Goal: Task Accomplishment & Management: Manage account settings

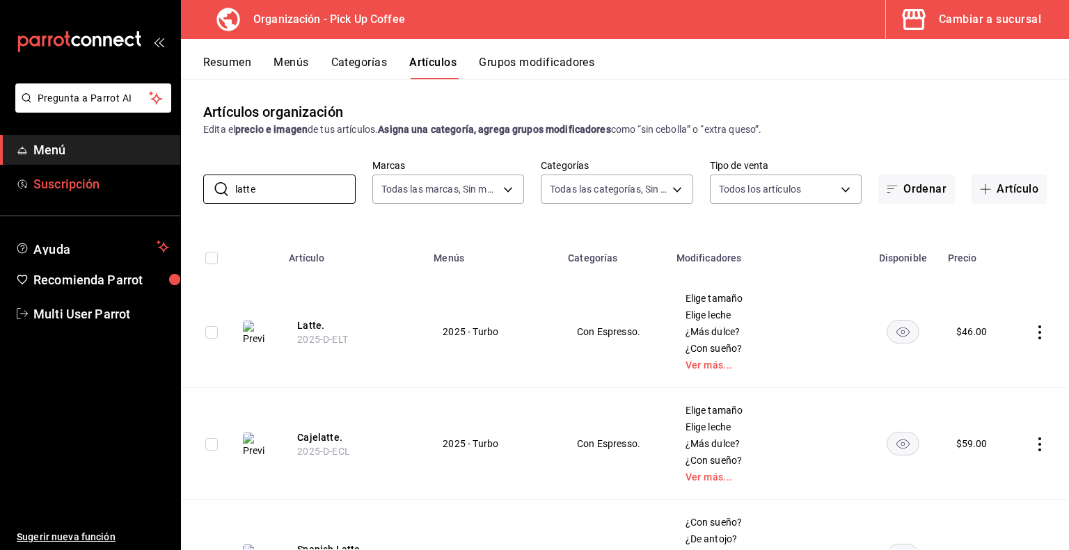
drag, startPoint x: 262, startPoint y: 184, endPoint x: 147, endPoint y: 184, distance: 114.8
click at [147, 184] on div "Pregunta a Parrot AI Menú Suscripción Ayuda Recomienda Parrot Multi User Parrot…" at bounding box center [534, 275] width 1069 height 550
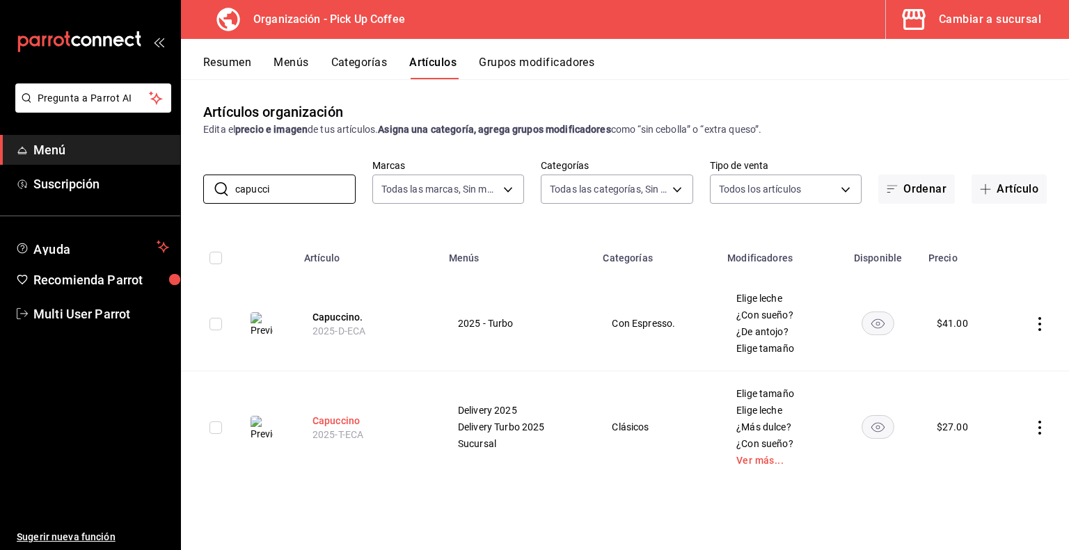
type input "capucci"
click at [359, 422] on button "Capuccino" at bounding box center [367, 421] width 111 height 14
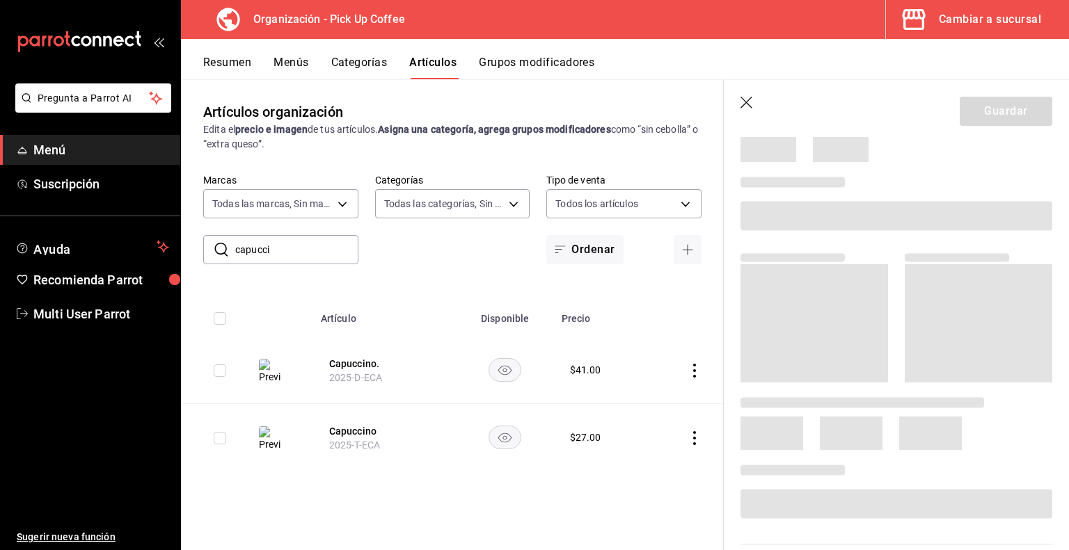
scroll to position [47, 0]
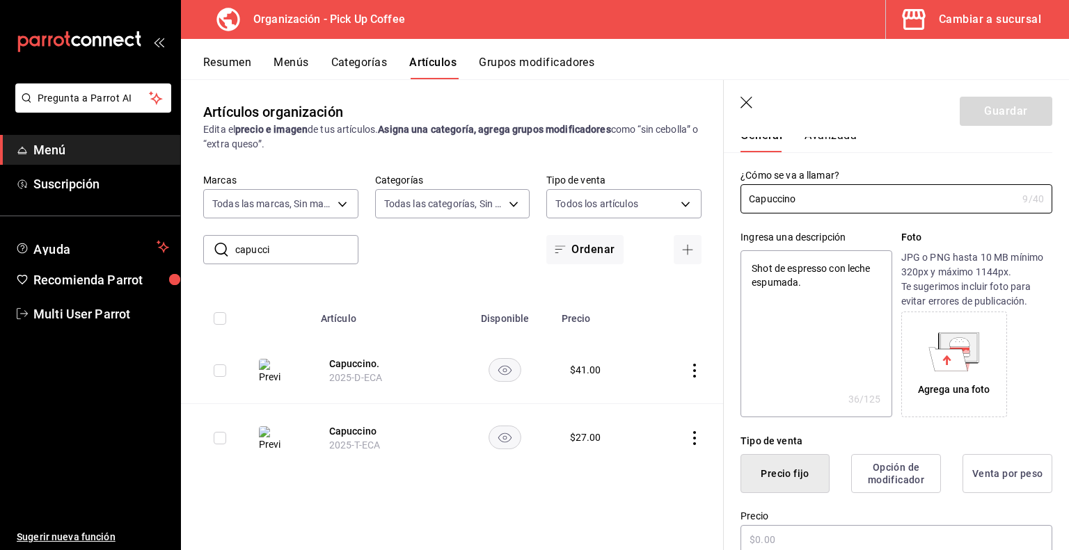
type textarea "x"
type input "$27.00"
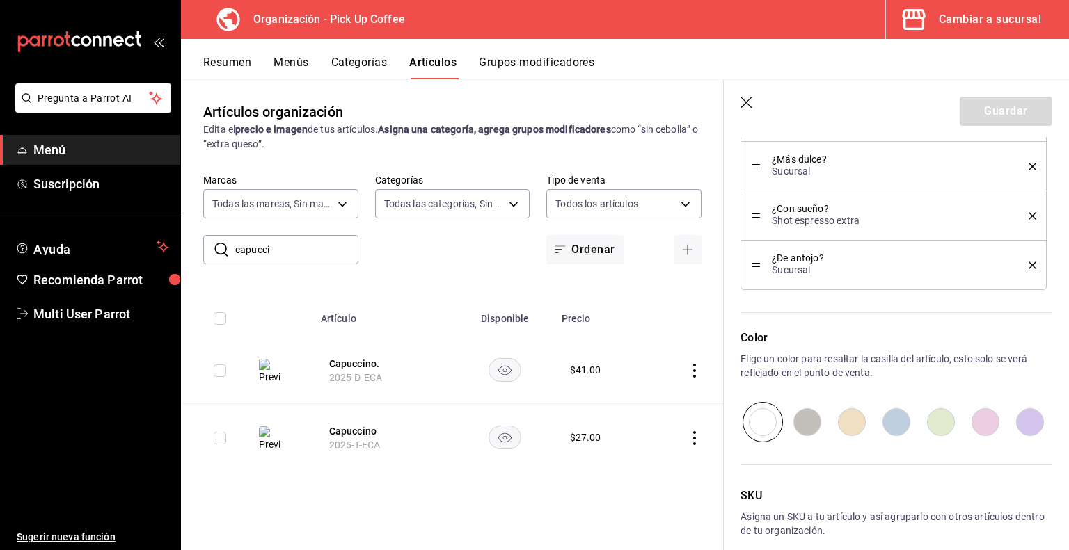
scroll to position [1028, 0]
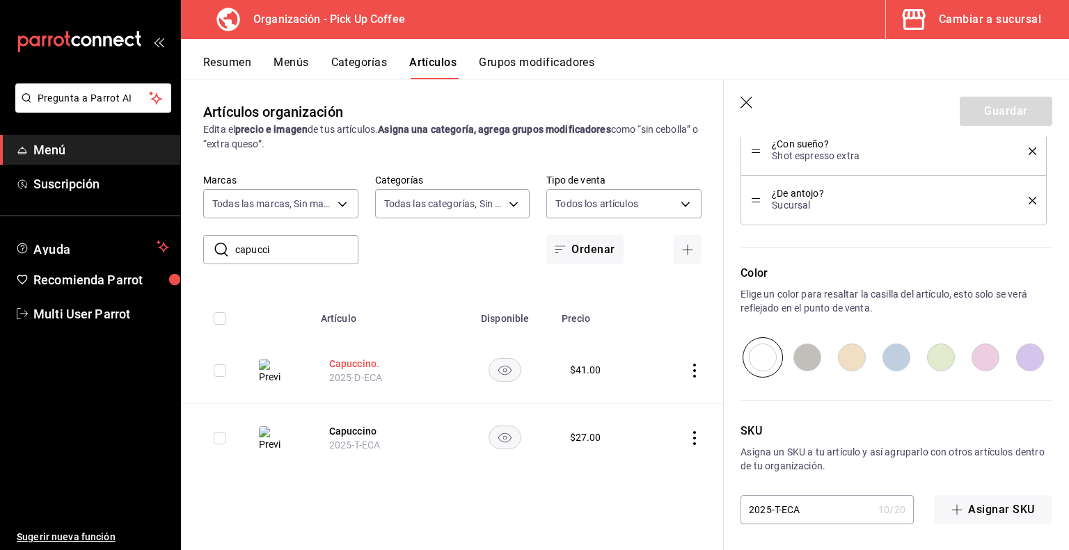
click at [367, 364] on button "Capuccino." at bounding box center [384, 364] width 111 height 14
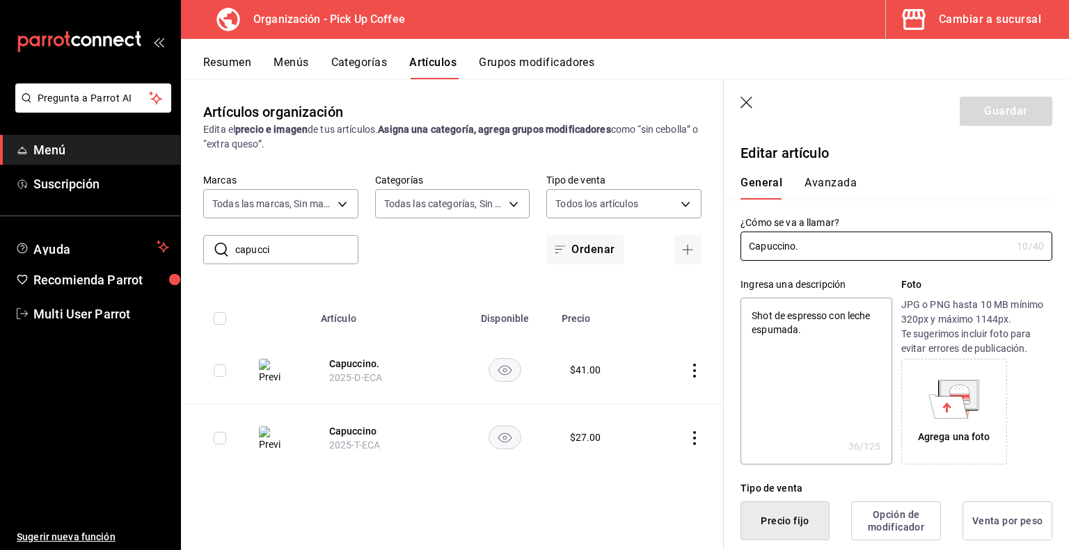
type textarea "x"
type input "$41.00"
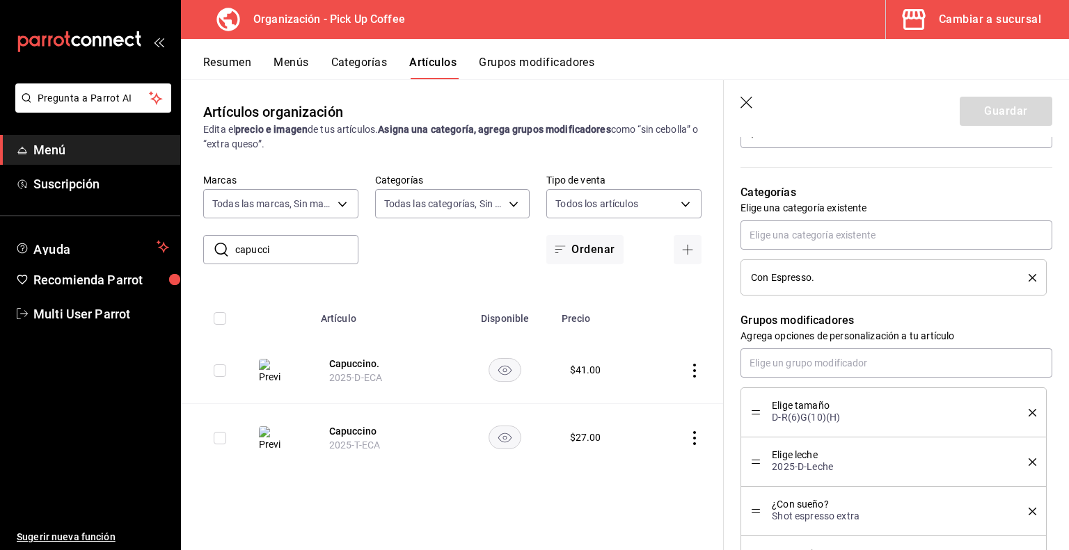
scroll to position [509, 0]
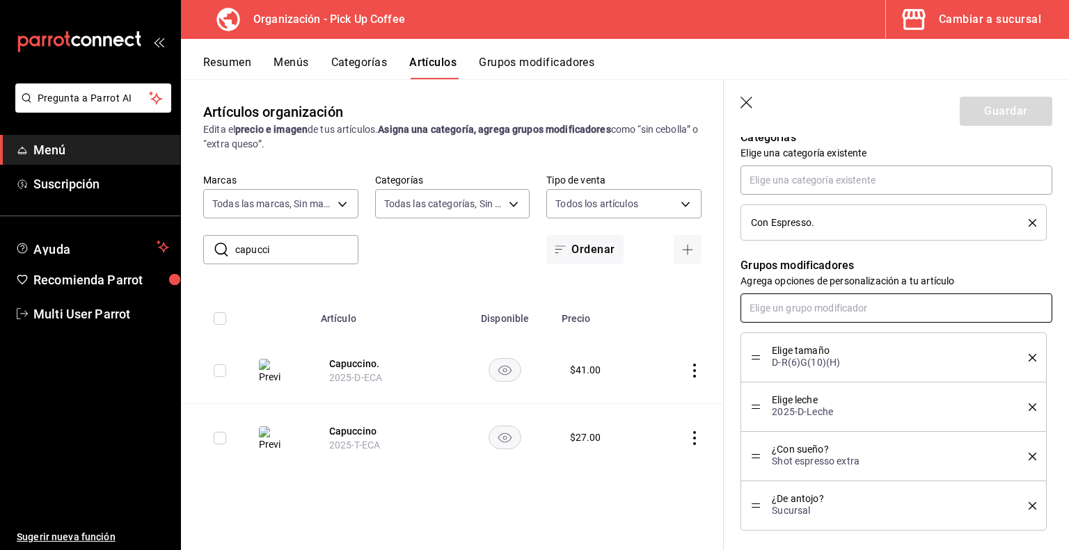
click at [770, 311] on input "text" at bounding box center [896, 308] width 312 height 29
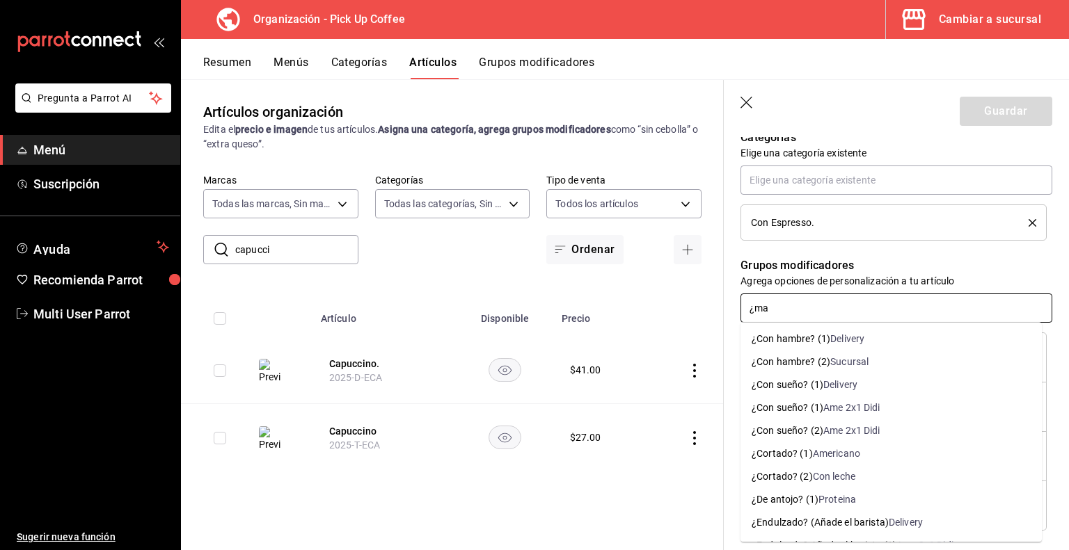
type input "¿mas"
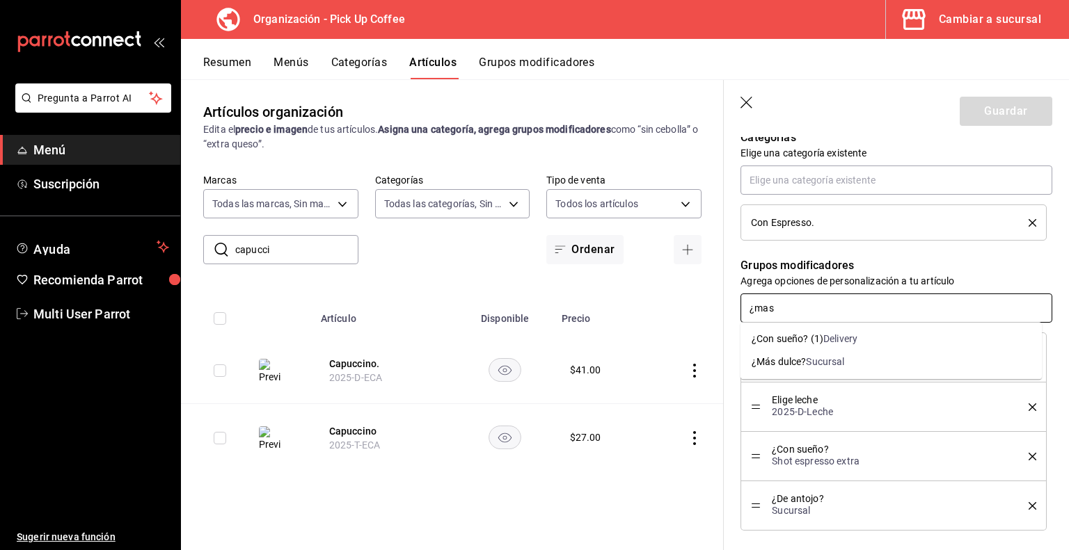
click at [791, 361] on div "¿Más dulce?" at bounding box center [779, 362] width 54 height 15
type textarea "x"
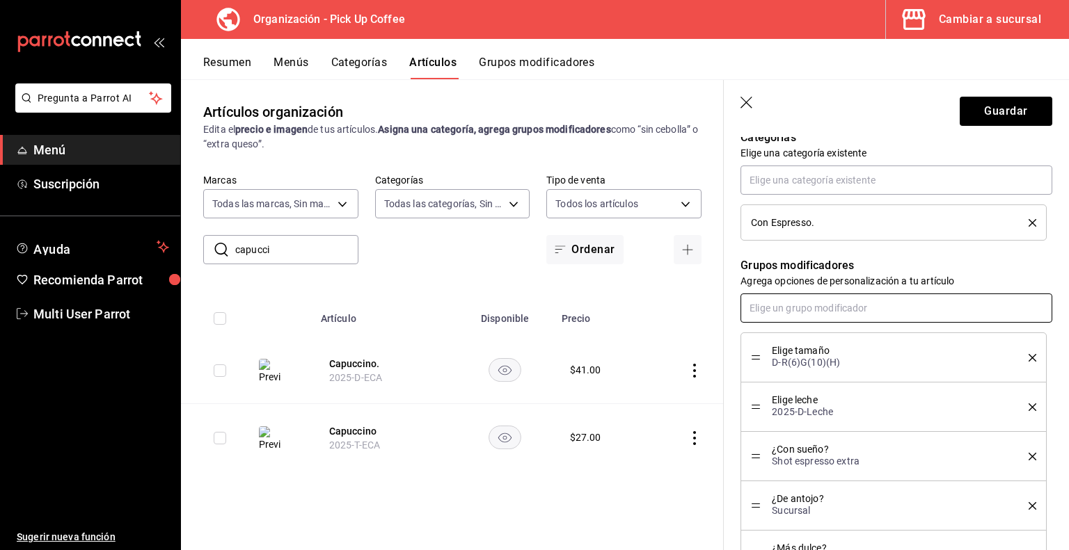
scroll to position [545, 0]
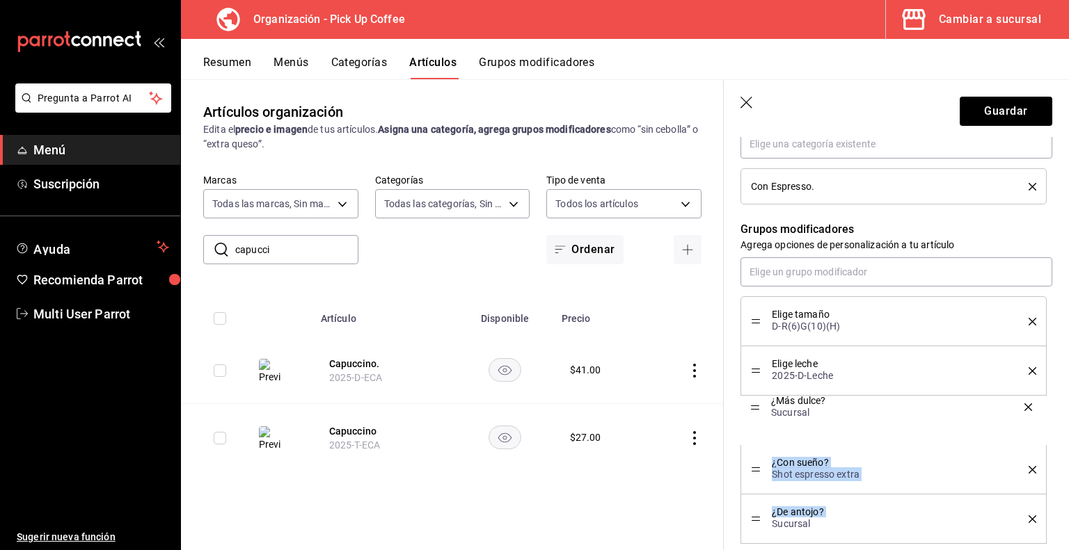
drag, startPoint x: 756, startPoint y: 519, endPoint x: 760, endPoint y: 408, distance: 110.7
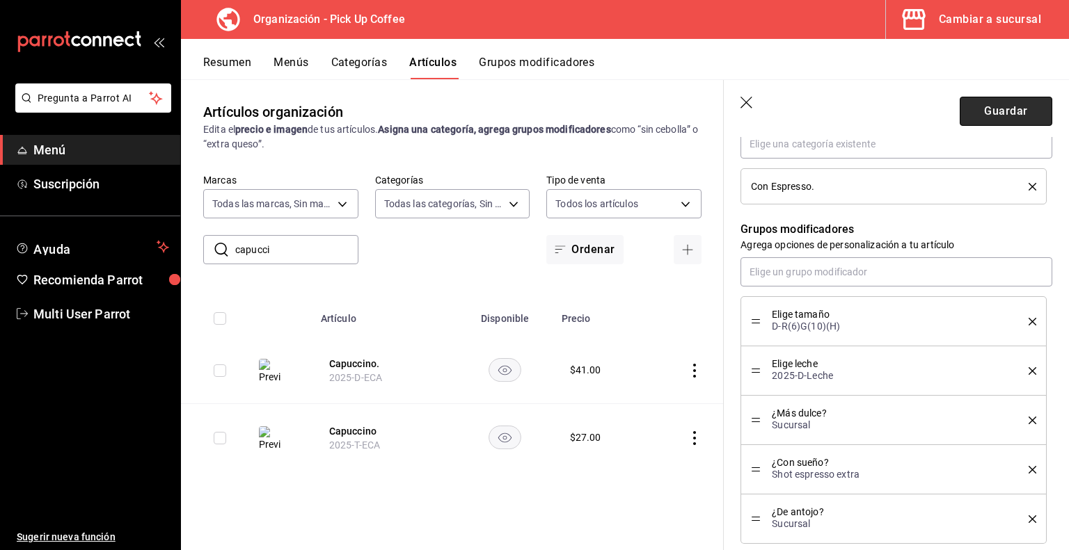
click at [980, 114] on button "Guardar" at bounding box center [1006, 111] width 93 height 29
type textarea "x"
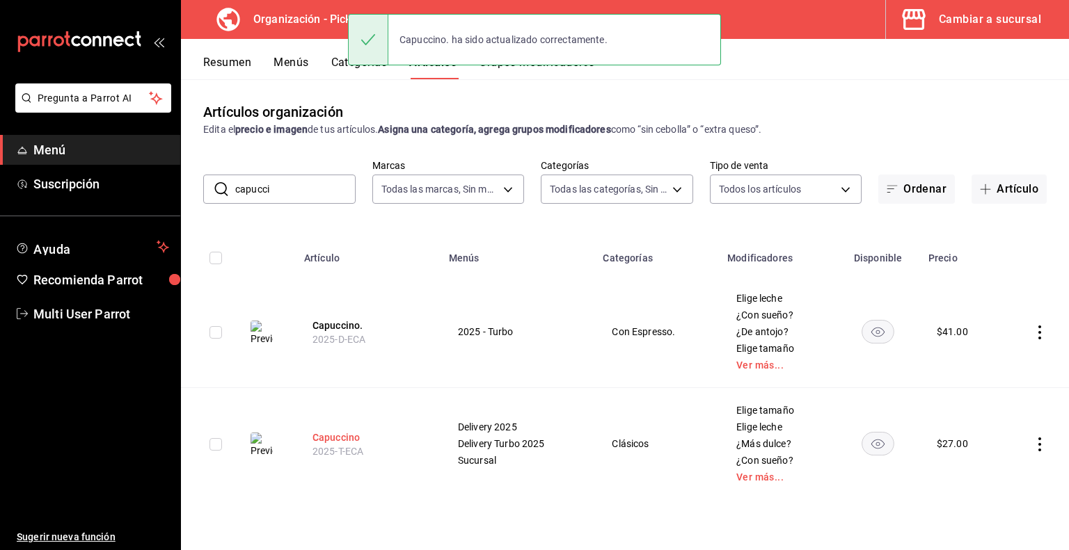
click at [343, 437] on button "Capuccino" at bounding box center [367, 438] width 111 height 14
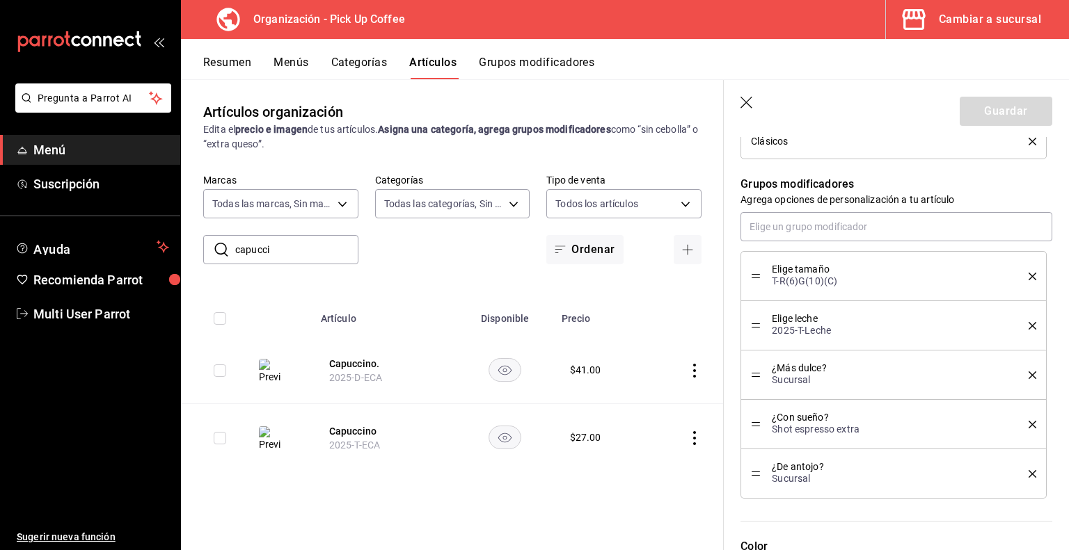
scroll to position [832, 0]
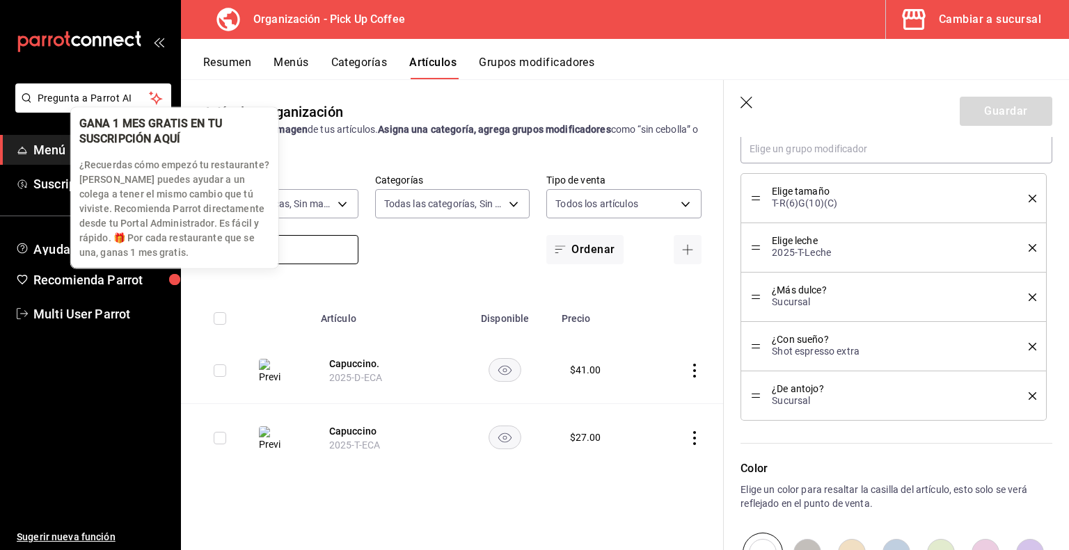
drag, startPoint x: 298, startPoint y: 253, endPoint x: 46, endPoint y: 262, distance: 252.1
click at [46, 262] on div "Pregunta a Parrot AI Menú Suscripción Ayuda Recomienda Parrot Multi User Parrot…" at bounding box center [534, 275] width 1069 height 550
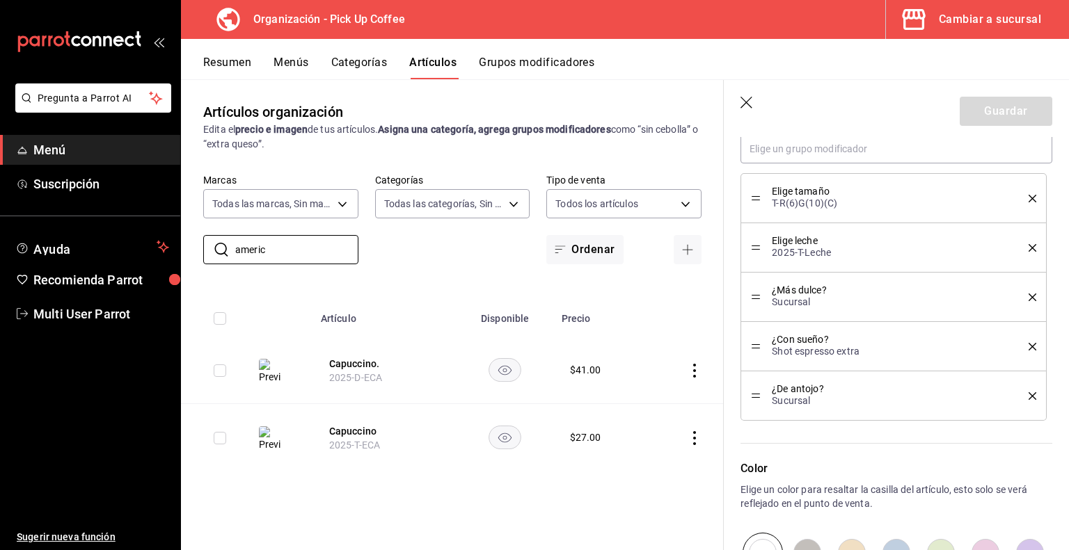
type input "america"
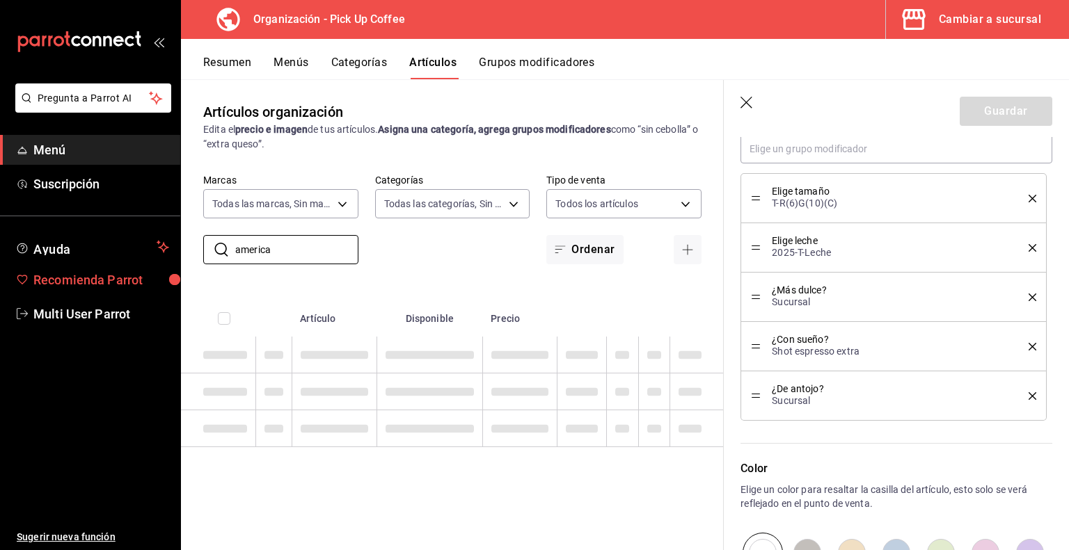
type textarea "x"
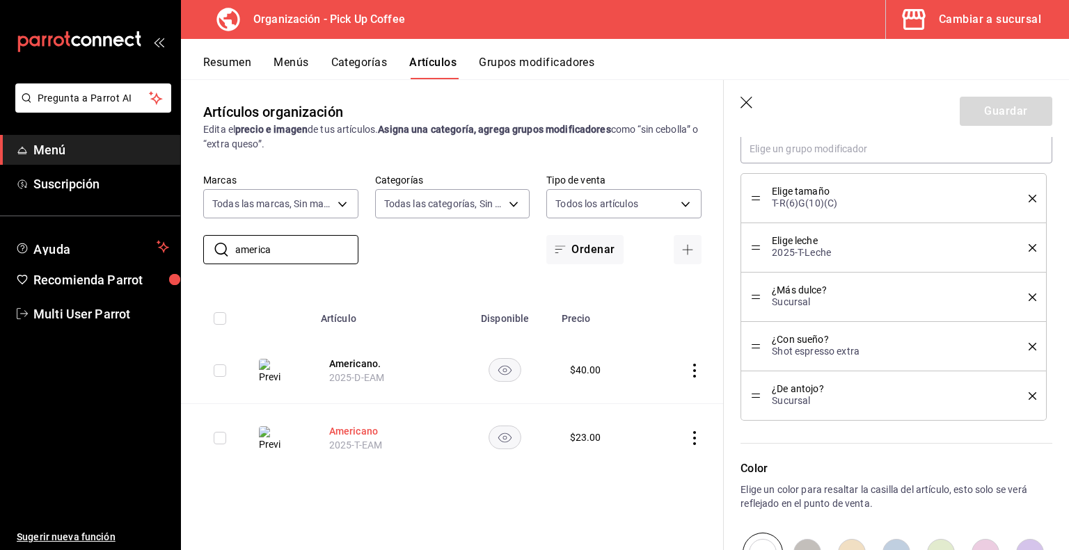
type input "america"
click at [363, 431] on button "Americano" at bounding box center [384, 432] width 111 height 14
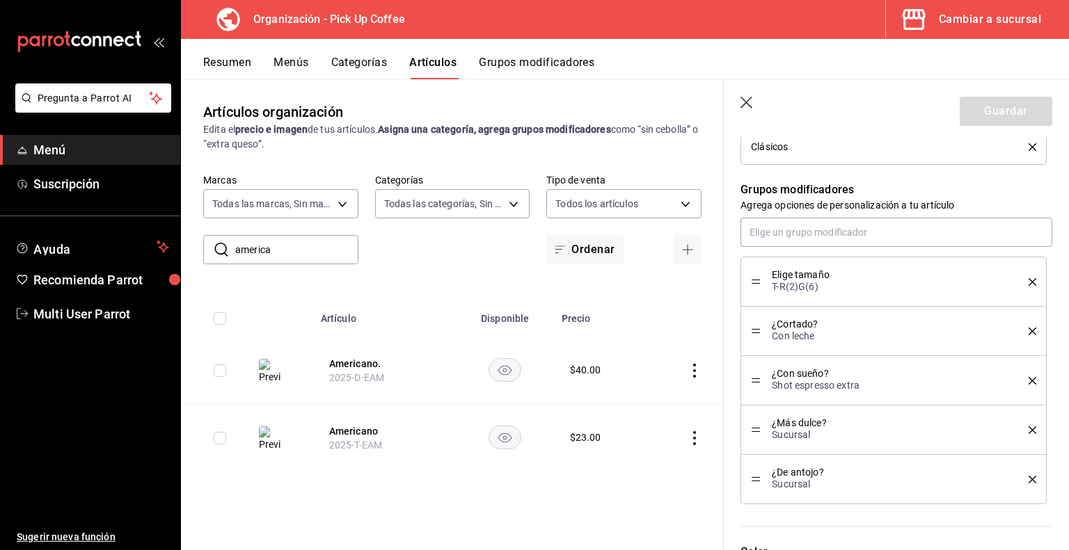
scroll to position [756, 0]
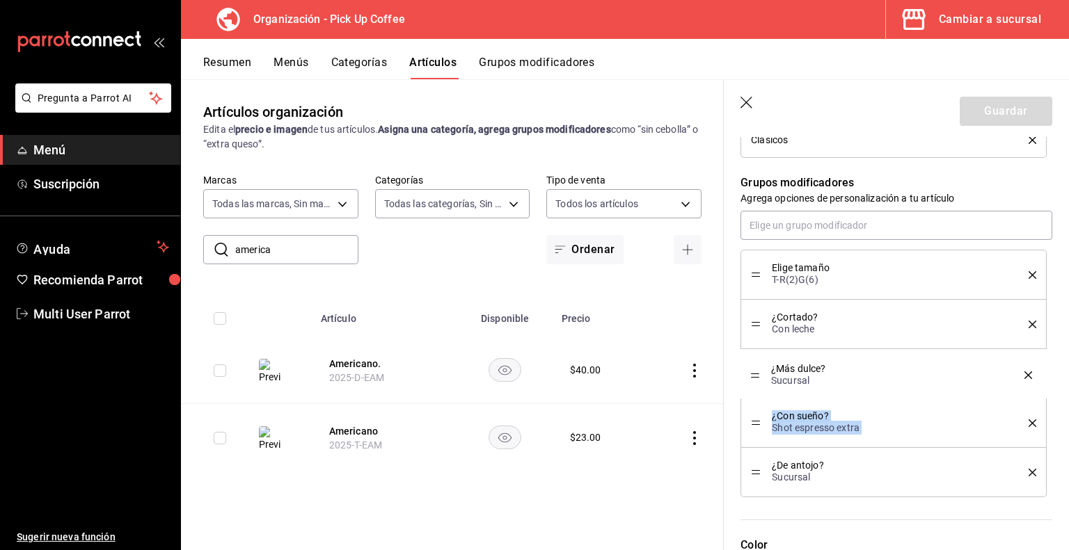
drag, startPoint x: 754, startPoint y: 420, endPoint x: 754, endPoint y: 374, distance: 46.6
click at [978, 106] on button "Guardar" at bounding box center [1006, 111] width 93 height 29
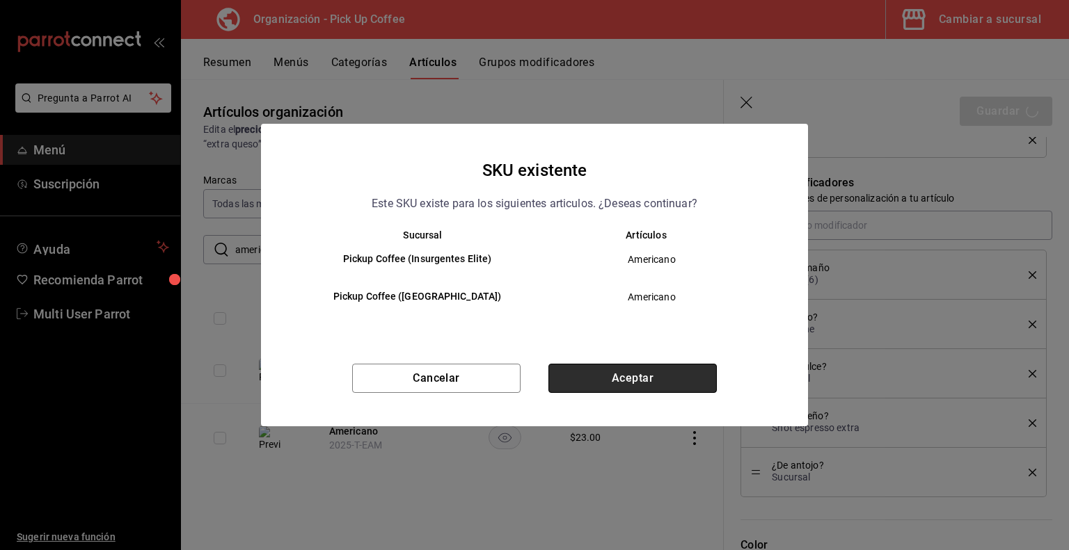
click at [581, 370] on button "Aceptar" at bounding box center [632, 378] width 168 height 29
type textarea "x"
type input "AR-1755549672896"
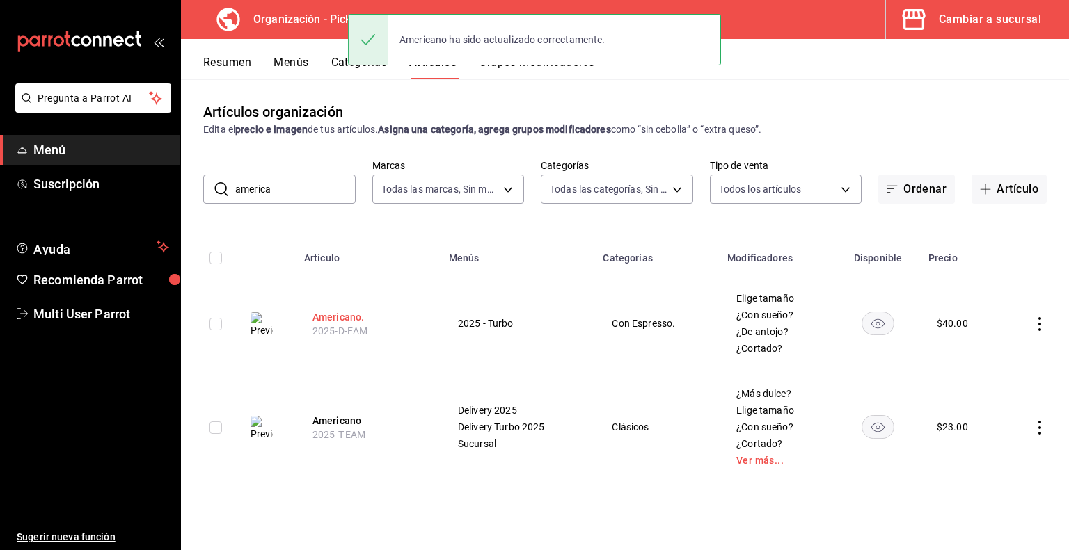
click at [353, 315] on button "Americano." at bounding box center [367, 317] width 111 height 14
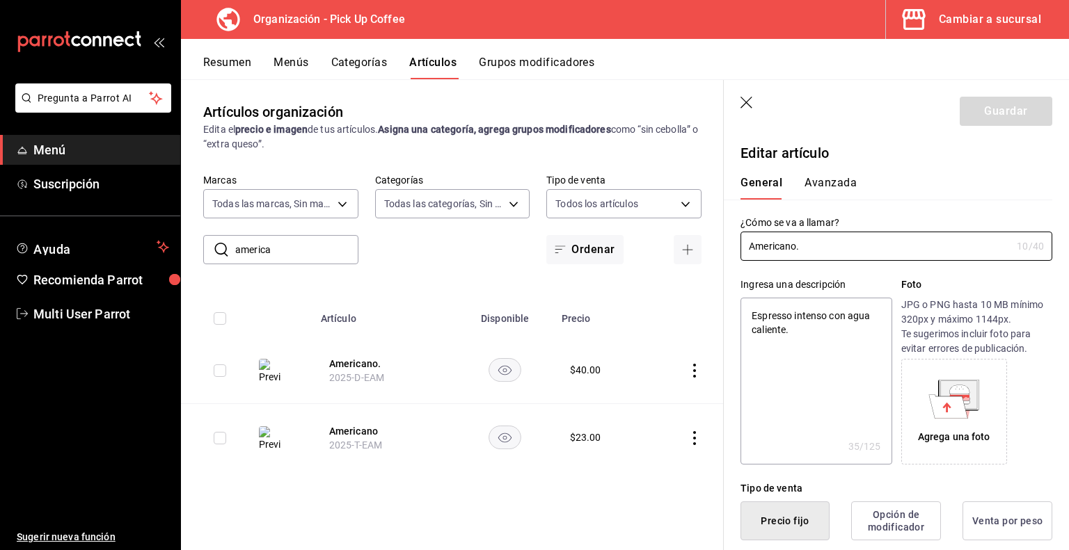
type textarea "x"
type input "$40.00"
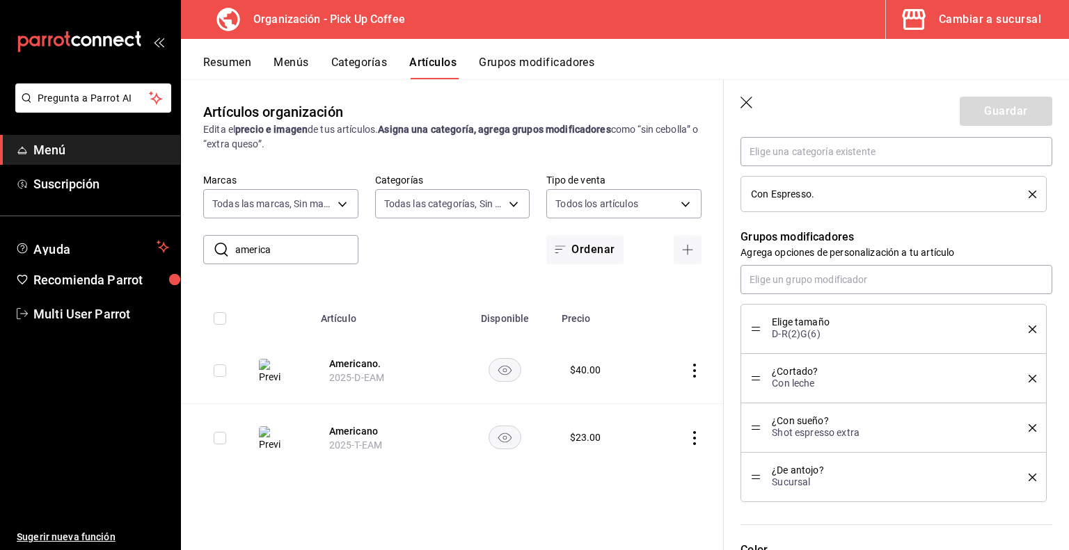
scroll to position [551, 0]
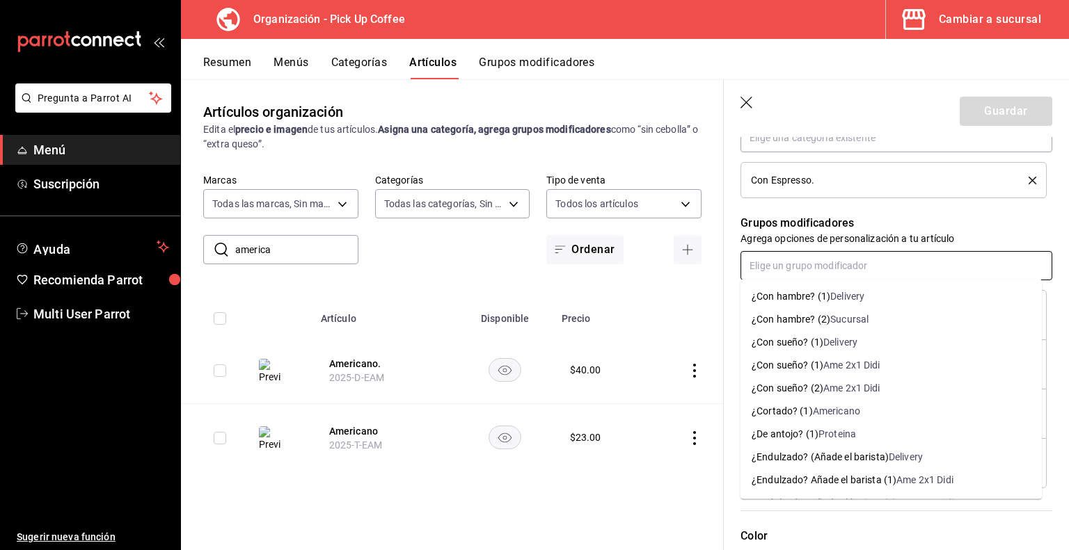
click at [848, 269] on input "text" at bounding box center [896, 265] width 312 height 29
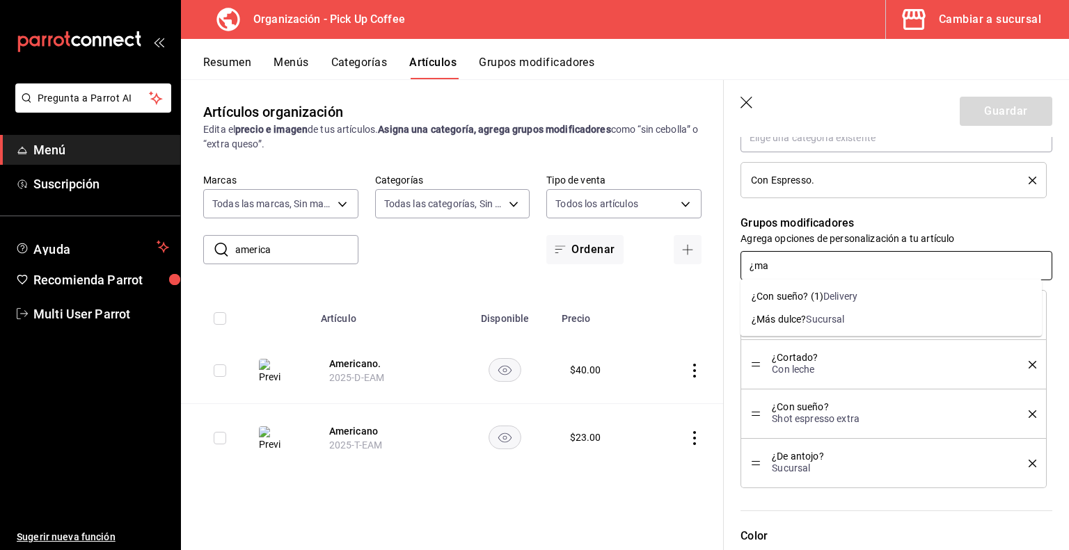
type input "¿mas"
click at [791, 317] on div "¿Más dulce?" at bounding box center [779, 319] width 54 height 15
type textarea "x"
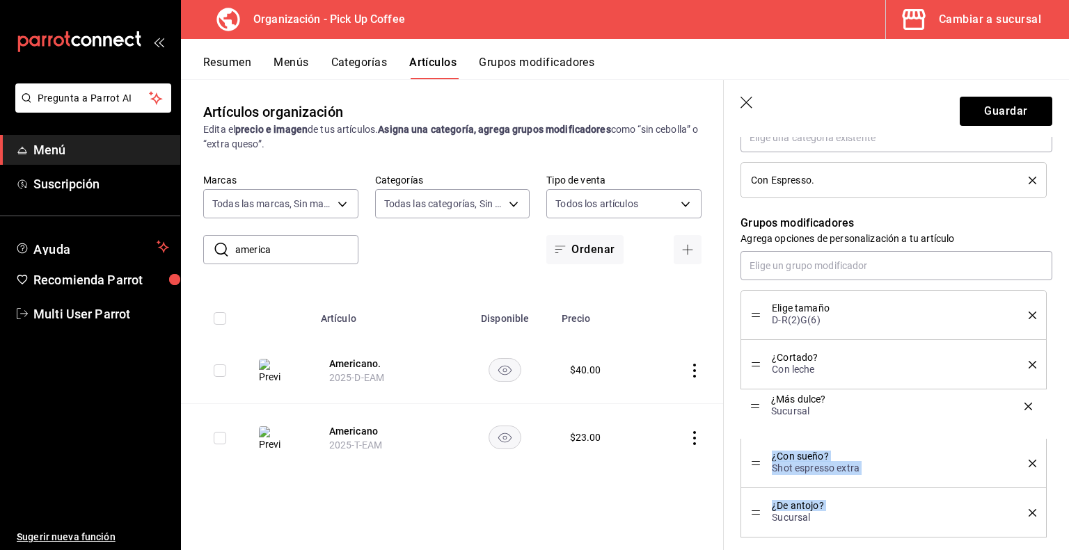
drag, startPoint x: 752, startPoint y: 511, endPoint x: 761, endPoint y: 406, distance: 105.5
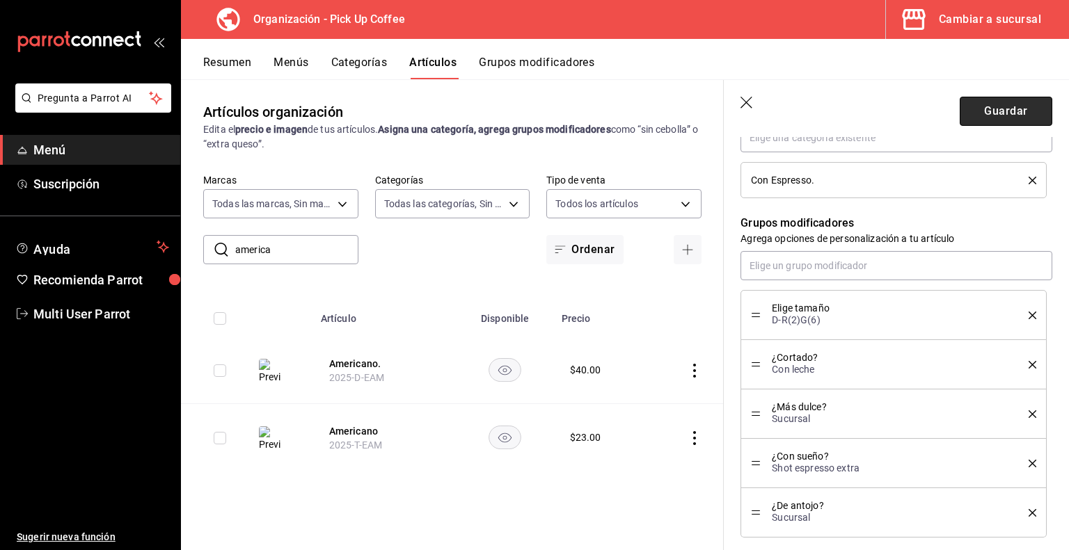
click at [1003, 107] on button "Guardar" at bounding box center [1006, 111] width 93 height 29
type textarea "x"
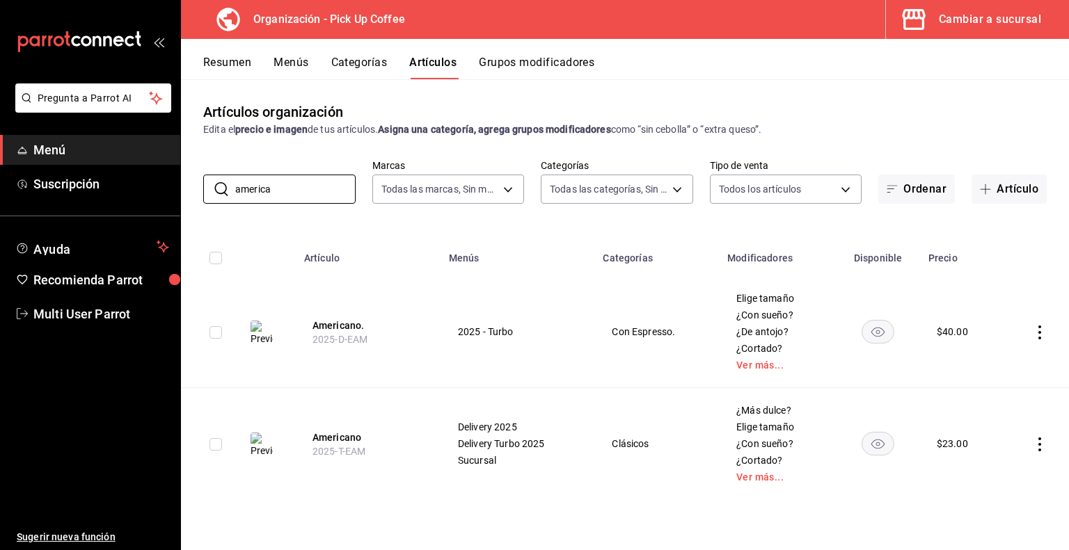
drag, startPoint x: 280, startPoint y: 190, endPoint x: 196, endPoint y: 191, distance: 83.5
click at [196, 191] on div "​ america ​ Marcas Todas las marcas, Sin marca be2dd662-c872-4fc9-aaab-377dbd4a…" at bounding box center [625, 181] width 888 height 45
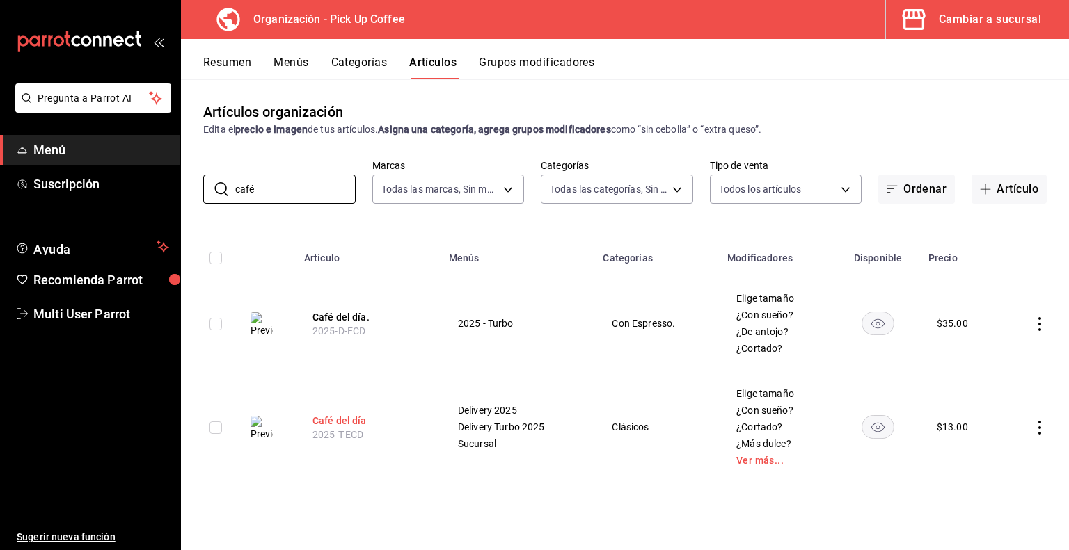
type input "café"
click at [347, 417] on button "Café del día" at bounding box center [367, 421] width 111 height 14
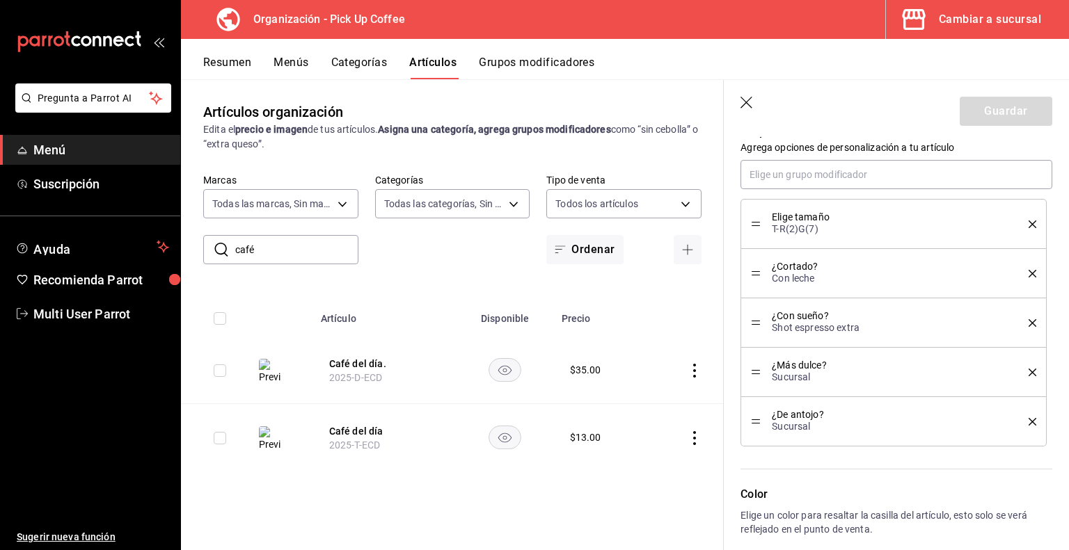
scroll to position [807, 0]
click at [374, 369] on button "Café del día." at bounding box center [384, 364] width 111 height 14
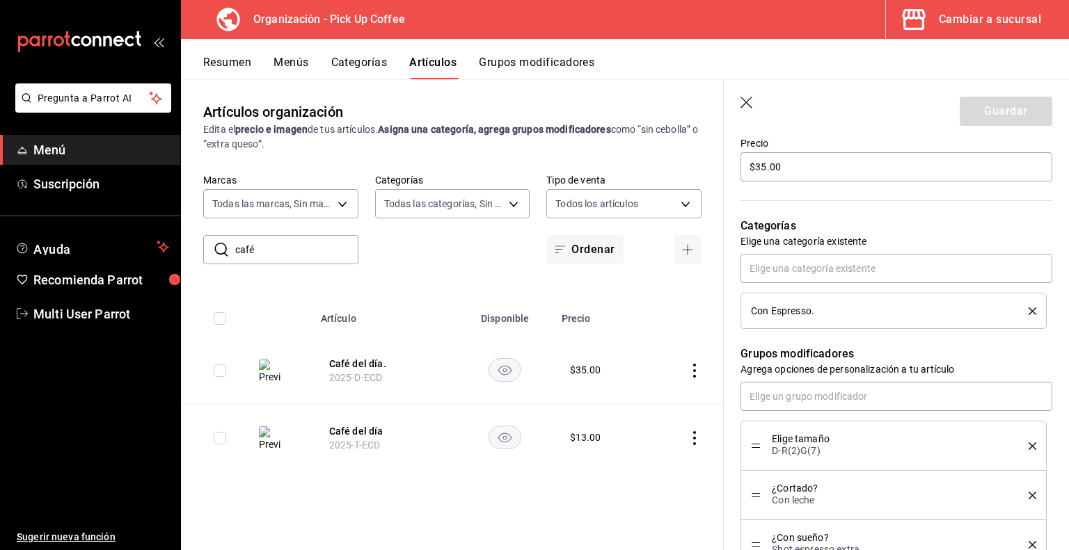
scroll to position [498, 0]
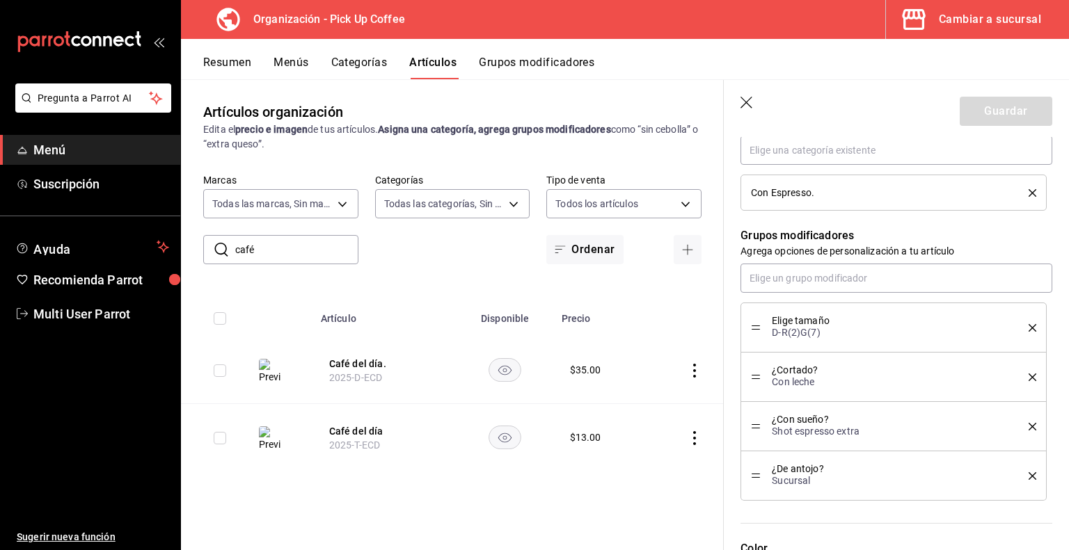
click at [952, 338] on p "D-R(2)G(7)" at bounding box center [890, 333] width 236 height 14
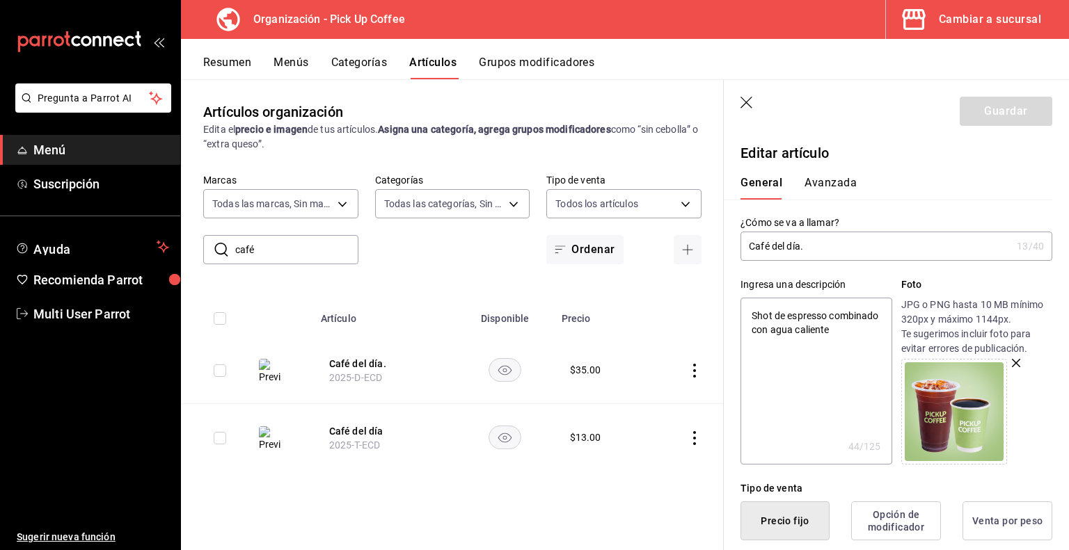
scroll to position [0, 0]
click at [745, 104] on icon "button" at bounding box center [747, 104] width 14 height 14
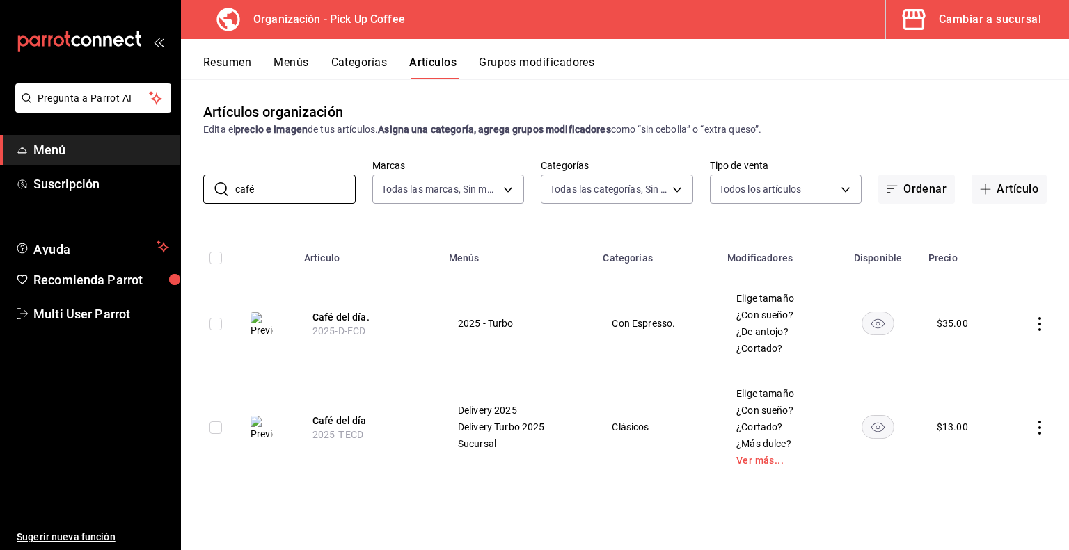
drag, startPoint x: 292, startPoint y: 186, endPoint x: 49, endPoint y: 208, distance: 244.6
click at [49, 208] on div "Pregunta a Parrot AI Menú Suscripción Ayuda Recomienda Parrot Multi User Parrot…" at bounding box center [534, 275] width 1069 height 550
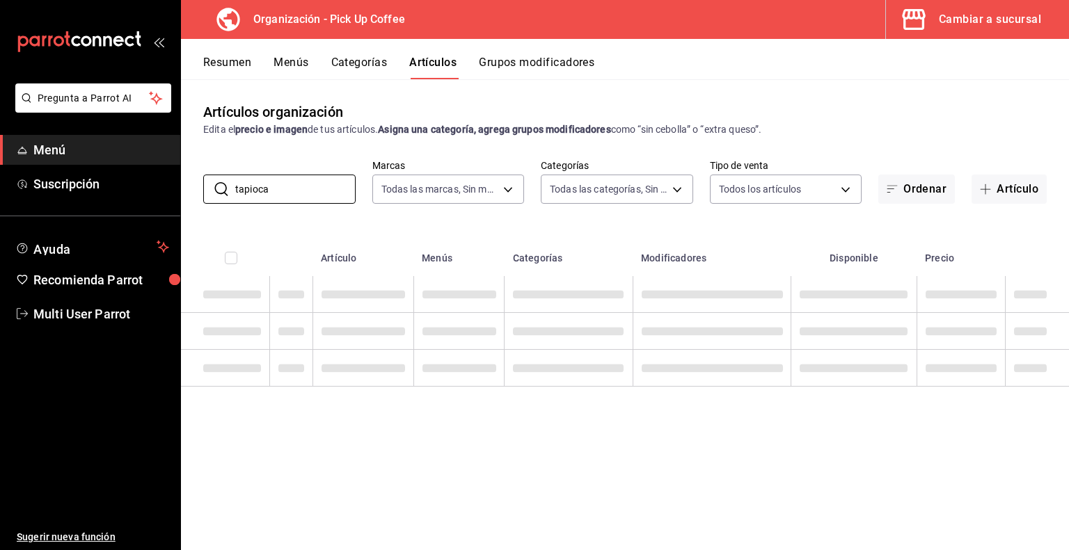
type input "tapioca"
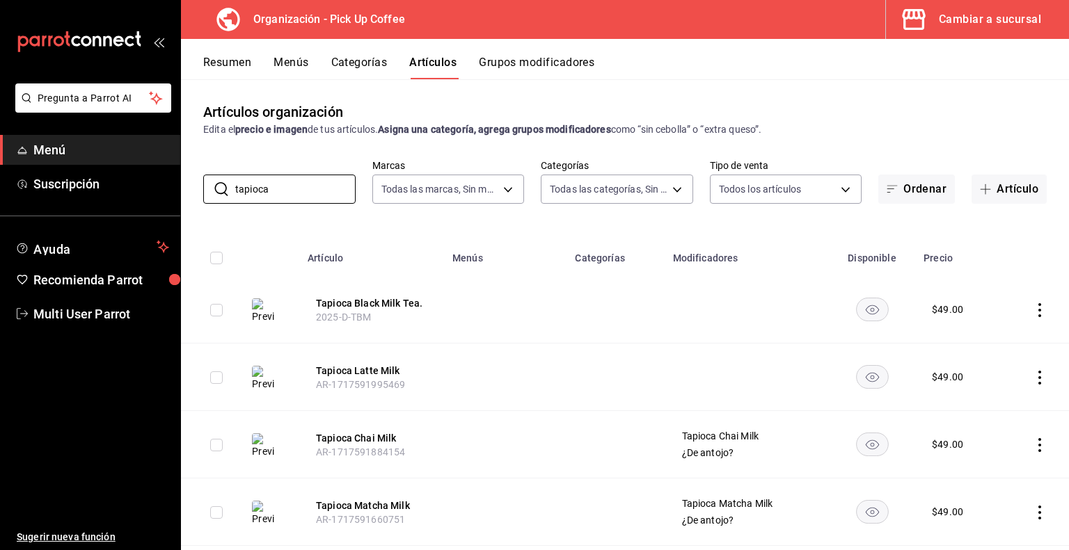
click at [478, 356] on td at bounding box center [505, 378] width 122 height 68
click at [406, 302] on button "Tapioca Black Milk Tea." at bounding box center [371, 303] width 111 height 14
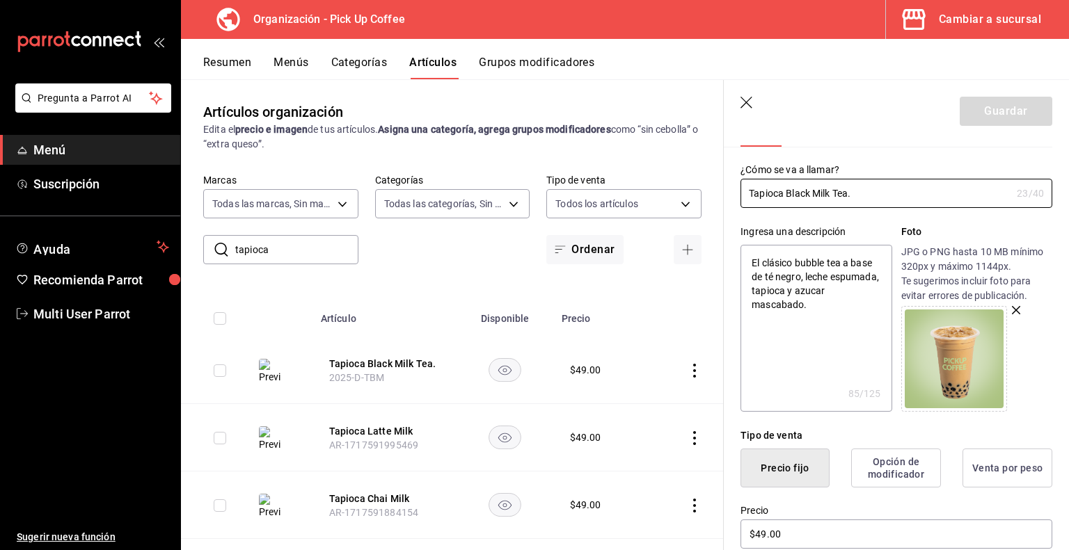
type textarea "x"
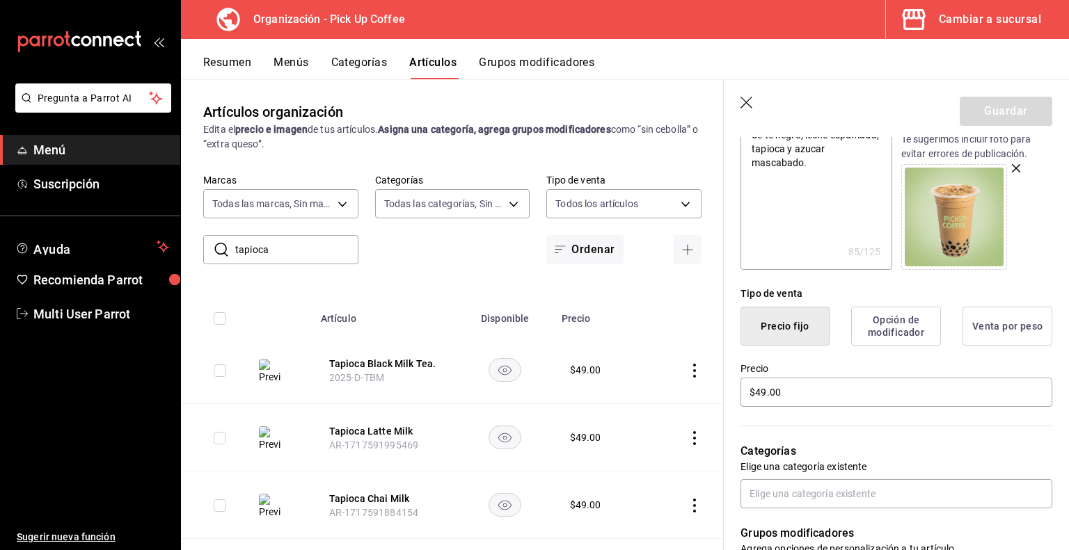
scroll to position [244, 0]
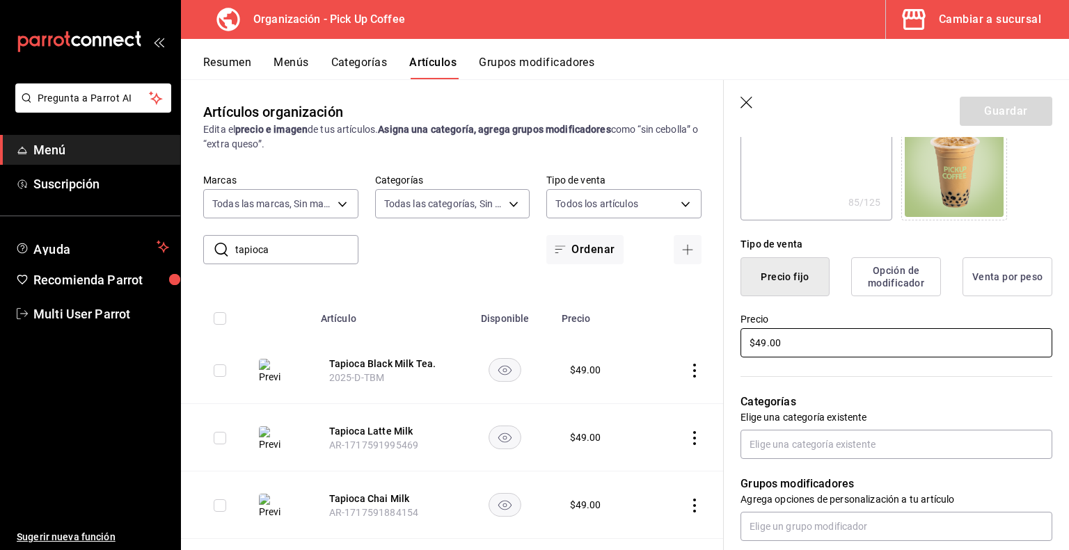
drag, startPoint x: 859, startPoint y: 344, endPoint x: 580, endPoint y: 346, distance: 279.8
click at [580, 346] on main "Artículos organización Edita el precio e imagen de tus artículos. Asigna una ca…" at bounding box center [625, 314] width 888 height 471
type input "$61.00"
type textarea "x"
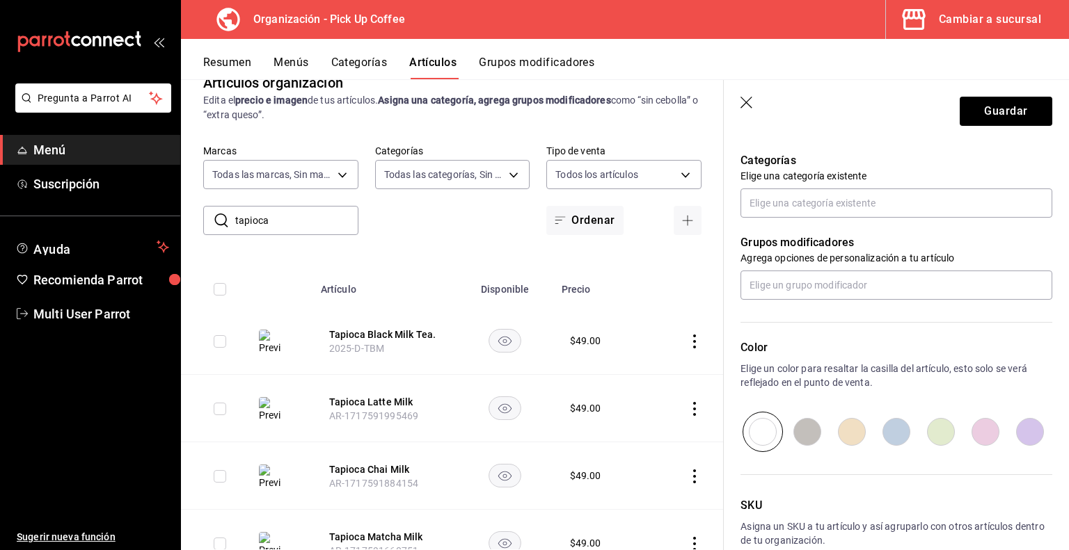
scroll to position [486, 0]
type input "$61.00"
click at [804, 283] on input "text" at bounding box center [896, 284] width 312 height 29
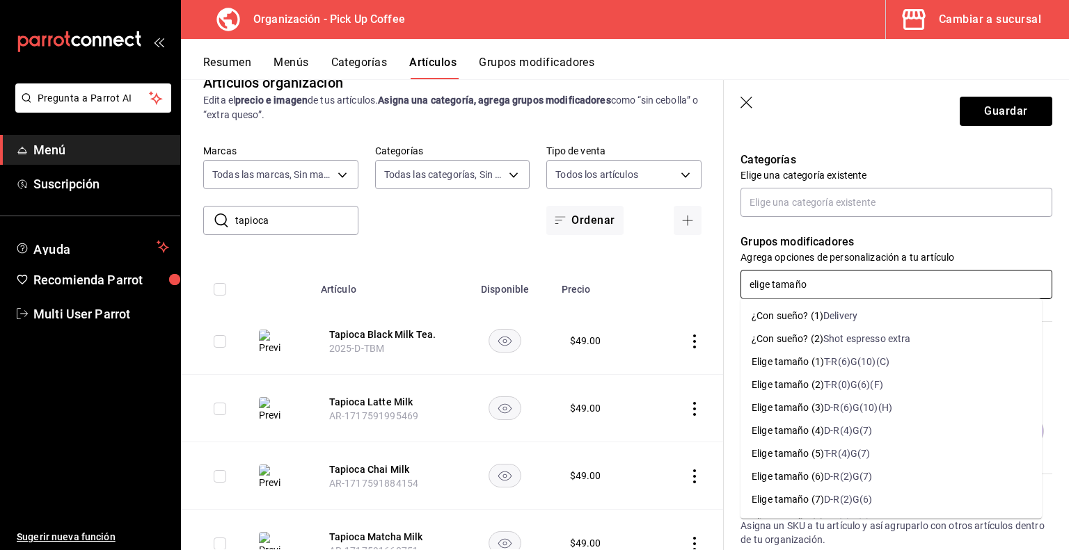
type input "elige tamaño"
type input "elige ta"
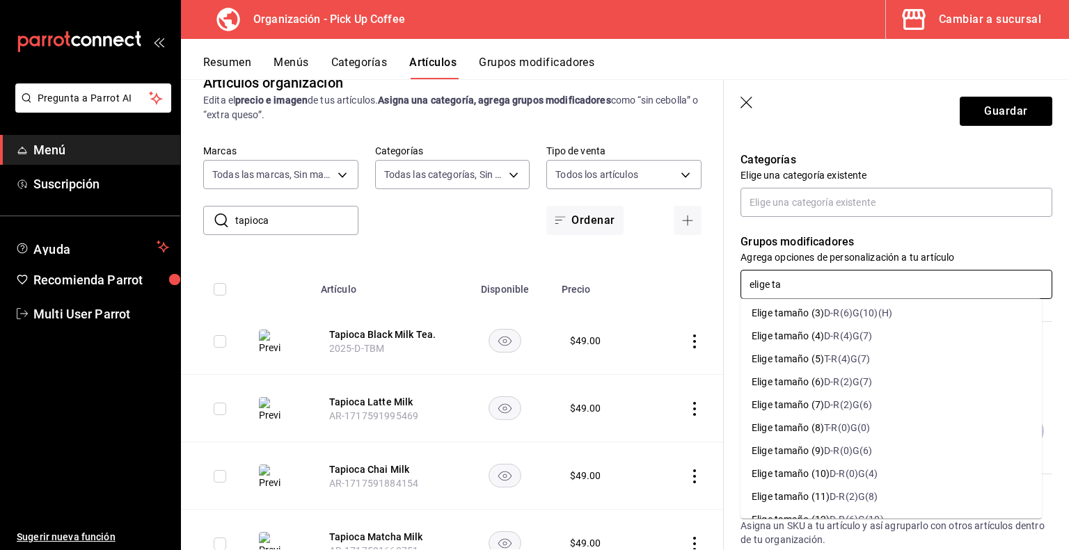
scroll to position [99, 0]
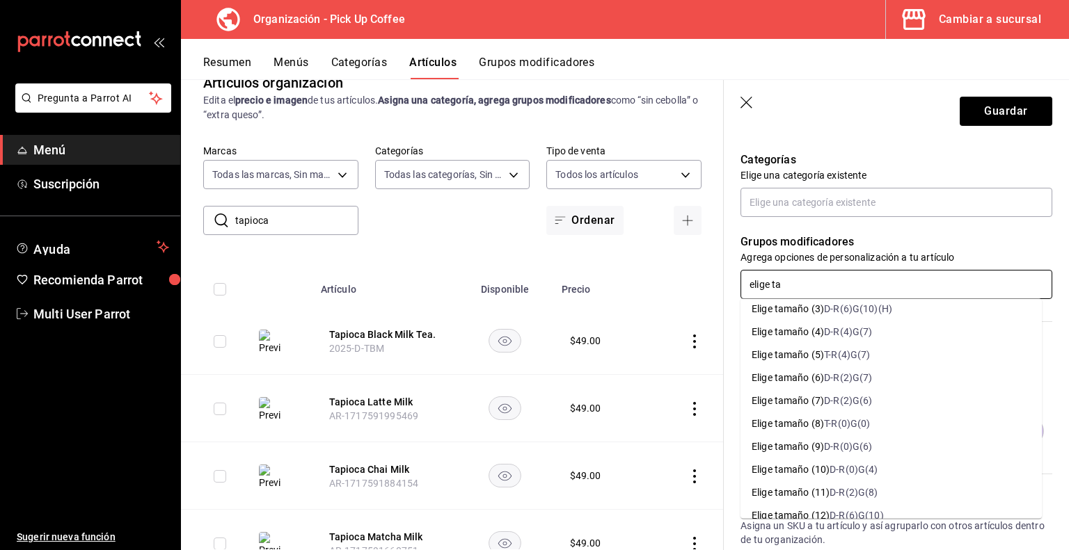
click at [848, 448] on div "D-R(0)G(6)" at bounding box center [848, 447] width 48 height 15
type textarea "x"
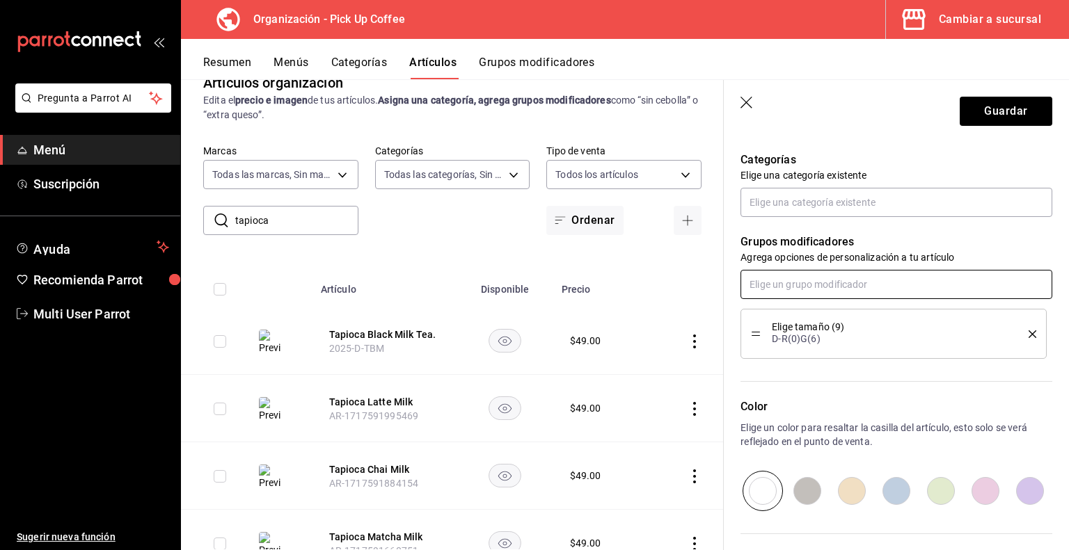
scroll to position [501, 0]
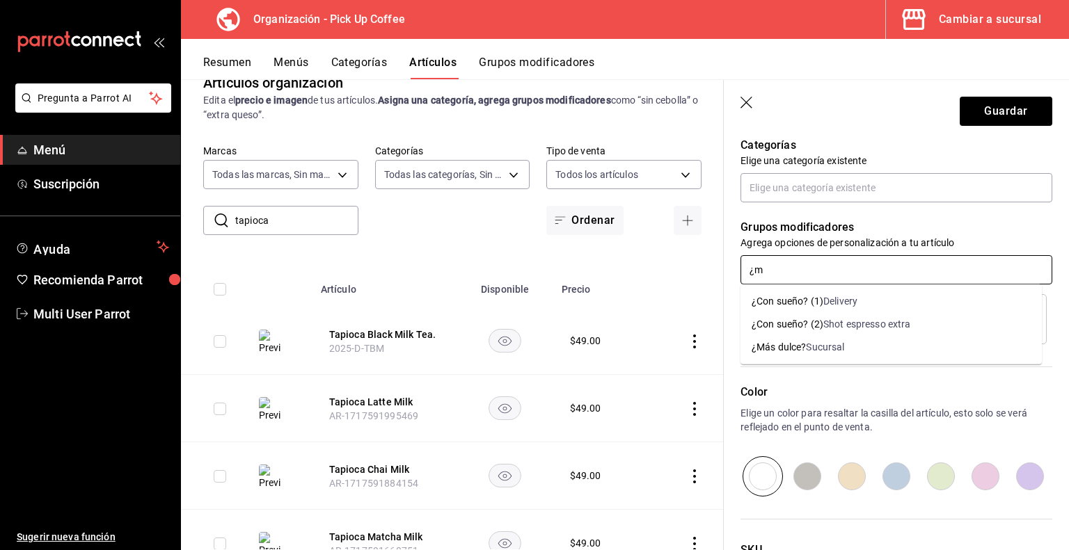
type input "¿"
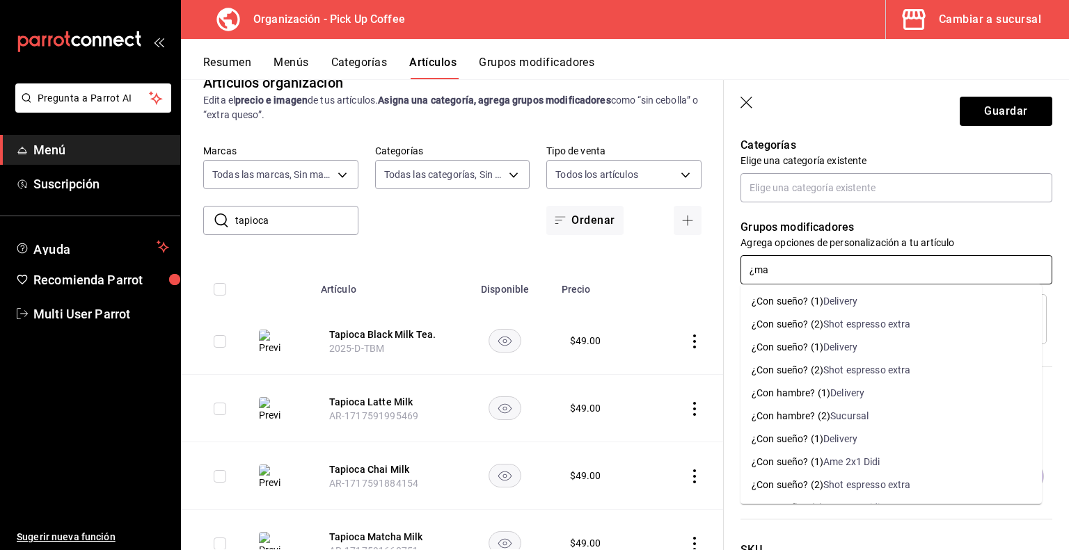
type input "¿mas"
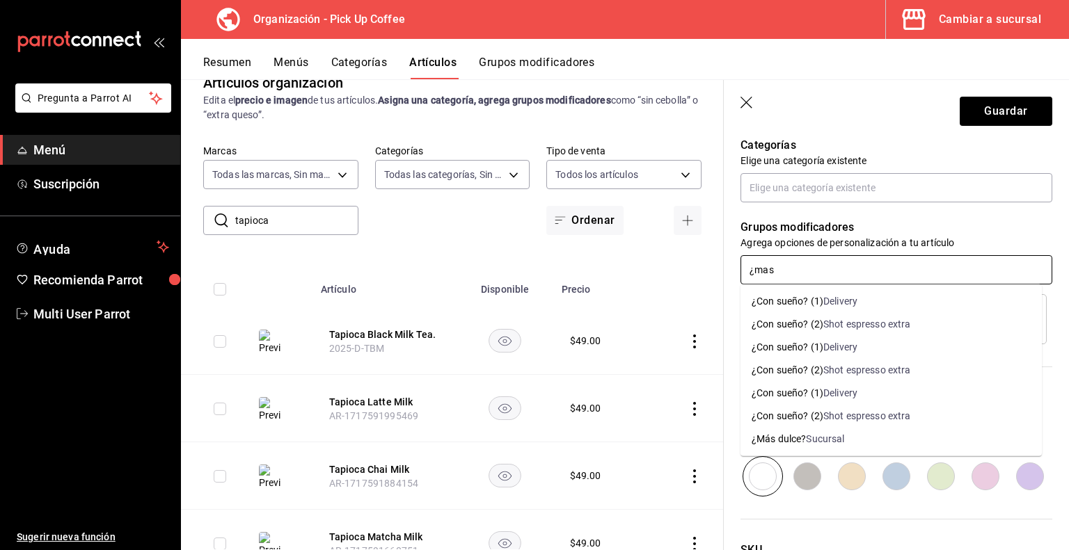
click at [804, 438] on div "¿Más dulce?" at bounding box center [779, 439] width 54 height 15
type textarea "x"
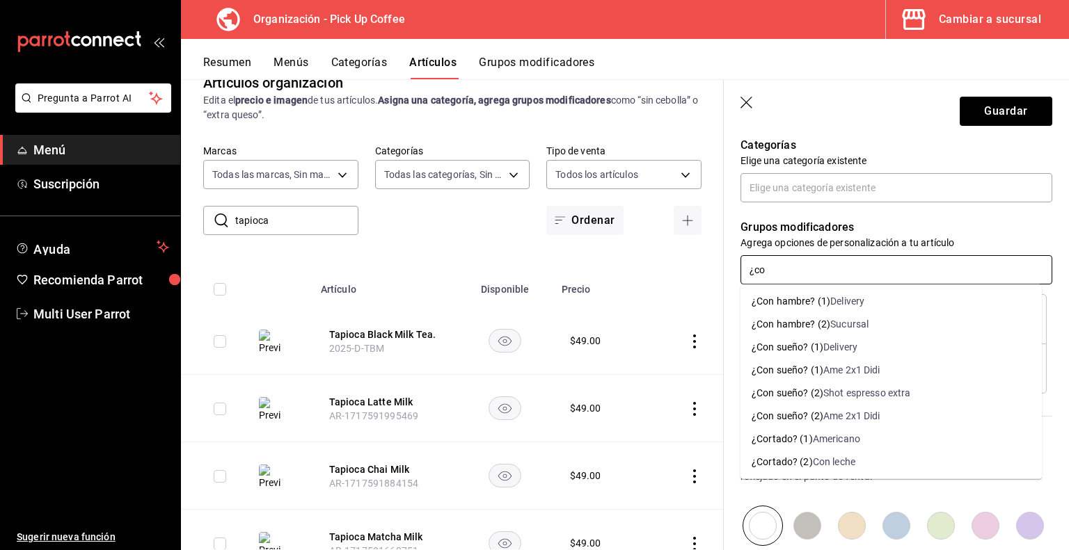
type input "¿con"
click at [831, 390] on div "Shot espresso extra" at bounding box center [867, 393] width 88 height 15
type textarea "x"
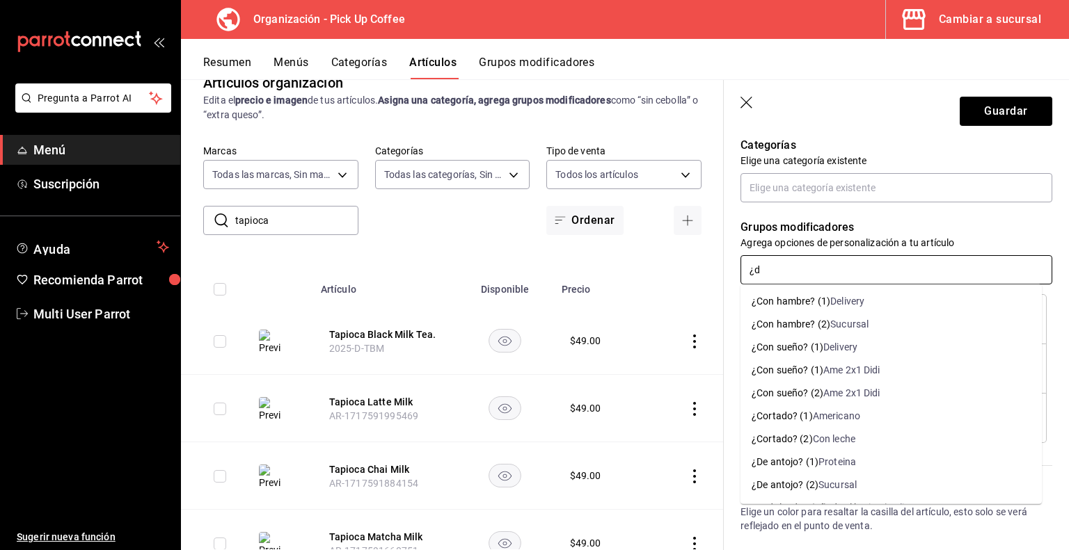
type input "¿de"
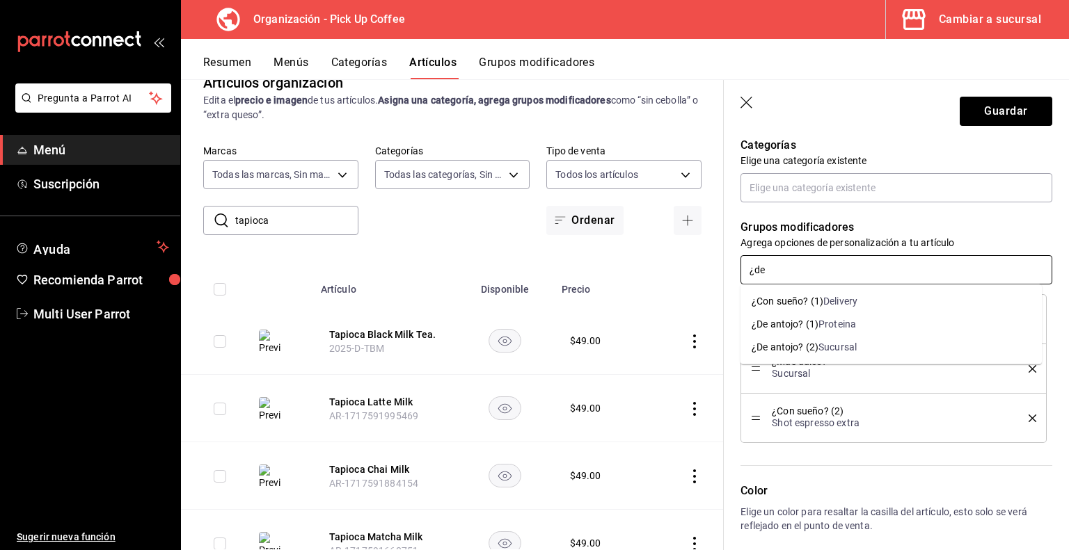
click at [809, 347] on div "¿De antojo? (2)" at bounding box center [785, 347] width 67 height 15
type textarea "x"
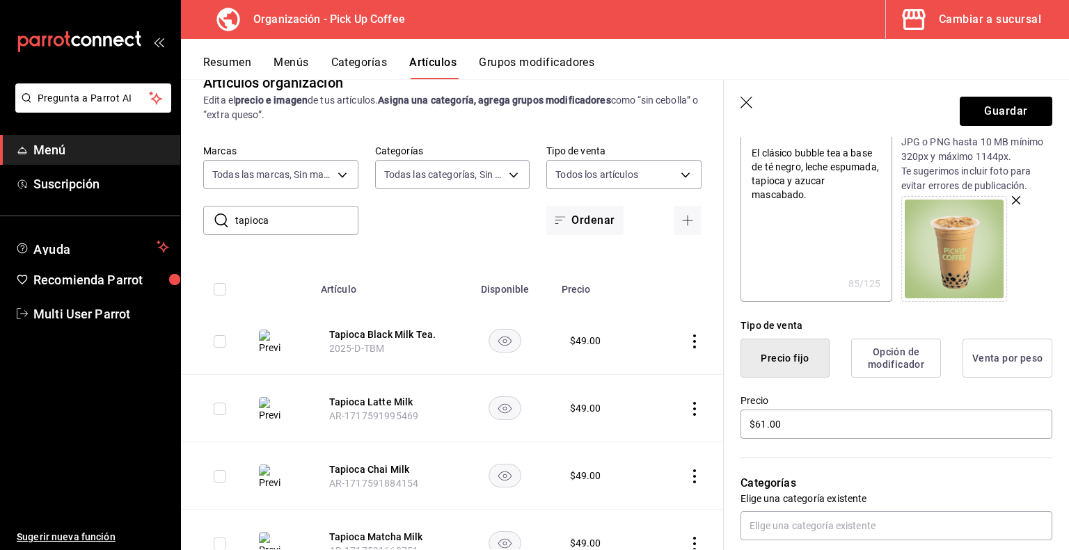
scroll to position [0, 0]
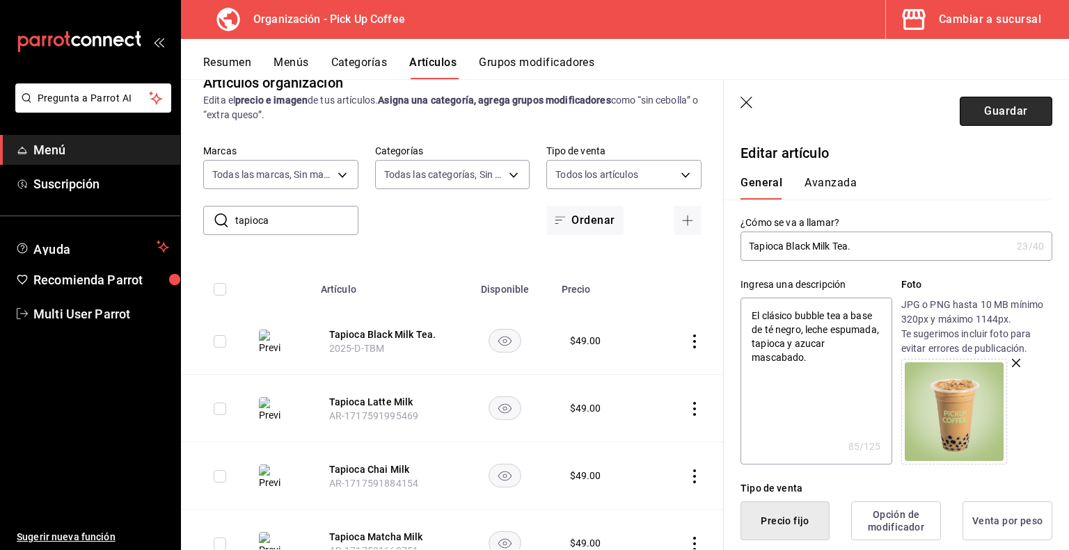
click at [1008, 108] on button "Guardar" at bounding box center [1006, 111] width 93 height 29
type textarea "x"
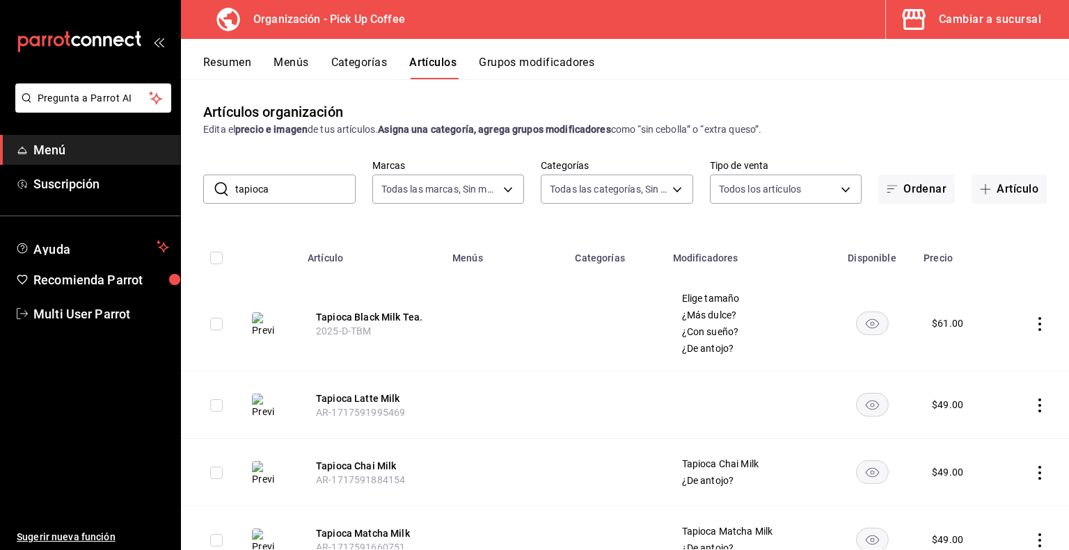
click at [365, 65] on button "Categorías" at bounding box center [359, 68] width 56 height 24
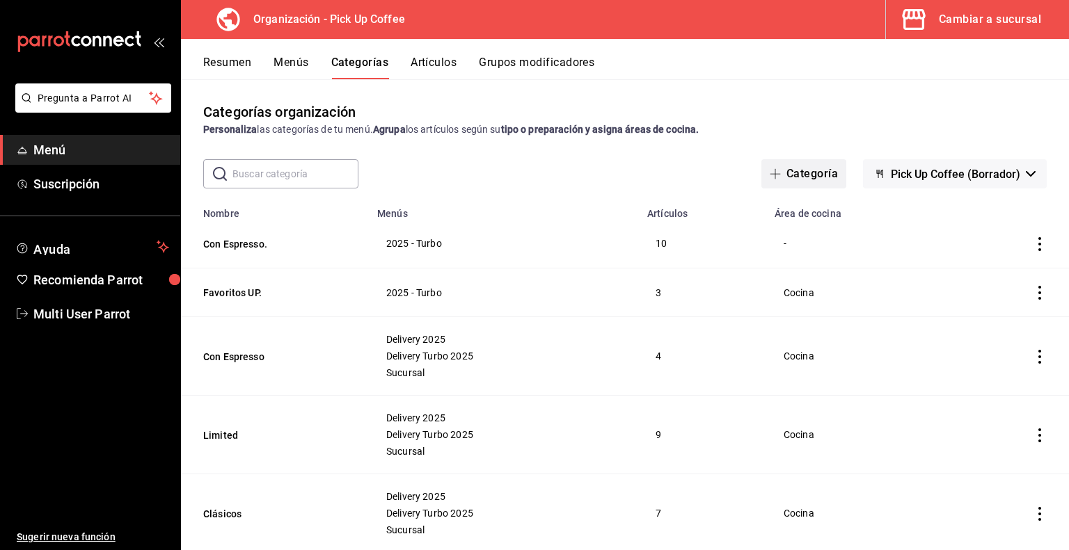
click at [811, 171] on button "Categoría" at bounding box center [803, 173] width 85 height 29
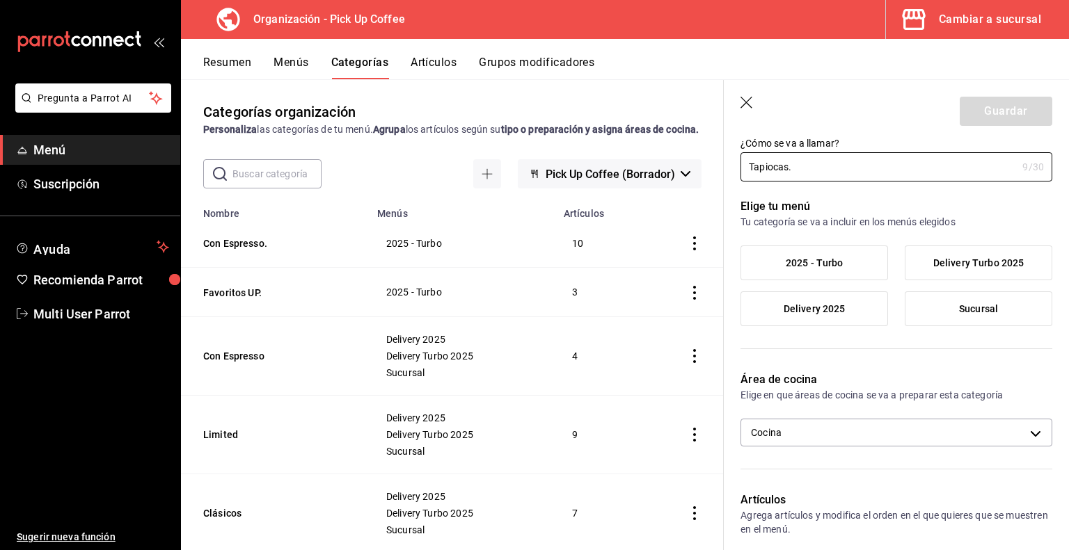
scroll to position [44, 0]
type input "Tapiocas."
click at [821, 264] on span "2025 - Turbo" at bounding box center [815, 263] width 58 height 12
click at [0, 0] on input "2025 - Turbo" at bounding box center [0, 0] width 0 height 0
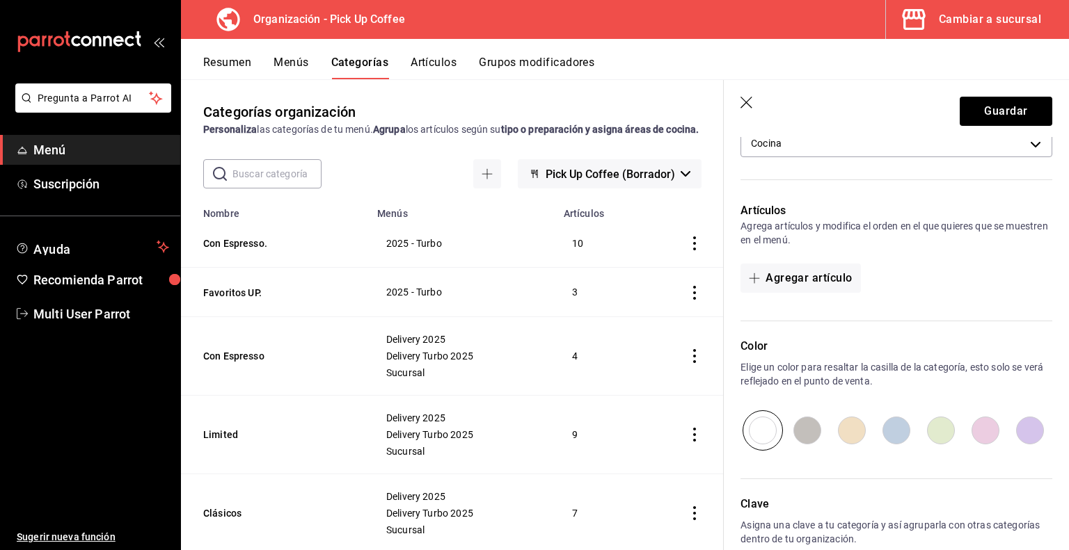
scroll to position [408, 0]
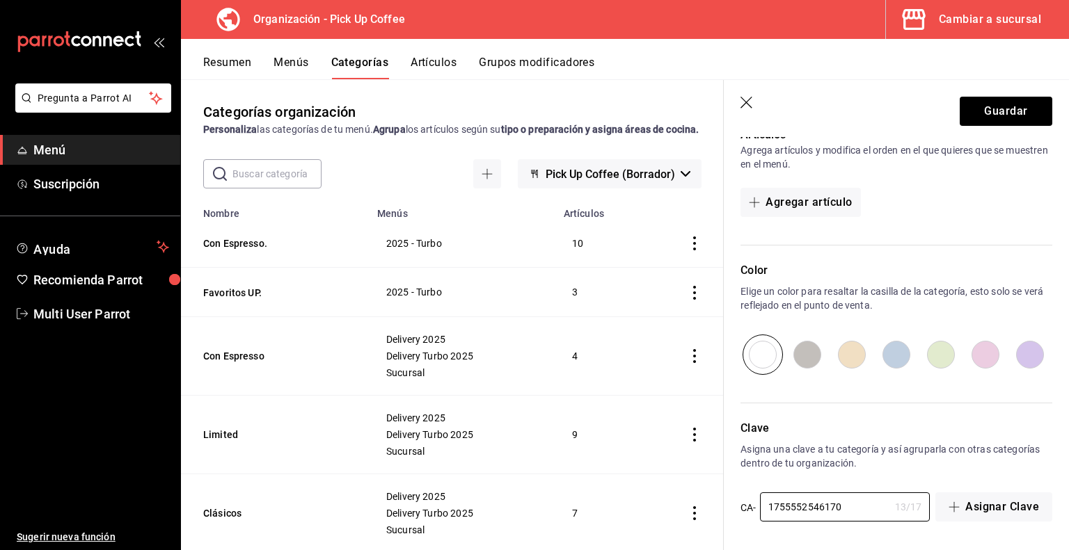
drag, startPoint x: 846, startPoint y: 506, endPoint x: 704, endPoint y: 505, distance: 141.3
click at [704, 505] on main "Categorías organización Personaliza las categorías de tu menú. Agrupa los artíc…" at bounding box center [625, 314] width 888 height 471
paste input "2025-D-ESPRESSO"
type input "2025-D-TAPIOCAS"
click at [996, 105] on button "Guardar" at bounding box center [1006, 111] width 93 height 29
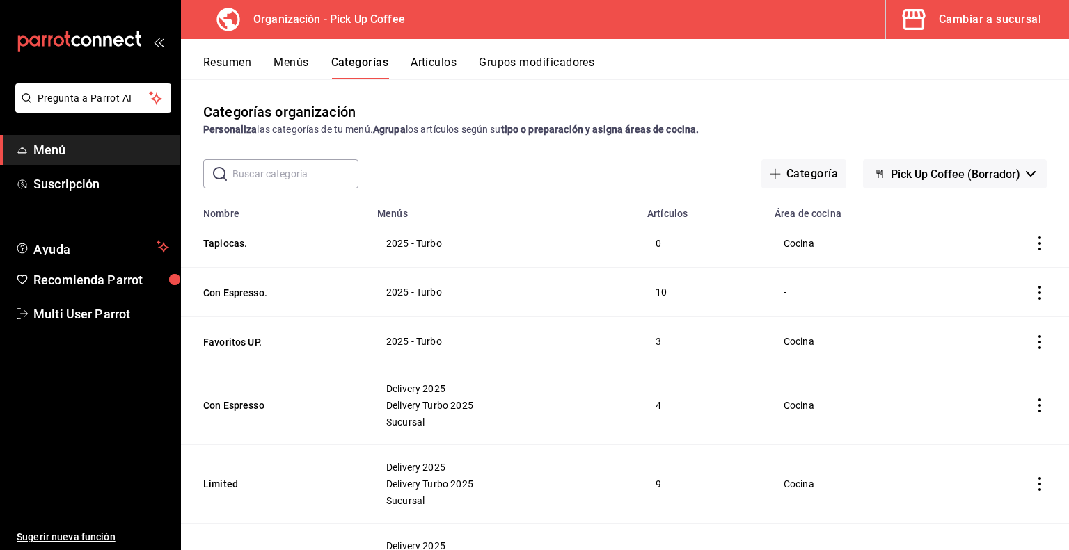
click at [448, 60] on button "Artículos" at bounding box center [434, 68] width 46 height 24
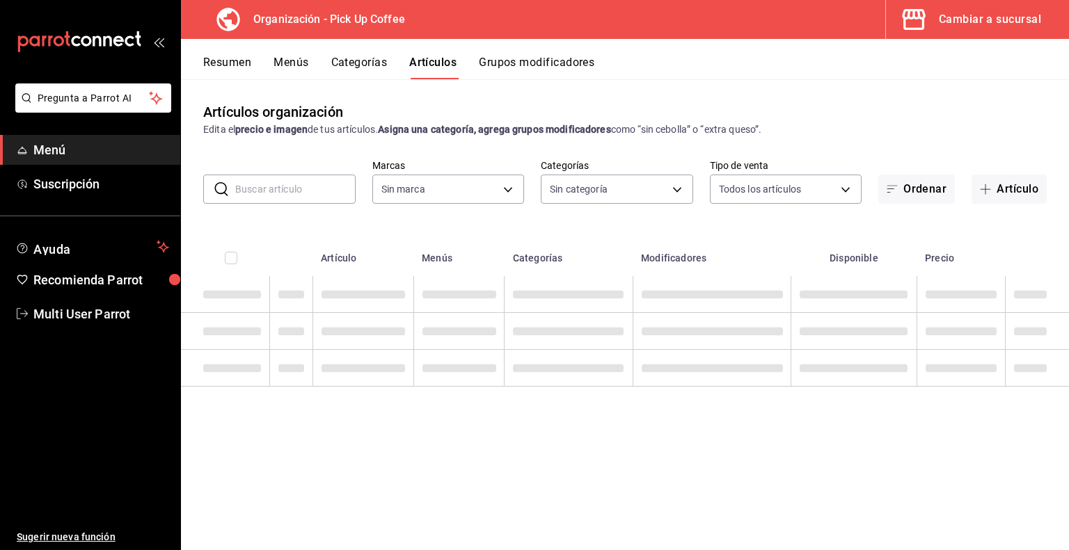
type input "be2dd662-c872-4fc9-aaab-377dbd4a662e"
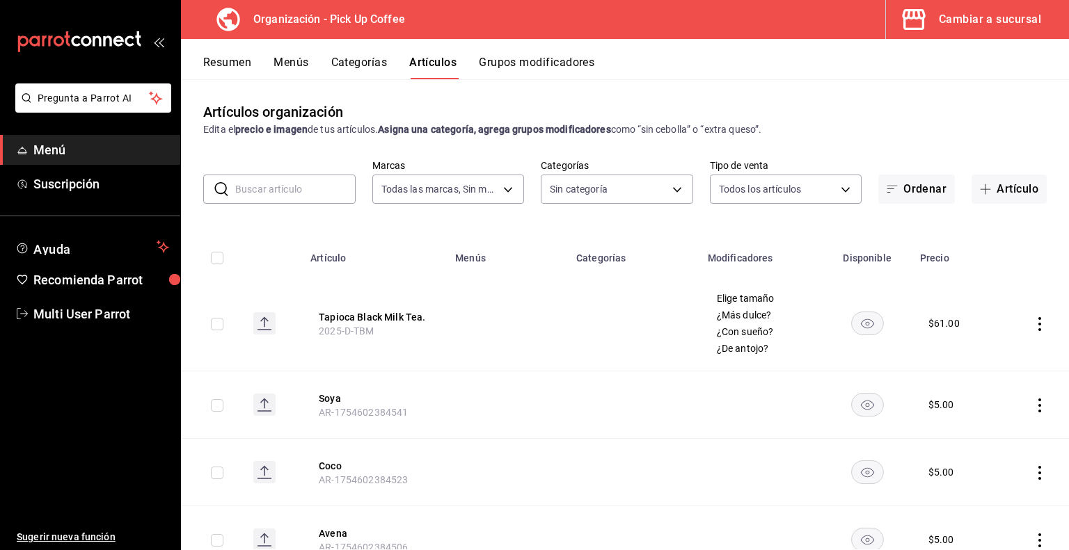
type input "07e8a0d4-d5f6-4b31-b8d5-49c8ed43f676,70abd5f8-df00-4b05-8b7c-ec83b54d00bf,8ccc1…"
click at [383, 316] on button "Tapioca Black Milk Tea." at bounding box center [374, 317] width 111 height 14
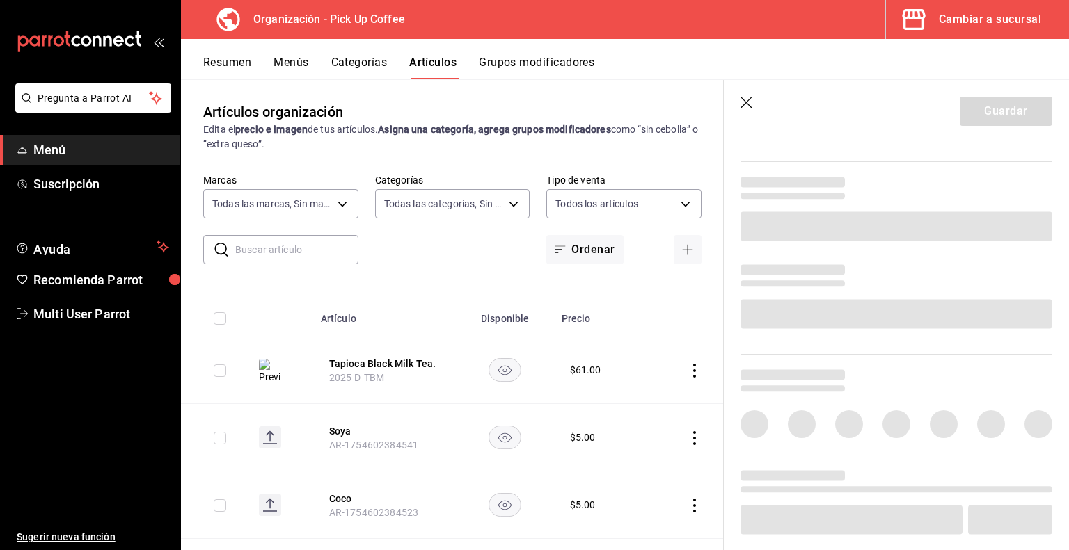
scroll to position [430, 0]
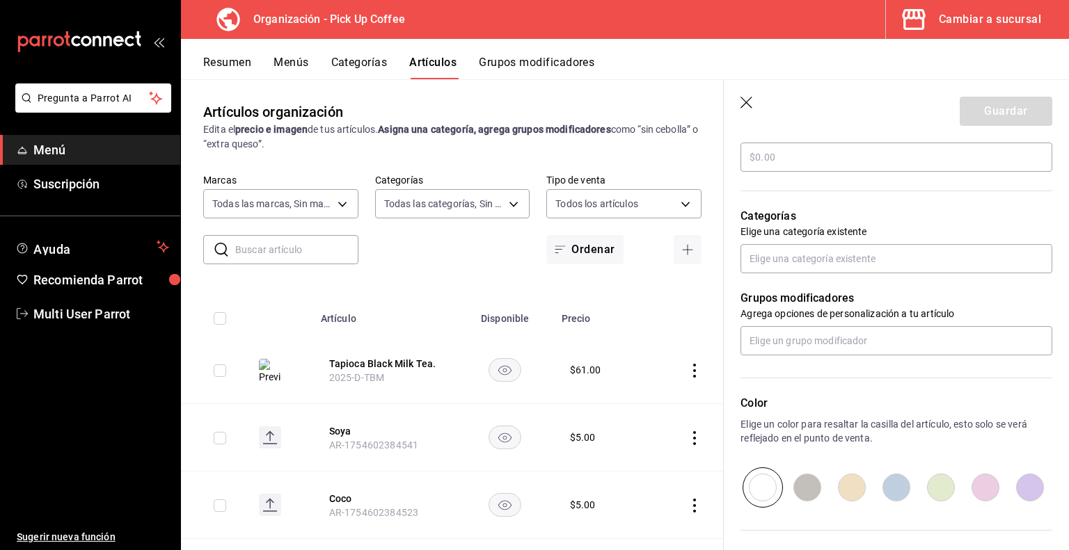
type textarea "x"
type input "$61.00"
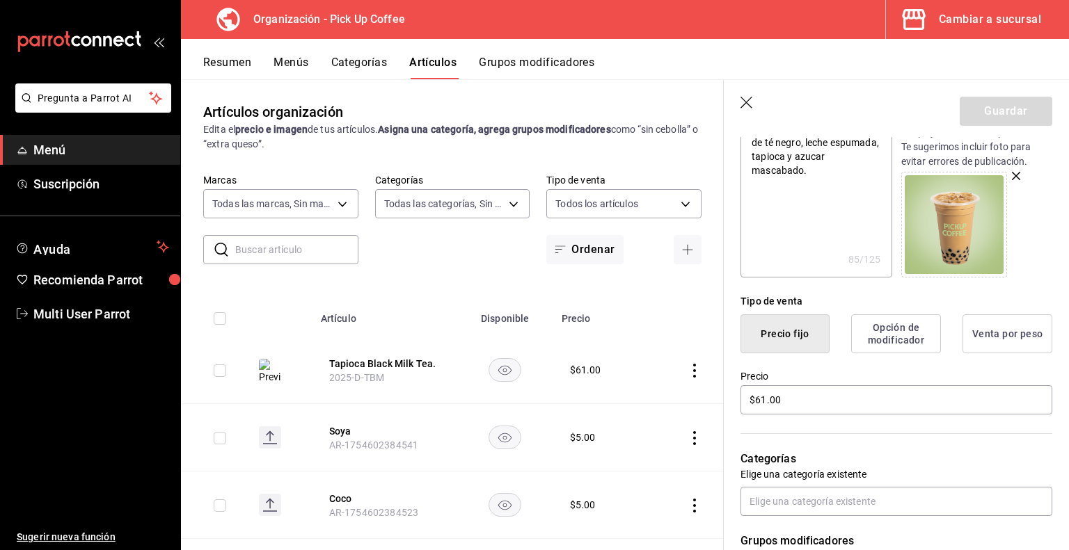
scroll to position [361, 0]
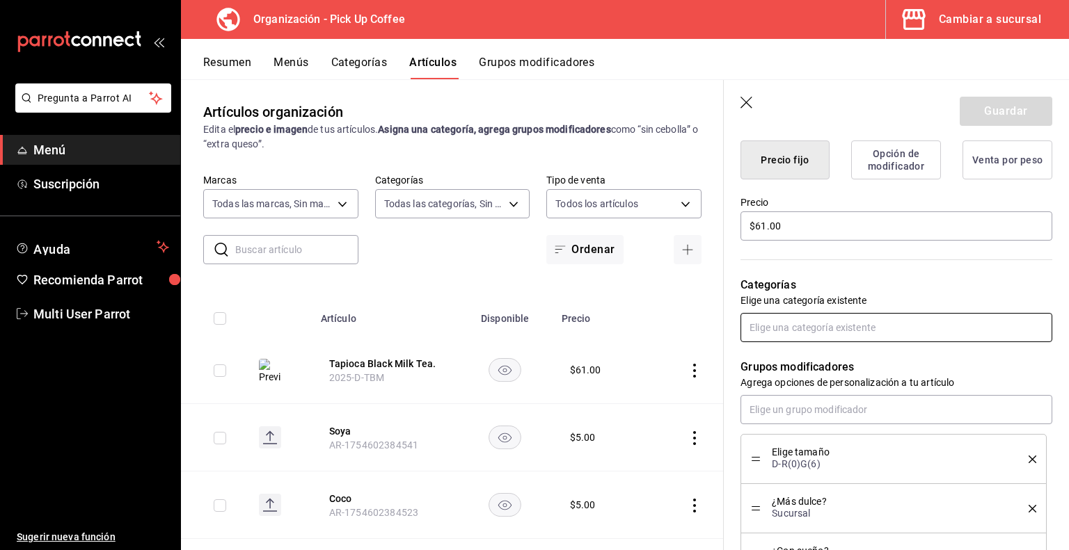
click at [837, 331] on input "text" at bounding box center [896, 327] width 312 height 29
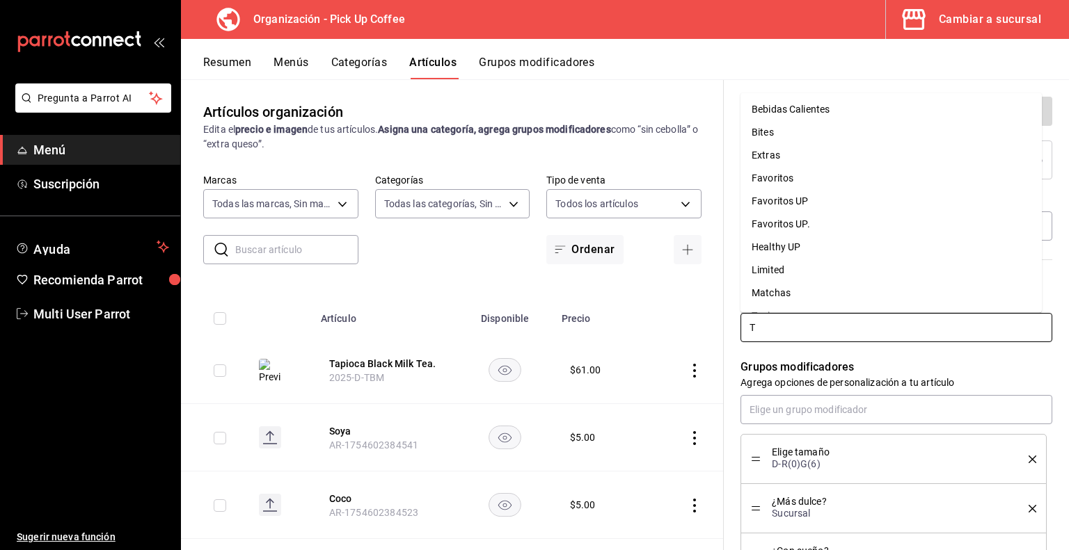
type input "TA"
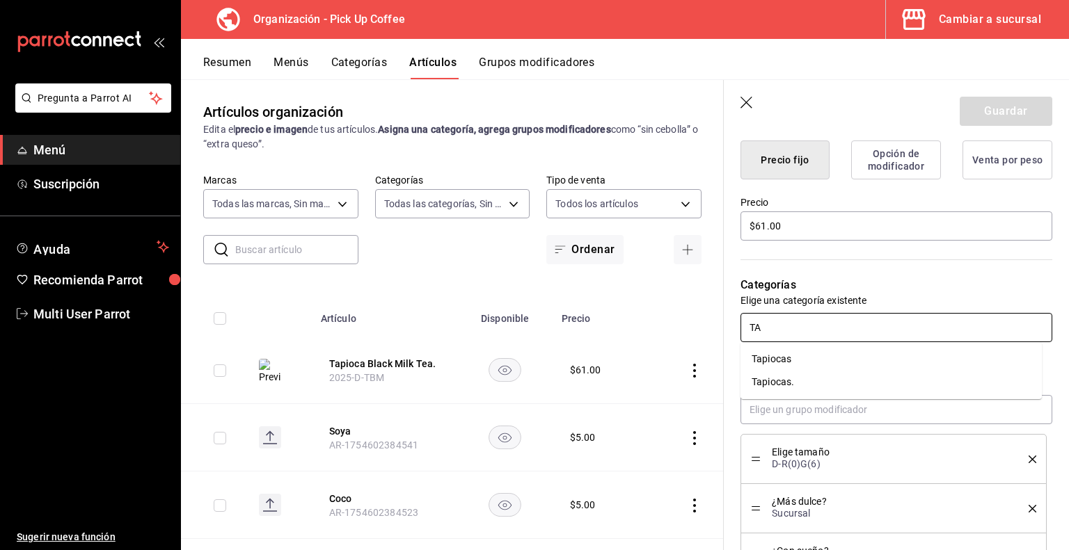
click at [793, 381] on li "Tapiocas." at bounding box center [890, 382] width 301 height 23
type textarea "x"
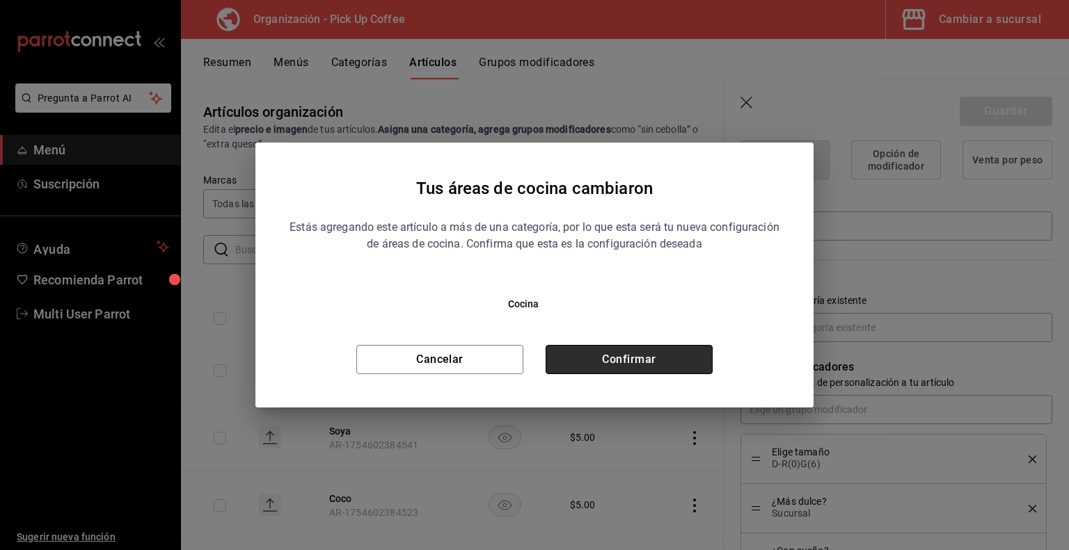
click at [661, 356] on button "Confirmar" at bounding box center [629, 359] width 167 height 29
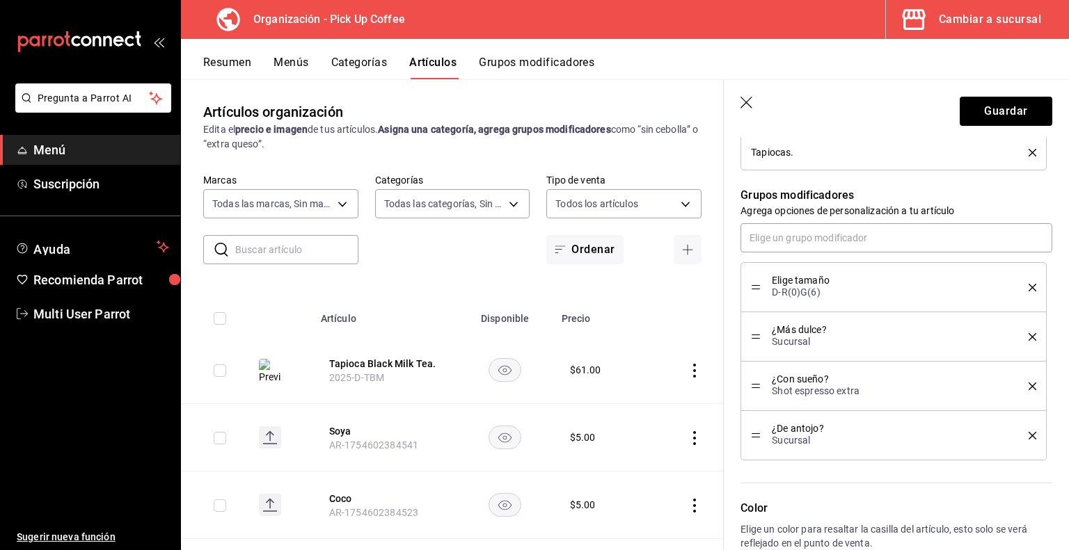
scroll to position [578, 0]
click at [999, 115] on button "Guardar" at bounding box center [1006, 111] width 93 height 29
type textarea "x"
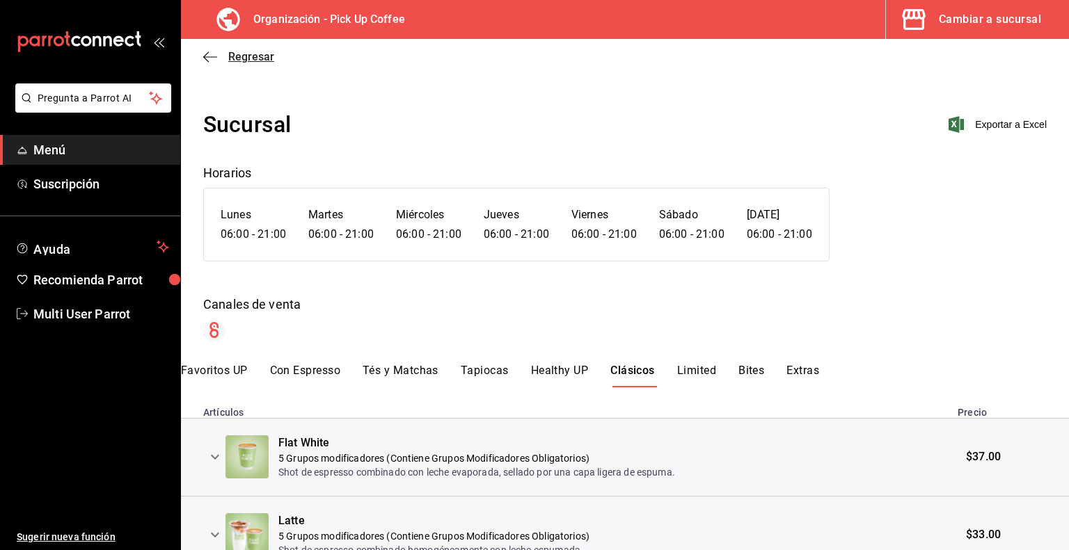
click at [205, 57] on icon "button" at bounding box center [210, 57] width 14 height 13
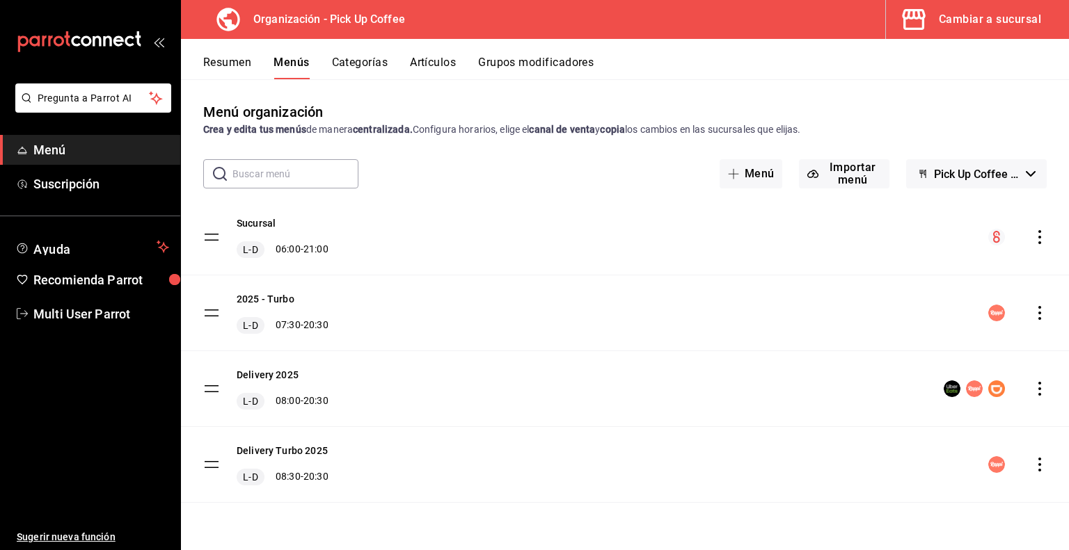
click at [1038, 314] on icon "actions" at bounding box center [1040, 313] width 14 height 14
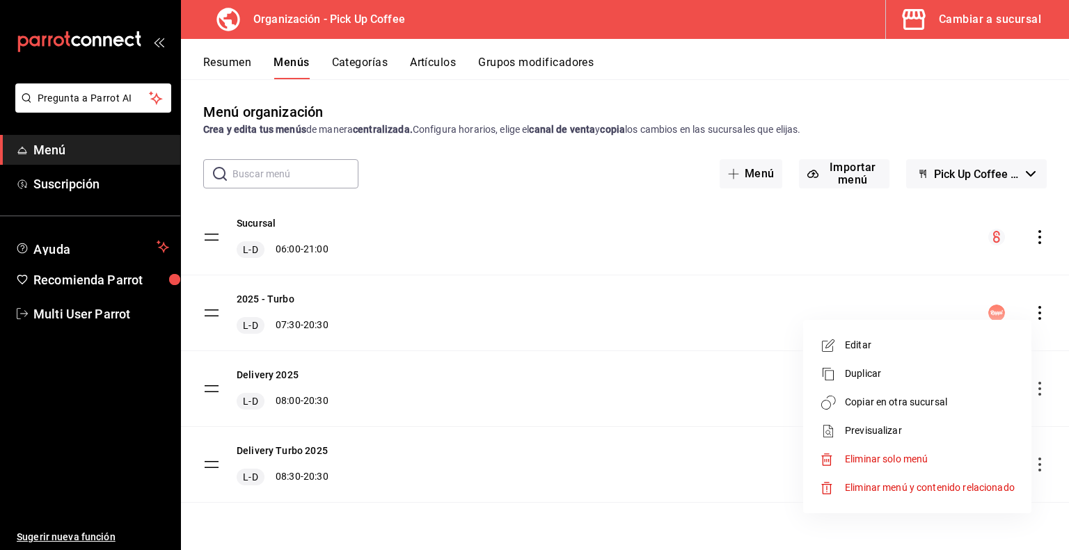
click at [878, 422] on li "Previsualizar" at bounding box center [917, 431] width 217 height 29
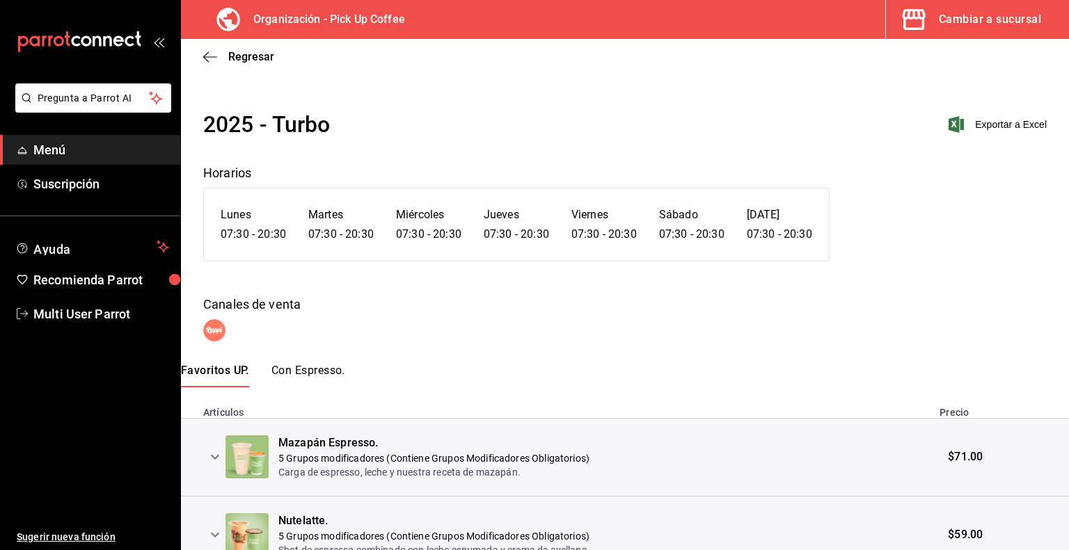
click at [295, 367] on button "Con Espresso." at bounding box center [308, 376] width 74 height 24
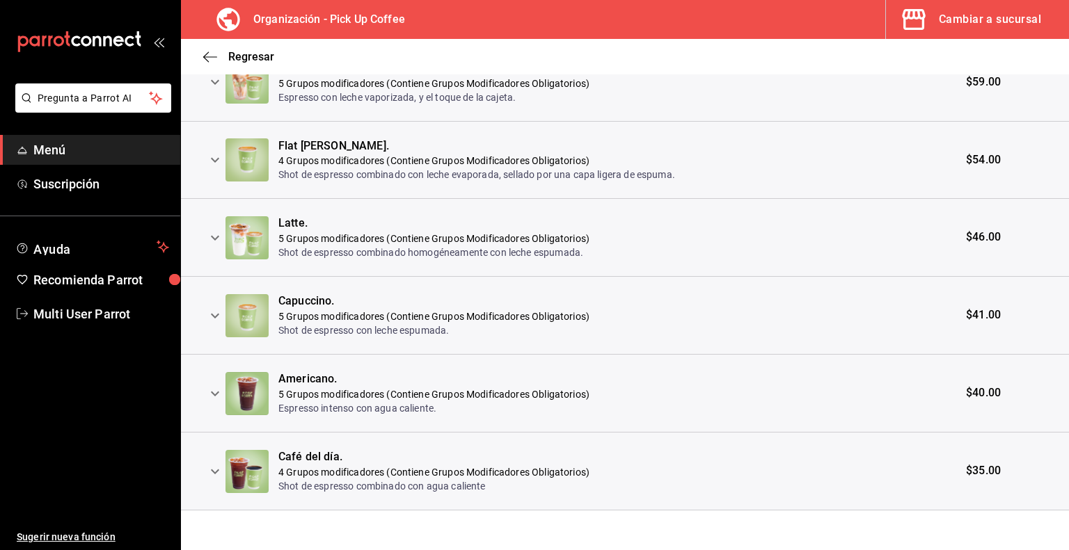
scroll to position [690, 0]
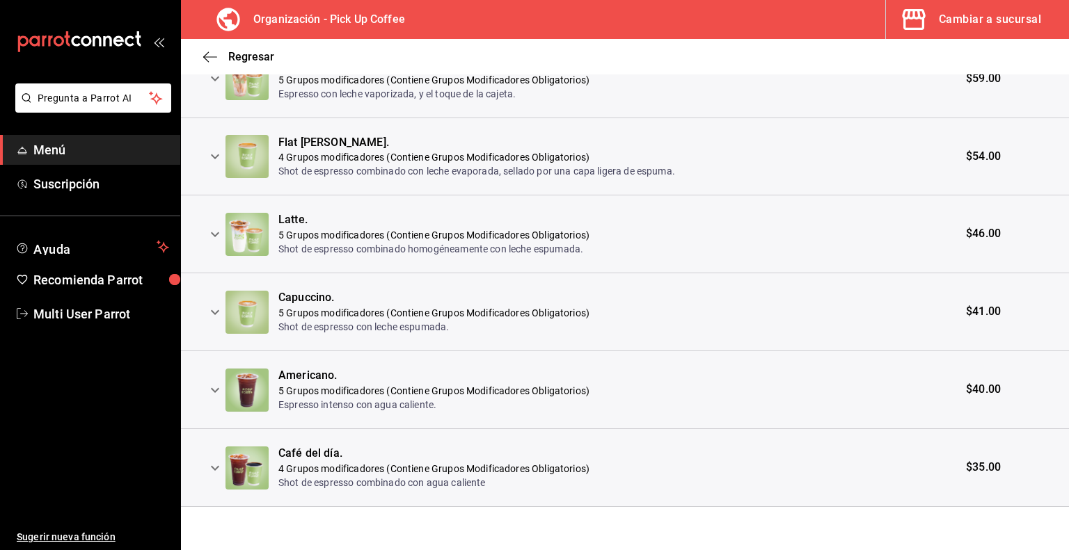
click at [216, 467] on icon "expand row" at bounding box center [215, 468] width 8 height 5
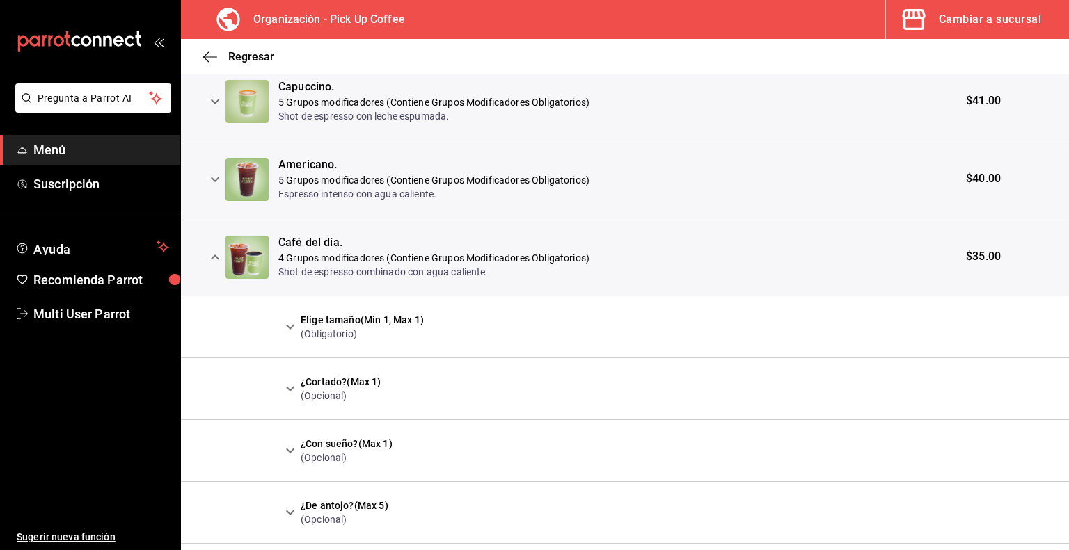
scroll to position [903, 0]
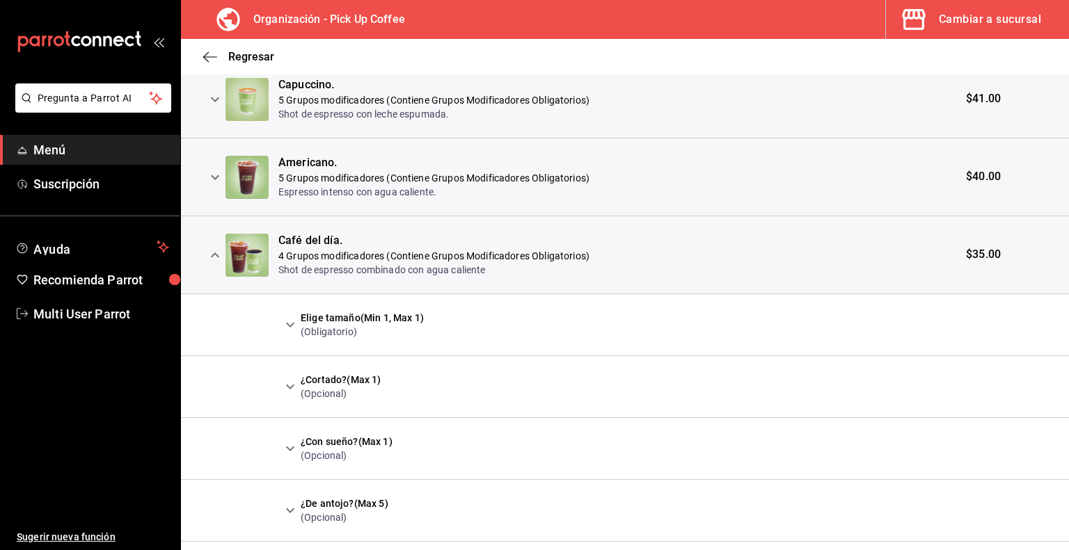
click at [289, 324] on icon "expand row" at bounding box center [290, 325] width 17 height 17
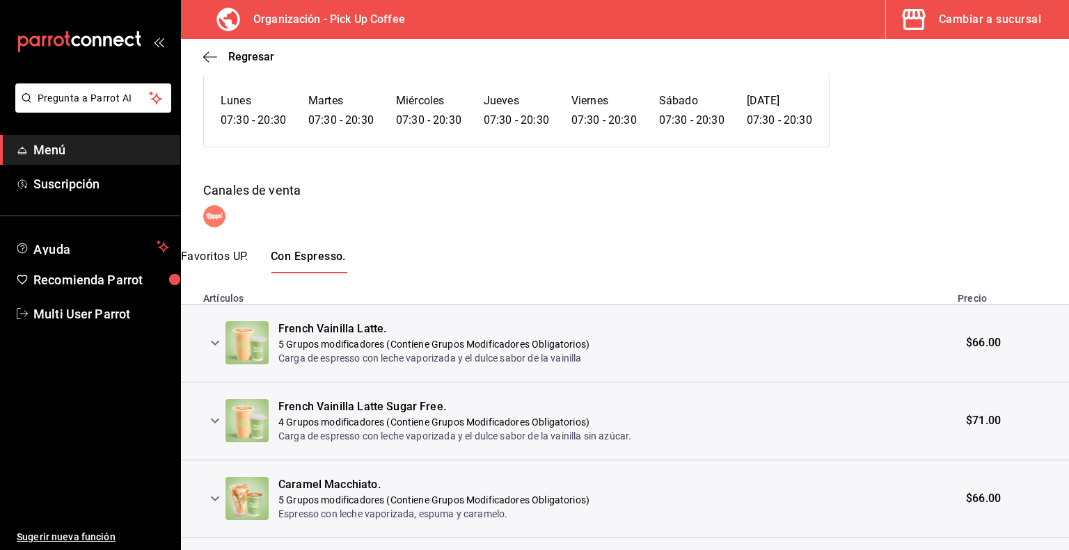
scroll to position [0, 0]
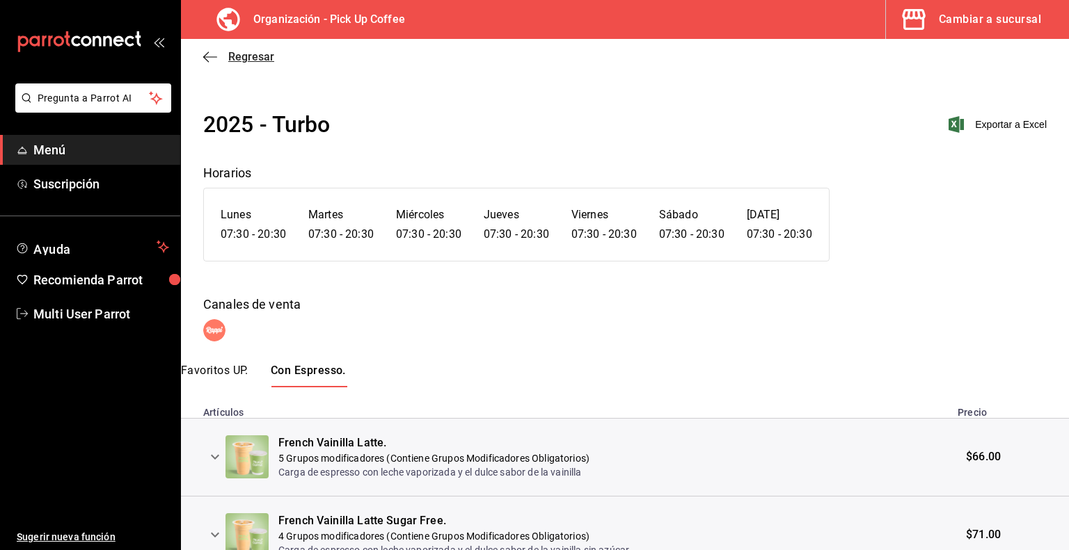
click at [212, 58] on icon "button" at bounding box center [210, 57] width 14 height 13
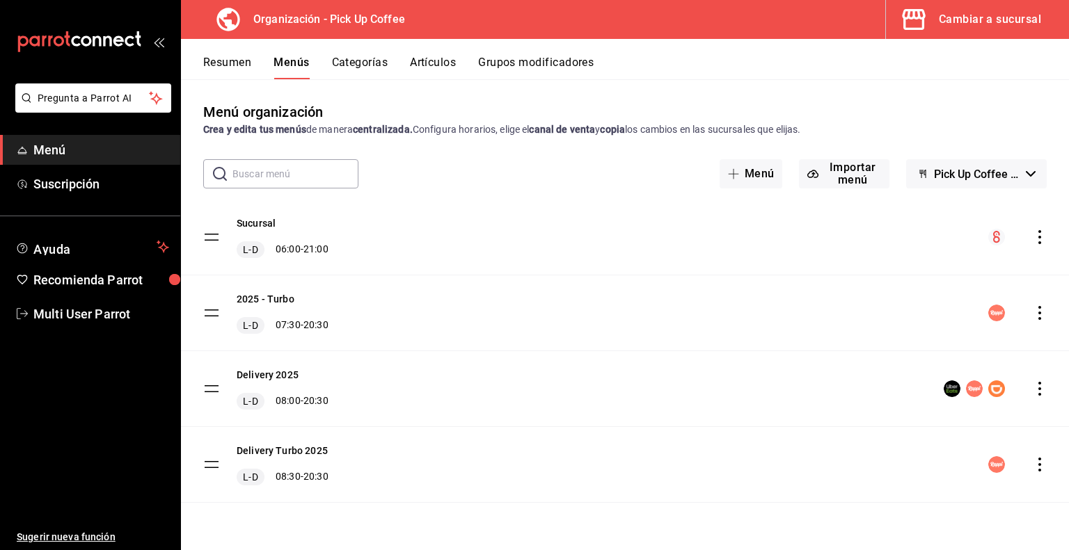
click at [1038, 312] on icon "actions" at bounding box center [1040, 313] width 14 height 14
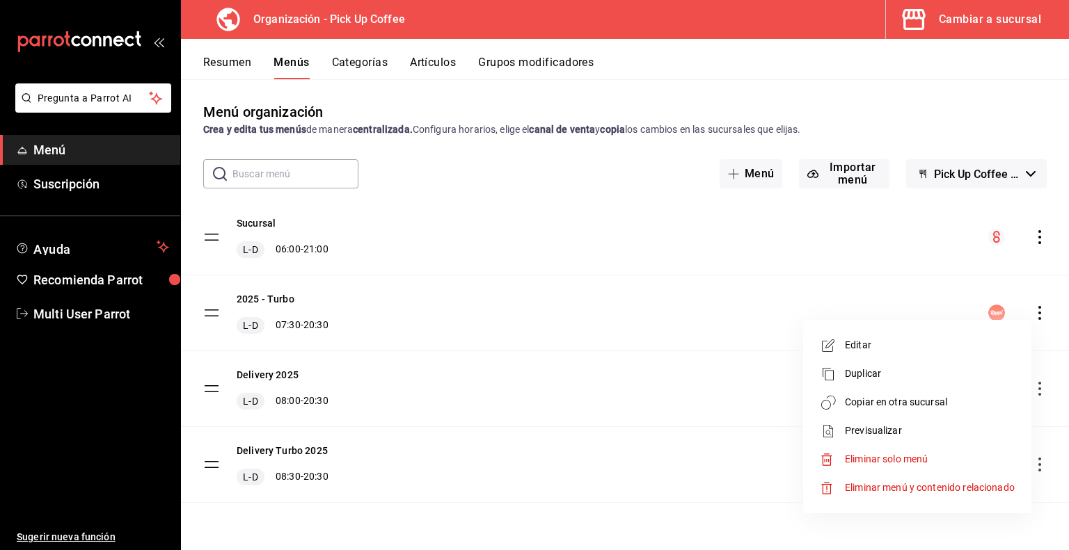
click at [868, 428] on span "Previsualizar" at bounding box center [930, 431] width 170 height 15
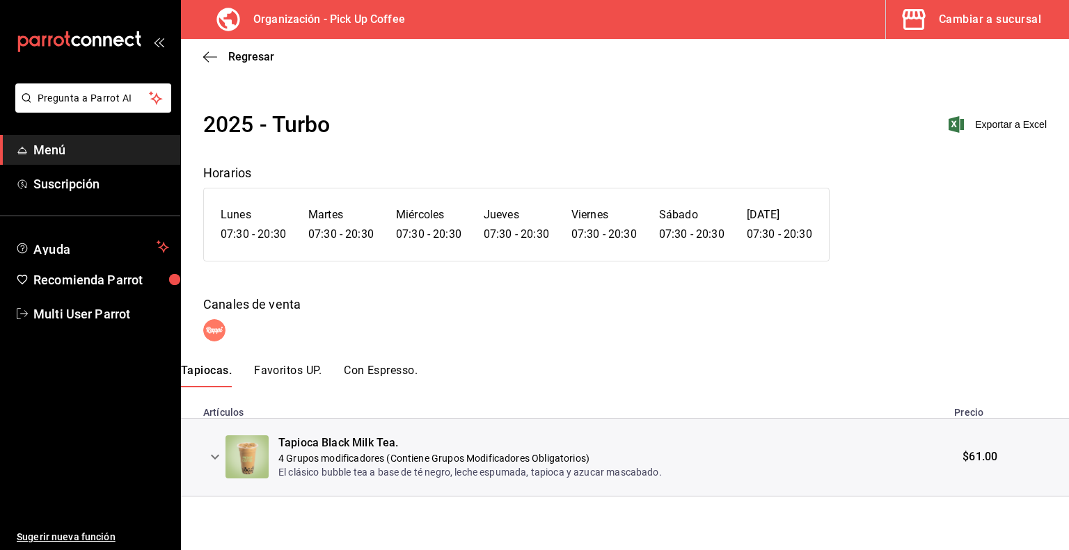
click at [212, 454] on icon "expand row" at bounding box center [215, 457] width 17 height 17
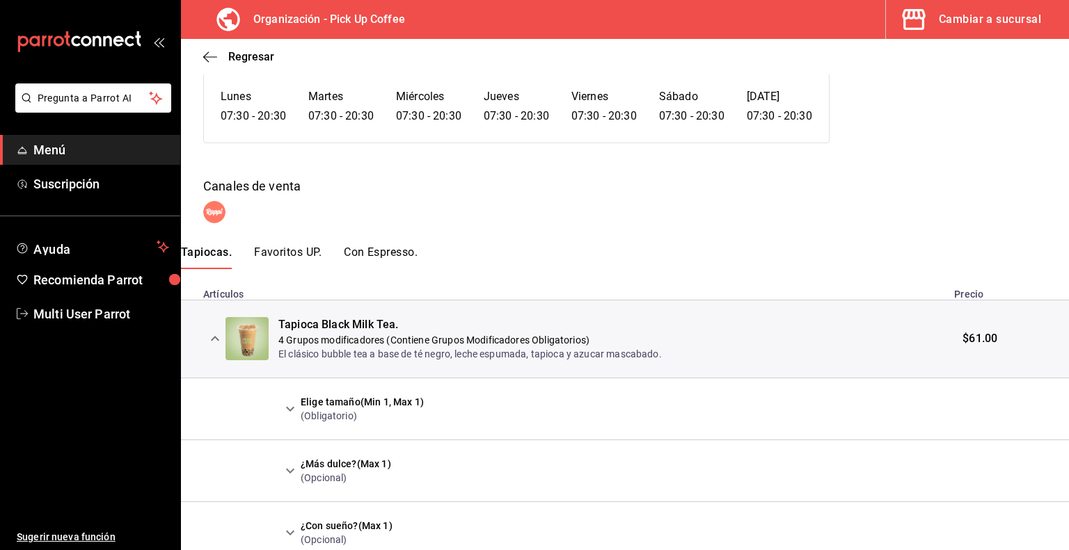
scroll to position [238, 0]
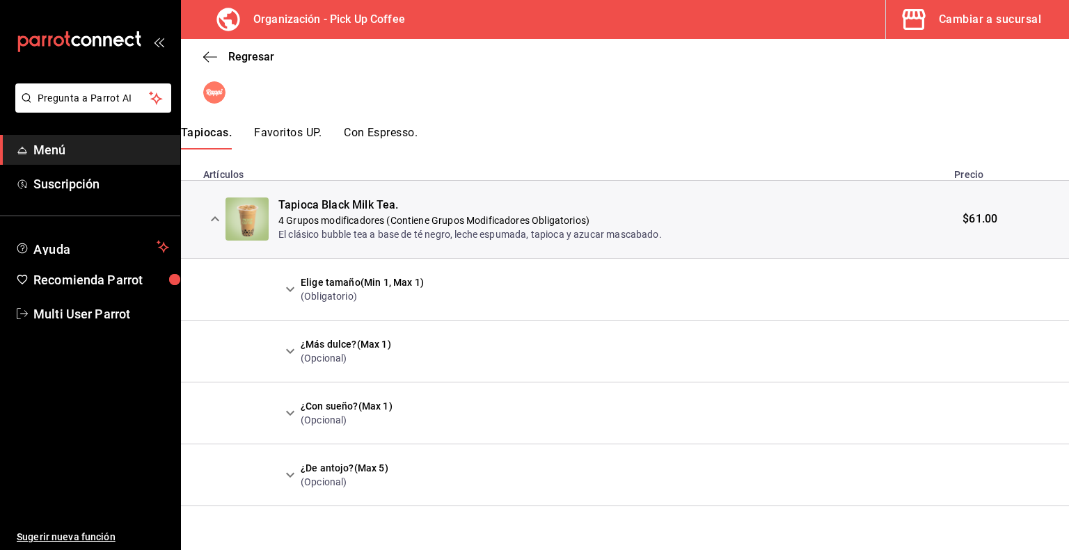
click at [289, 292] on icon "expand row" at bounding box center [290, 289] width 17 height 17
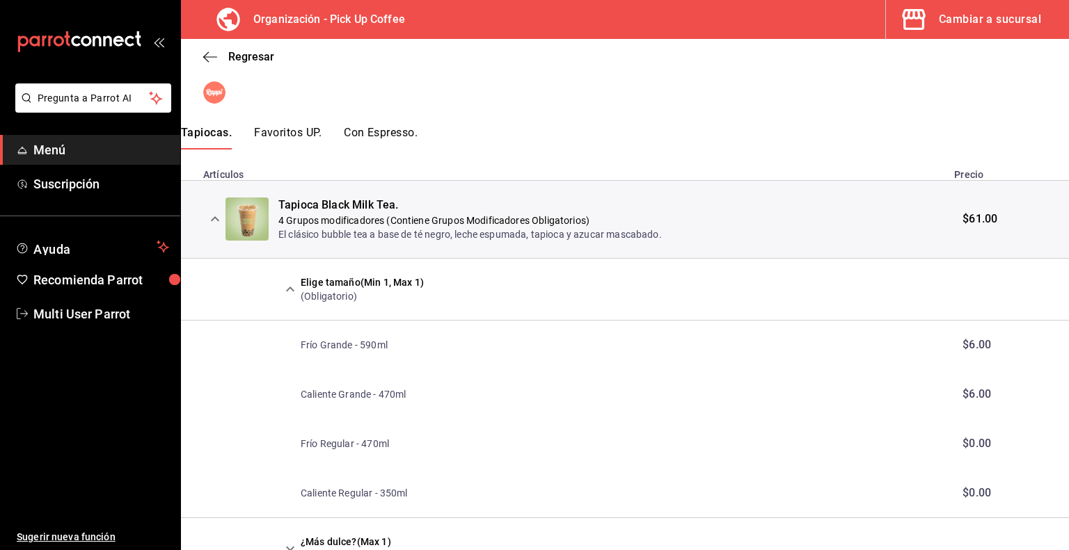
click at [289, 286] on icon "expand row" at bounding box center [290, 289] width 17 height 17
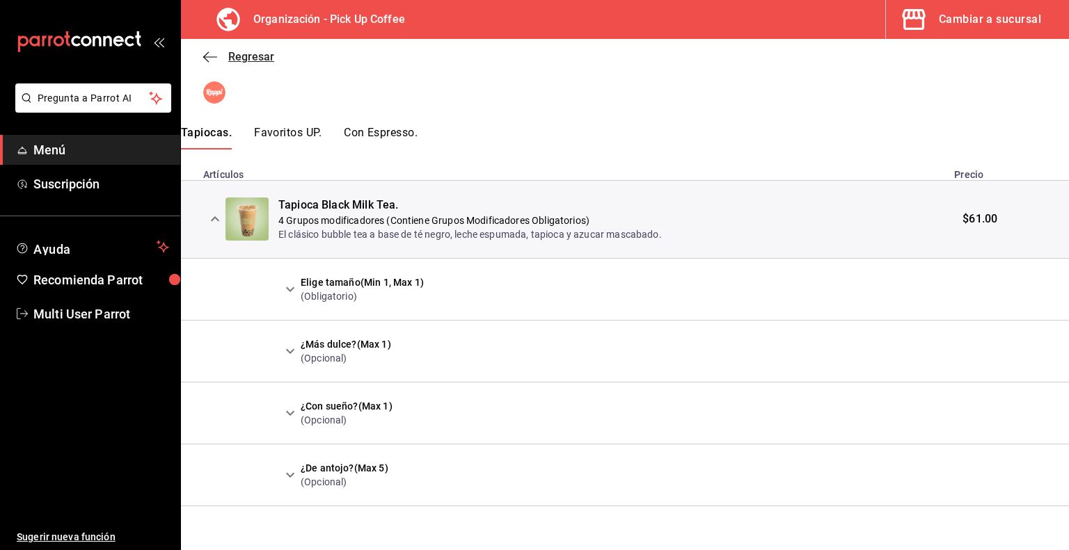
click at [206, 61] on icon "button" at bounding box center [210, 57] width 14 height 13
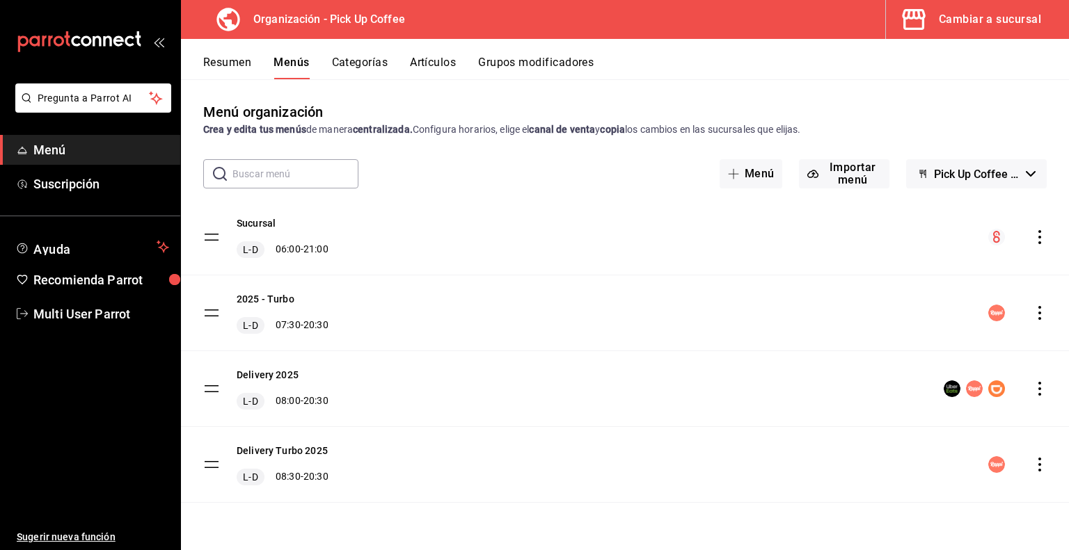
click at [553, 64] on button "Grupos modificadores" at bounding box center [536, 68] width 116 height 24
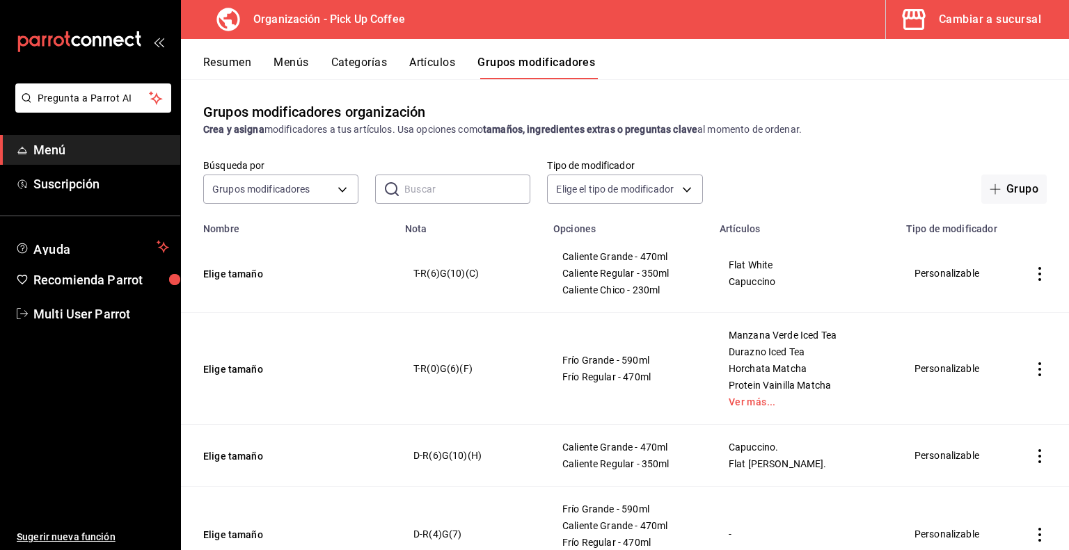
click at [370, 65] on button "Categorías" at bounding box center [359, 68] width 56 height 24
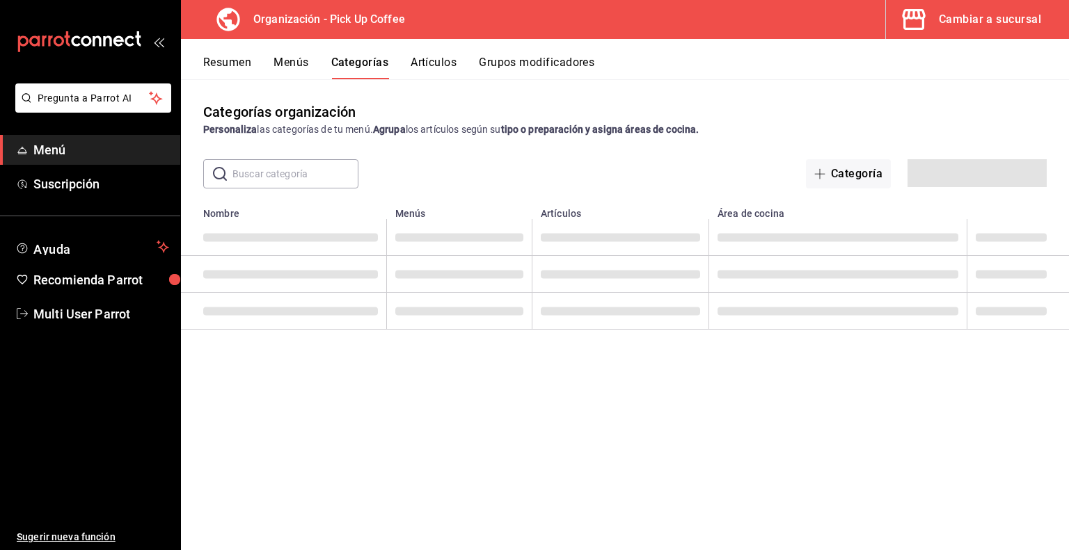
drag, startPoint x: 370, startPoint y: 65, endPoint x: 366, endPoint y: 209, distance: 144.1
click at [366, 209] on div "Resumen Menús Categorías Artículos Grupos modificadores Categorías organización…" at bounding box center [625, 294] width 888 height 511
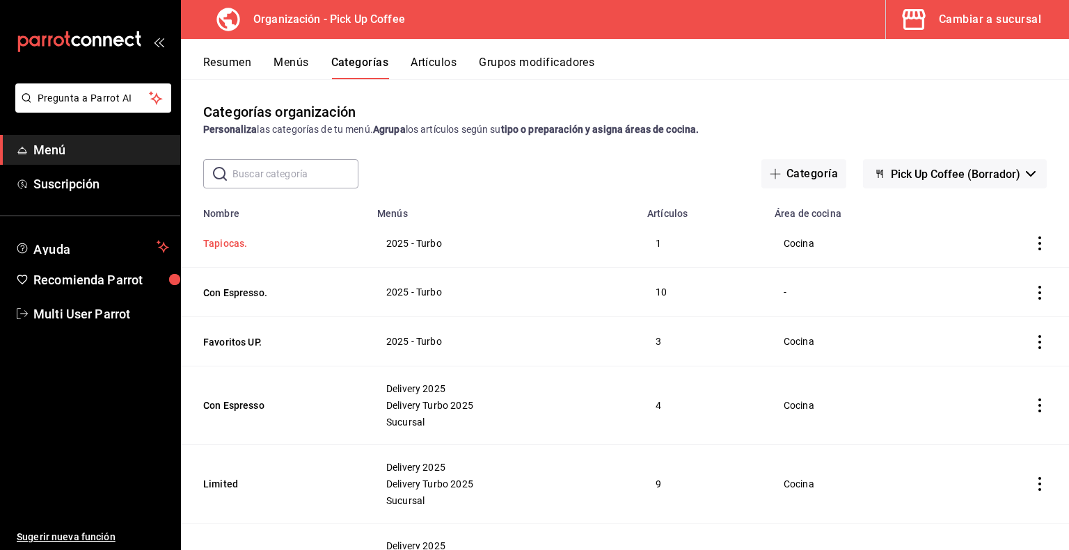
click at [243, 247] on button "Tapiocas." at bounding box center [272, 244] width 139 height 14
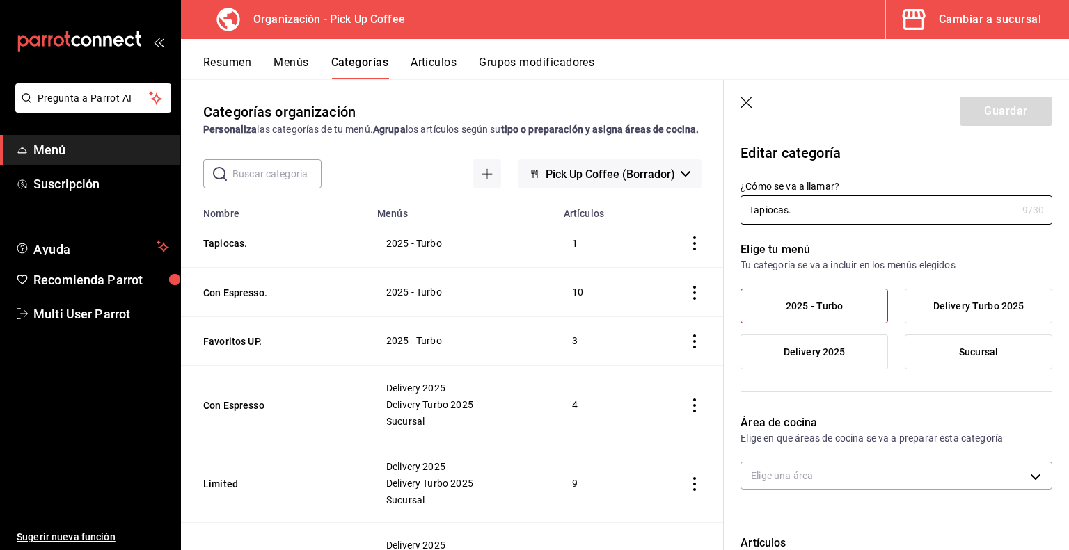
type input "9450133a-d932-44ff-a833-2990ac893b49"
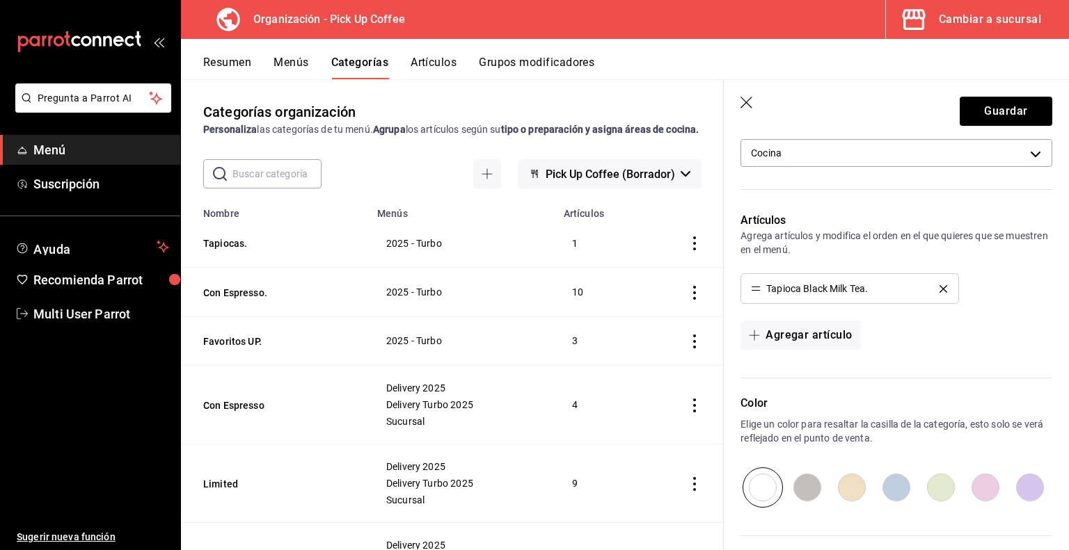
scroll to position [455, 0]
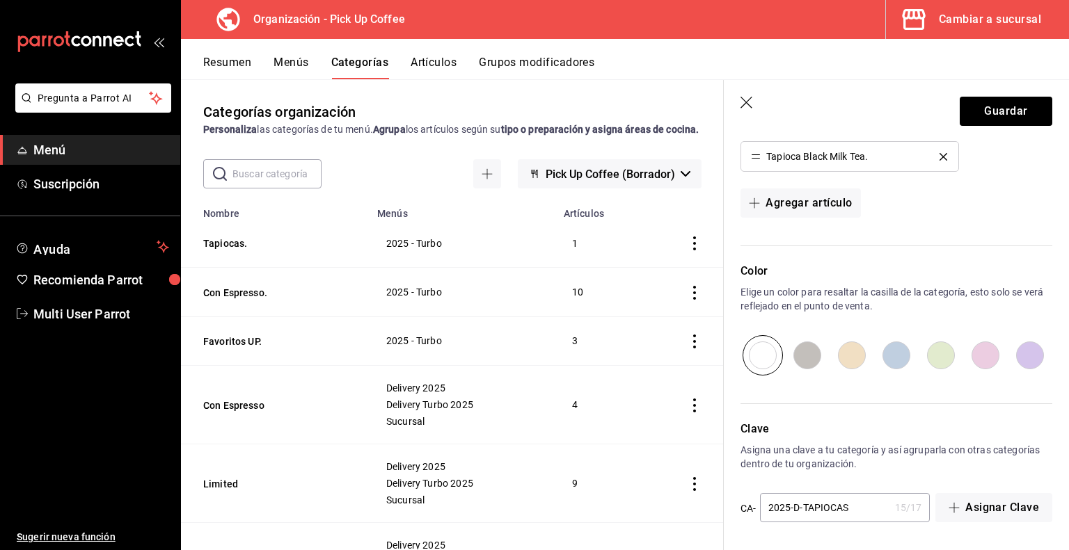
type input "Tapioca."
drag, startPoint x: 770, startPoint y: 507, endPoint x: 841, endPoint y: 510, distance: 70.4
click at [841, 510] on input "2025-D-TAPIOCAS" at bounding box center [824, 508] width 129 height 28
click at [853, 510] on input "2025-D-TAPIOCAS" at bounding box center [824, 508] width 129 height 28
type input "2025-D-TAPIOCA"
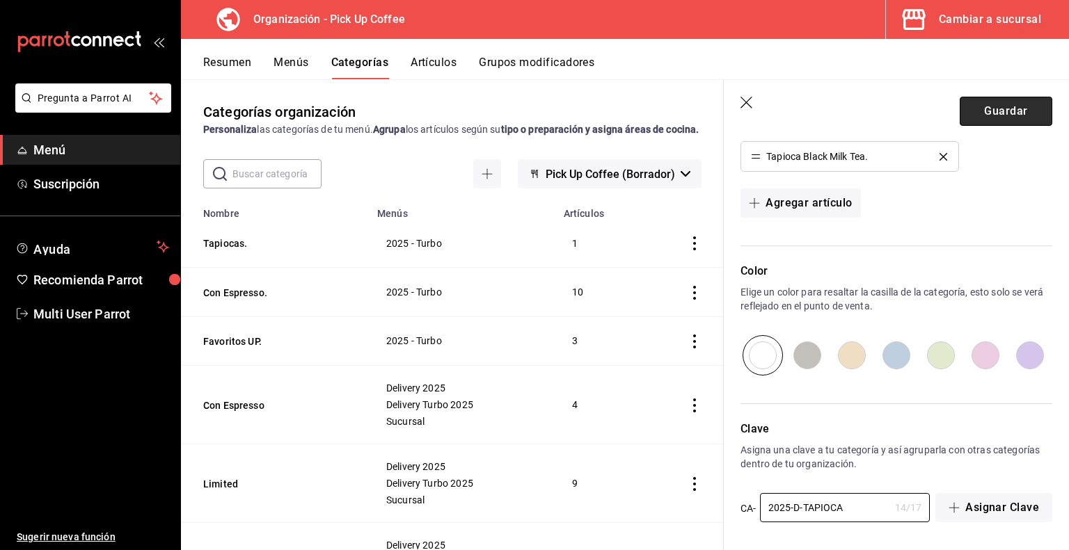
click at [997, 117] on button "Guardar" at bounding box center [1006, 111] width 93 height 29
drag, startPoint x: 997, startPoint y: 117, endPoint x: 735, endPoint y: 223, distance: 282.9
click at [735, 223] on section "Guardar Editar categoría ¿Cómo se va a llamar? Tapioca. 8 /30 ¿Cómo se va a lla…" at bounding box center [896, 315] width 345 height 470
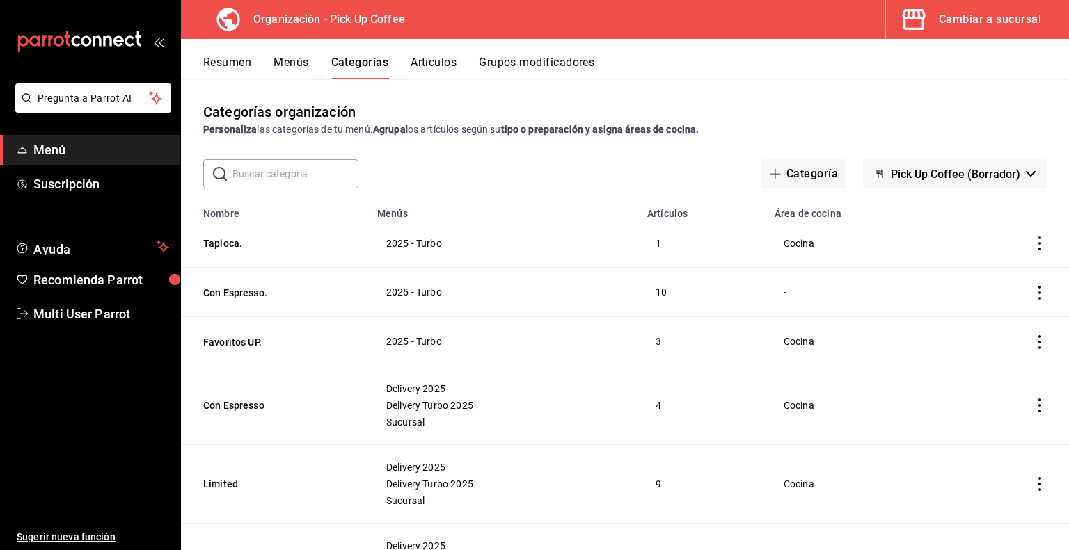
click at [285, 54] on div "Resumen Menús Categorías Artículos Grupos modificadores" at bounding box center [625, 59] width 888 height 40
click at [281, 62] on button "Menús" at bounding box center [290, 68] width 35 height 24
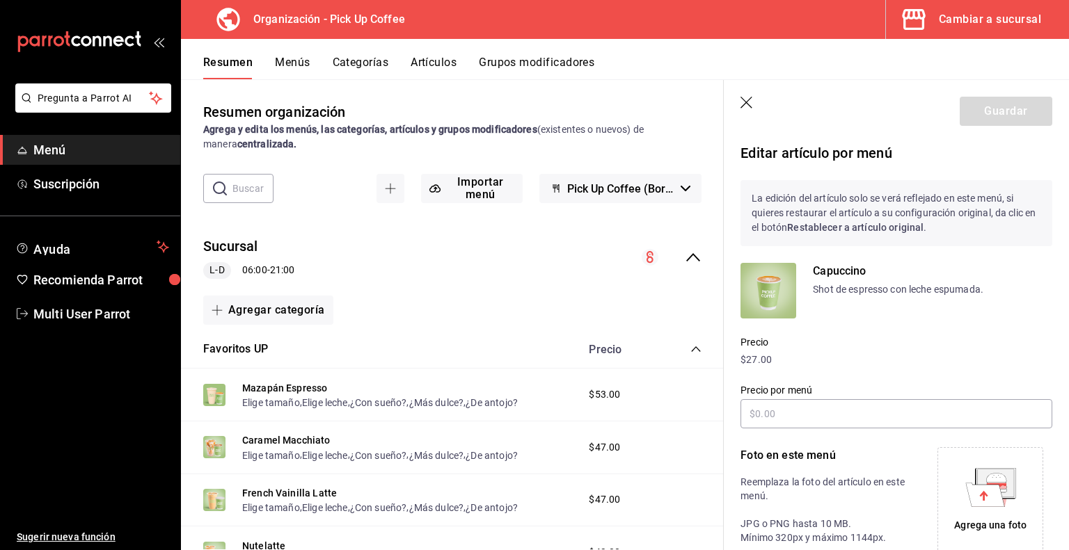
scroll to position [460, 0]
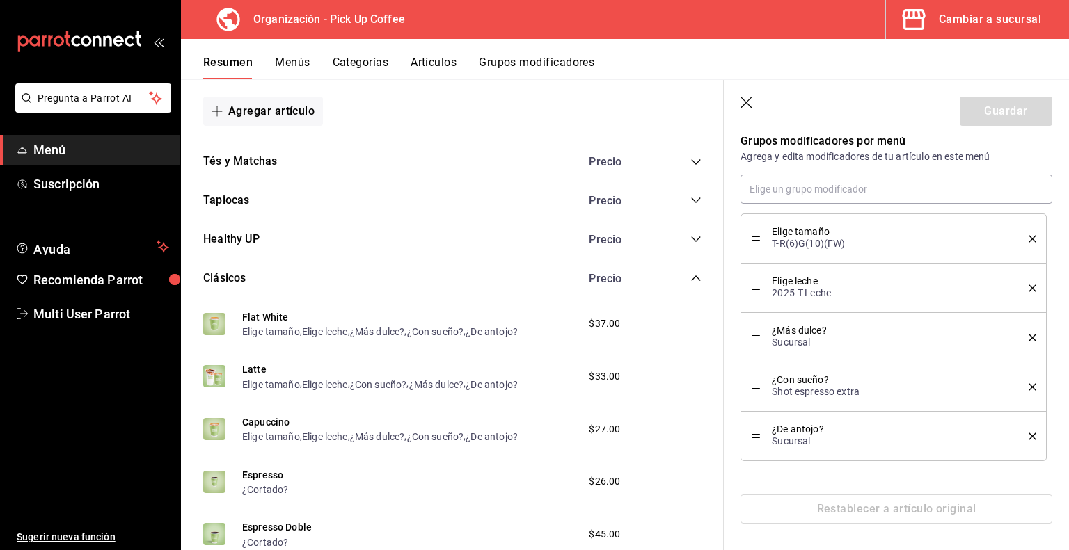
click at [746, 102] on icon "button" at bounding box center [746, 103] width 12 height 12
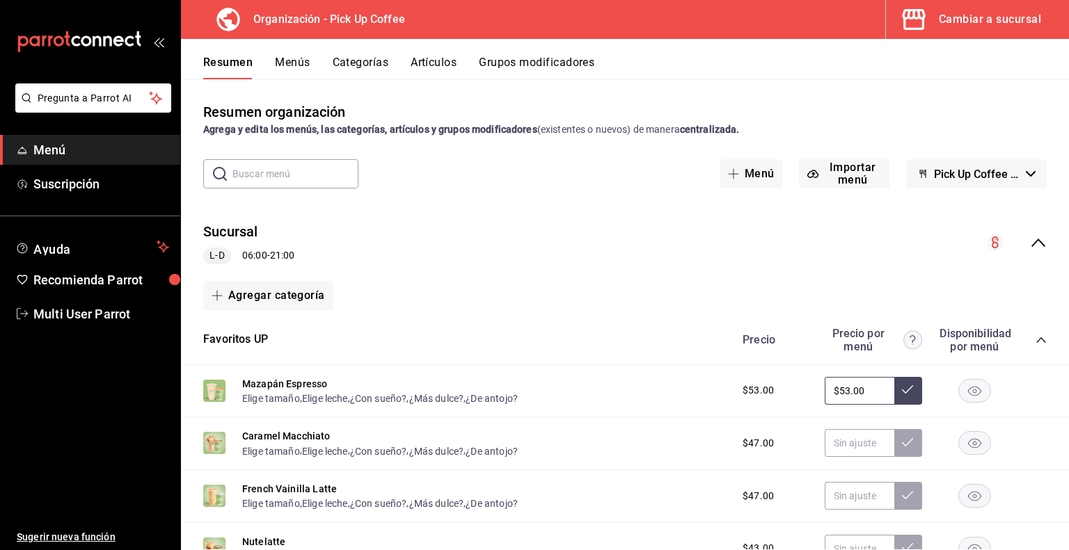
click at [296, 61] on button "Menús" at bounding box center [292, 68] width 35 height 24
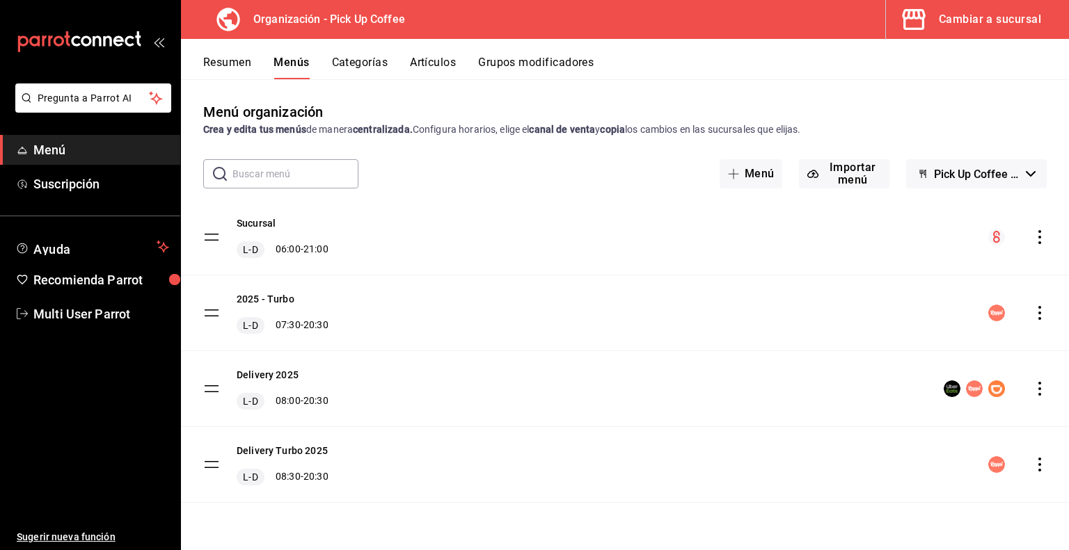
click at [1039, 239] on icon "actions" at bounding box center [1040, 237] width 14 height 14
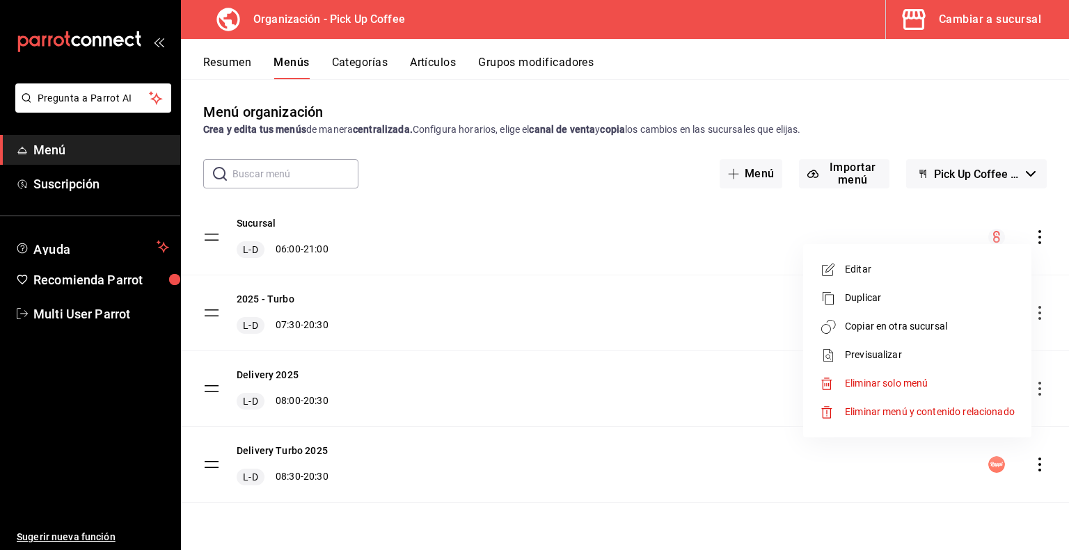
click at [868, 367] on li "Previsualizar" at bounding box center [917, 355] width 217 height 29
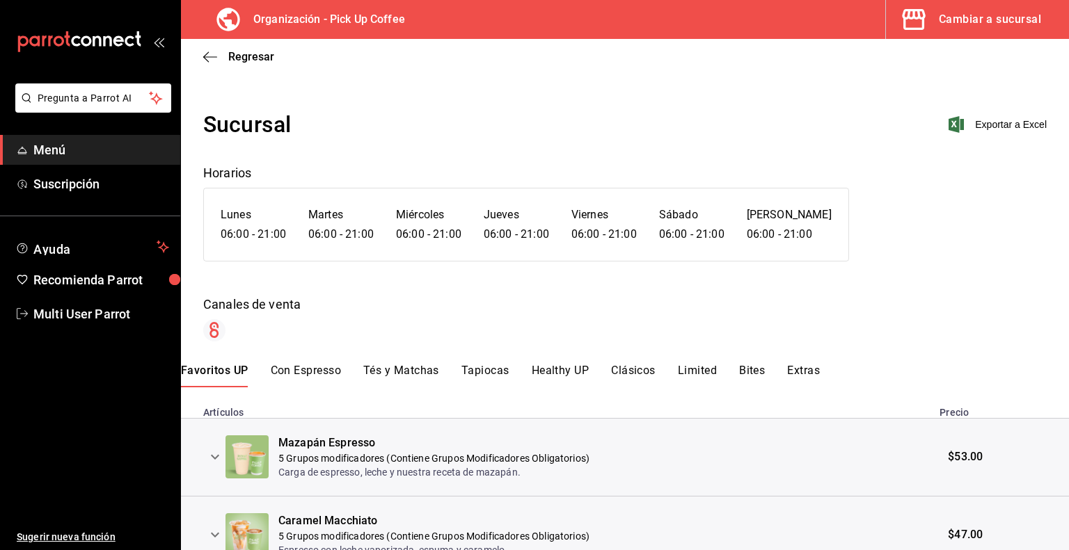
scroll to position [203, 0]
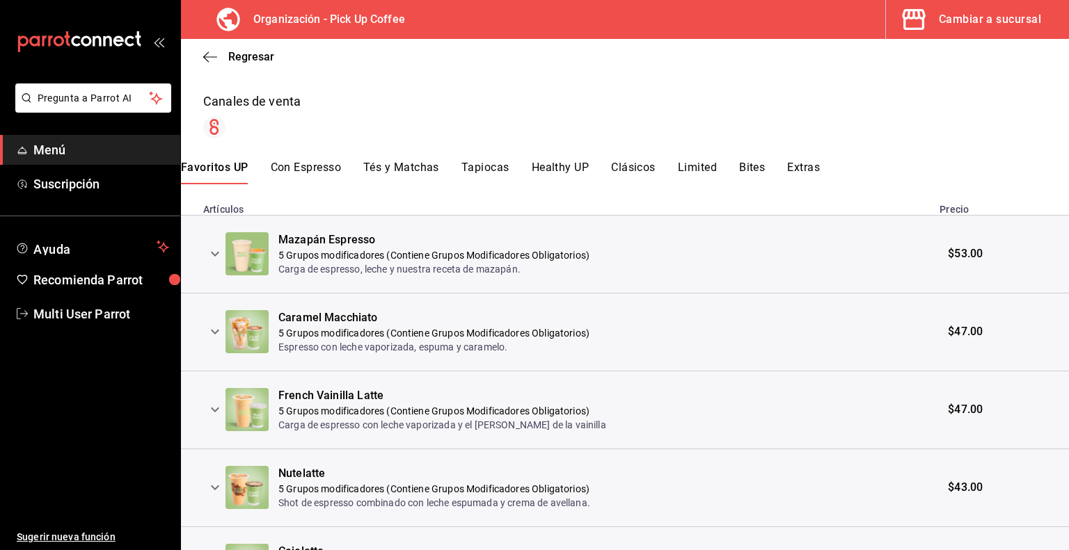
click at [214, 253] on icon "expand row" at bounding box center [215, 254] width 17 height 17
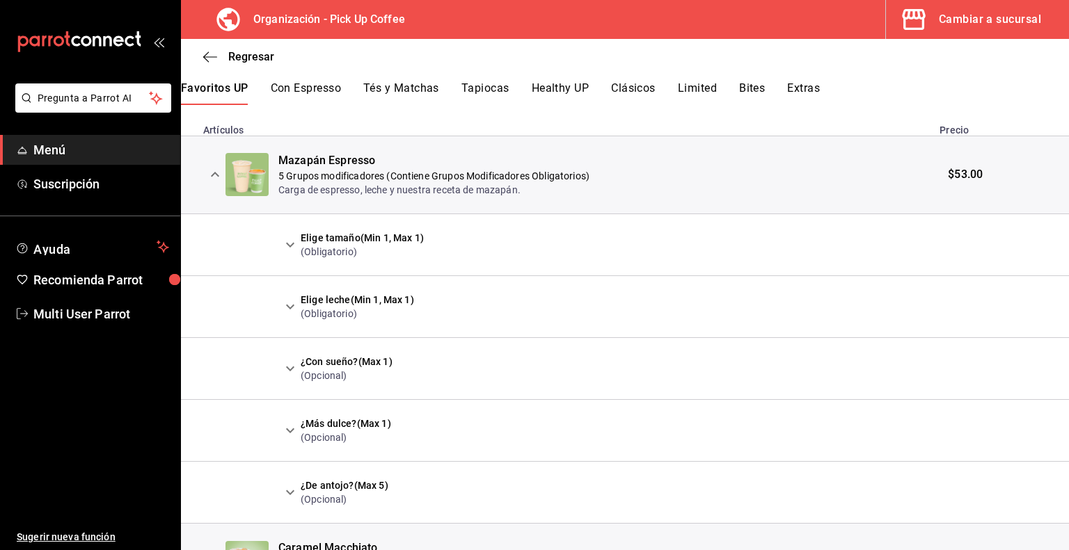
scroll to position [284, 0]
click at [290, 244] on icon "expand row" at bounding box center [290, 243] width 17 height 17
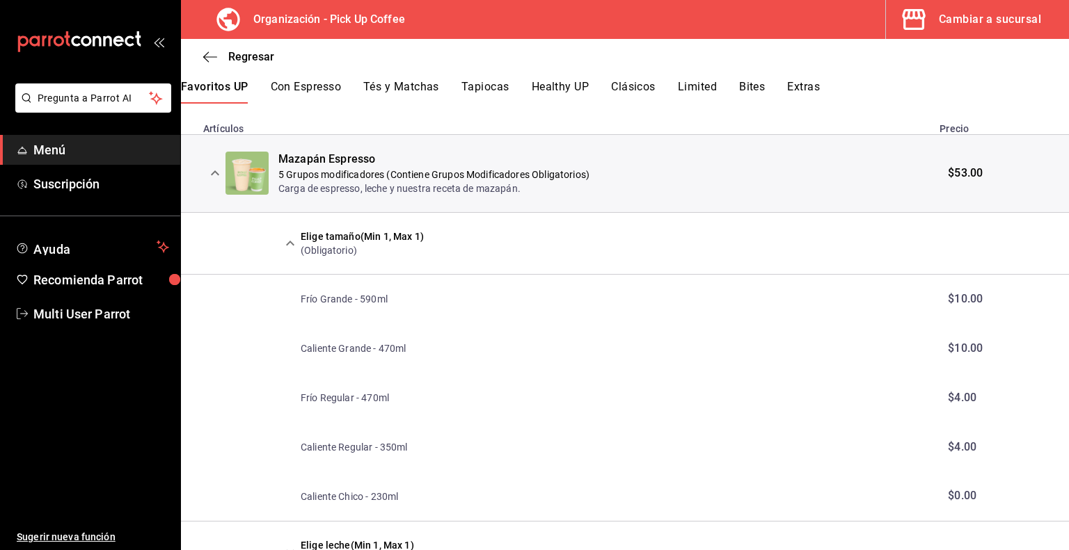
scroll to position [376, 0]
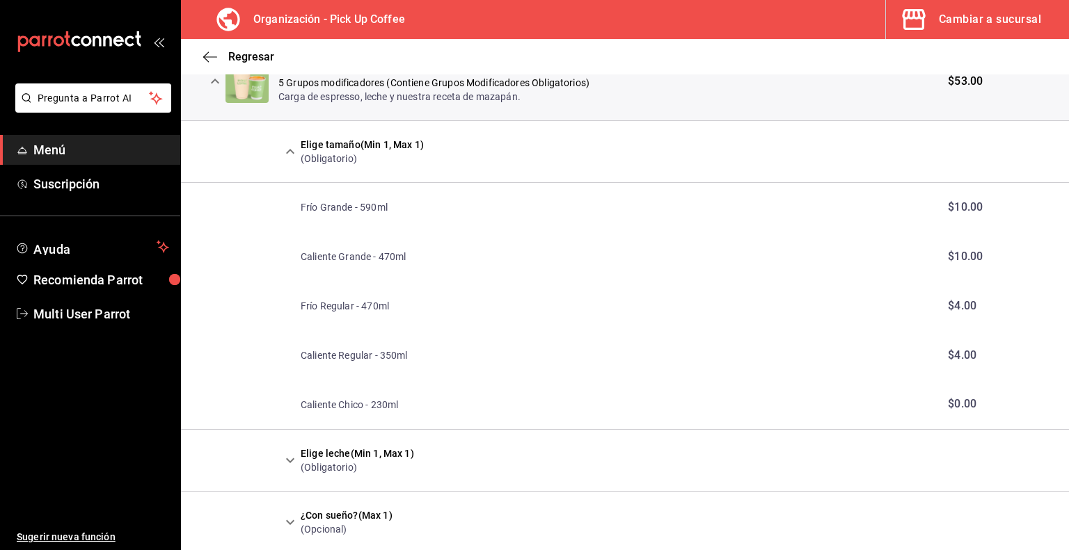
click at [292, 465] on icon "expand row" at bounding box center [290, 460] width 17 height 17
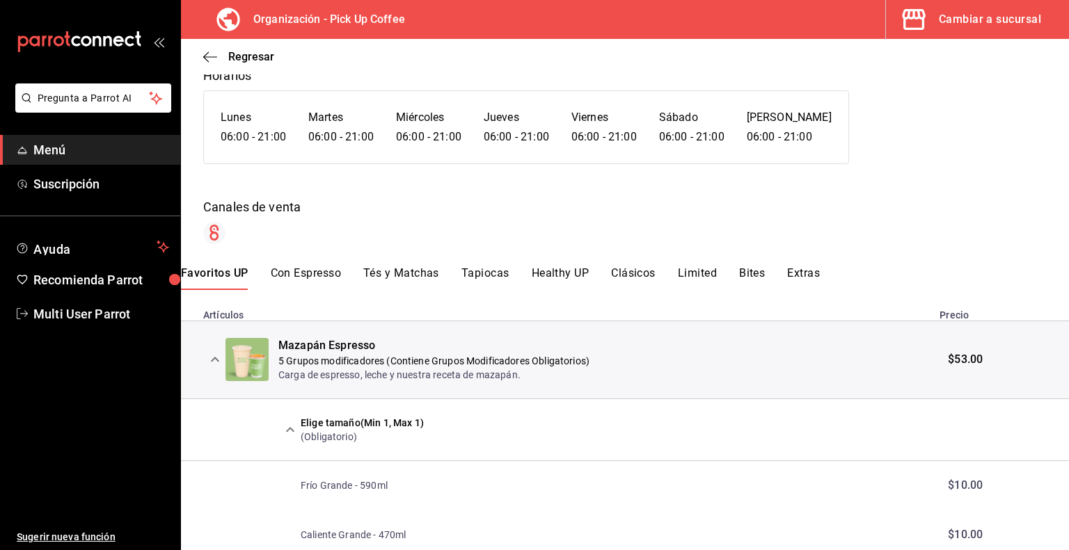
scroll to position [0, 0]
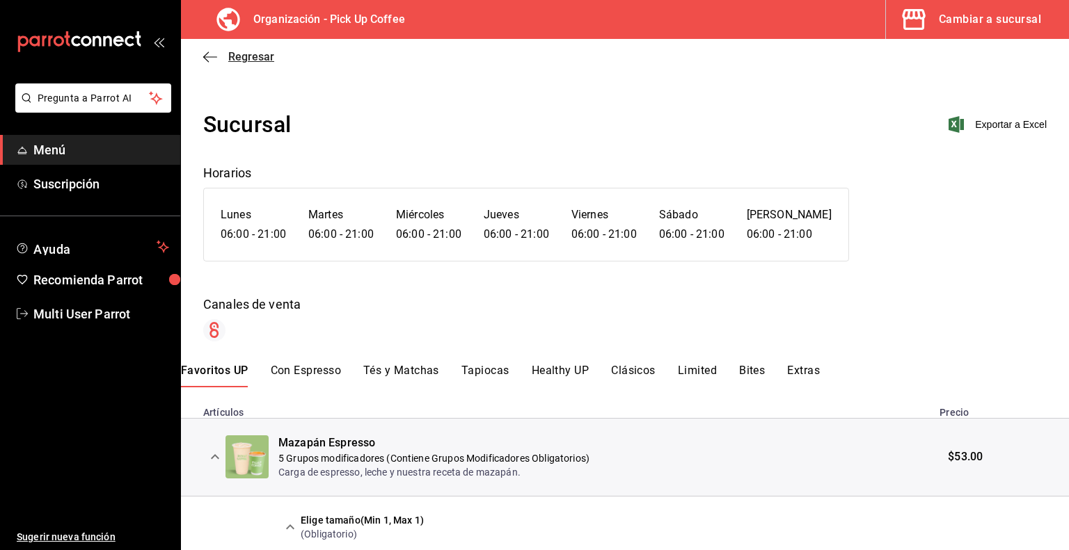
click at [214, 56] on icon "button" at bounding box center [210, 57] width 14 height 13
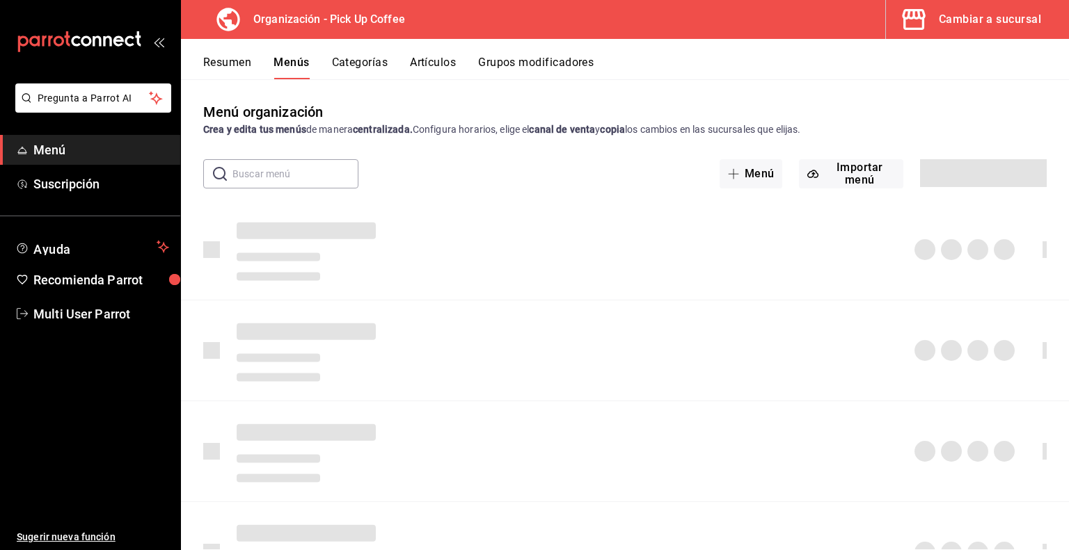
click at [234, 64] on button "Resumen" at bounding box center [227, 68] width 48 height 24
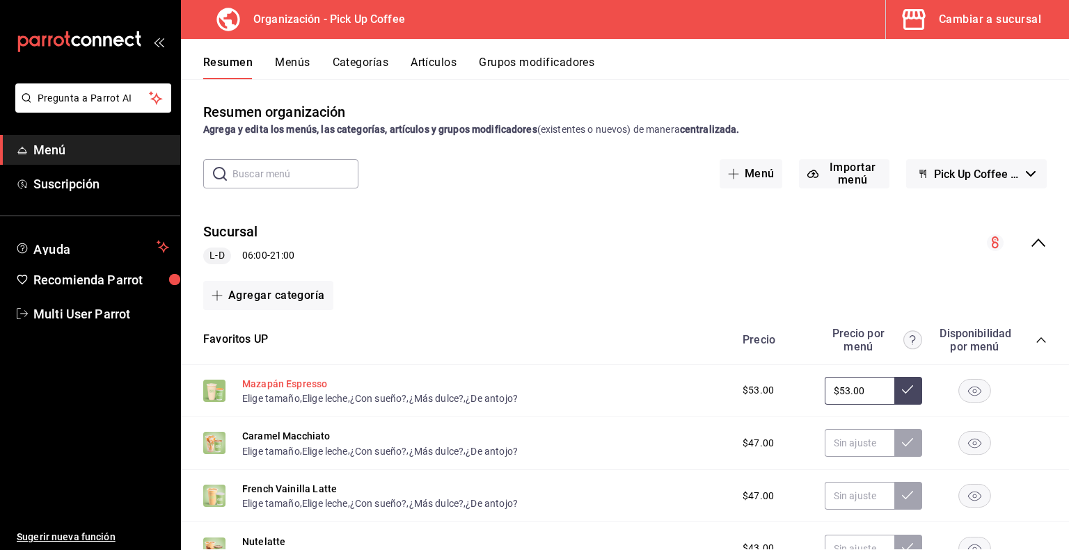
click at [267, 385] on button "Mazapán Espresso" at bounding box center [284, 384] width 85 height 14
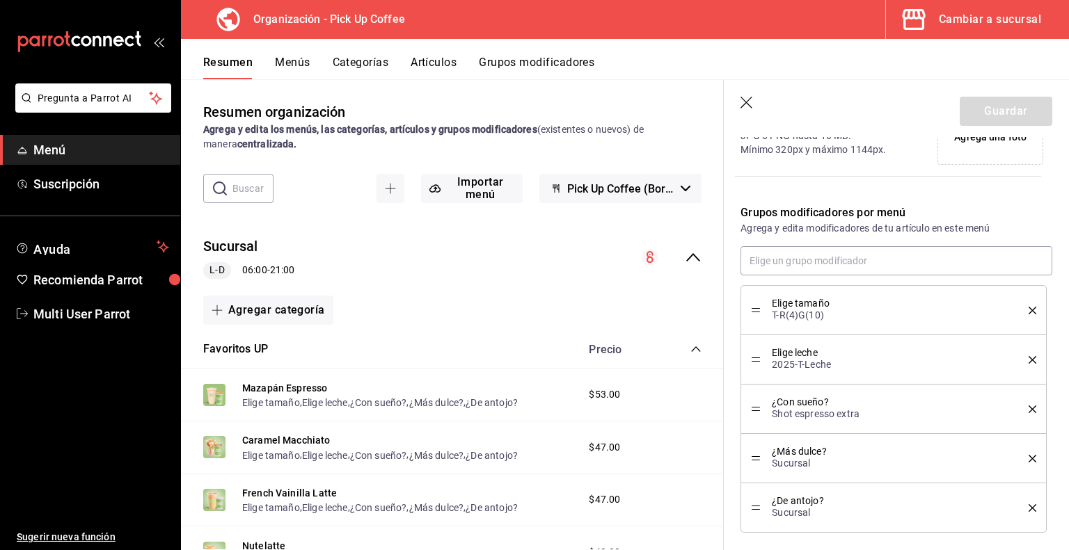
scroll to position [390, 0]
click at [446, 70] on button "Artículos" at bounding box center [434, 68] width 46 height 24
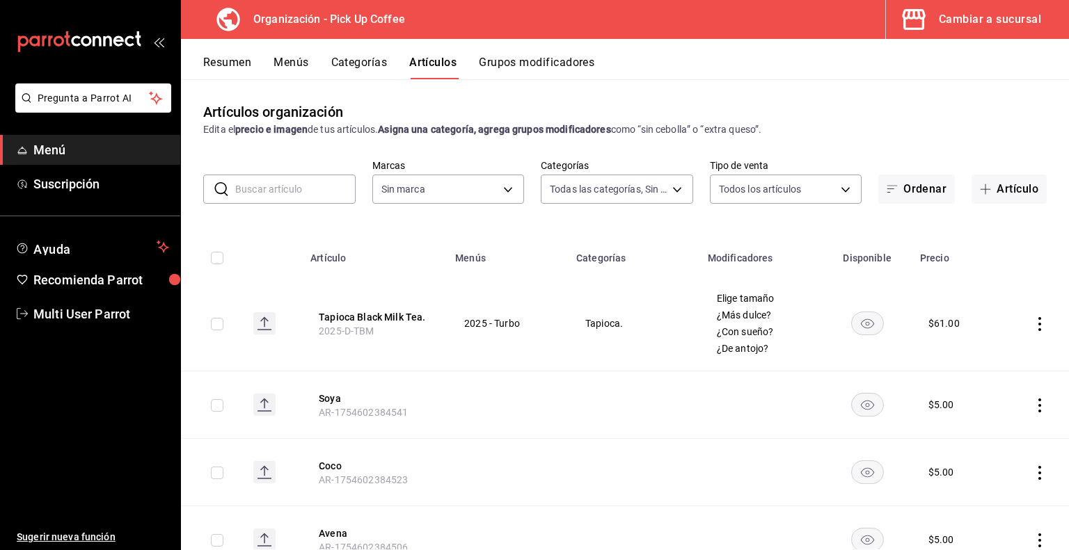
type input "07e8a0d4-d5f6-4b31-b8d5-49c8ed43f676,70abd5f8-df00-4b05-8b7c-ec83b54d00bf,8ccc1…"
type input "be2dd662-c872-4fc9-aaab-377dbd4a662e"
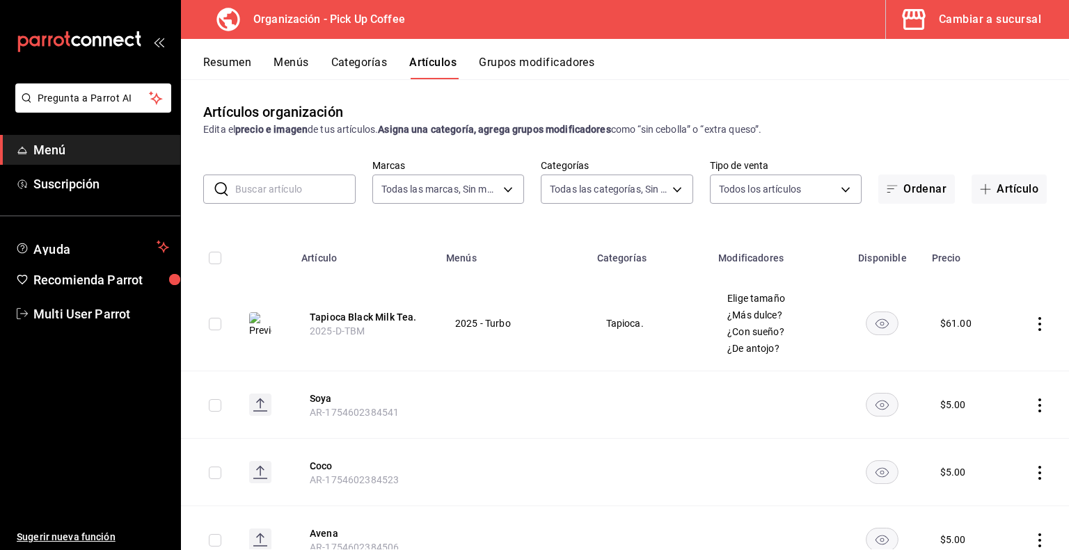
click at [306, 186] on input "text" at bounding box center [295, 189] width 120 height 28
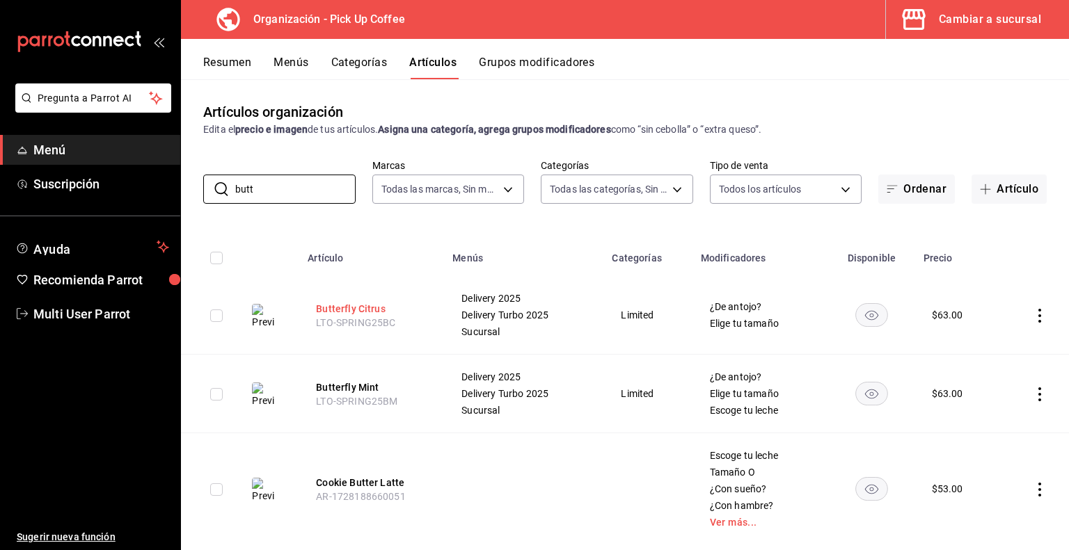
type input "butt"
click at [347, 310] on button "Butterfly Citrus" at bounding box center [371, 309] width 111 height 14
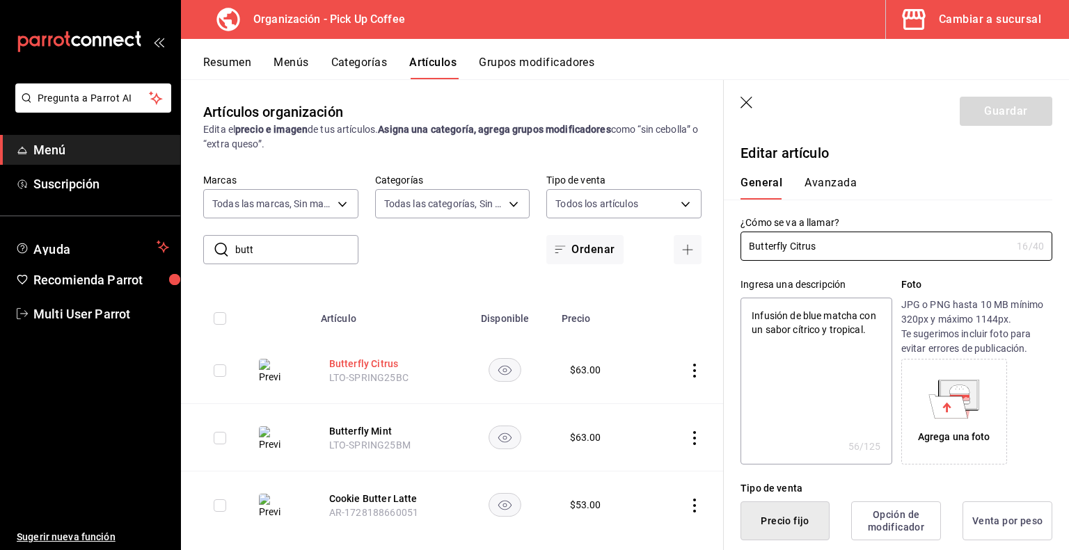
type textarea "x"
type input "$63.00"
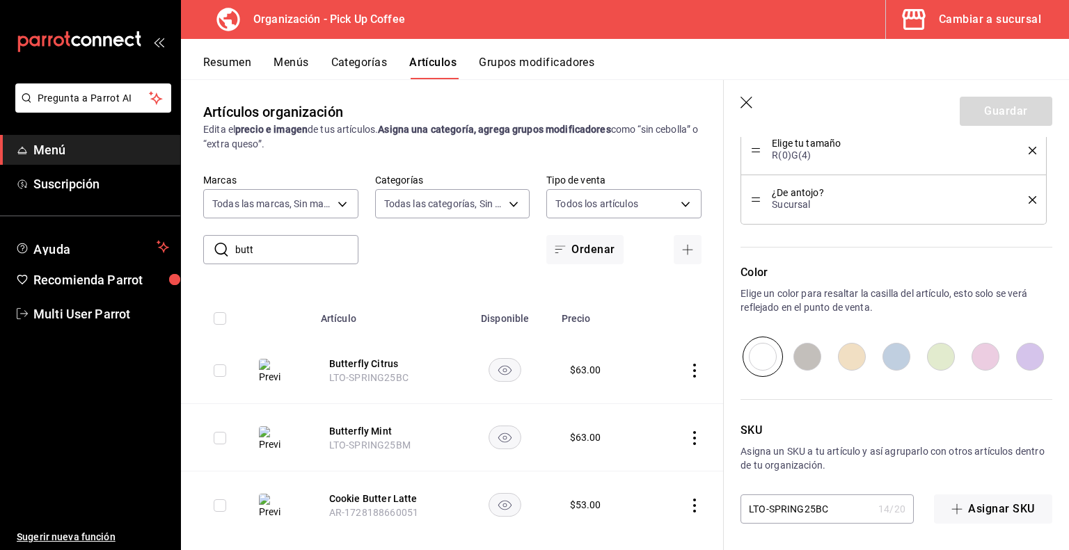
scroll to position [663, 0]
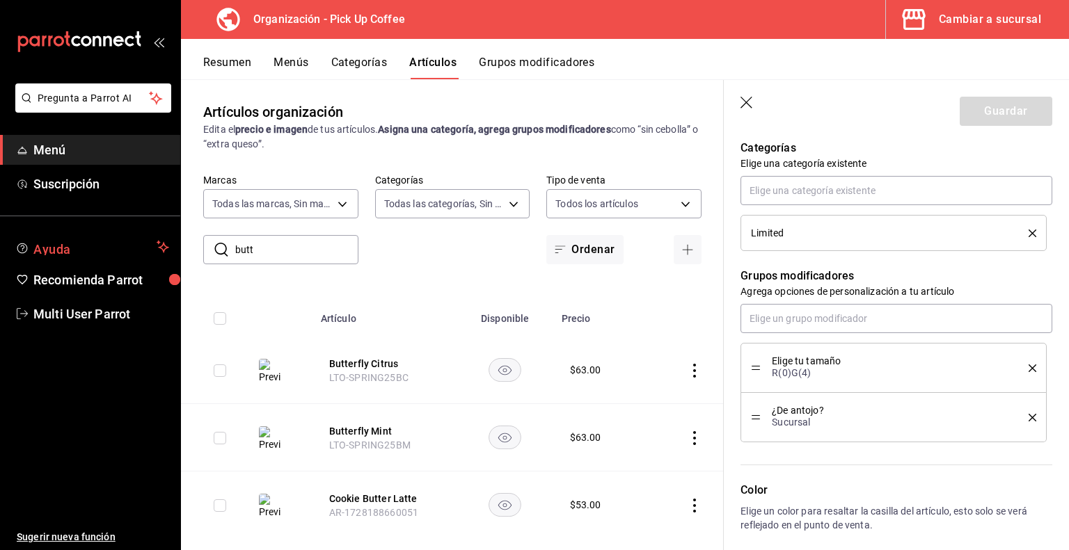
drag, startPoint x: 269, startPoint y: 249, endPoint x: 56, endPoint y: 251, distance: 213.0
click at [56, 251] on div "Pregunta a Parrot AI Menú Suscripción Ayuda Recomienda Parrot Multi User Parrot…" at bounding box center [534, 275] width 1069 height 550
type input "AMERICA"
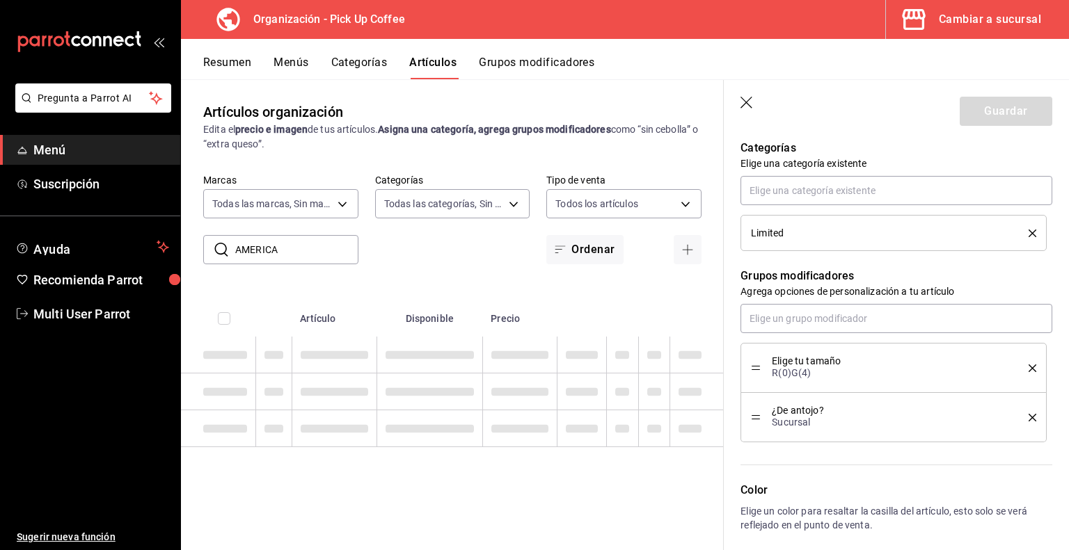
type textarea "x"
type input "americano"
type textarea "x"
click at [746, 104] on icon "button" at bounding box center [747, 104] width 14 height 14
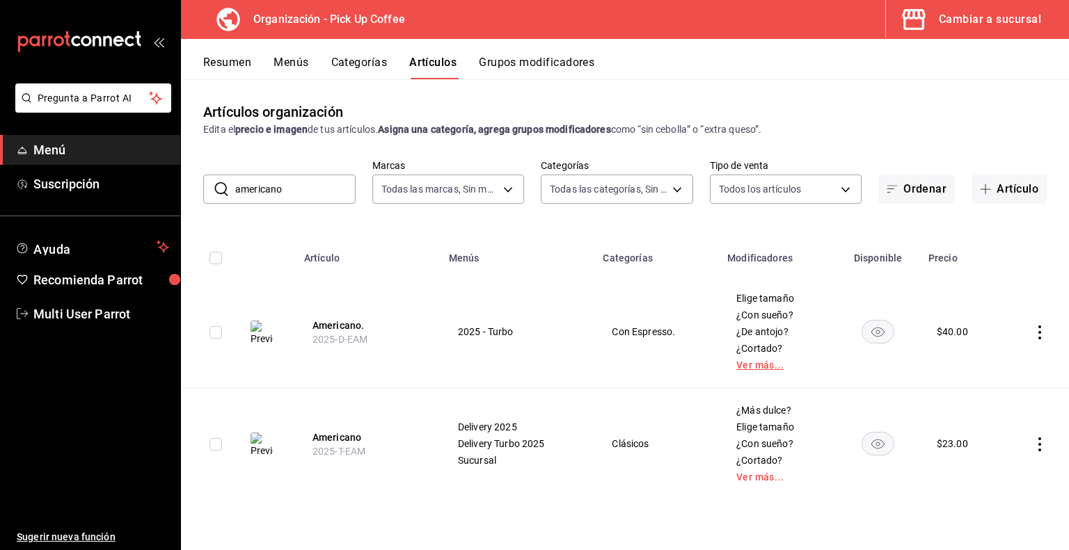
click at [764, 368] on link "Ver más..." at bounding box center [777, 365] width 82 height 10
click at [768, 475] on link "Ver más..." at bounding box center [777, 478] width 82 height 10
click at [345, 434] on button "Americano" at bounding box center [367, 438] width 111 height 14
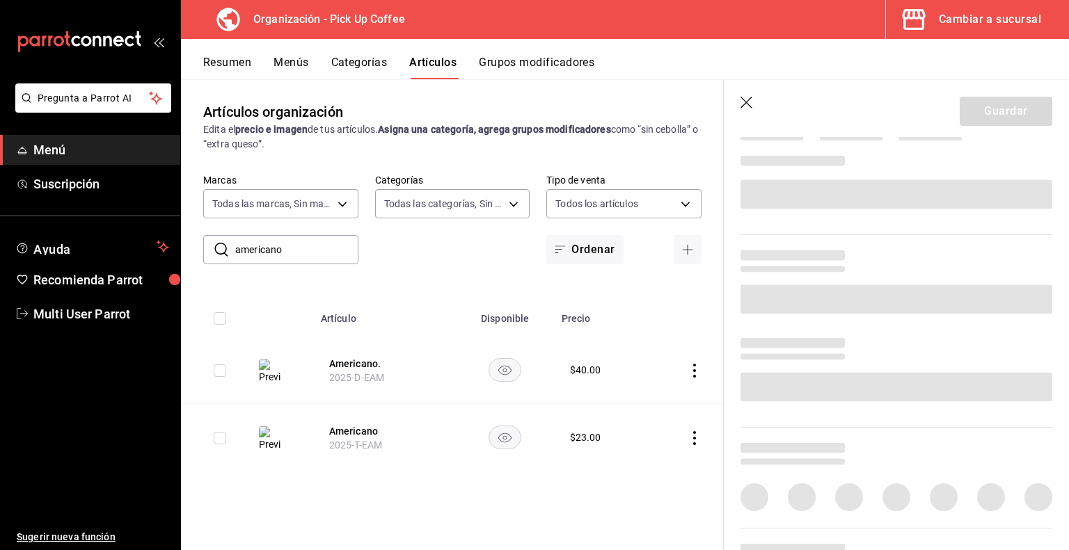
scroll to position [356, 0]
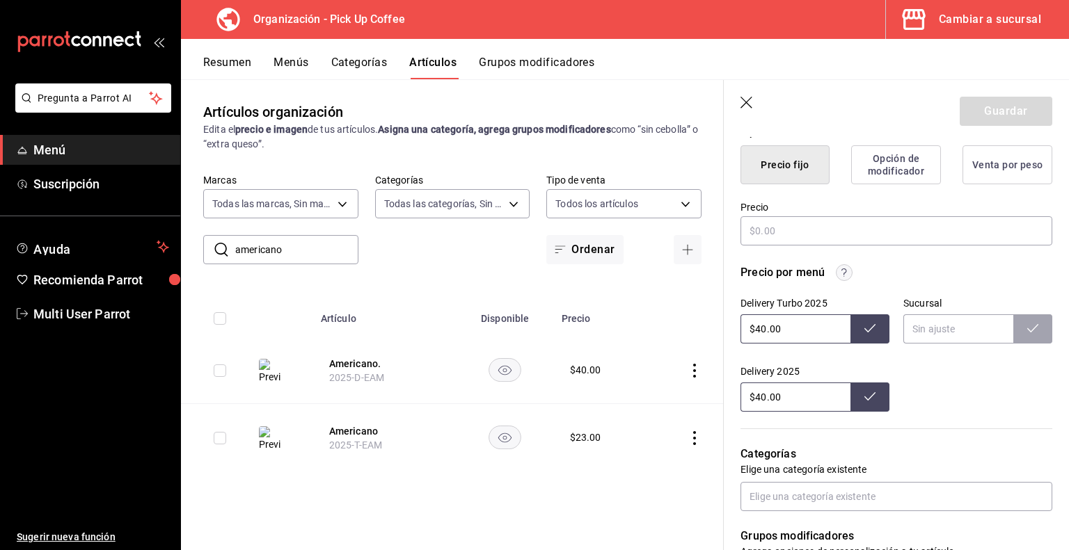
type textarea "x"
type input "$23.00"
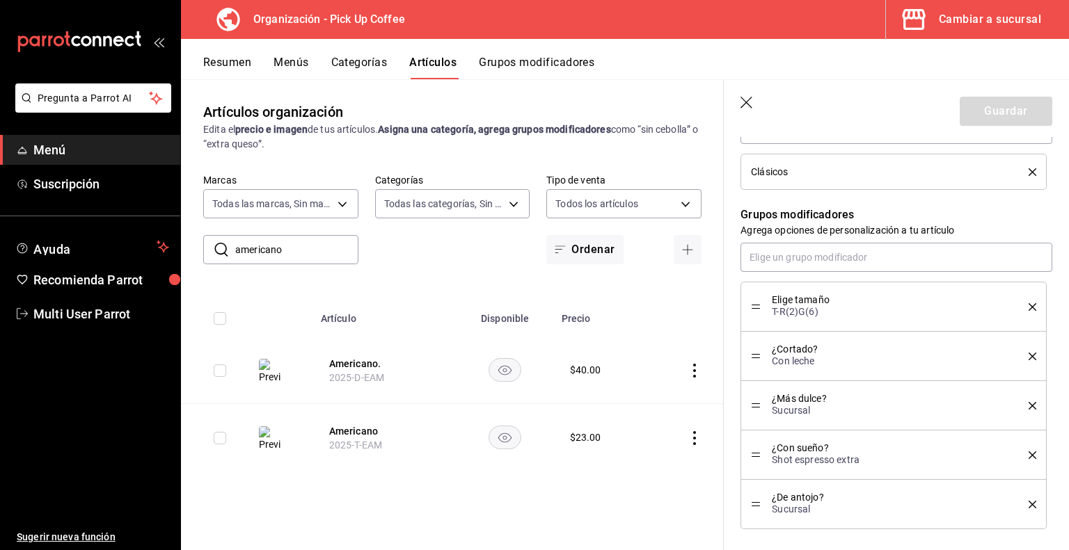
scroll to position [731, 0]
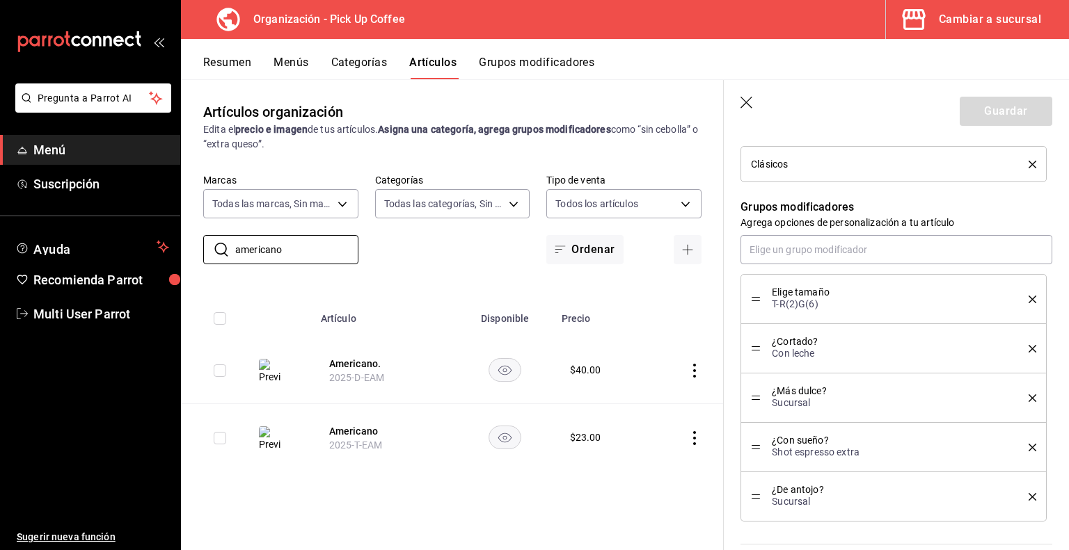
drag, startPoint x: 290, startPoint y: 249, endPoint x: 93, endPoint y: 262, distance: 198.0
click at [93, 262] on div "Pregunta a Parrot AI Menú Suscripción Ayuda Recomienda Parrot Multi User Parrot…" at bounding box center [534, 275] width 1069 height 550
type input "ESPRE"
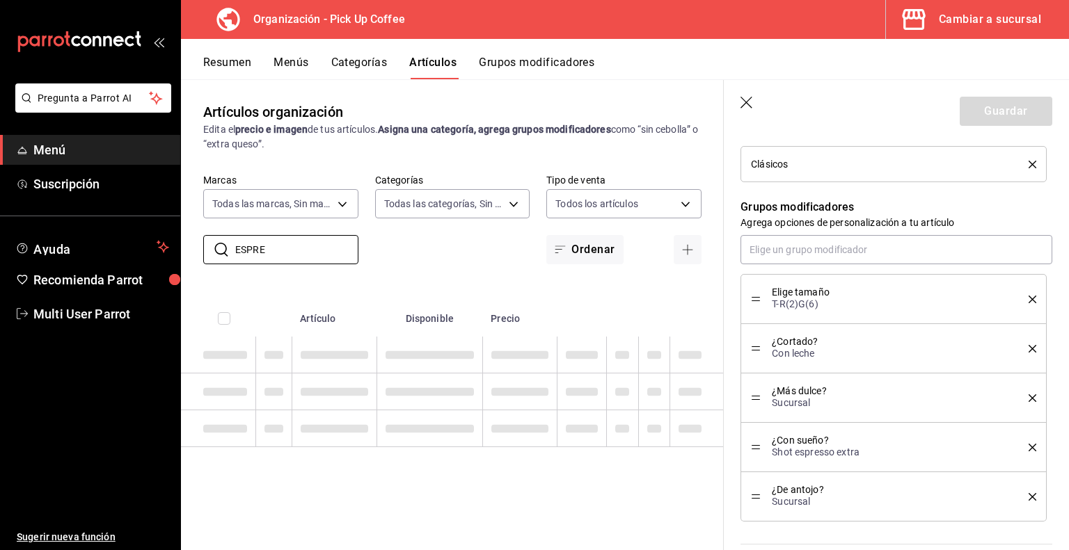
type textarea "x"
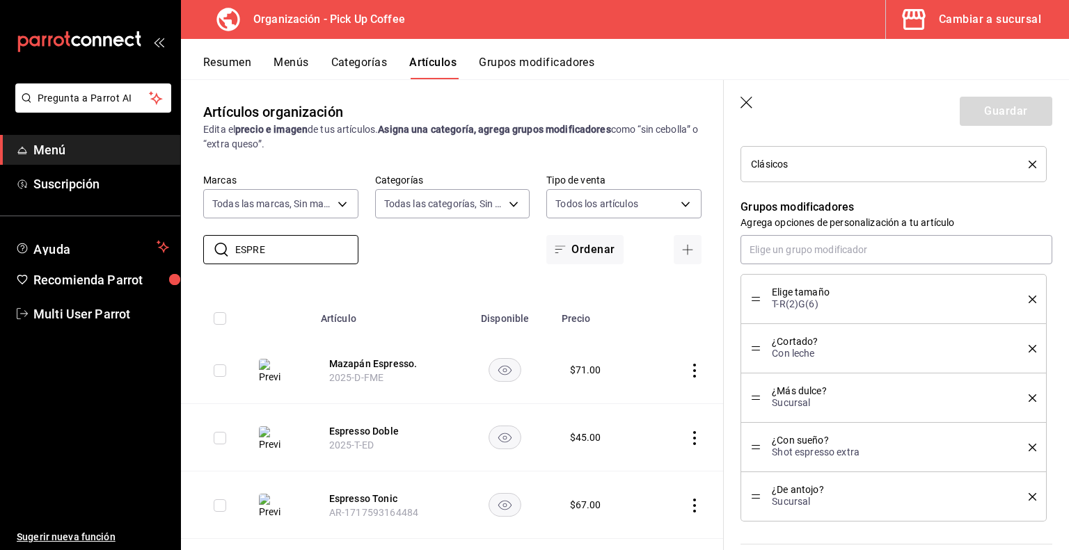
type input "espresso"
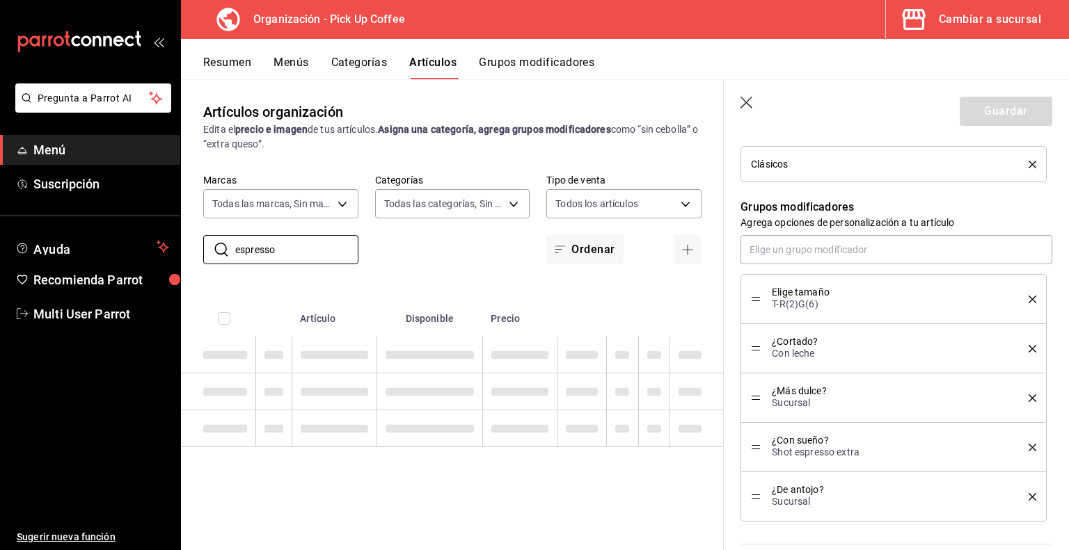
type textarea "x"
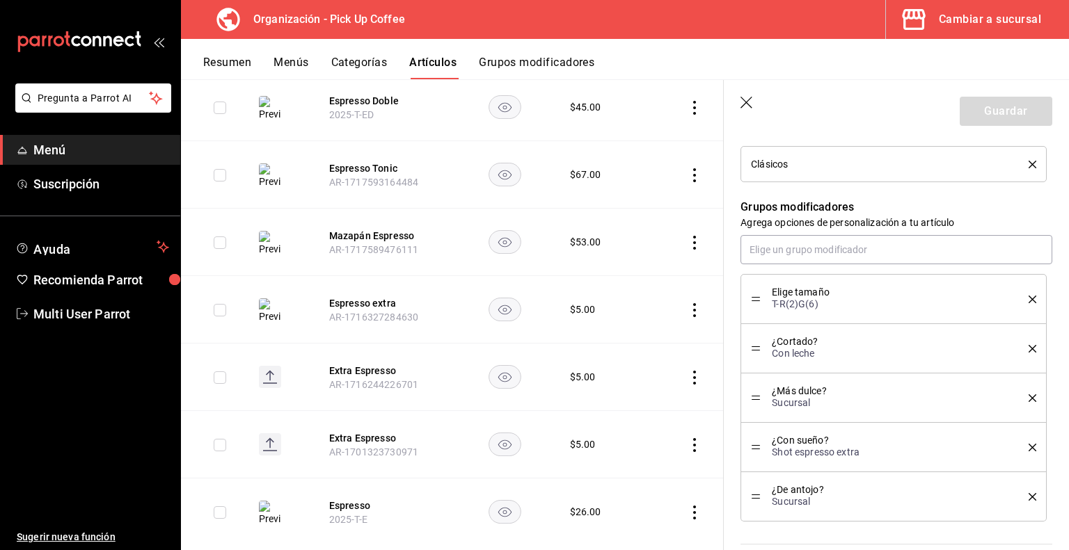
scroll to position [358, 0]
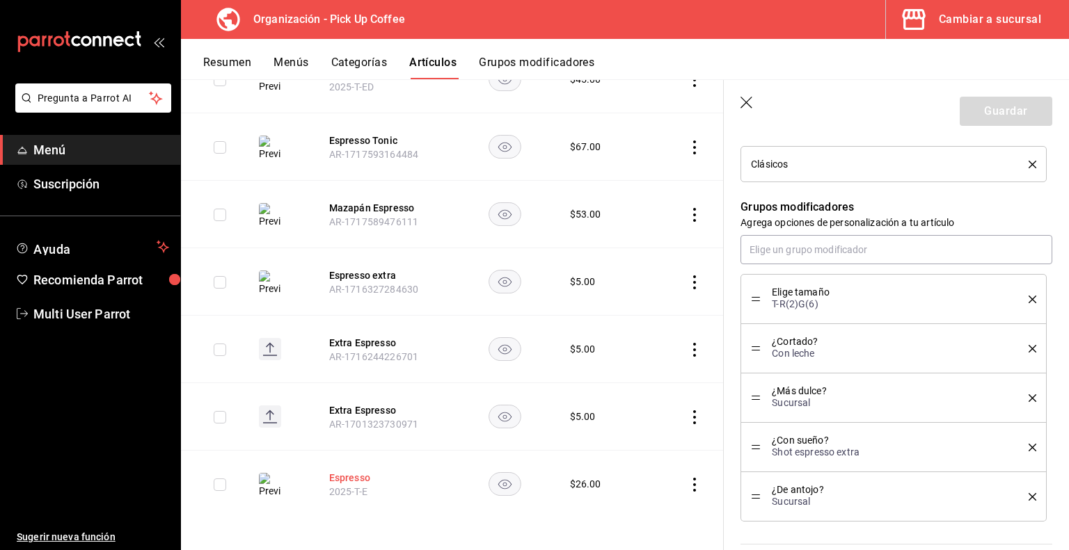
click at [337, 474] on button "Espresso" at bounding box center [384, 478] width 111 height 14
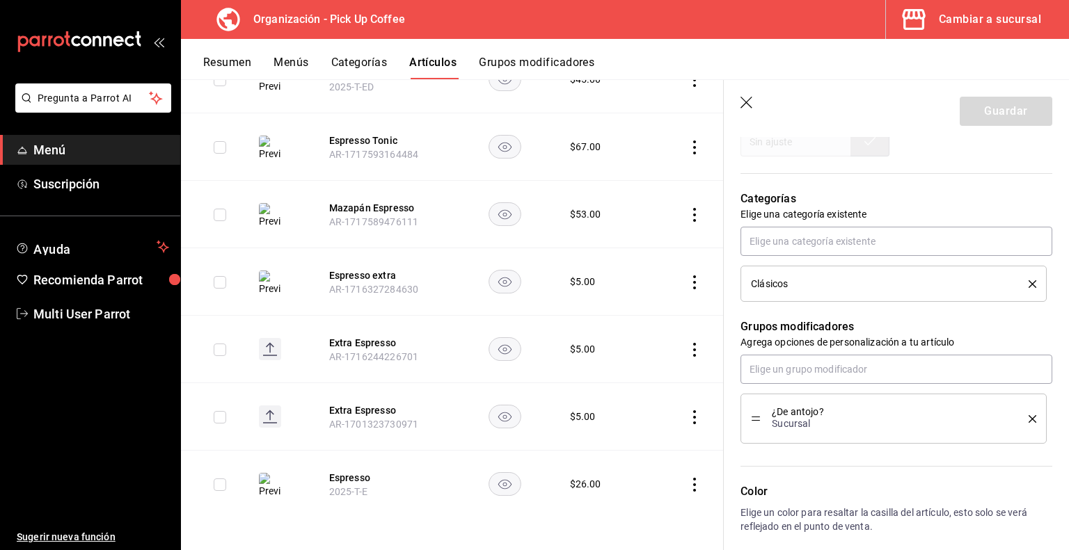
scroll to position [715, 0]
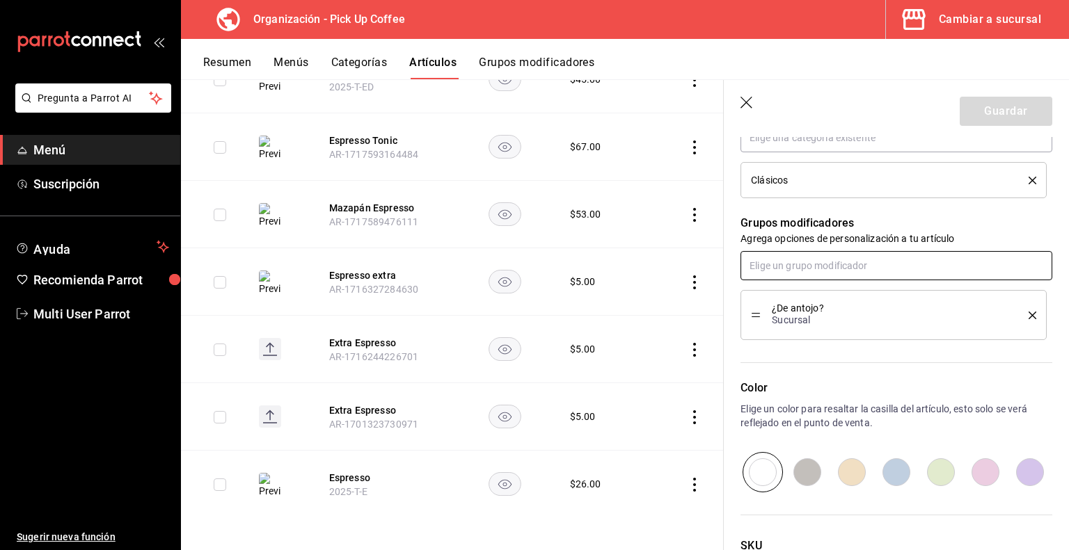
click at [804, 269] on input "text" at bounding box center [896, 265] width 312 height 29
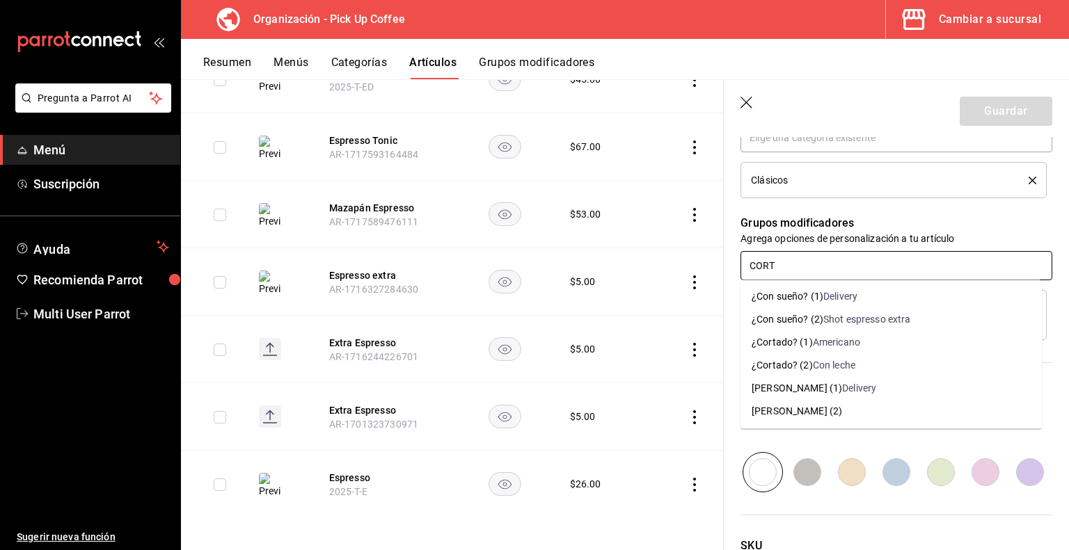
type input "CORTA"
click at [787, 363] on div "¿Cortado? (2)" at bounding box center [782, 365] width 61 height 15
type textarea "x"
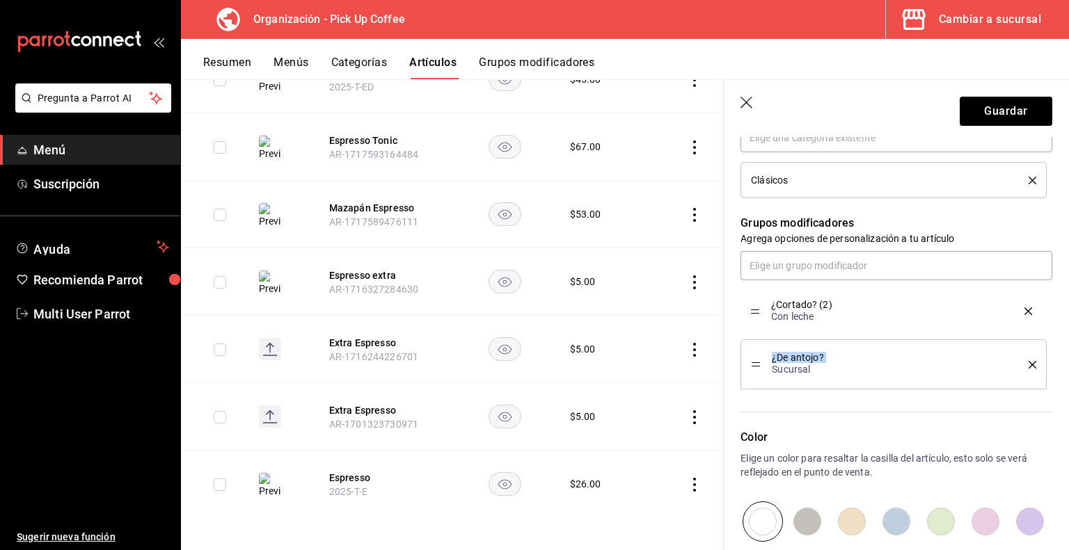
drag, startPoint x: 754, startPoint y: 364, endPoint x: 758, endPoint y: 311, distance: 53.1
click at [997, 106] on button "Guardar" at bounding box center [1006, 111] width 93 height 29
type textarea "x"
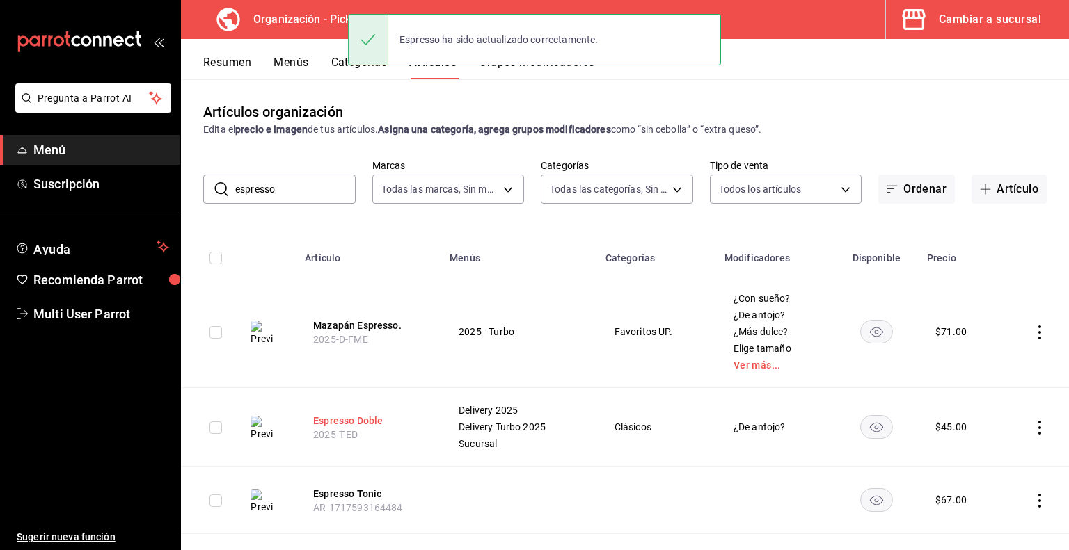
click at [365, 420] on button "Espresso Doble" at bounding box center [368, 421] width 111 height 14
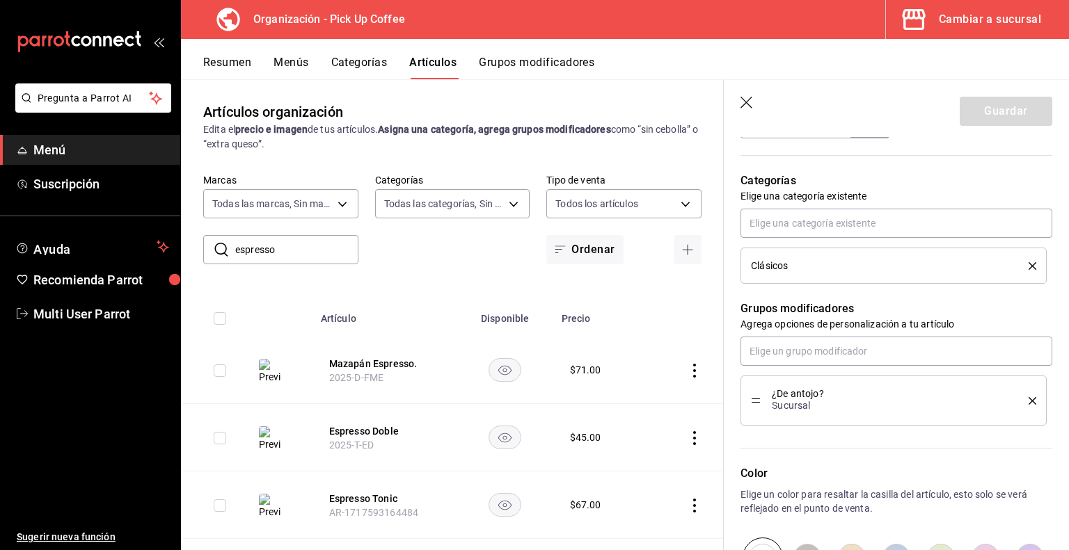
scroll to position [615, 0]
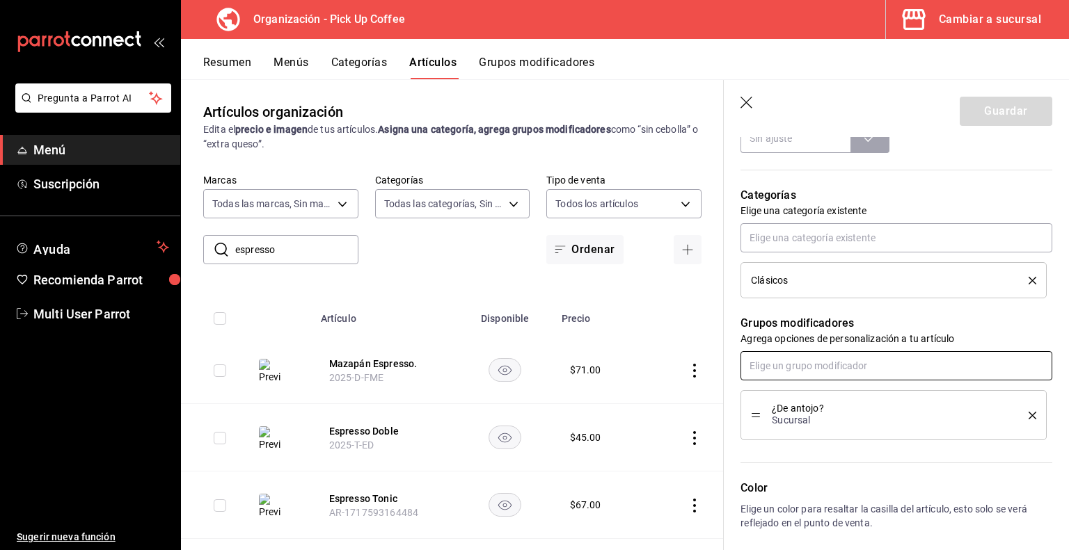
click at [811, 372] on input "text" at bounding box center [896, 365] width 312 height 29
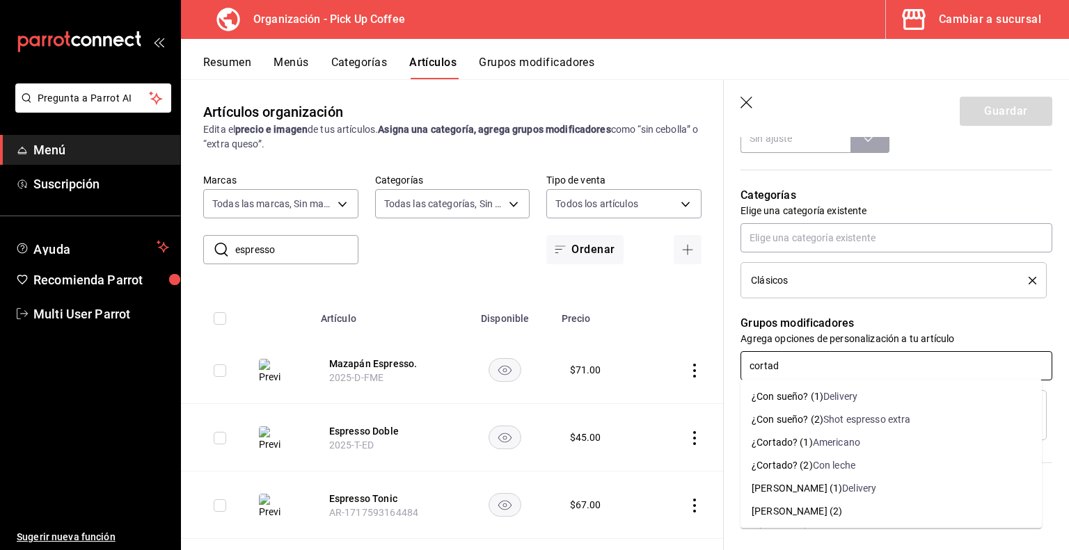
type input "cortado"
click at [795, 468] on div "¿Cortado? (2)" at bounding box center [782, 466] width 61 height 15
type textarea "x"
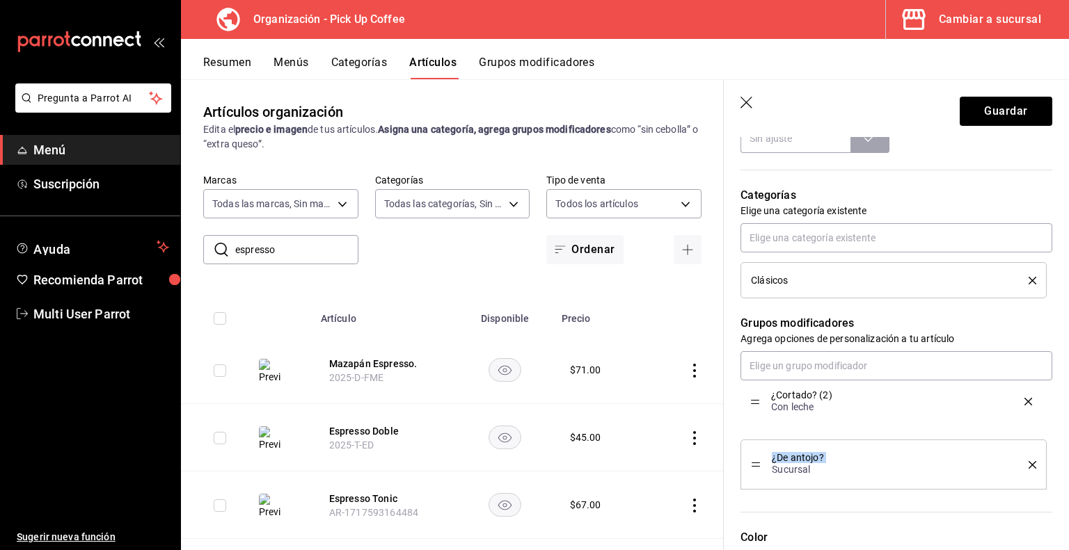
drag, startPoint x: 756, startPoint y: 462, endPoint x: 759, endPoint y: 402, distance: 59.9
click at [992, 108] on button "Guardar" at bounding box center [1006, 111] width 93 height 29
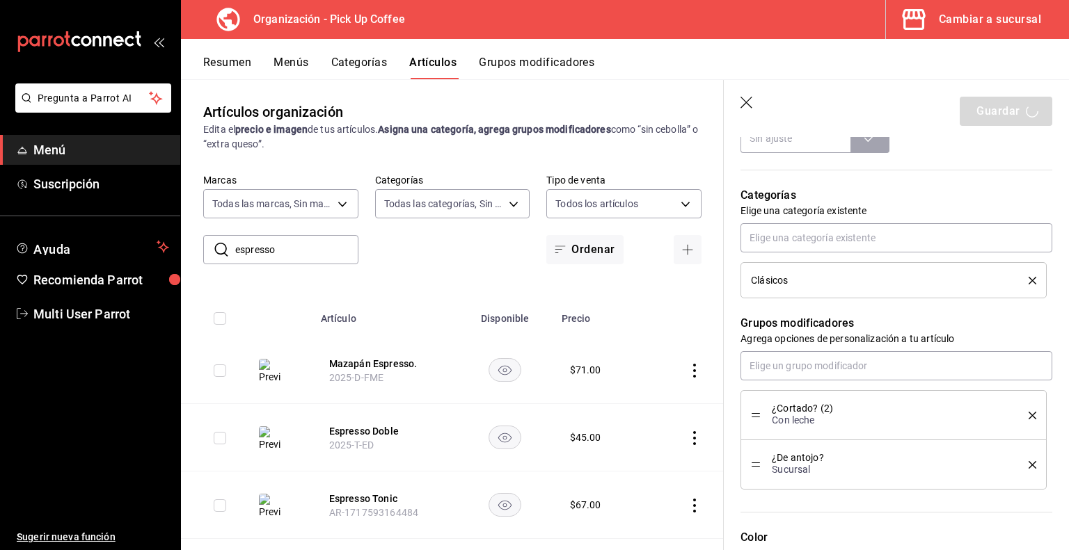
type textarea "x"
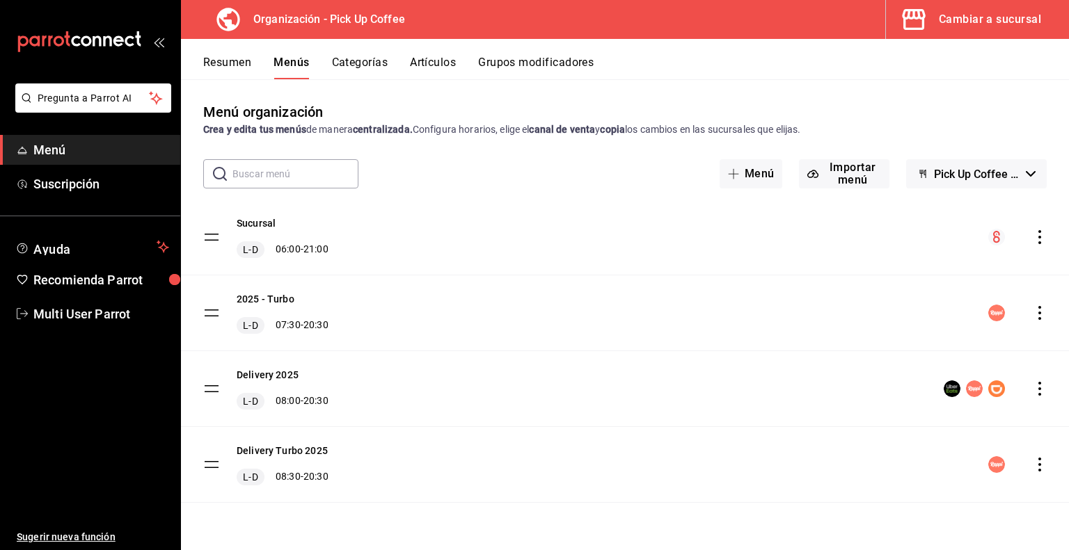
click at [530, 63] on button "Grupos modificadores" at bounding box center [536, 68] width 116 height 24
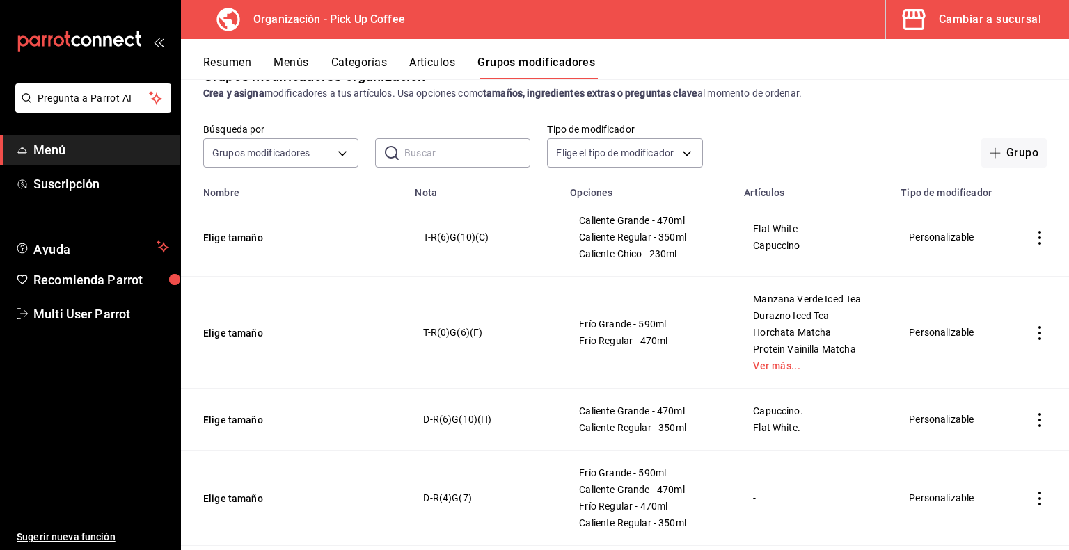
scroll to position [81, 0]
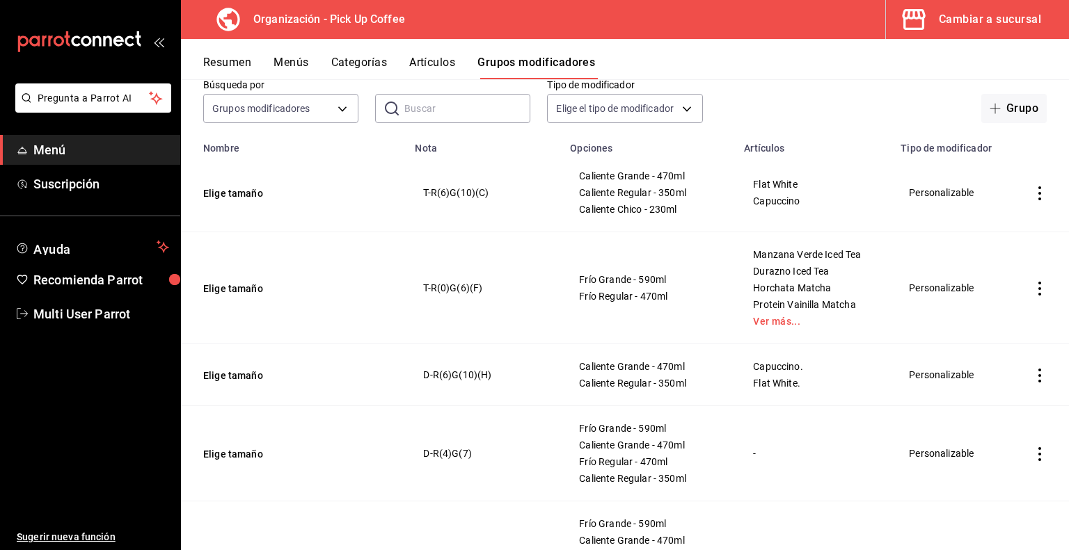
click at [429, 63] on button "Artículos" at bounding box center [432, 68] width 46 height 24
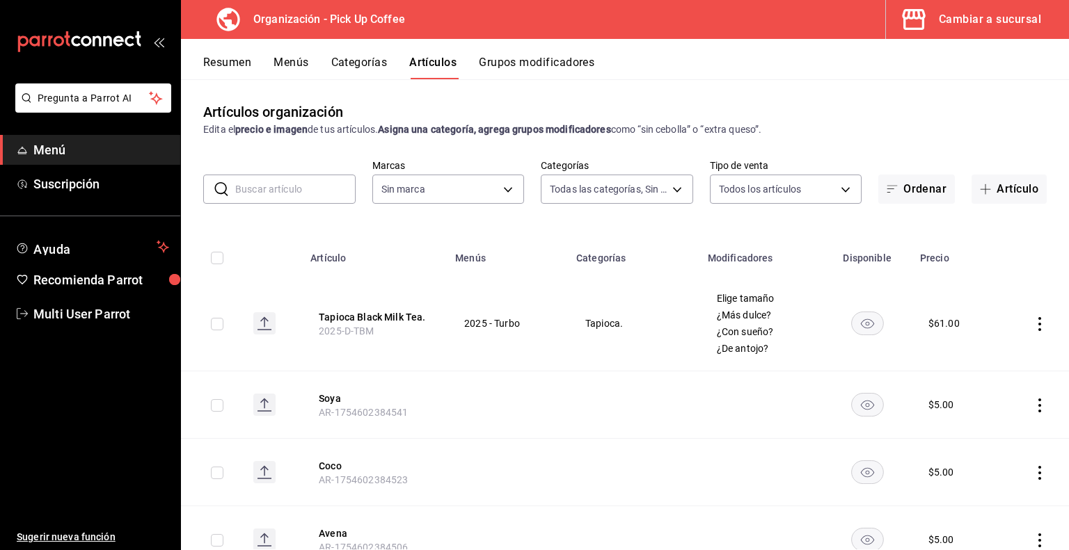
type input "07e8a0d4-d5f6-4b31-b8d5-49c8ed43f676,70abd5f8-df00-4b05-8b7c-ec83b54d00bf,8ccc1…"
type input "be2dd662-c872-4fc9-aaab-377dbd4a662e"
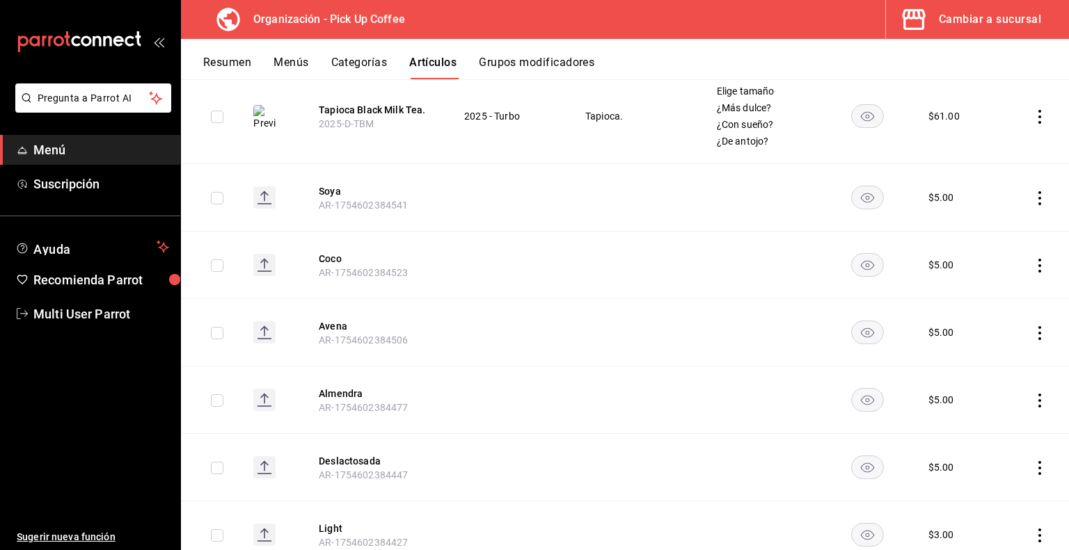
scroll to position [61, 0]
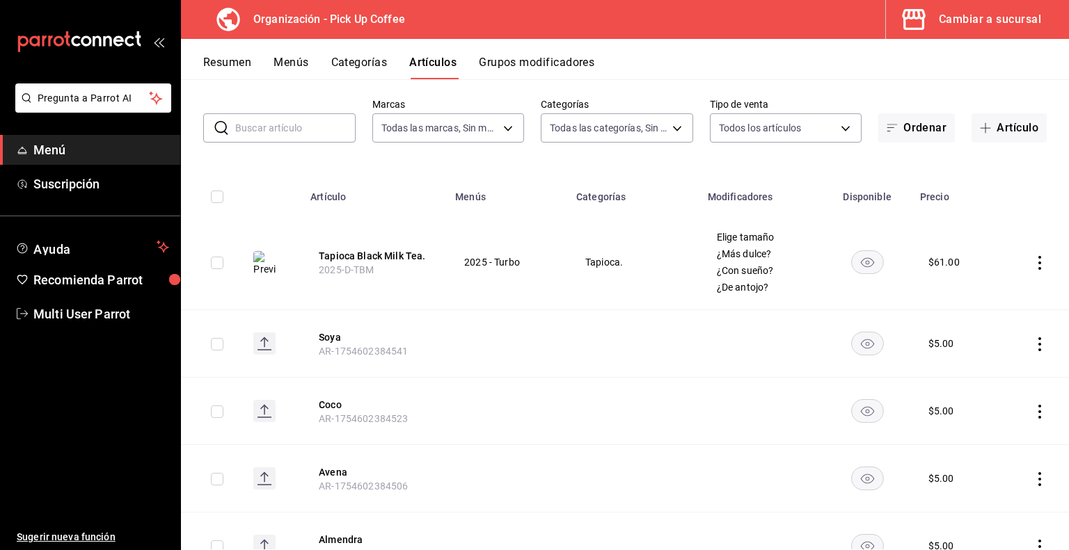
click at [287, 130] on input "text" at bounding box center [295, 128] width 120 height 28
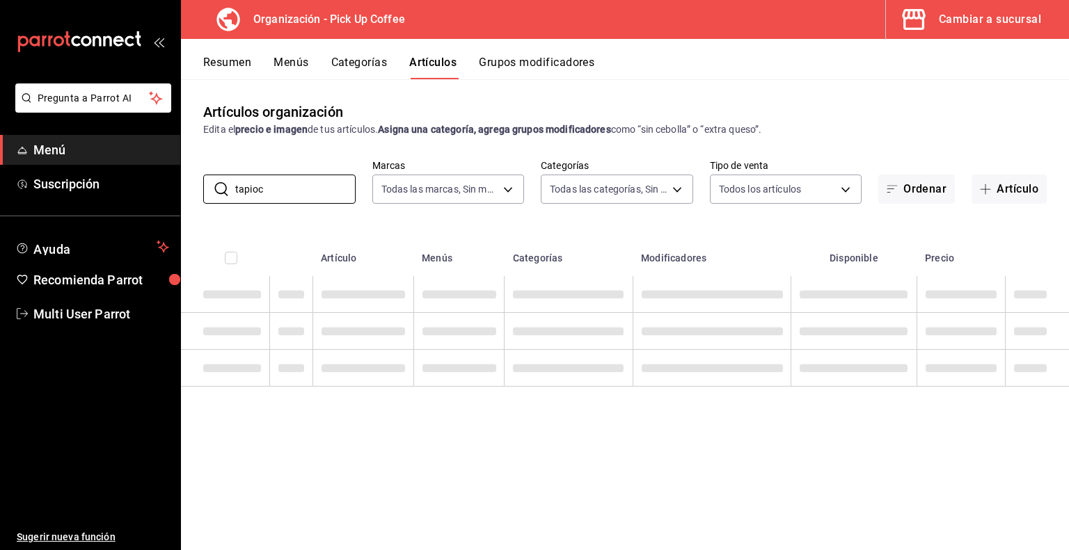
scroll to position [0, 0]
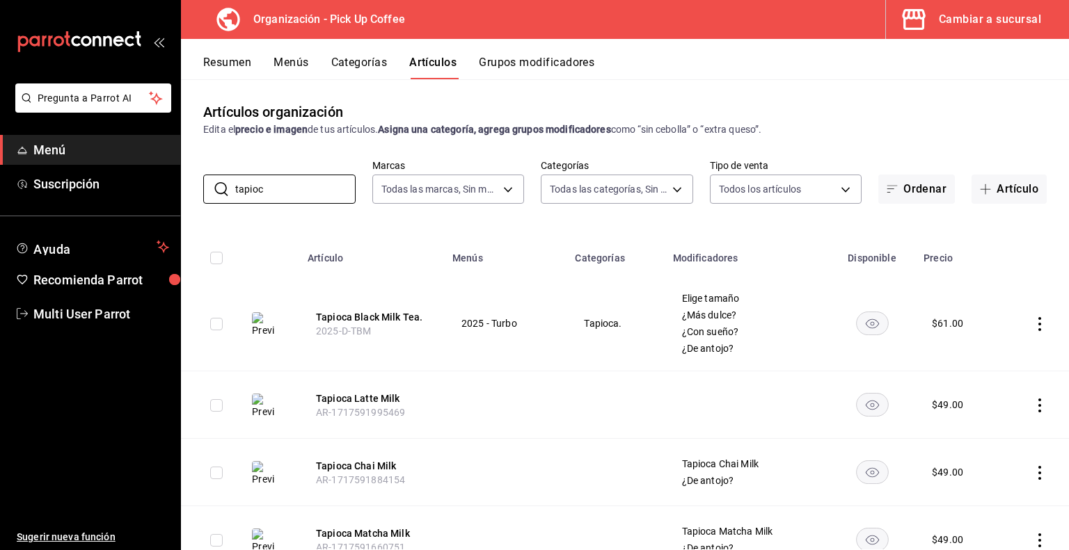
type input "tapioca black"
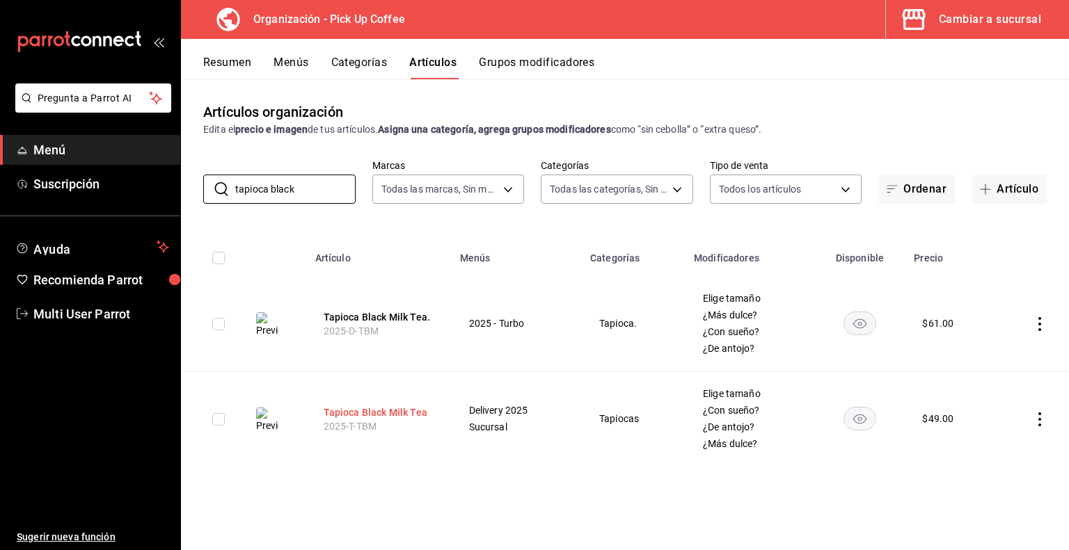
click at [370, 413] on button "Tapioca Black Milk Tea" at bounding box center [379, 413] width 111 height 14
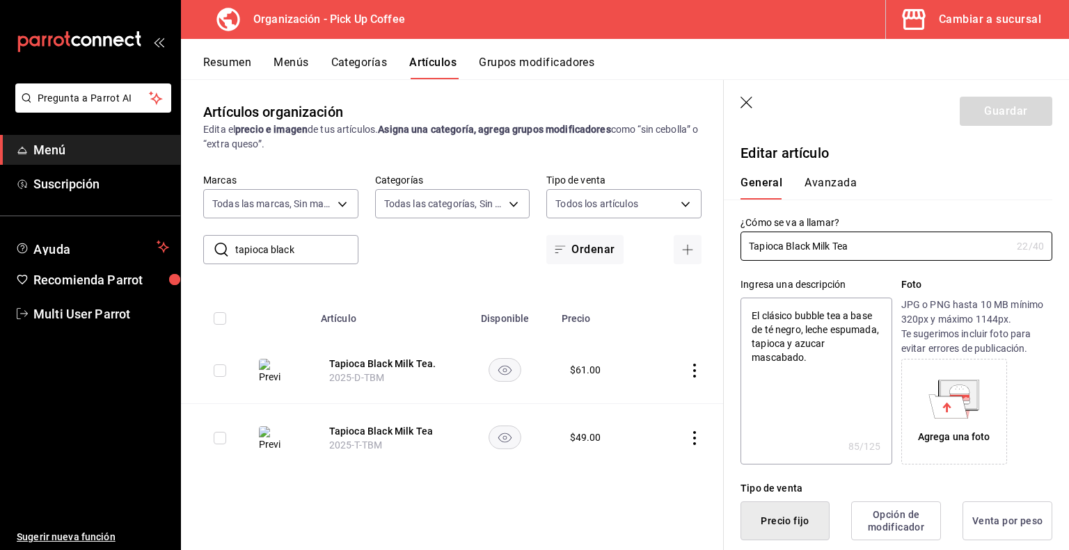
type textarea "x"
type input "$49.00"
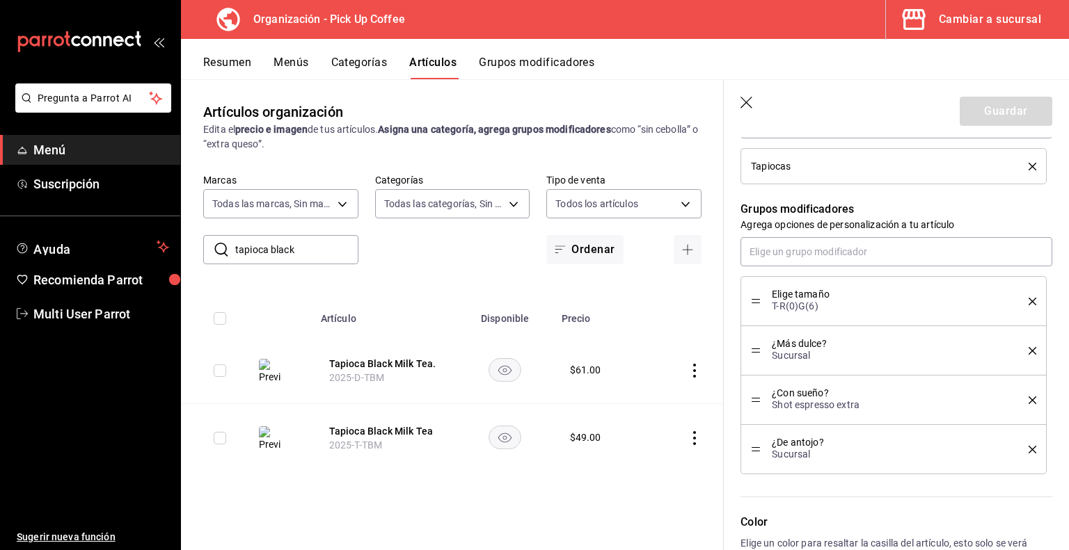
scroll to position [662, 0]
click at [1029, 299] on icon "delete" at bounding box center [1033, 301] width 8 height 8
type textarea "x"
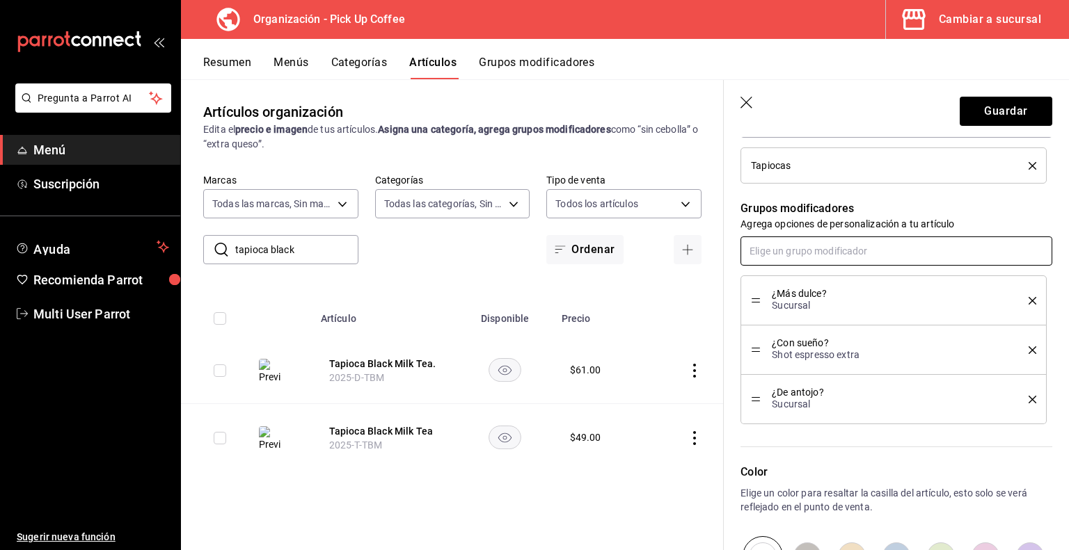
click at [848, 255] on input "text" at bounding box center [896, 251] width 312 height 29
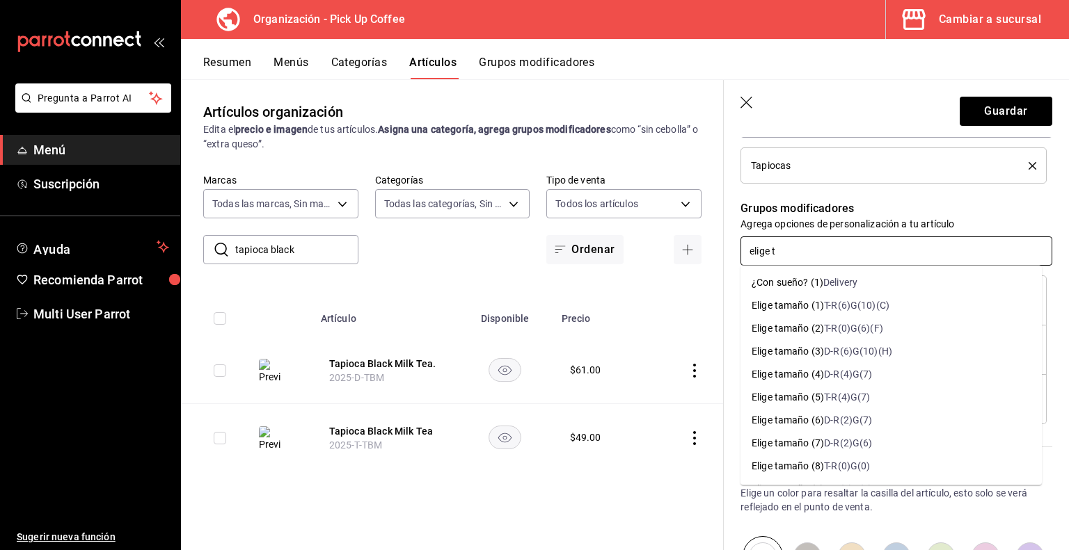
type input "elige ta"
click at [824, 330] on div "T-R(0)G(6)(F)" at bounding box center [853, 329] width 59 height 15
type textarea "x"
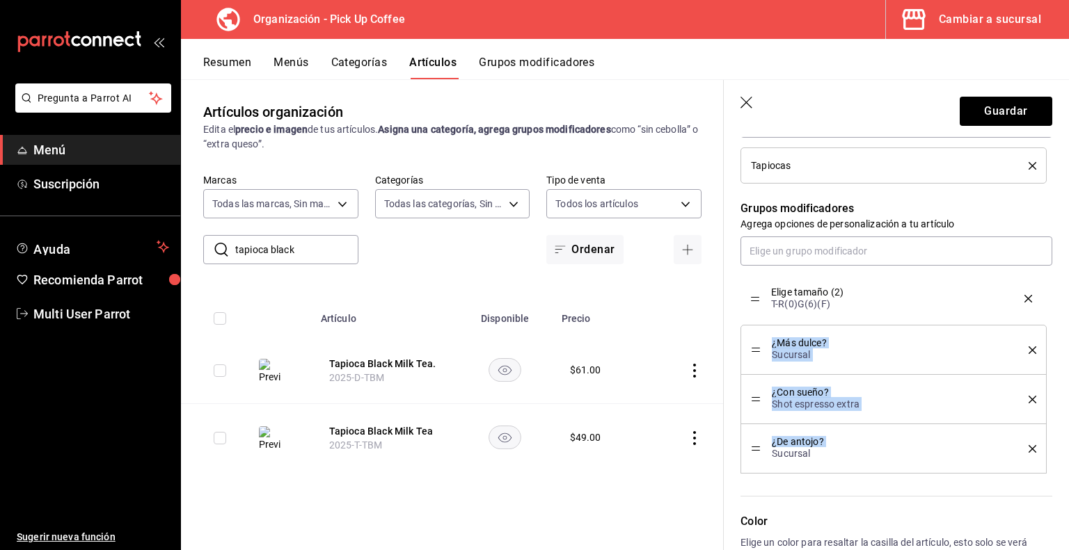
drag, startPoint x: 754, startPoint y: 452, endPoint x: 748, endPoint y: 310, distance: 141.4
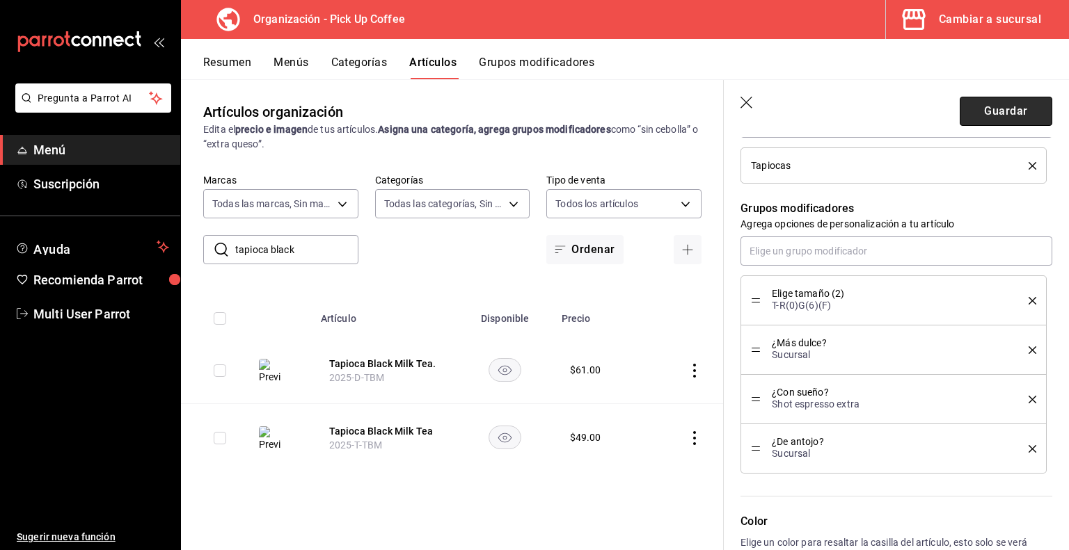
click at [987, 113] on button "Guardar" at bounding box center [1006, 111] width 93 height 29
type textarea "x"
type input "AR-1755556930768"
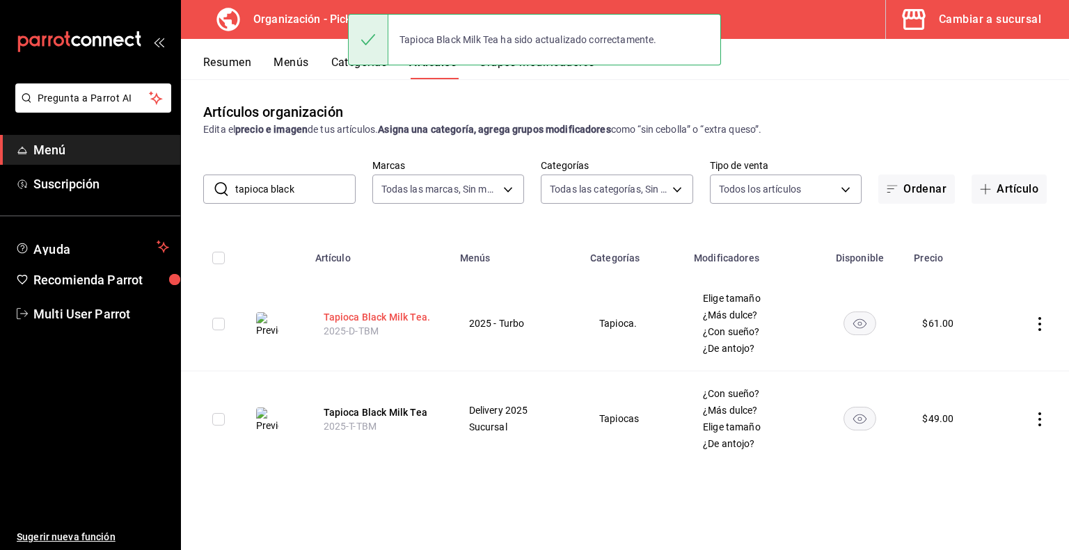
click at [381, 316] on button "Tapioca Black Milk Tea." at bounding box center [379, 317] width 111 height 14
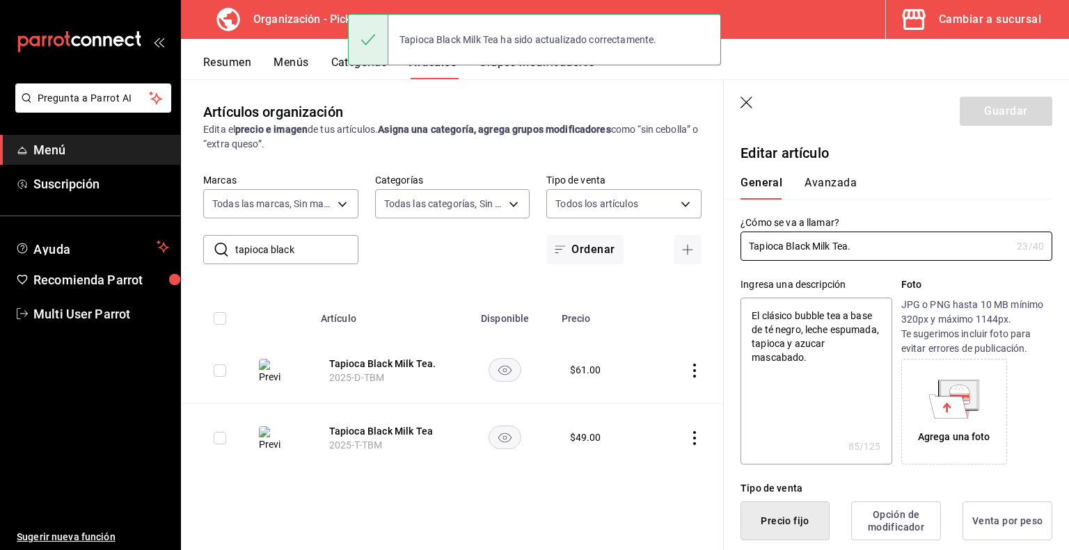
type textarea "x"
type input "$61.00"
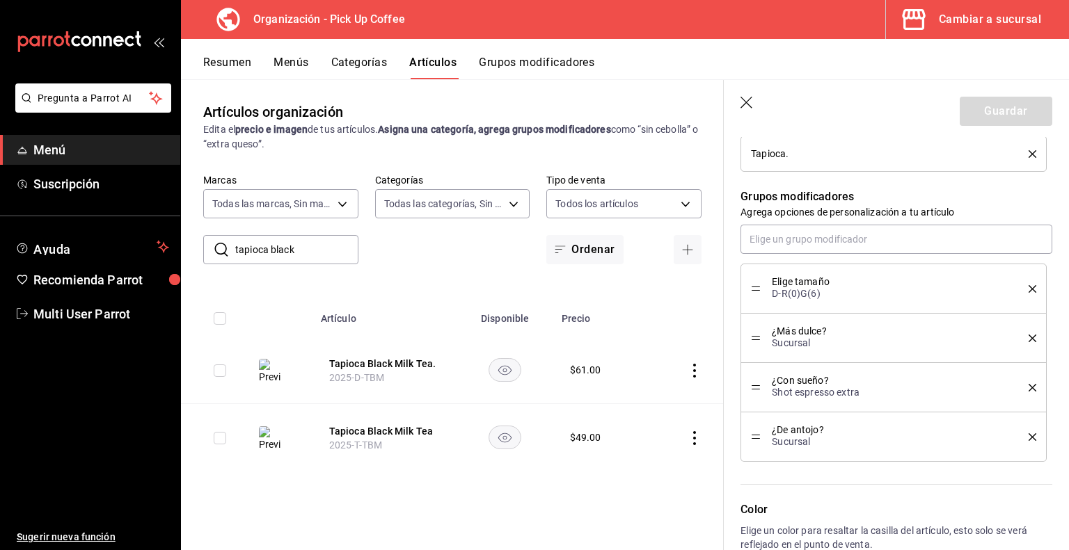
scroll to position [578, 0]
click at [383, 364] on button "Tapioca Black Milk Tea." at bounding box center [384, 364] width 111 height 14
type textarea "x"
click at [306, 251] on input "tapioca black" at bounding box center [296, 250] width 123 height 28
type input "tapioca m"
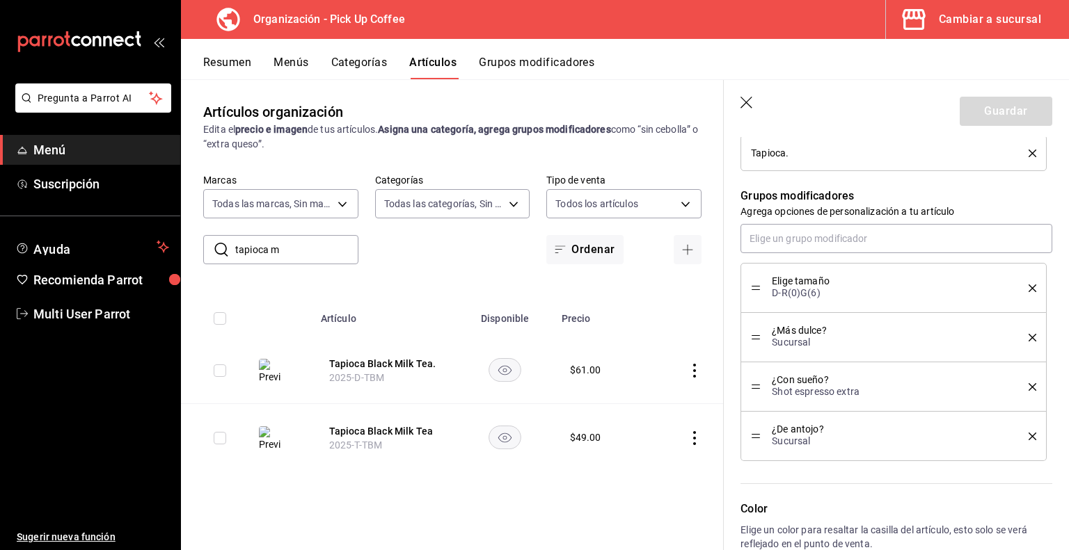
type textarea "x"
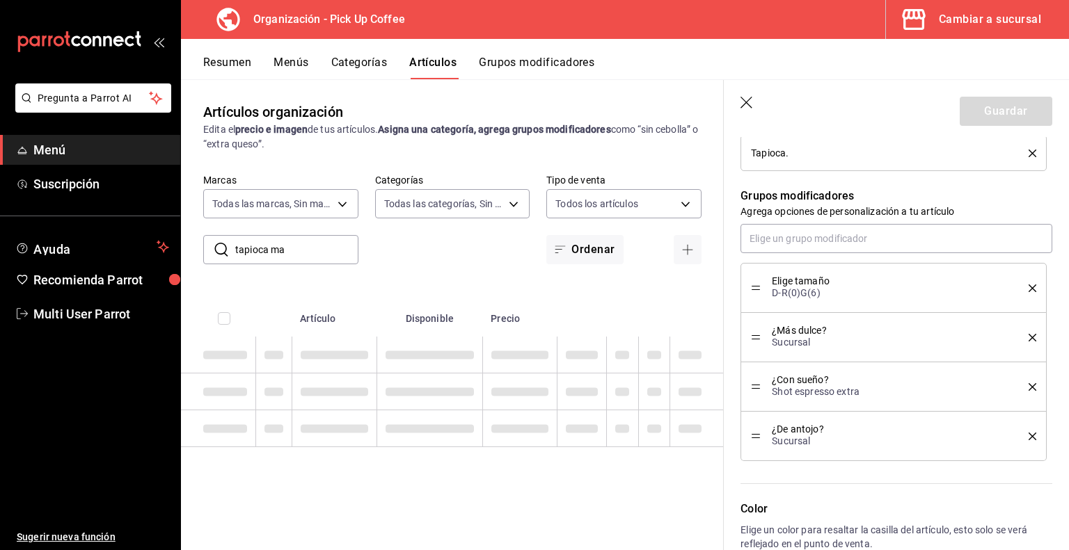
type input "tapioca map"
type textarea "x"
type input "tapioca maple"
type textarea "x"
click at [745, 105] on icon "button" at bounding box center [747, 104] width 14 height 14
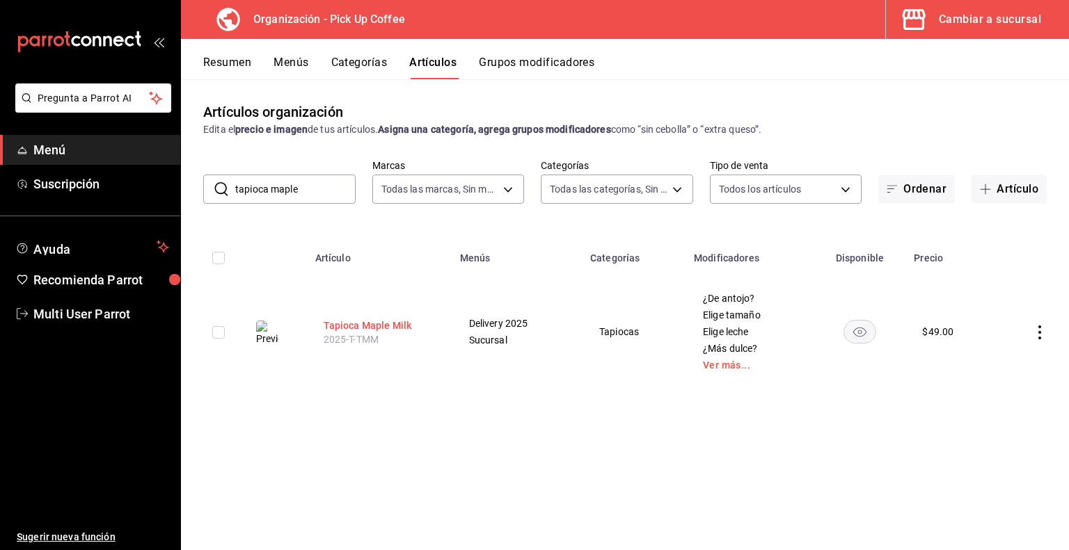
click at [376, 324] on button "Tapioca Maple Milk" at bounding box center [379, 326] width 111 height 14
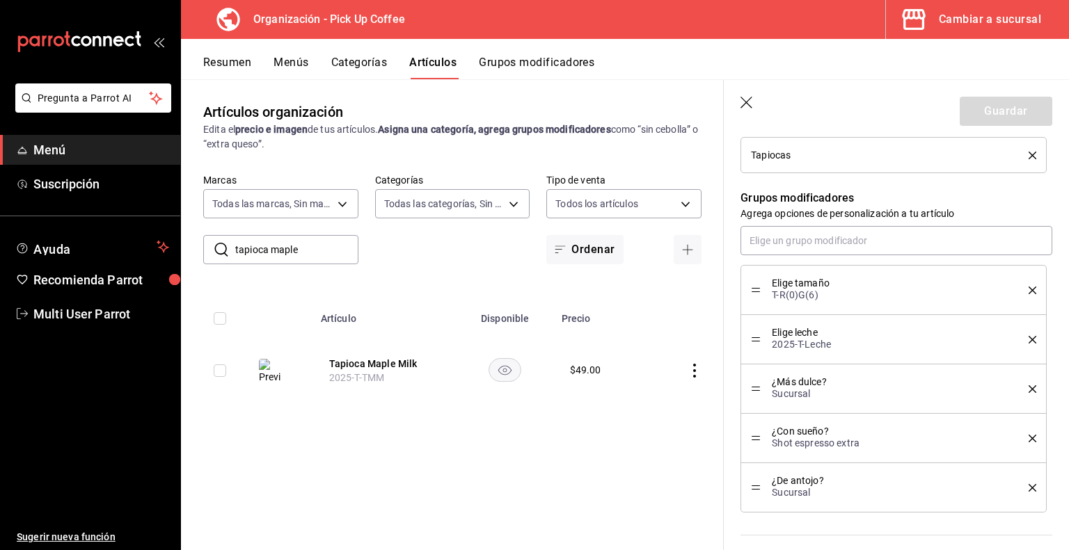
scroll to position [682, 0]
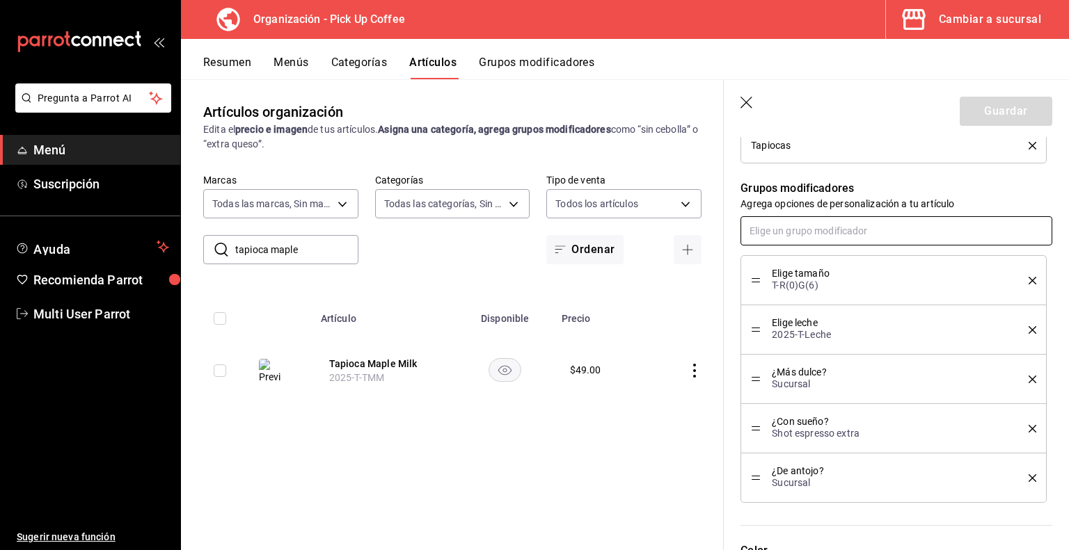
click at [807, 240] on input "text" at bounding box center [896, 230] width 312 height 29
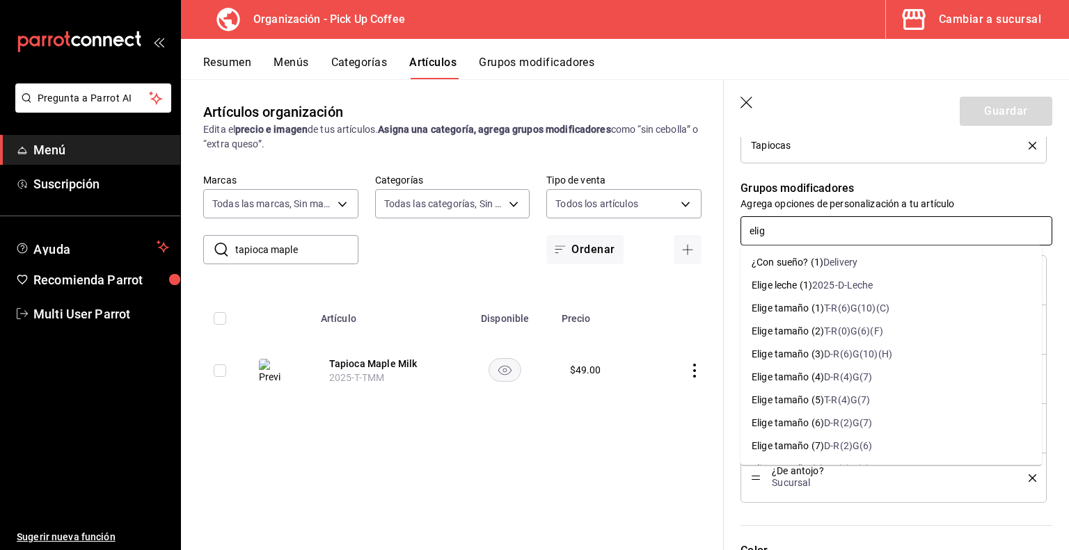
type input "elige"
click at [809, 329] on div "Elige tamaño (2)" at bounding box center [788, 331] width 72 height 15
type textarea "x"
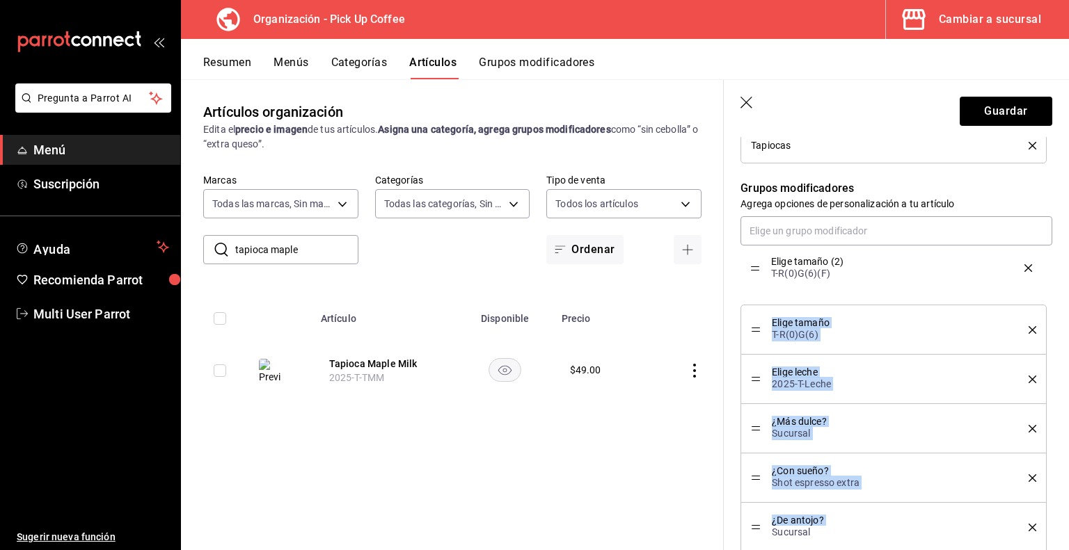
drag, startPoint x: 755, startPoint y: 527, endPoint x: 766, endPoint y: 276, distance: 251.5
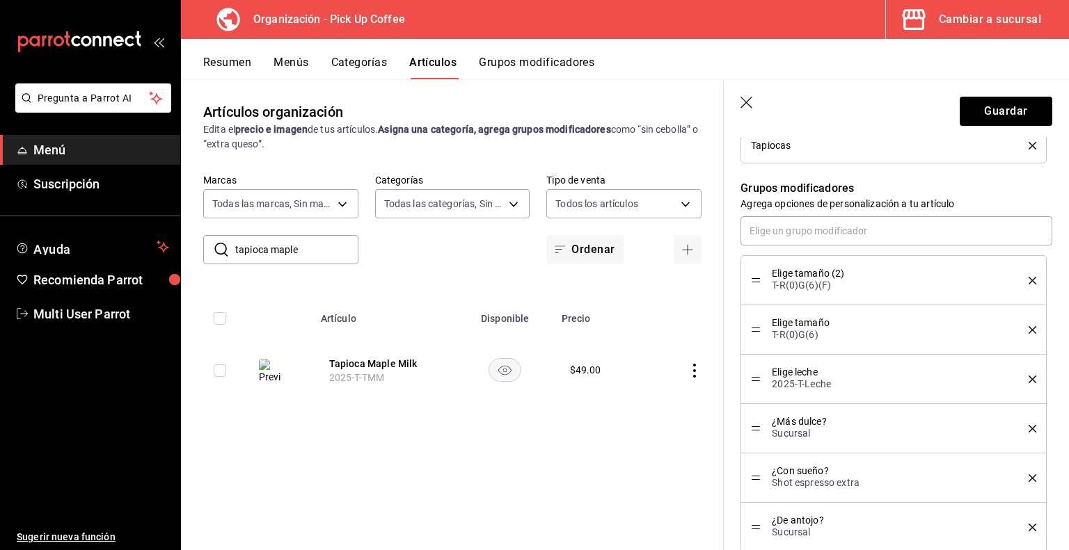
click at [1019, 330] on button "delete" at bounding box center [1027, 330] width 17 height 8
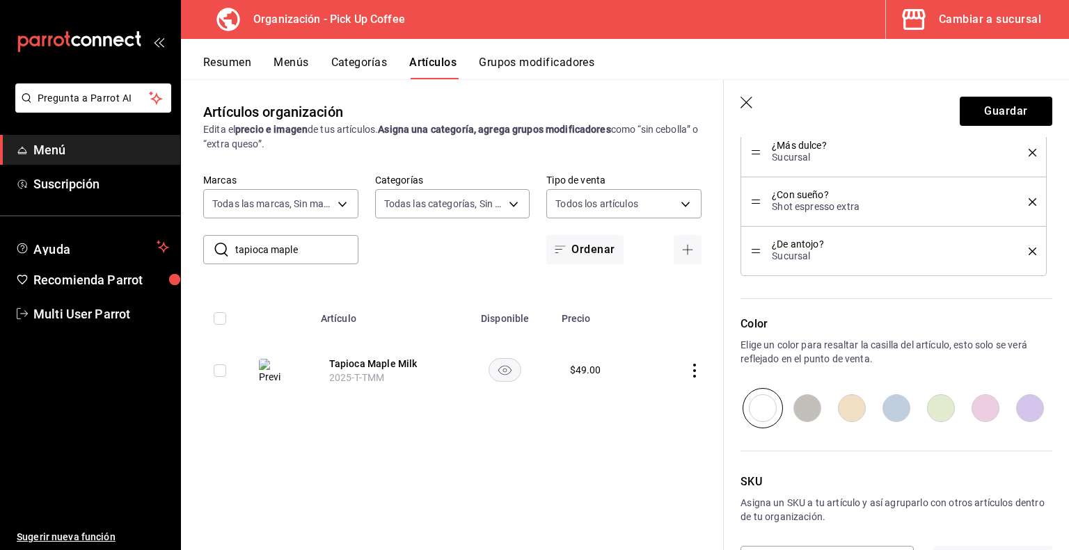
scroll to position [960, 0]
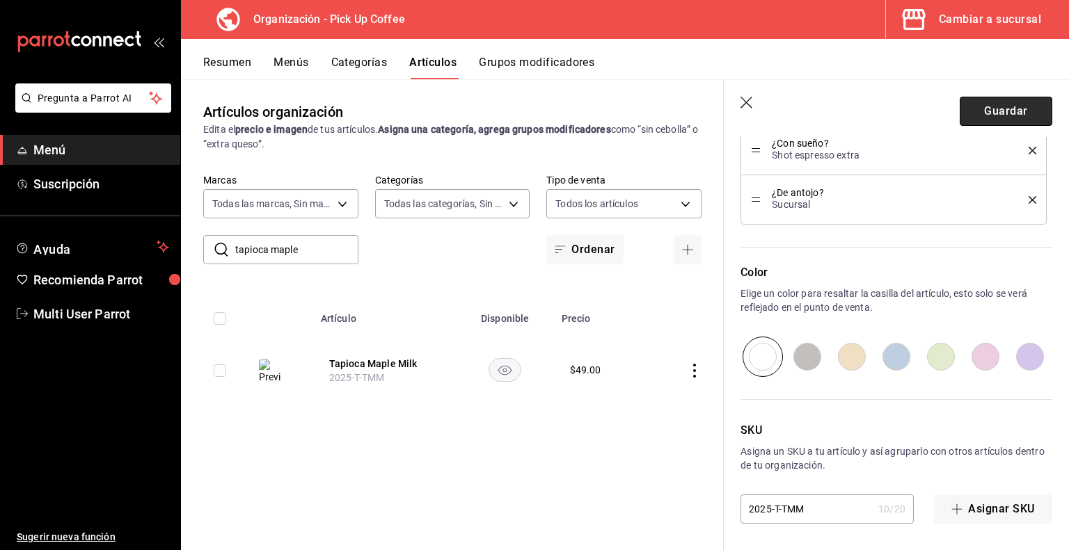
click at [992, 112] on button "Guardar" at bounding box center [1006, 111] width 93 height 29
type textarea "x"
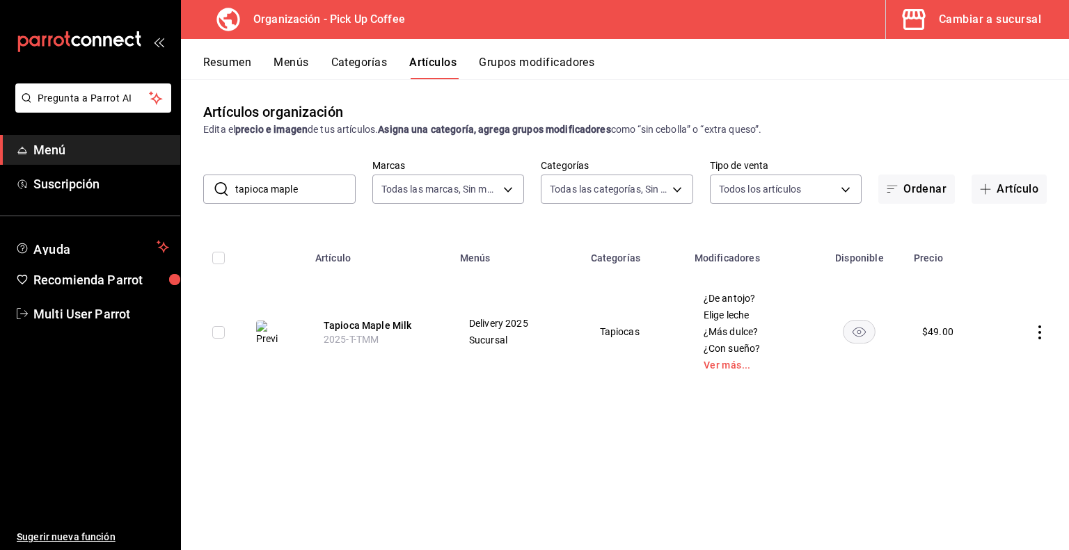
click at [1039, 333] on icon "actions" at bounding box center [1039, 333] width 3 height 14
click at [974, 400] on div at bounding box center [967, 394] width 25 height 17
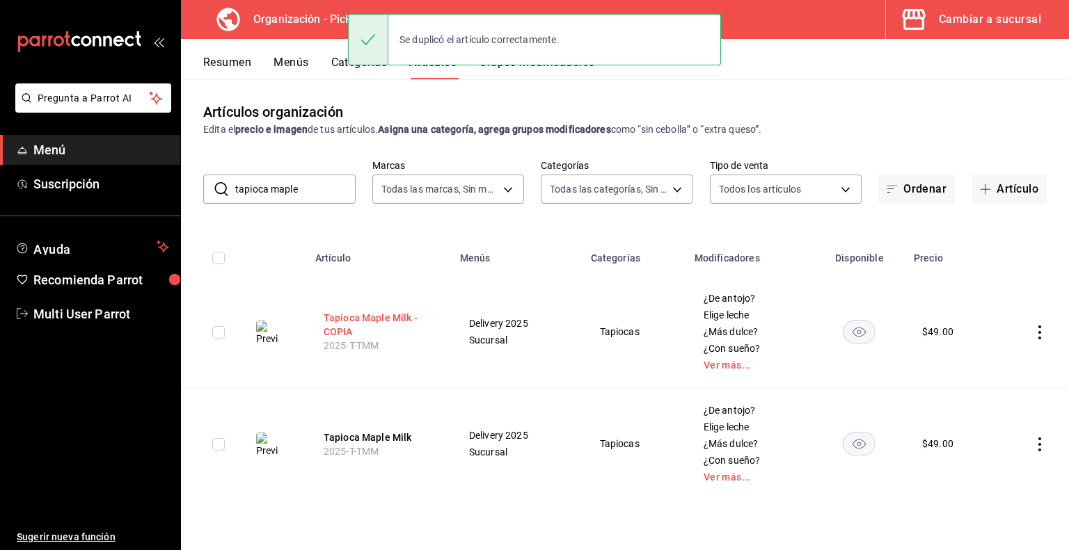
click at [361, 324] on button "Tapioca Maple Milk - COPIA" at bounding box center [379, 325] width 111 height 28
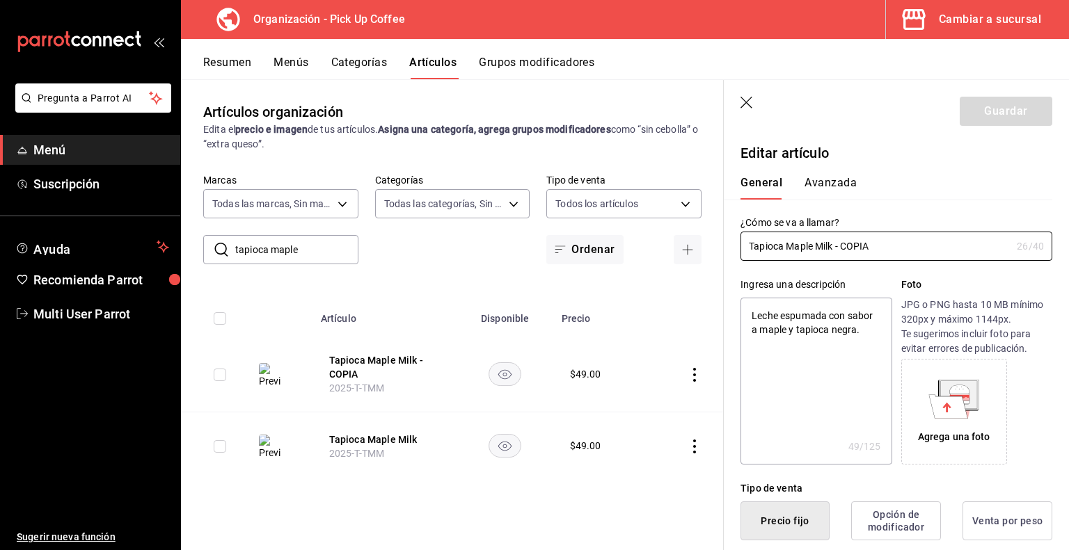
type textarea "x"
type input "$49.00"
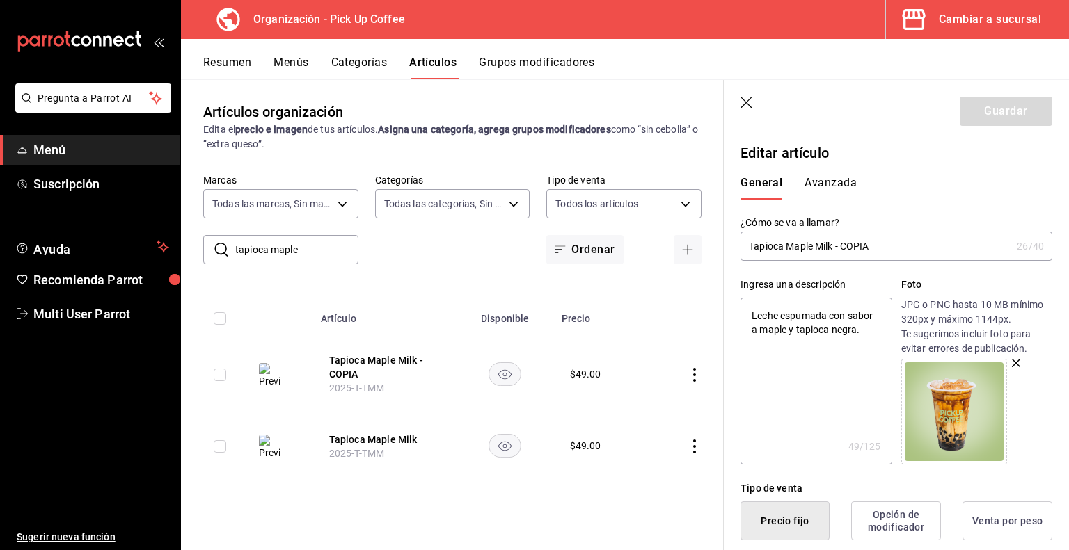
type input "Tapioca Maple Milk - COPI"
type textarea "x"
type input "Tapioca Maple Milk - COP"
type textarea "x"
type input "Tapioca Maple Milk - CO"
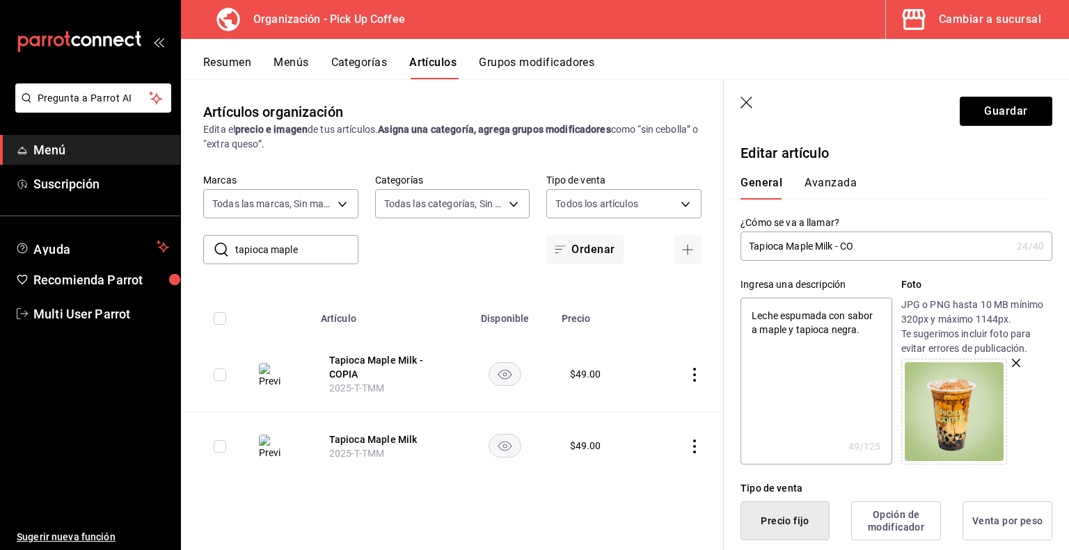
type textarea "x"
type input "Tapioca Maple Milk - C"
type textarea "x"
type input "Tapioca Maple Milk -"
type textarea "x"
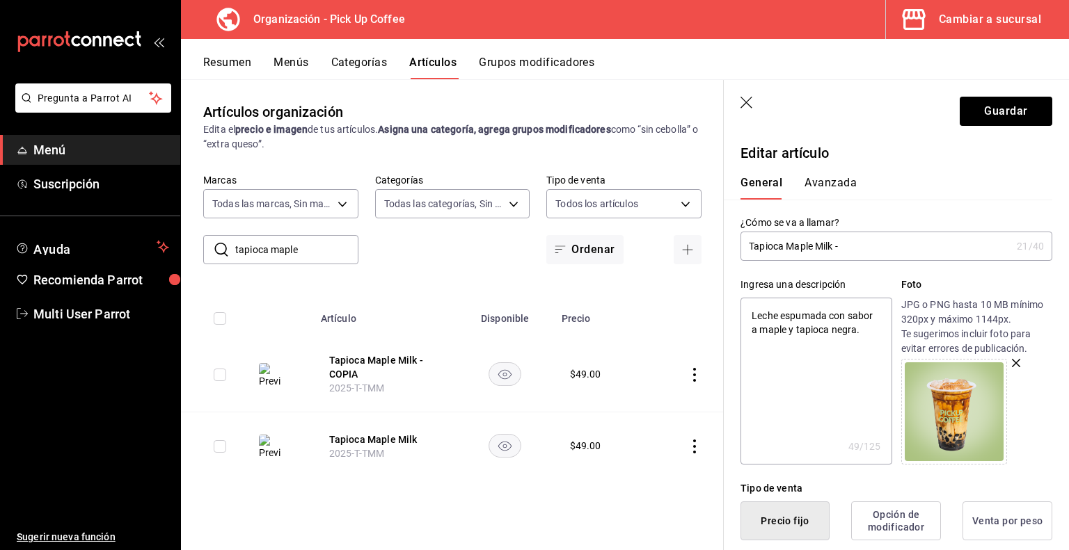
type input "Tapioca Maple Milk -"
type textarea "x"
type input "Tapioca Maple Milk"
type textarea "x"
type input "Tapioca Maple Milk"
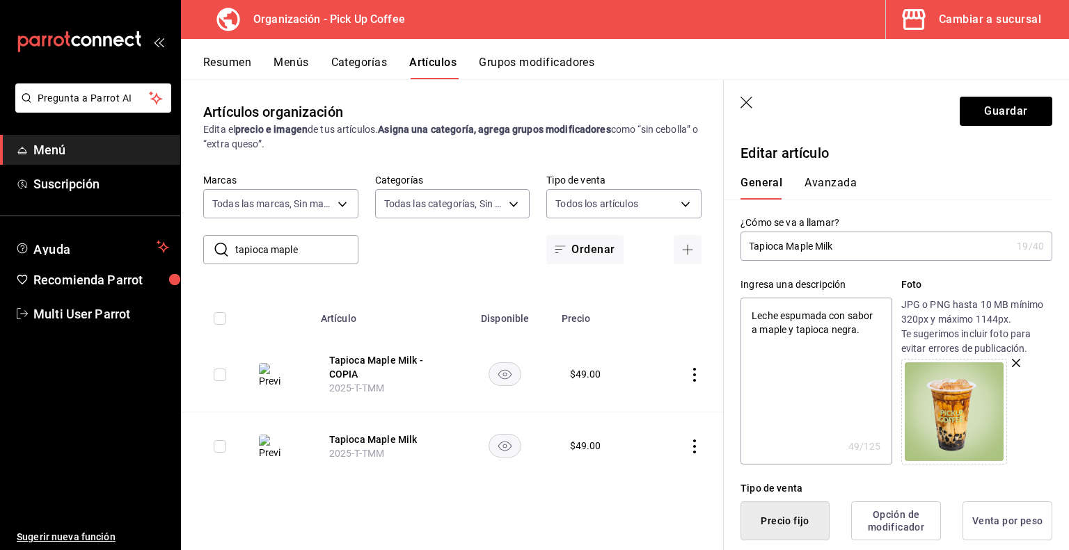
type textarea "x"
type input "Tapioca Maple Milk."
type textarea "x"
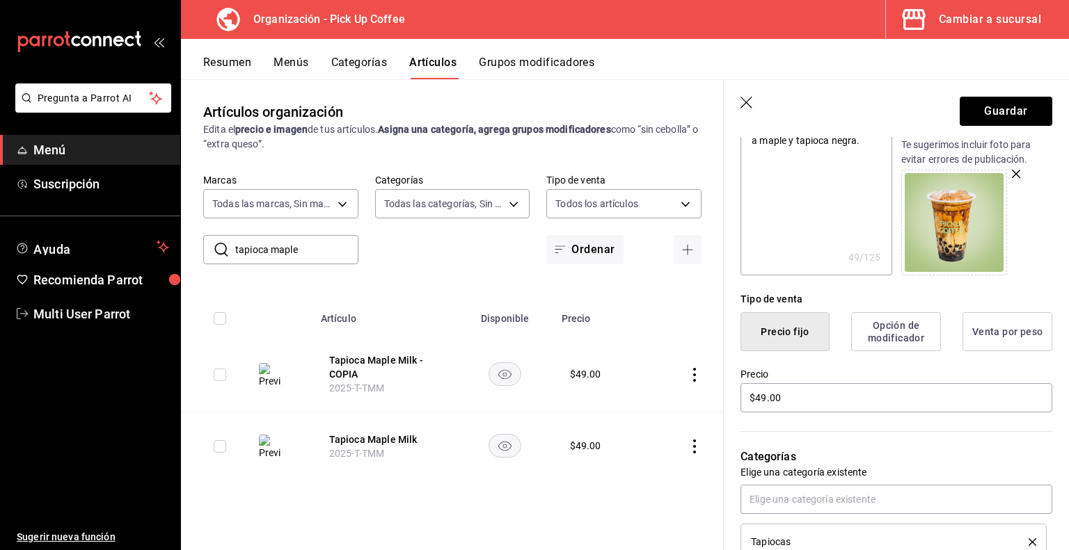
scroll to position [266, 0]
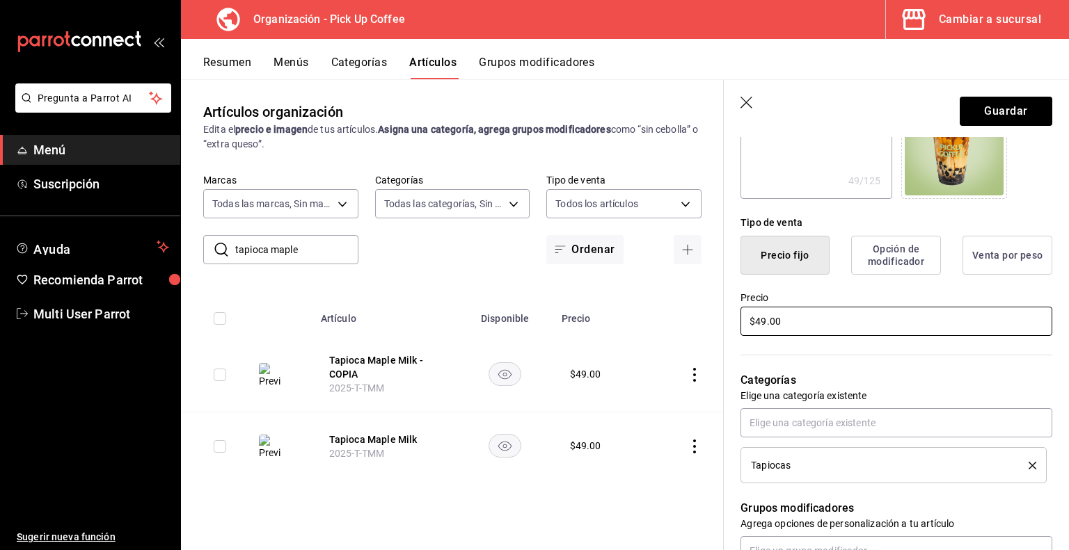
type input "Tapioca Maple Milk."
drag, startPoint x: 805, startPoint y: 321, endPoint x: 646, endPoint y: 314, distance: 158.8
click at [646, 314] on main "Artículos organización Edita el precio e imagen de tus artículos. Asigna una ca…" at bounding box center [625, 314] width 888 height 471
type textarea "x"
type input "$61.00"
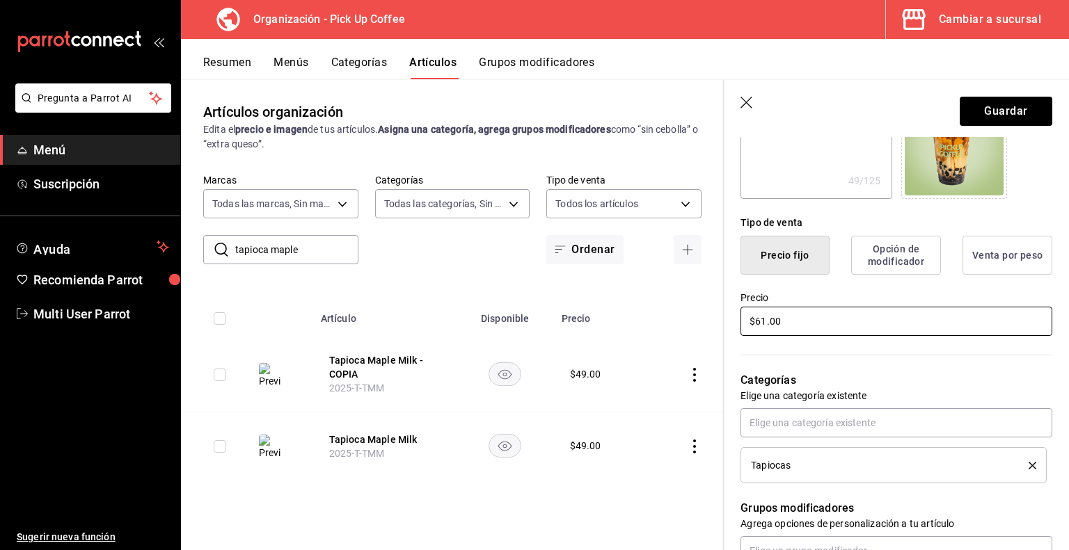
type textarea "x"
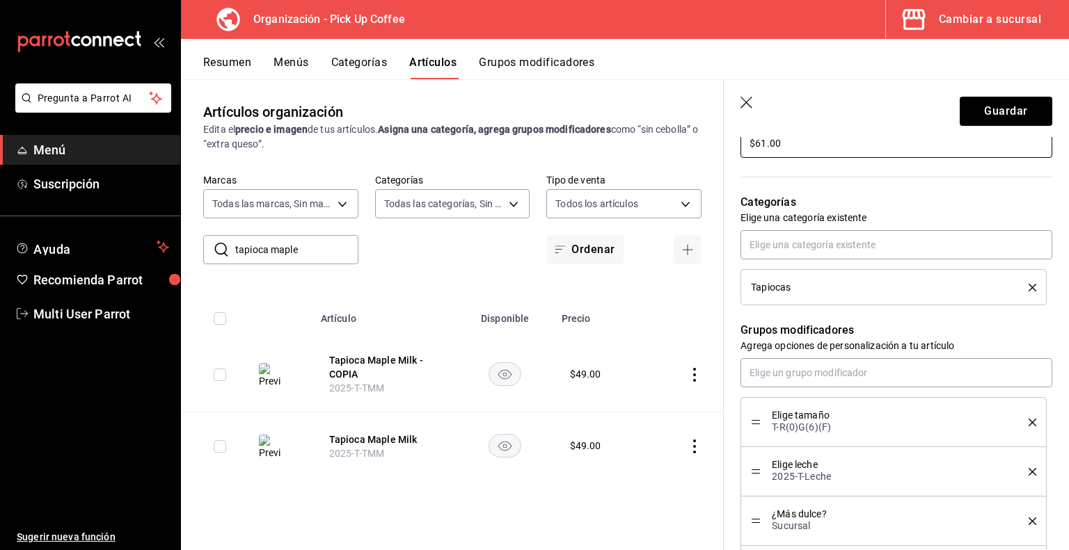
scroll to position [447, 0]
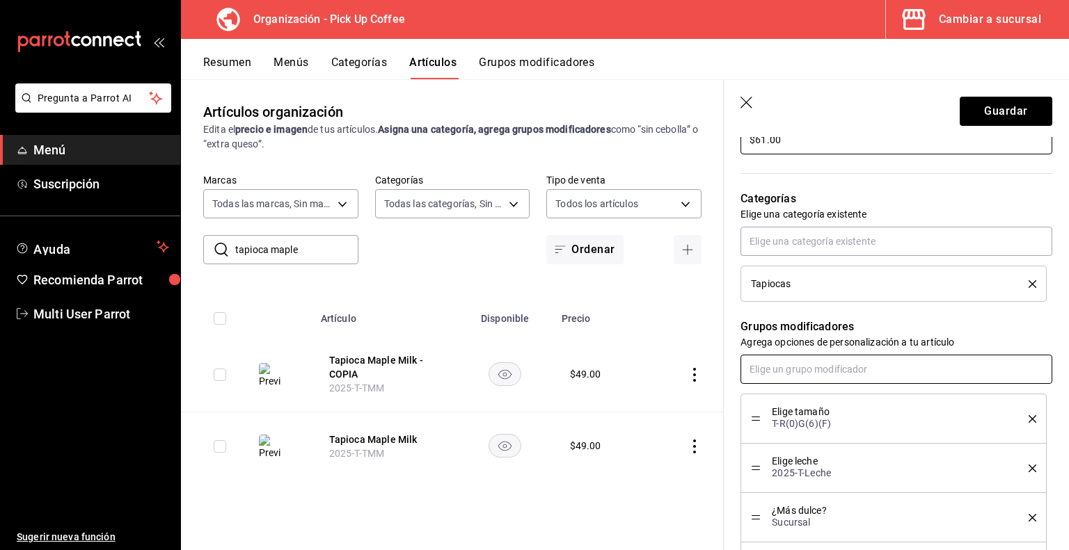
type input "$61.00"
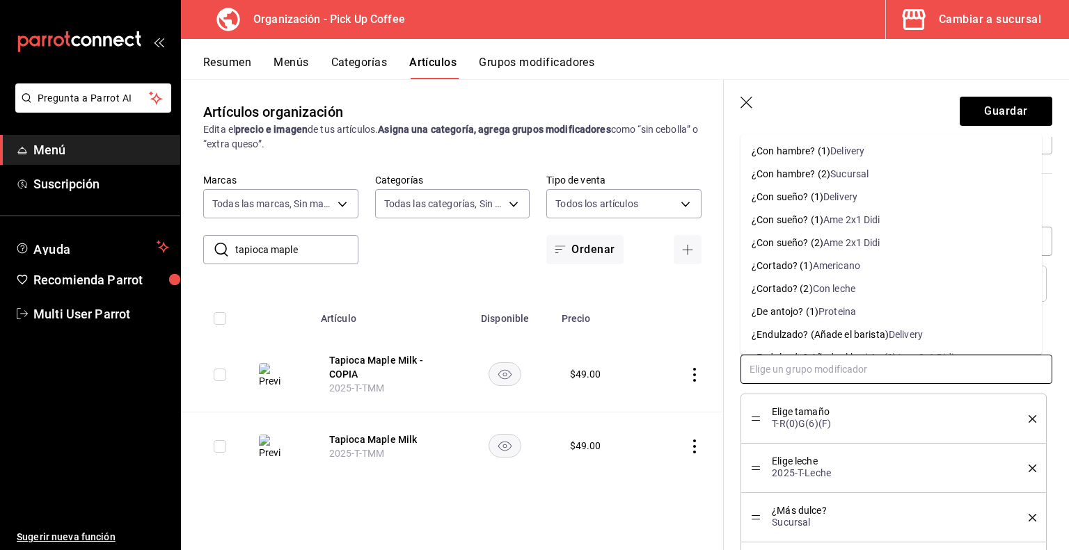
click at [844, 370] on input "text" at bounding box center [896, 369] width 312 height 29
type input "elige tama"
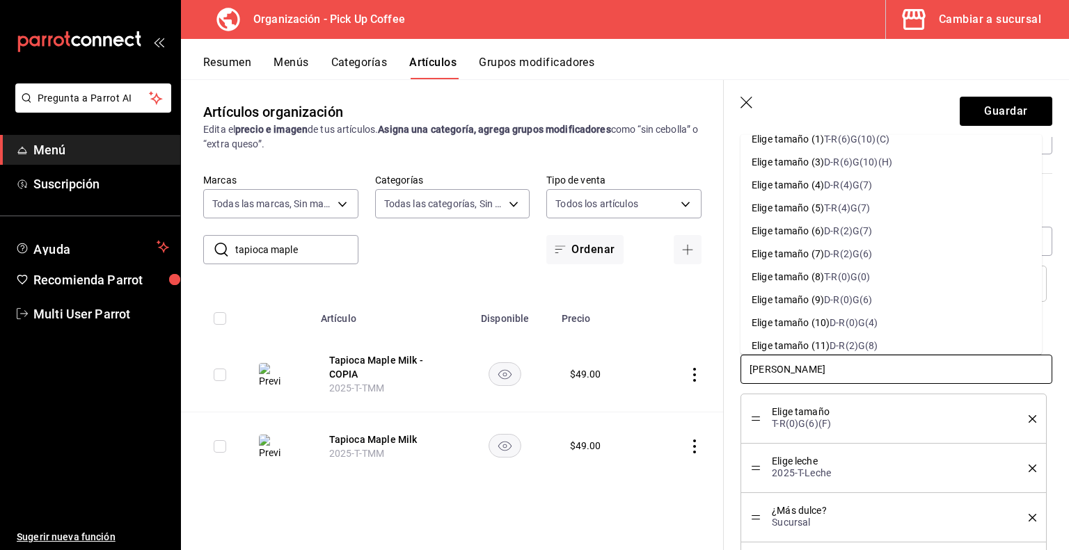
click at [843, 303] on div "D-R(0)G(6)" at bounding box center [848, 300] width 48 height 15
type textarea "x"
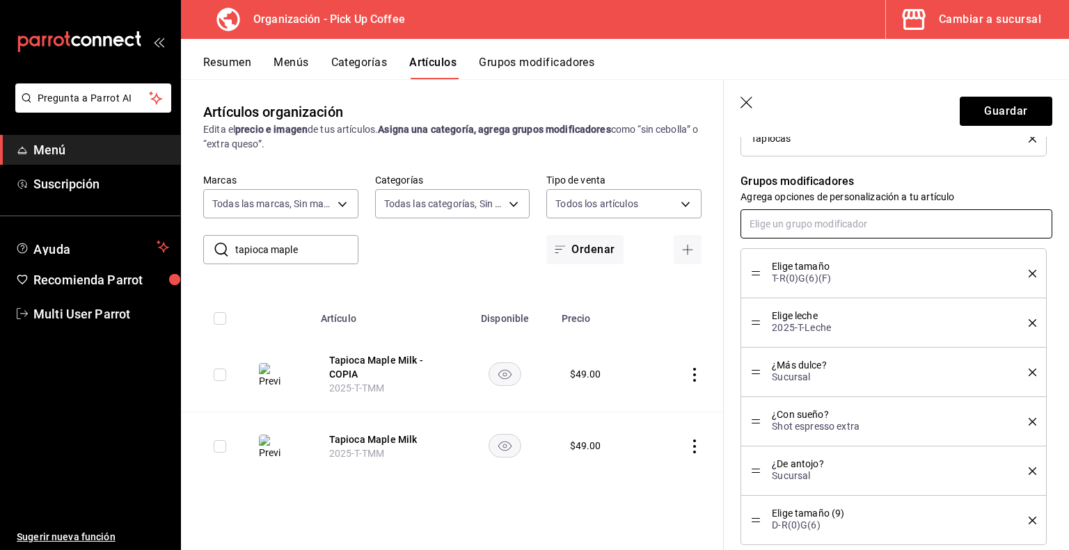
scroll to position [593, 0]
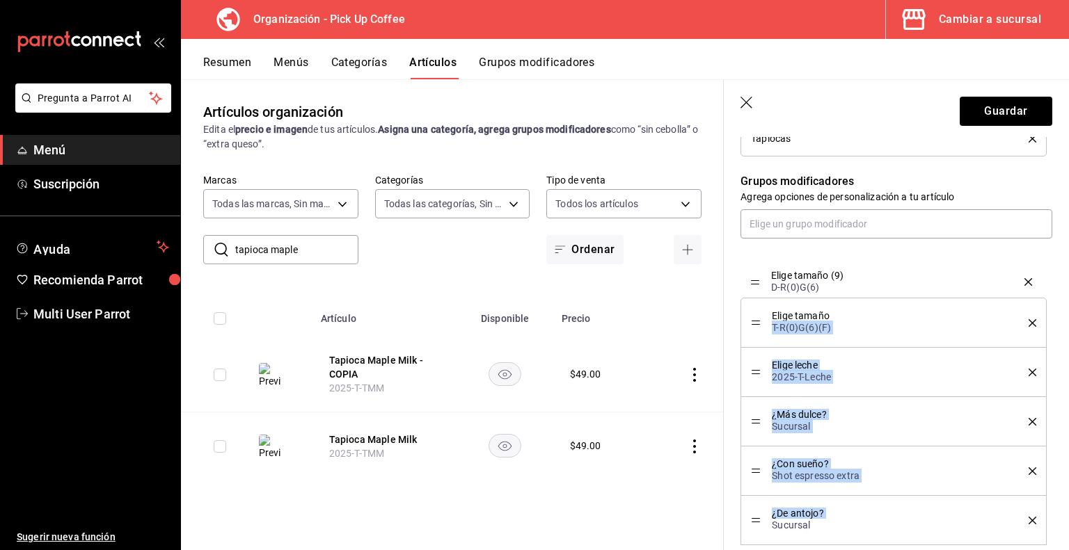
drag, startPoint x: 760, startPoint y: 518, endPoint x: 768, endPoint y: 286, distance: 231.9
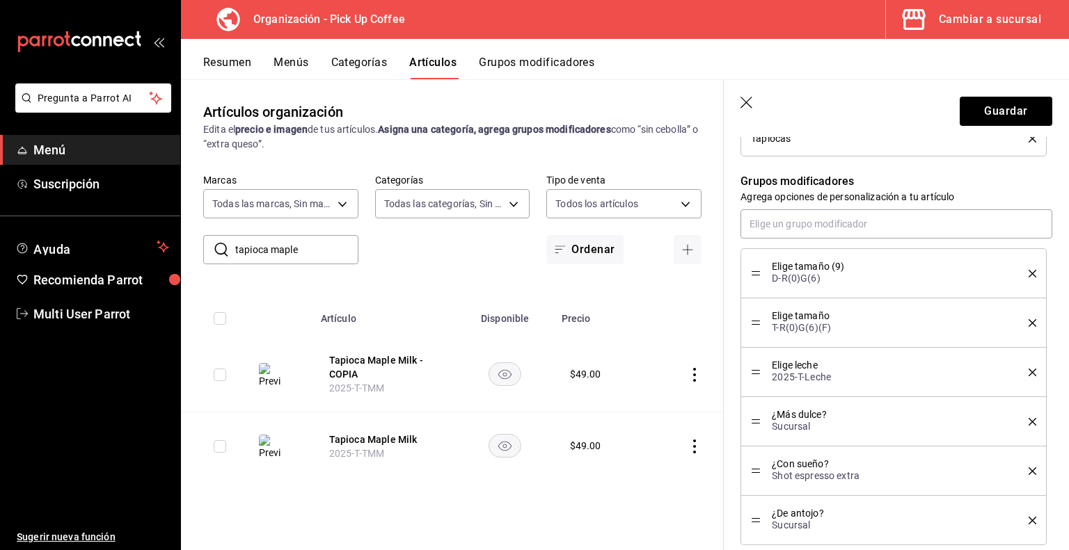
click at [1026, 322] on li "Elige tamaño T-R(0)G(6)(F)" at bounding box center [893, 323] width 306 height 49
click at [1021, 315] on div "Elige tamaño T-R(0)G(6)(F)" at bounding box center [893, 322] width 285 height 29
click at [1029, 324] on icon "delete" at bounding box center [1033, 323] width 8 height 8
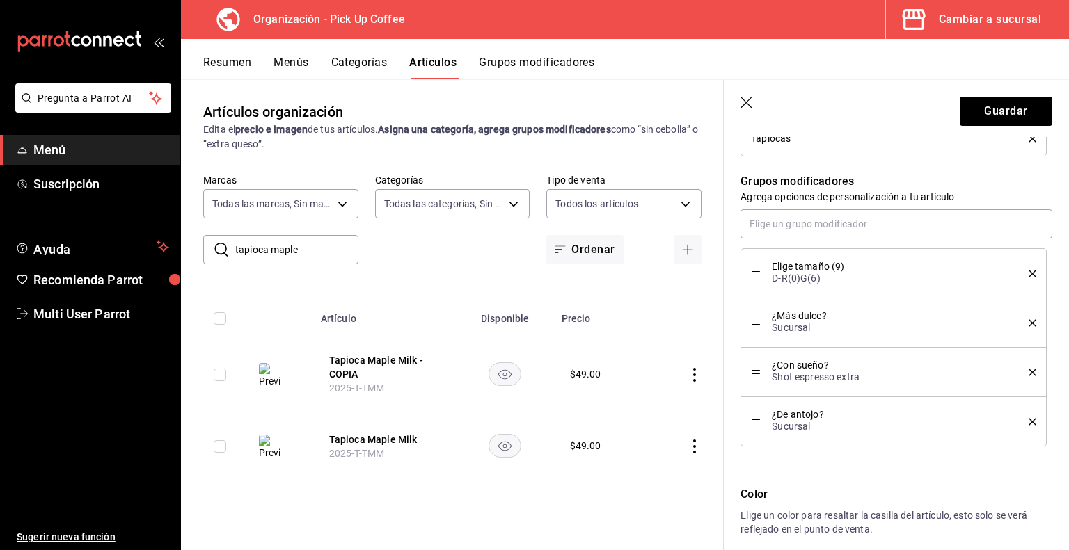
click at [1029, 324] on icon "delete" at bounding box center [1033, 323] width 8 height 8
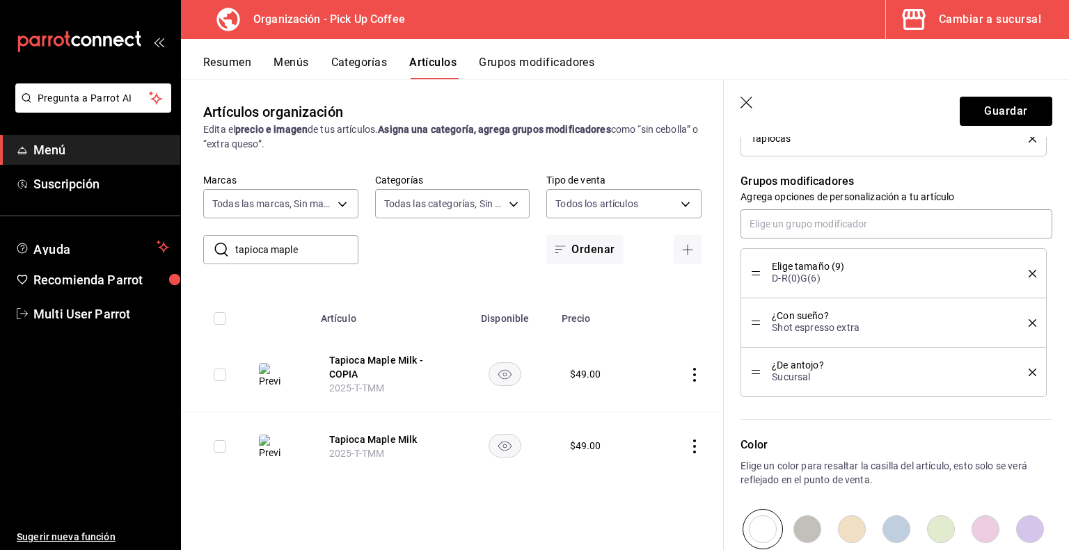
click at [1029, 324] on icon "delete" at bounding box center [1033, 323] width 8 height 8
type textarea "x"
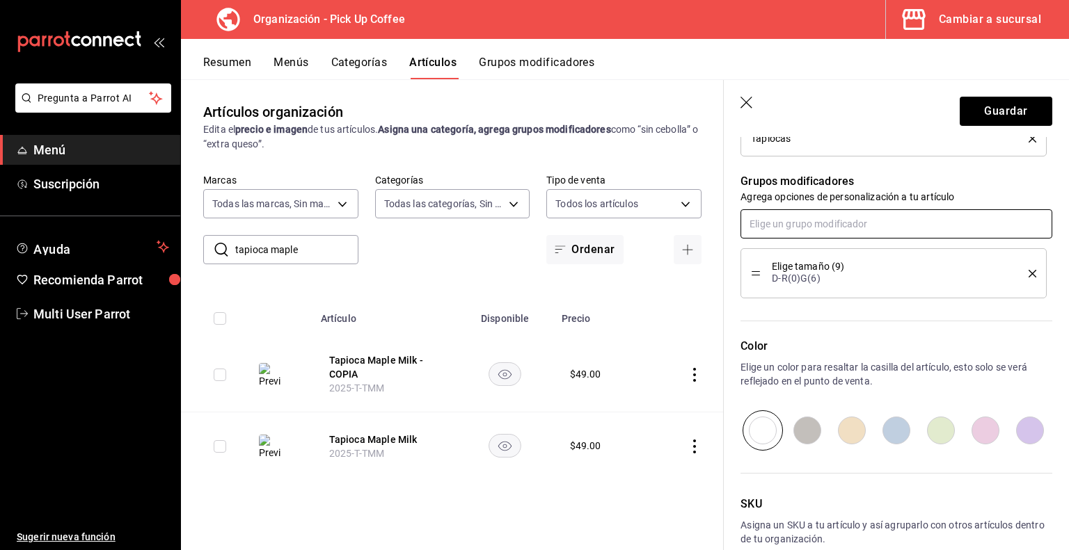
click at [852, 215] on input "text" at bounding box center [896, 223] width 312 height 29
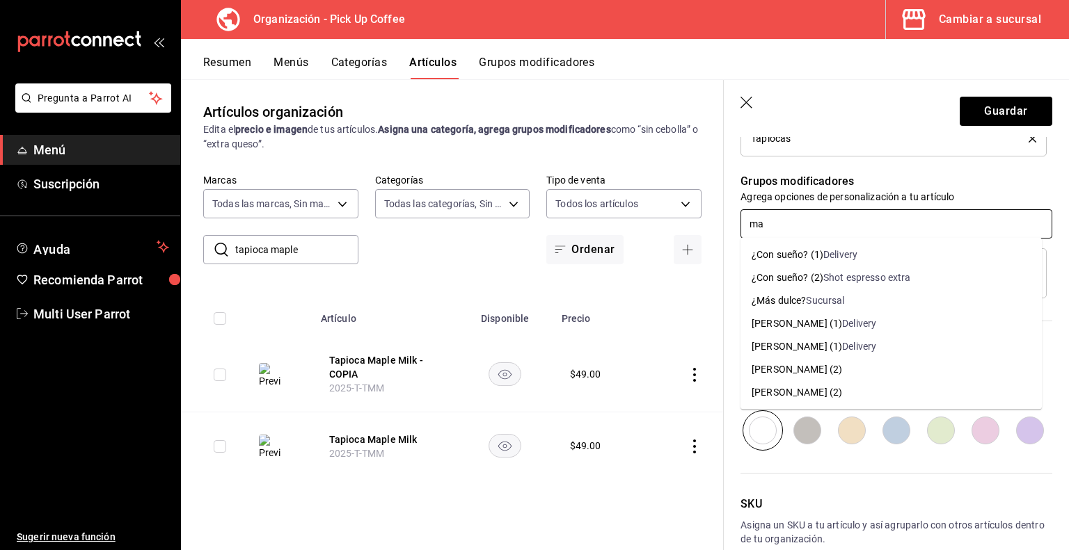
type input "m"
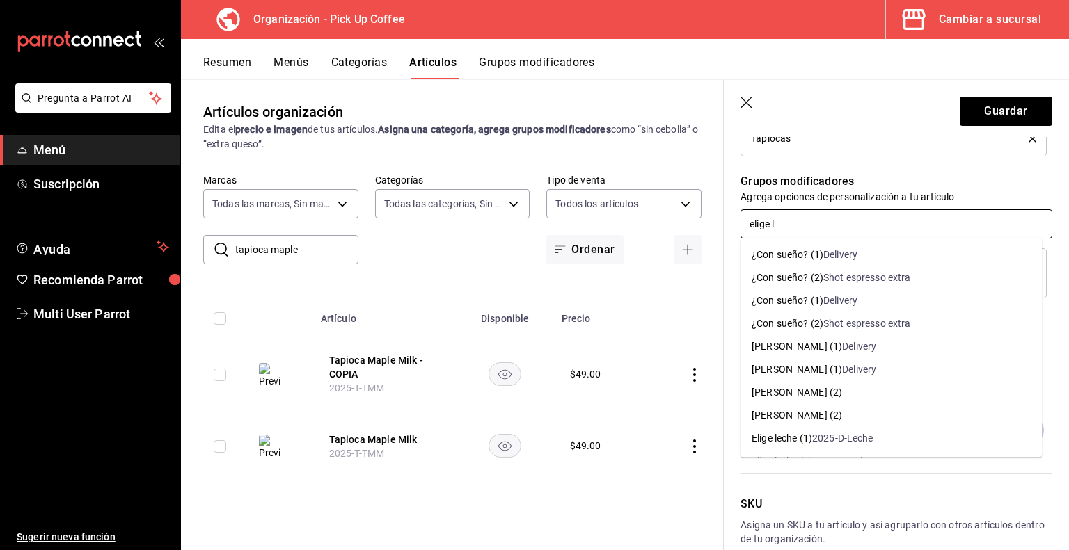
type input "elige le"
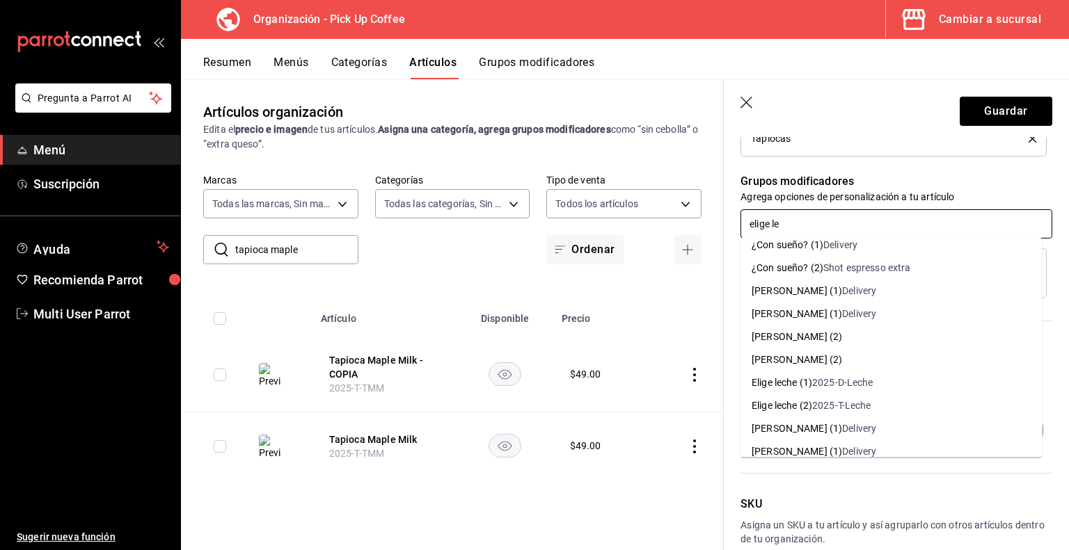
scroll to position [75, 0]
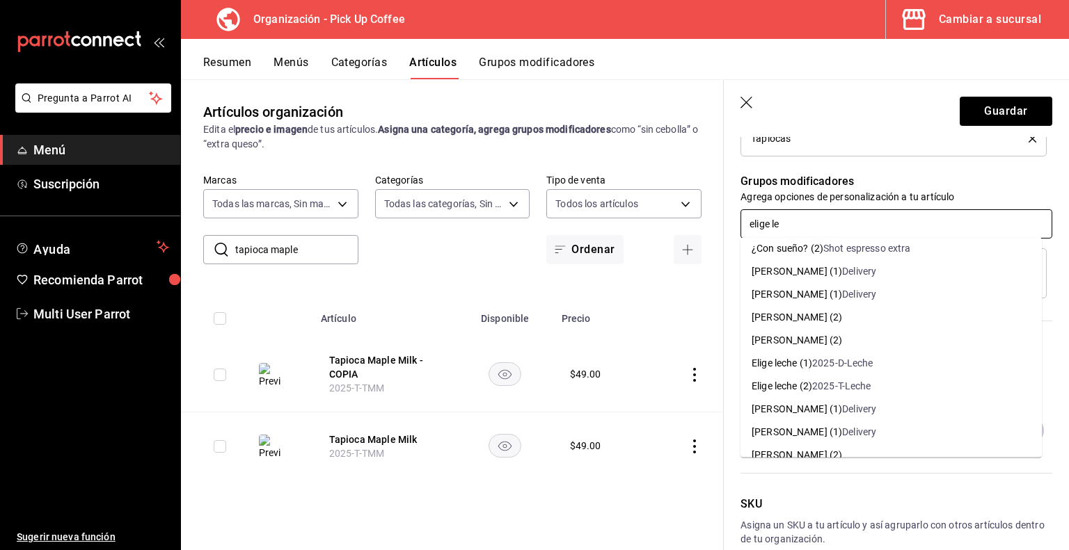
click at [846, 358] on div "2025-D-Leche" at bounding box center [842, 363] width 61 height 15
type textarea "x"
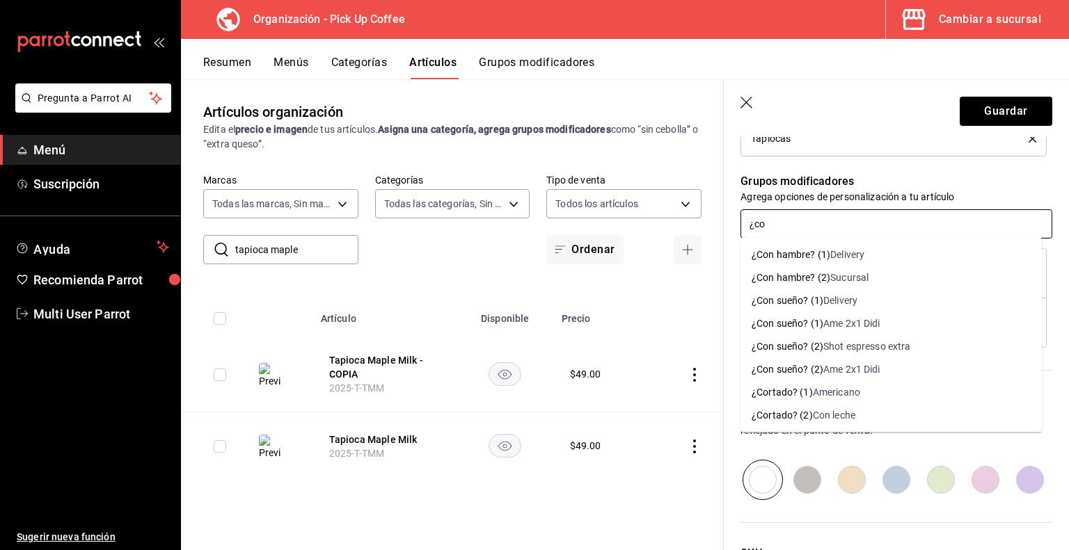
type input "¿con"
click at [835, 349] on div "Shot espresso extra" at bounding box center [867, 347] width 88 height 15
type textarea "x"
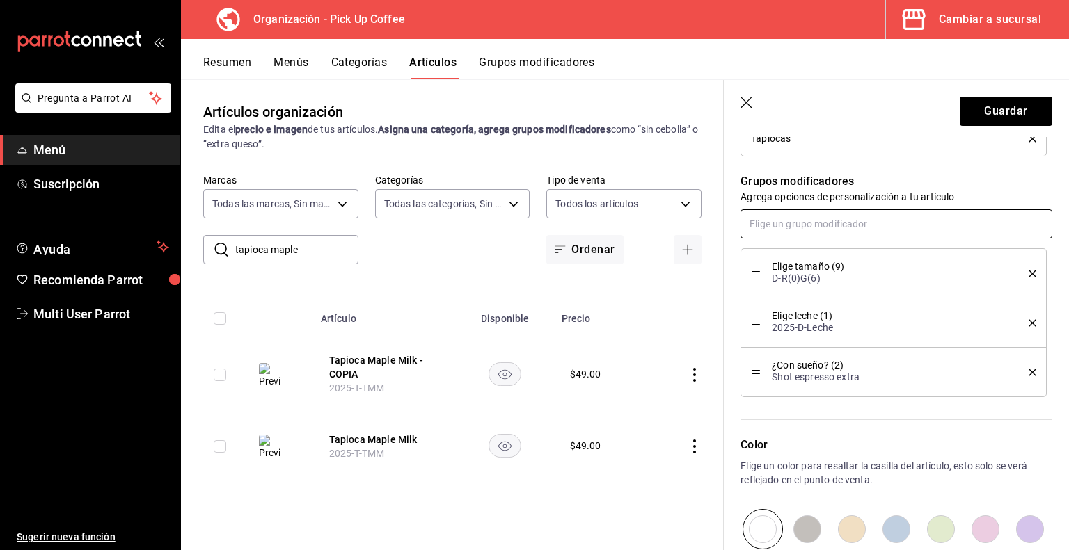
type input "'"
type input "¿mas"
click at [832, 281] on div "Sucursal" at bounding box center [825, 278] width 38 height 15
type textarea "x"
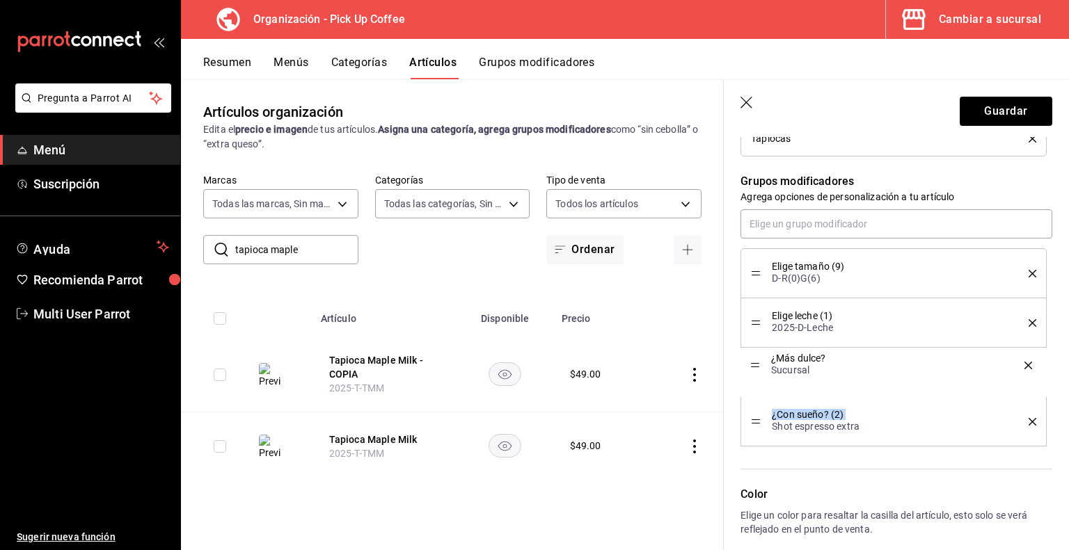
drag, startPoint x: 754, startPoint y: 422, endPoint x: 757, endPoint y: 367, distance: 54.4
type textarea "x"
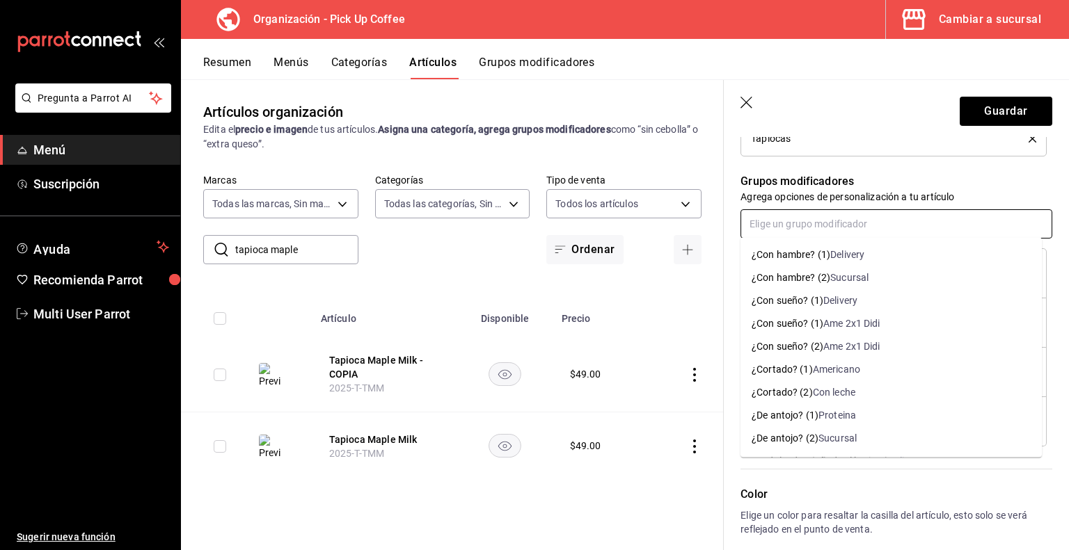
click at [804, 221] on input "text" at bounding box center [896, 223] width 312 height 29
type input "d"
type input "¿de ant"
click at [802, 329] on div "¿De antojo? (2)" at bounding box center [785, 324] width 67 height 15
type textarea "x"
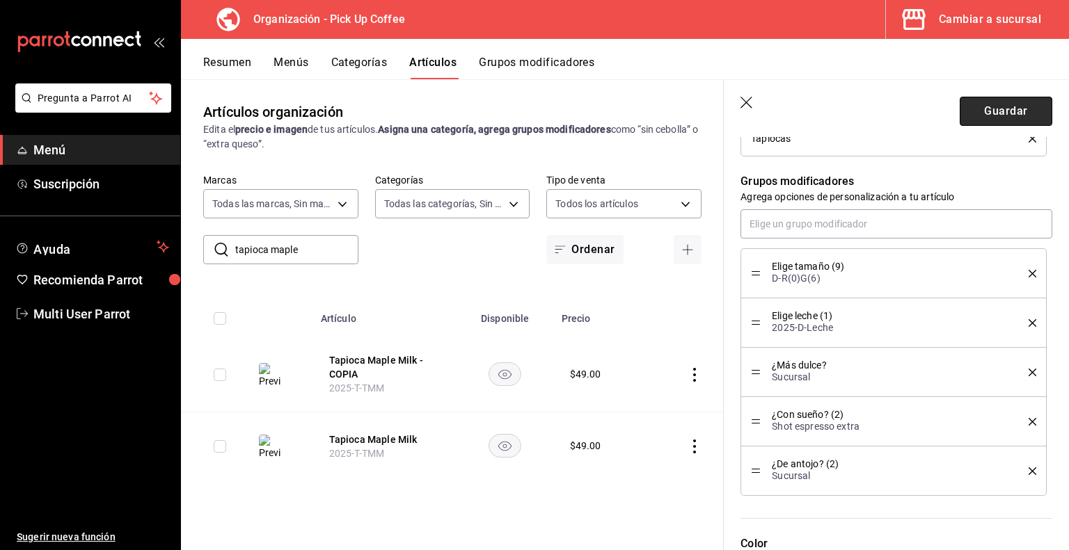
click at [991, 113] on button "Guardar" at bounding box center [1006, 111] width 93 height 29
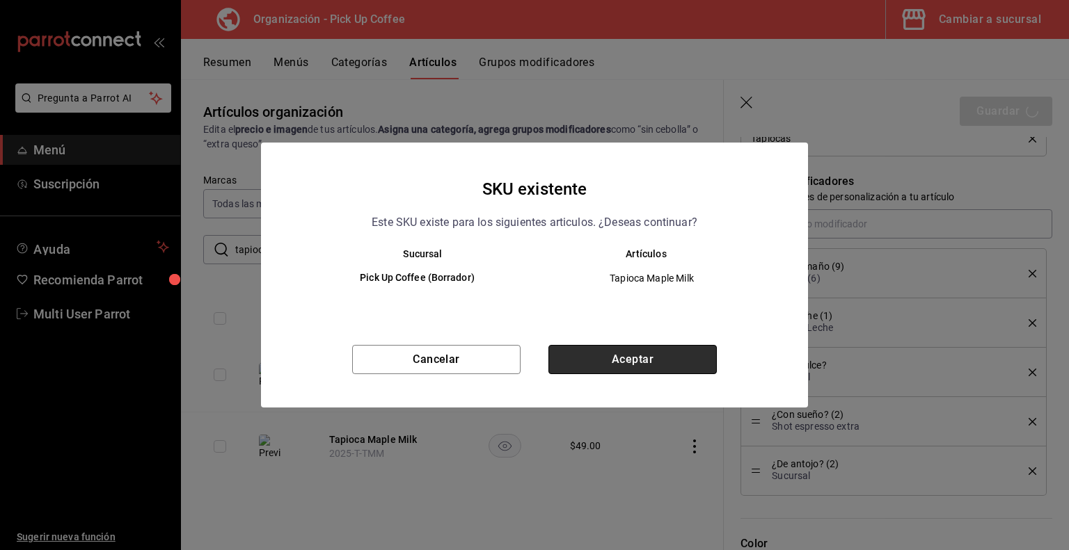
click at [646, 358] on button "Aceptar" at bounding box center [632, 359] width 168 height 29
type textarea "x"
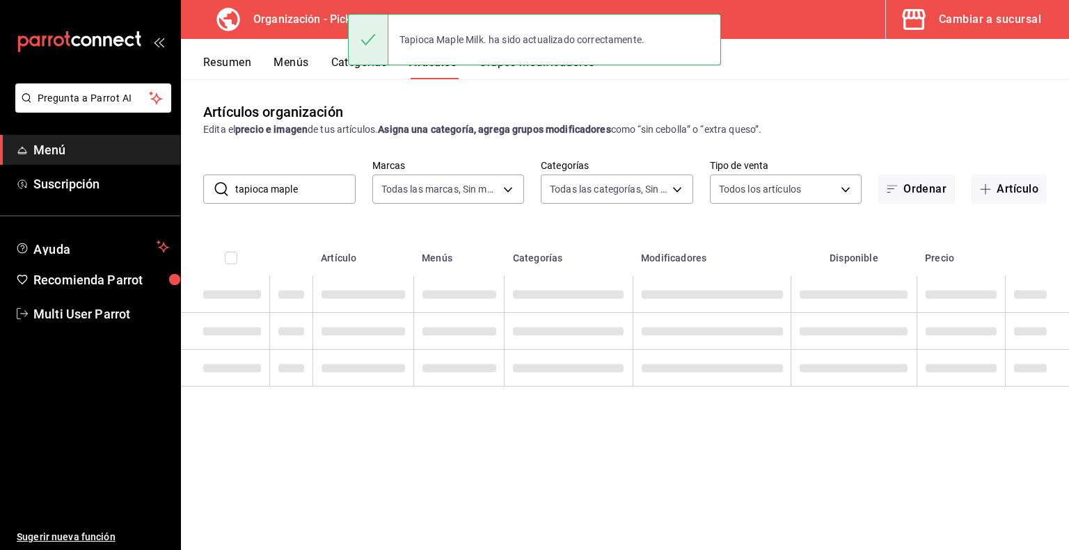
click at [303, 194] on input "tapioca maple" at bounding box center [295, 189] width 120 height 28
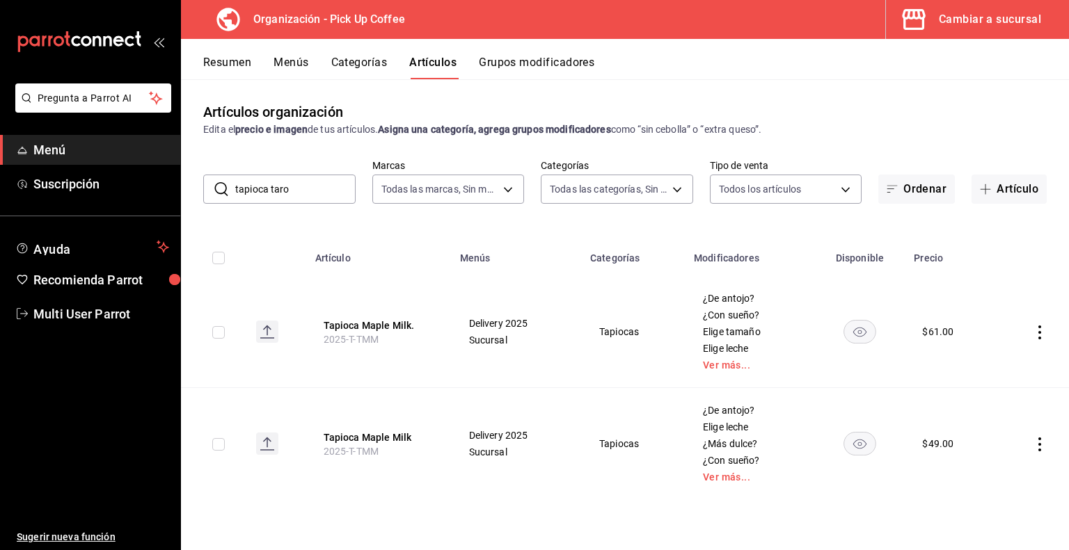
type input "tapioca taro"
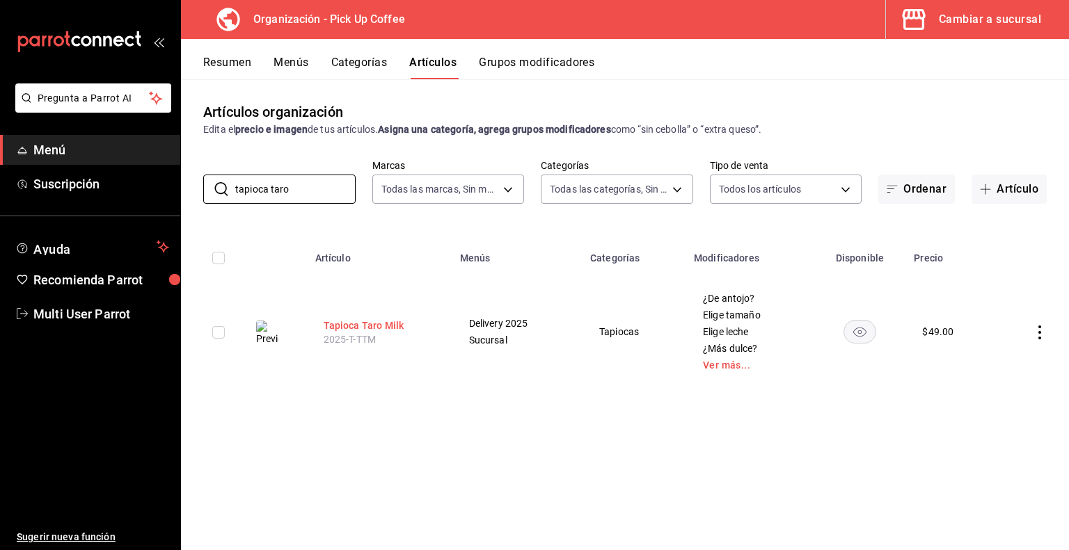
click at [379, 328] on button "Tapioca Taro Milk" at bounding box center [379, 326] width 111 height 14
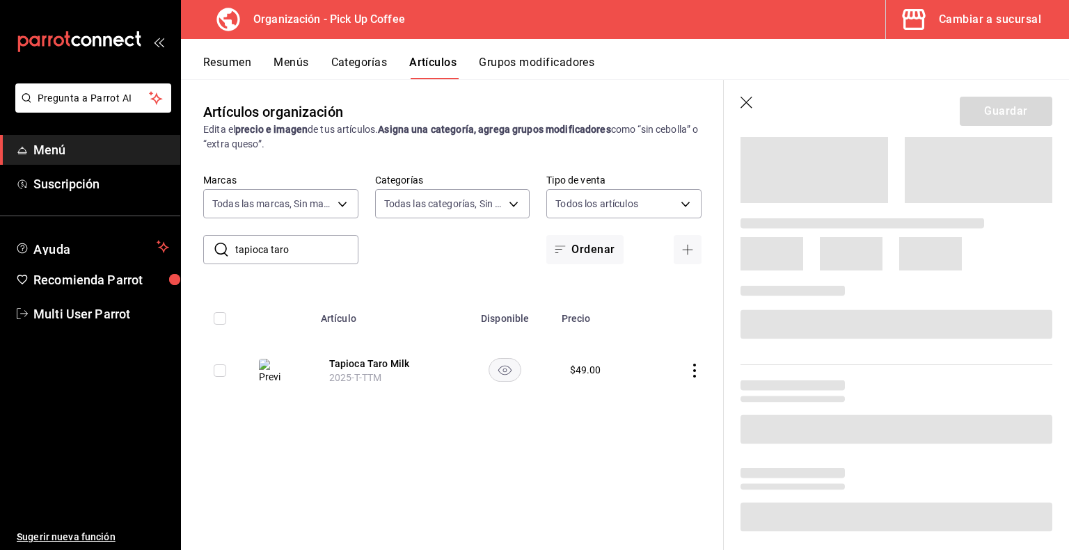
scroll to position [228, 0]
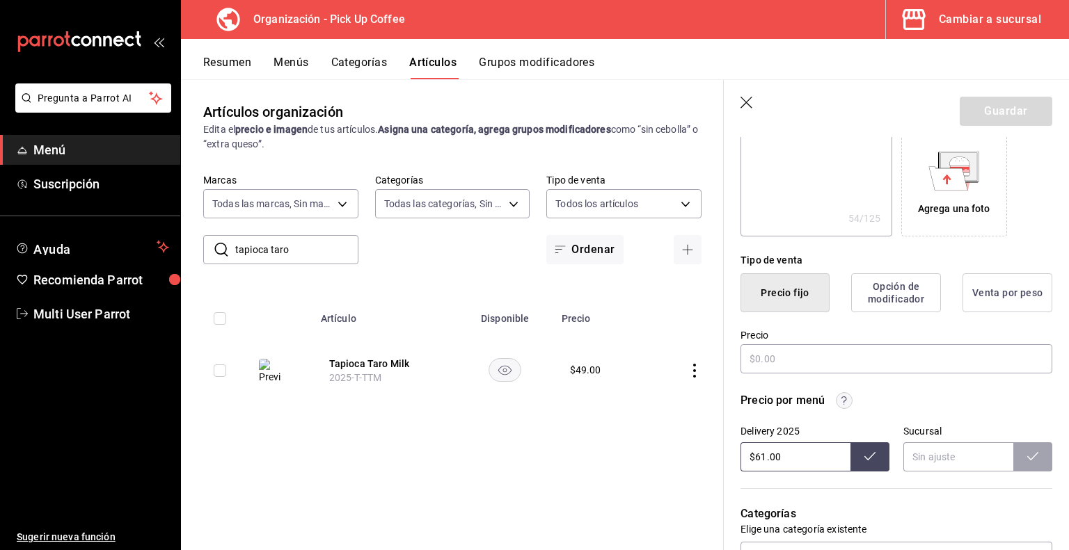
type textarea "x"
type input "$49.00"
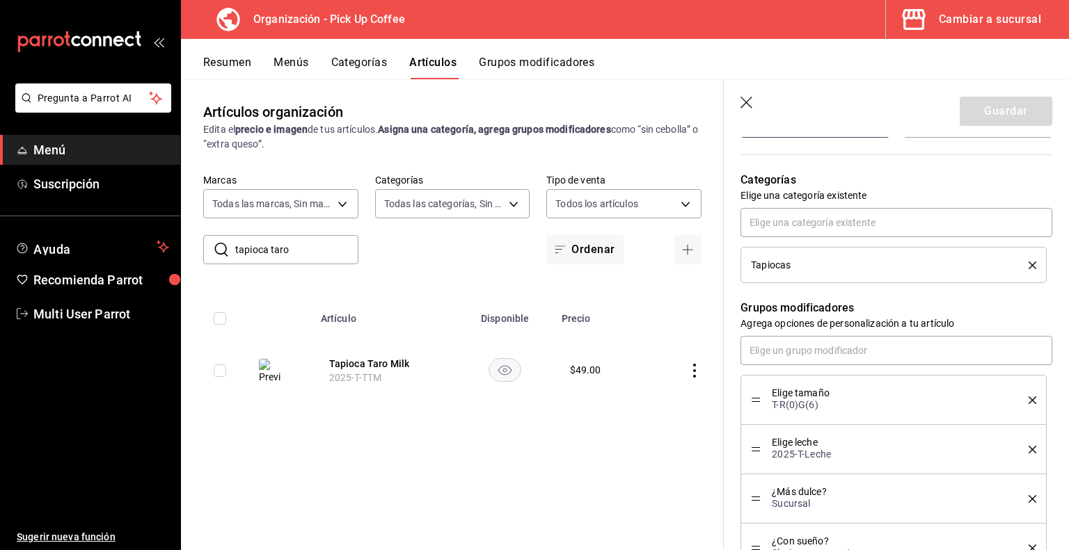
scroll to position [564, 0]
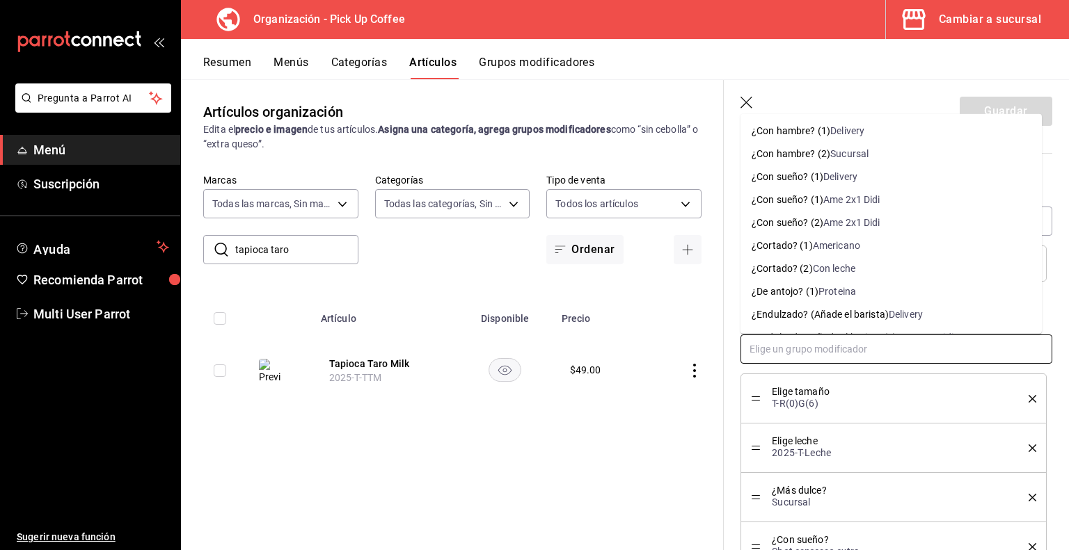
click at [816, 355] on input "text" at bounding box center [896, 349] width 312 height 29
type input "elige ta"
click at [862, 154] on div "T-R(0)G(6)(F)" at bounding box center [853, 153] width 59 height 15
type textarea "x"
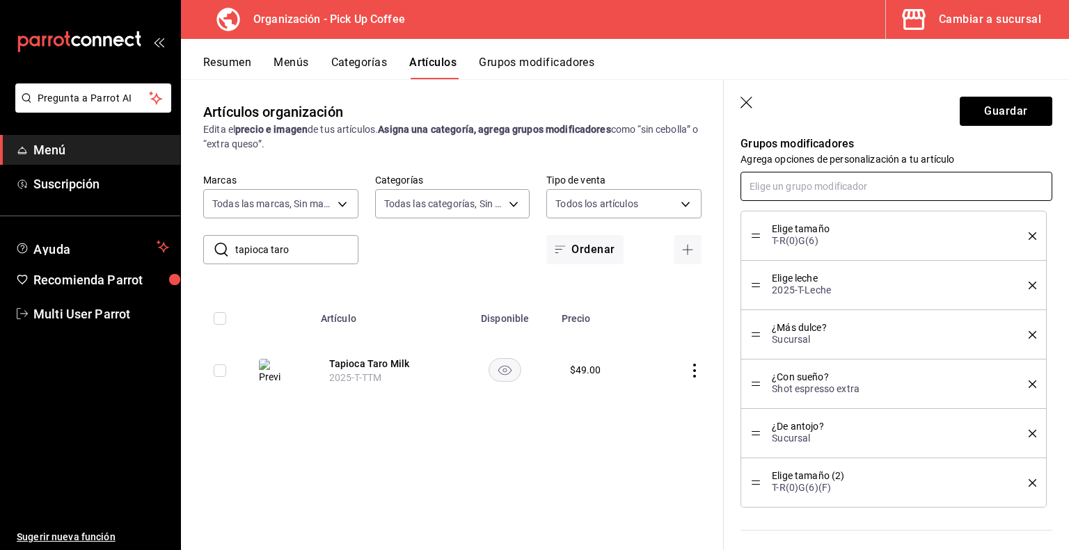
scroll to position [743, 0]
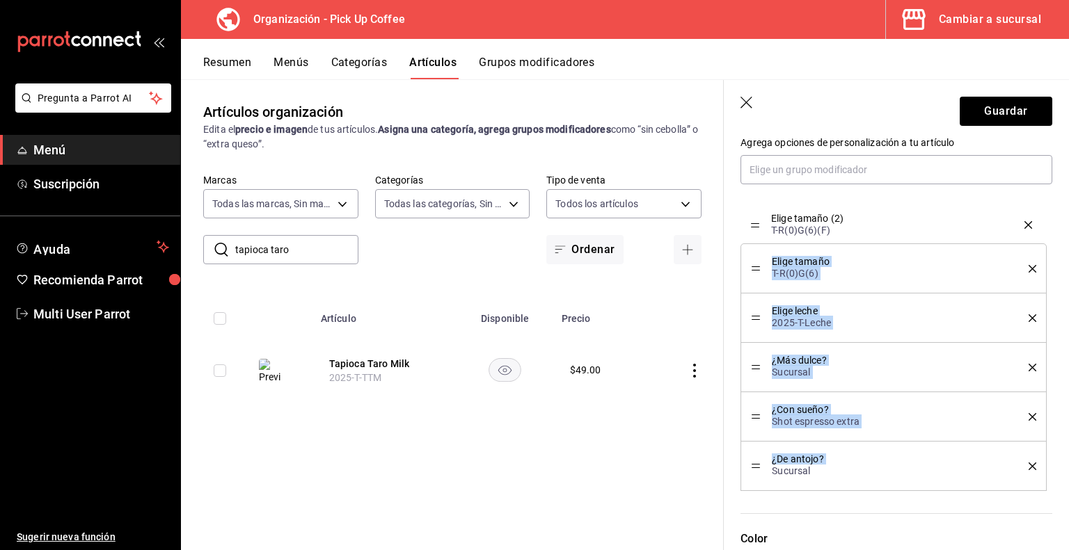
drag, startPoint x: 754, startPoint y: 464, endPoint x: 765, endPoint y: 224, distance: 240.3
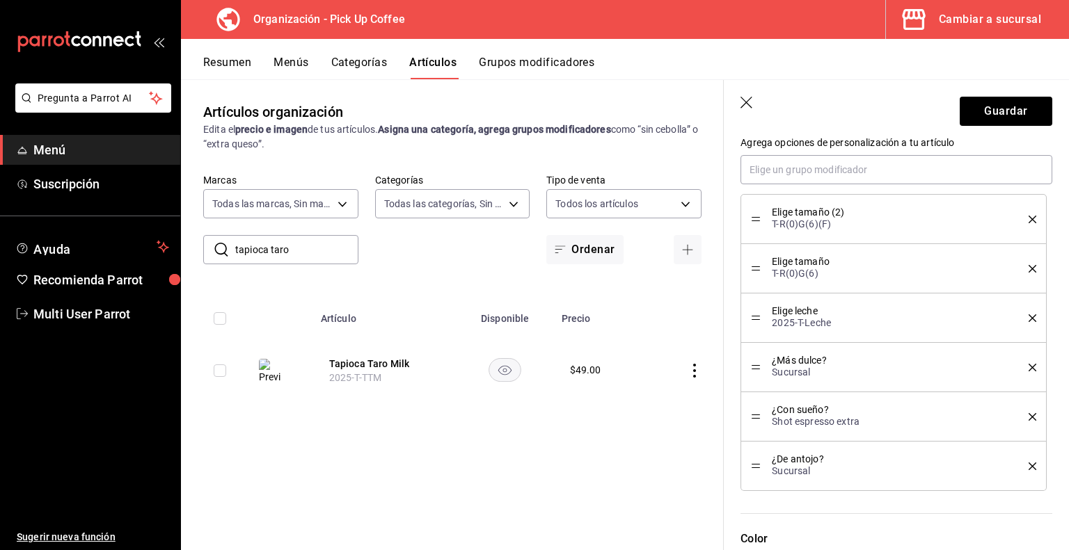
click at [1029, 267] on icon "delete" at bounding box center [1033, 269] width 8 height 8
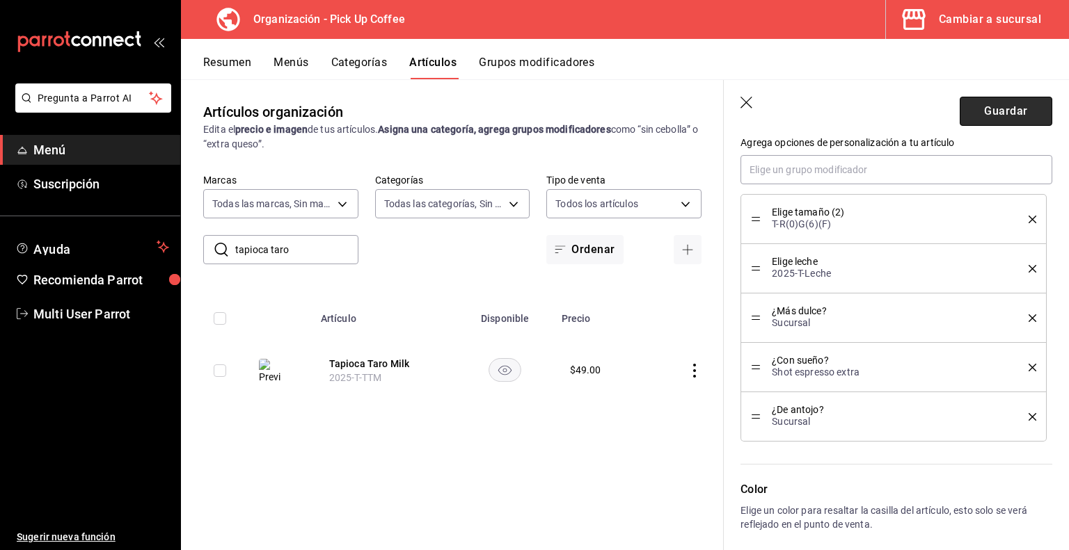
click at [1002, 115] on button "Guardar" at bounding box center [1006, 111] width 93 height 29
type textarea "x"
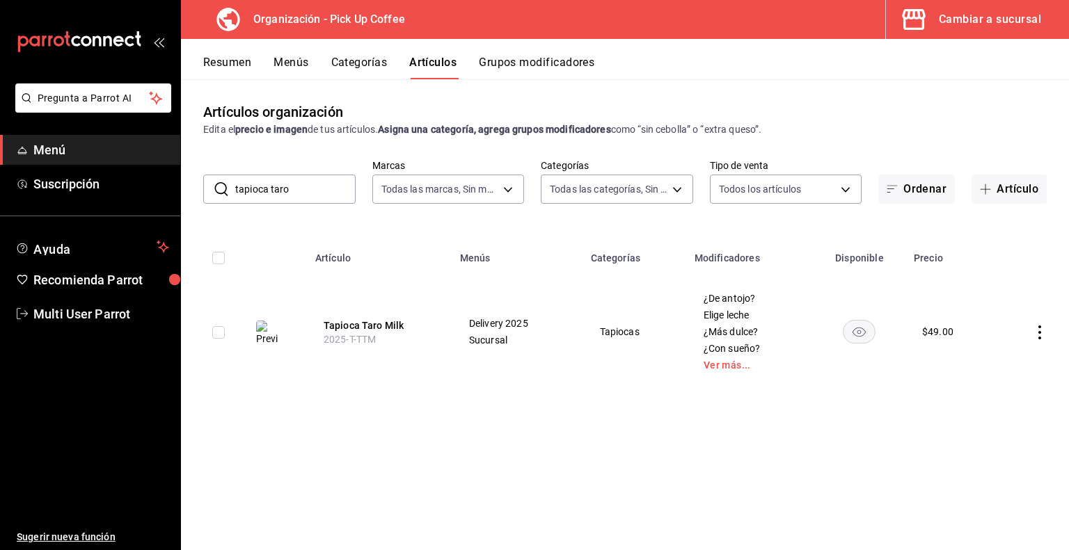
click at [1042, 338] on icon "actions" at bounding box center [1040, 333] width 14 height 14
click at [990, 389] on span "Duplicar" at bounding box center [998, 393] width 36 height 15
click at [442, 380] on th "Tapioca Taro Milk 2025-T-TTM" at bounding box center [379, 331] width 145 height 111
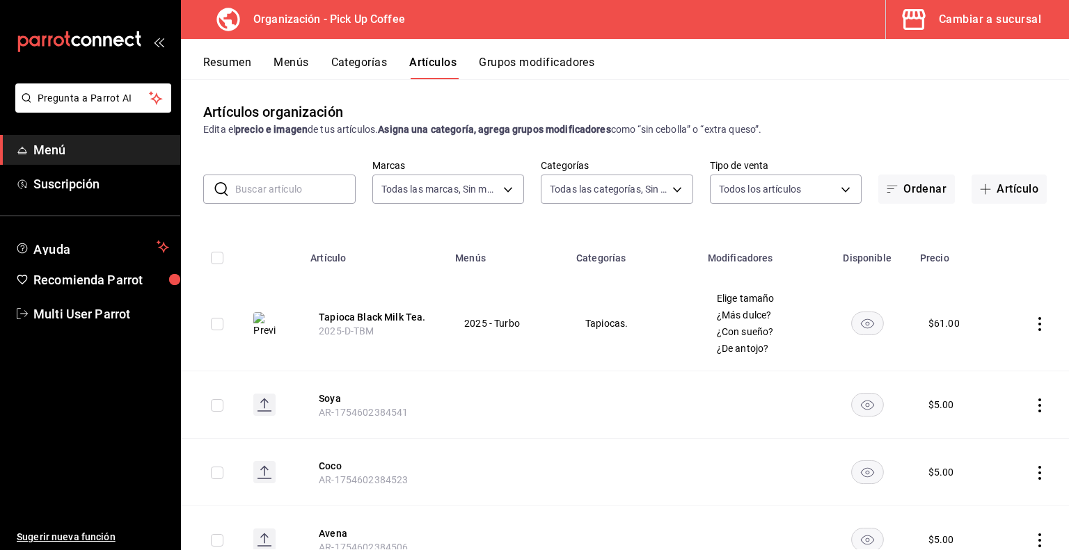
click at [301, 63] on button "Menús" at bounding box center [290, 68] width 35 height 24
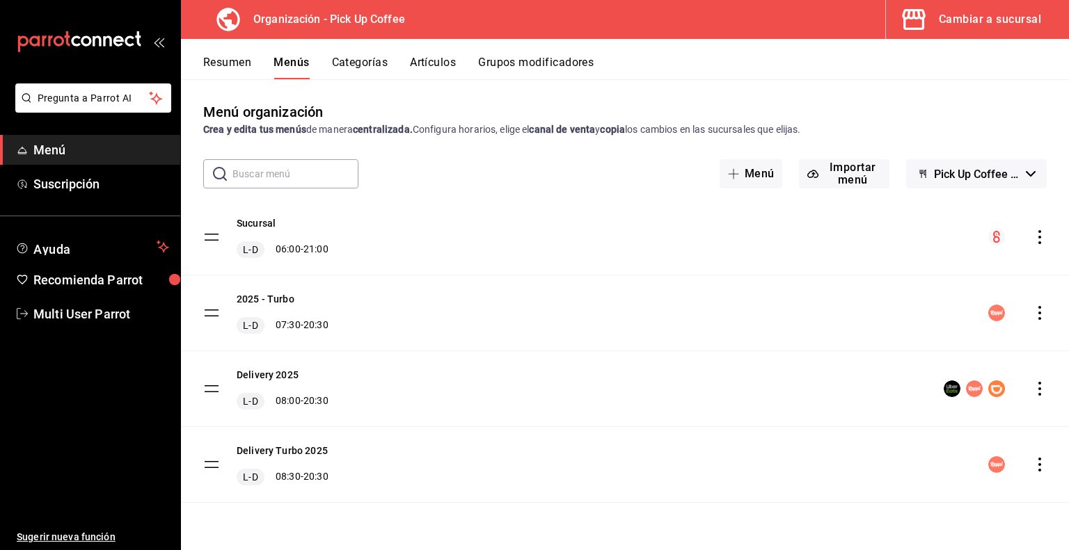
click at [1039, 235] on icon "actions" at bounding box center [1040, 237] width 14 height 14
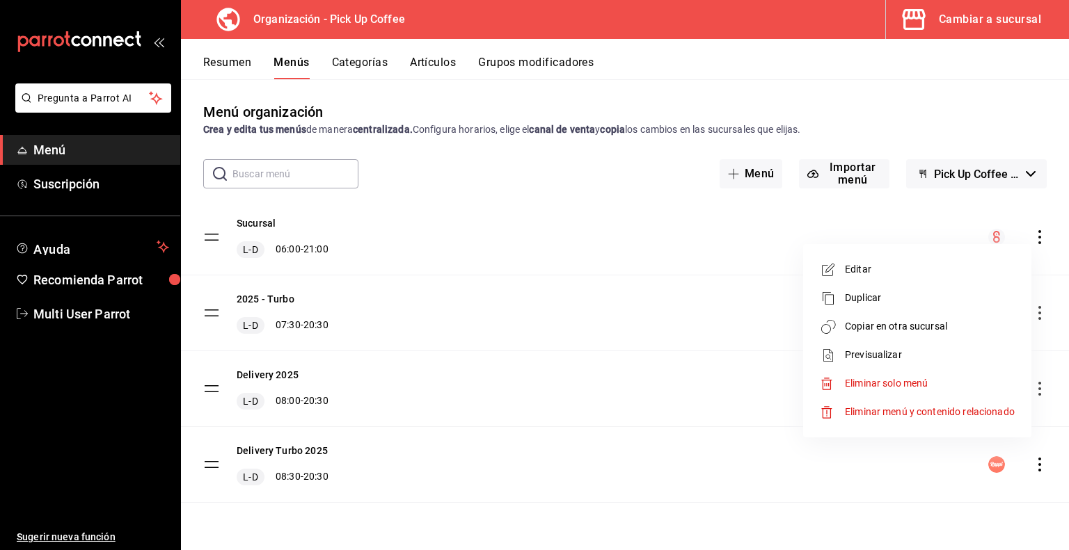
click at [868, 351] on span "Previsualizar" at bounding box center [930, 355] width 170 height 15
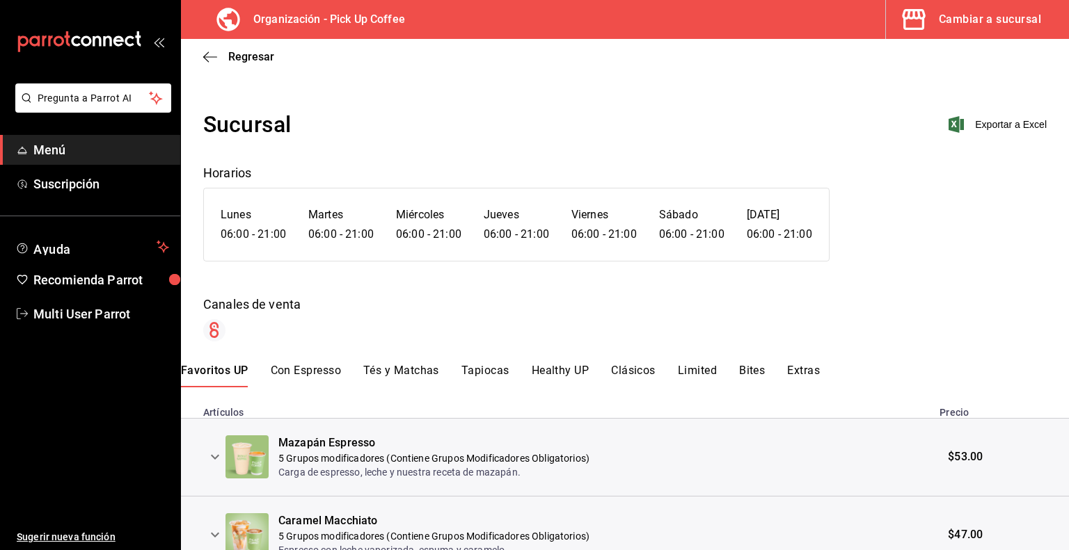
scroll to position [36, 0]
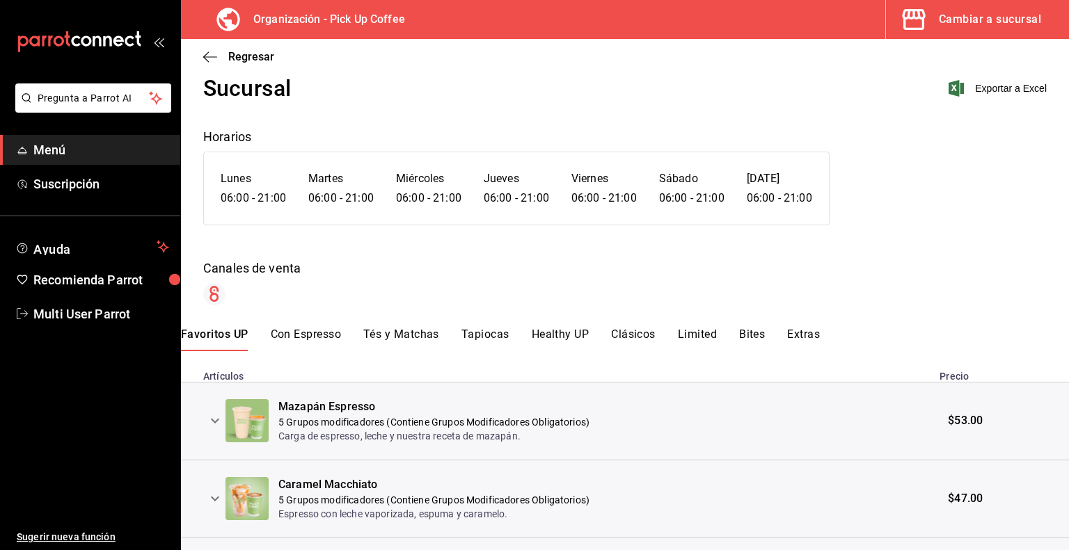
click at [493, 336] on button "Tapiocas" at bounding box center [485, 340] width 48 height 24
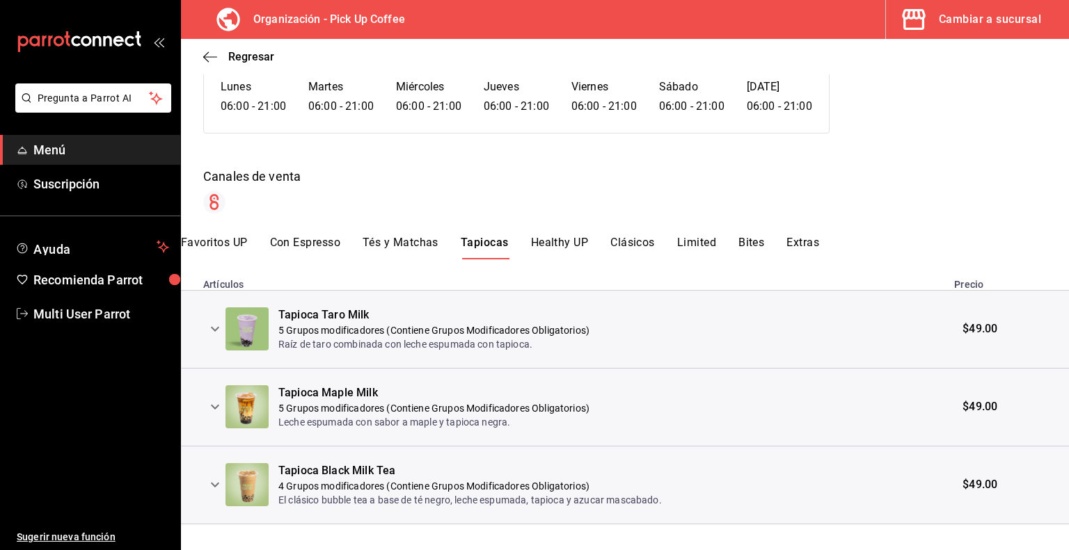
scroll to position [146, 0]
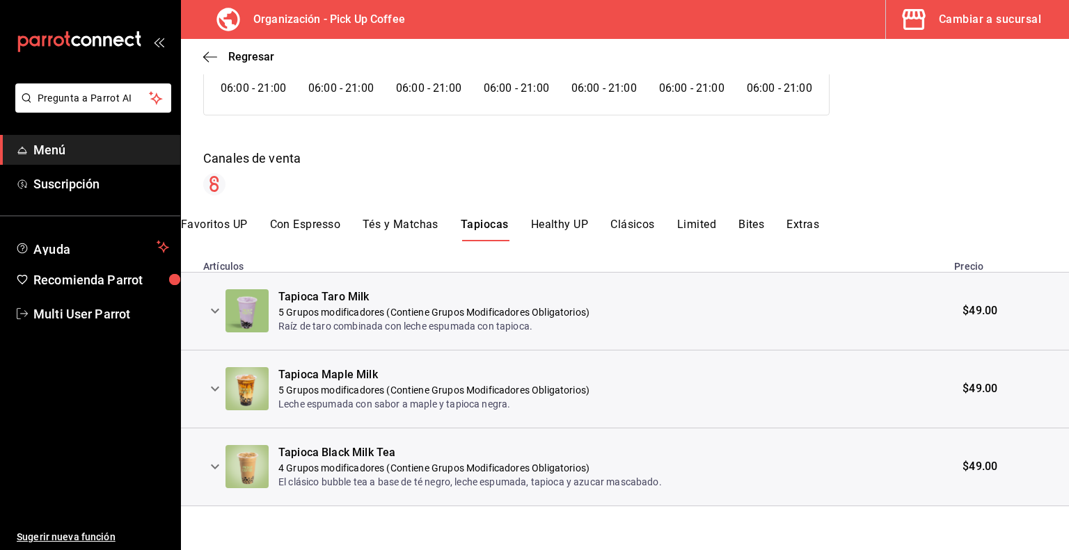
click at [215, 459] on icon "expand row" at bounding box center [215, 467] width 17 height 17
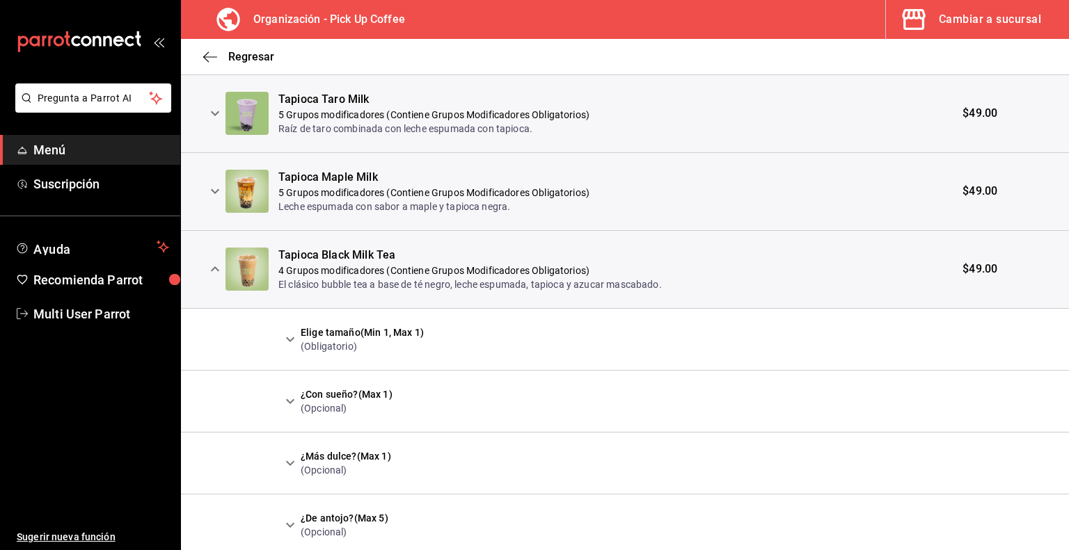
click at [287, 336] on icon "expand row" at bounding box center [290, 339] width 17 height 17
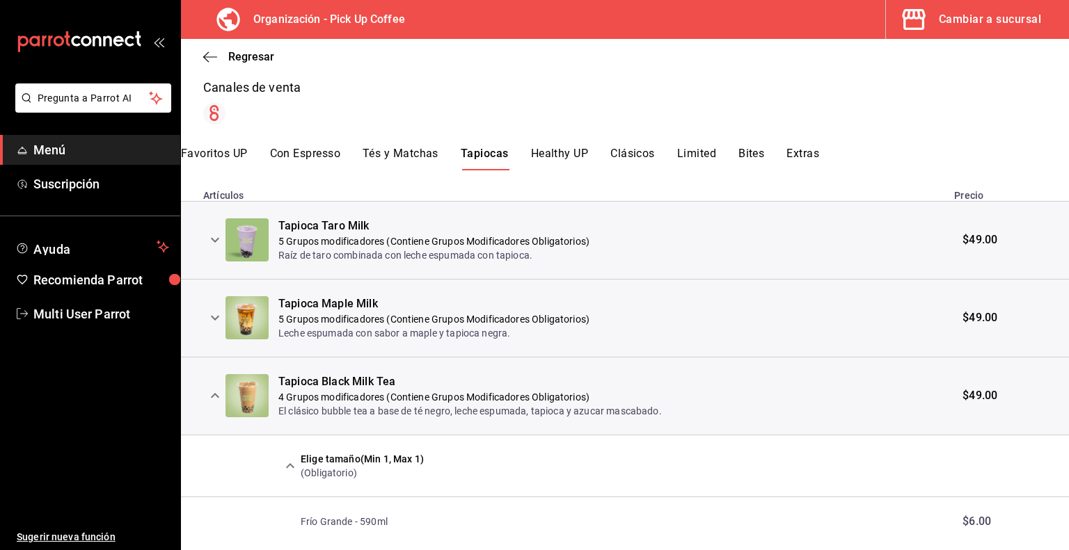
scroll to position [216, 0]
click at [207, 58] on icon "button" at bounding box center [210, 57] width 14 height 13
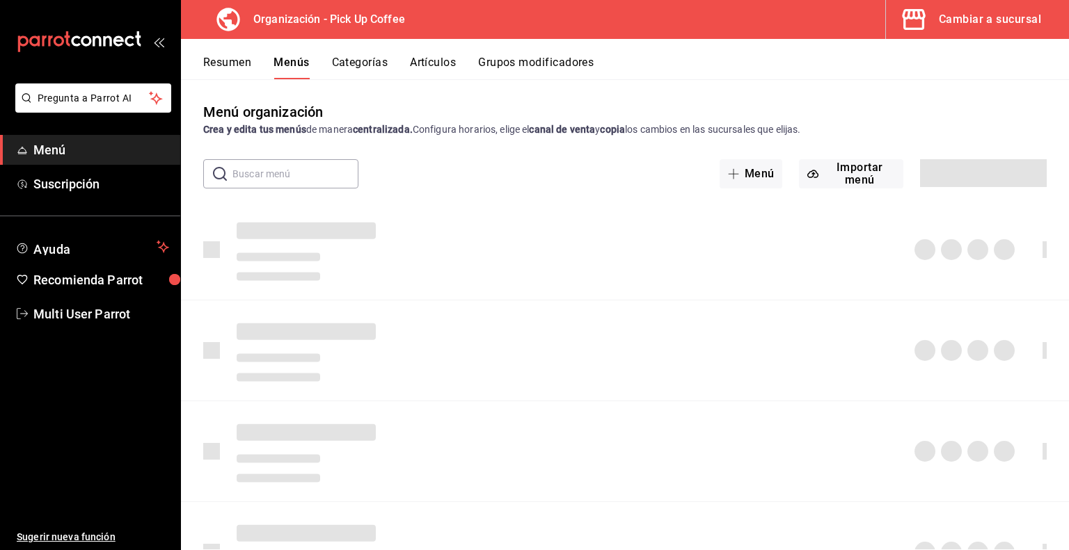
click at [231, 66] on button "Resumen" at bounding box center [227, 68] width 48 height 24
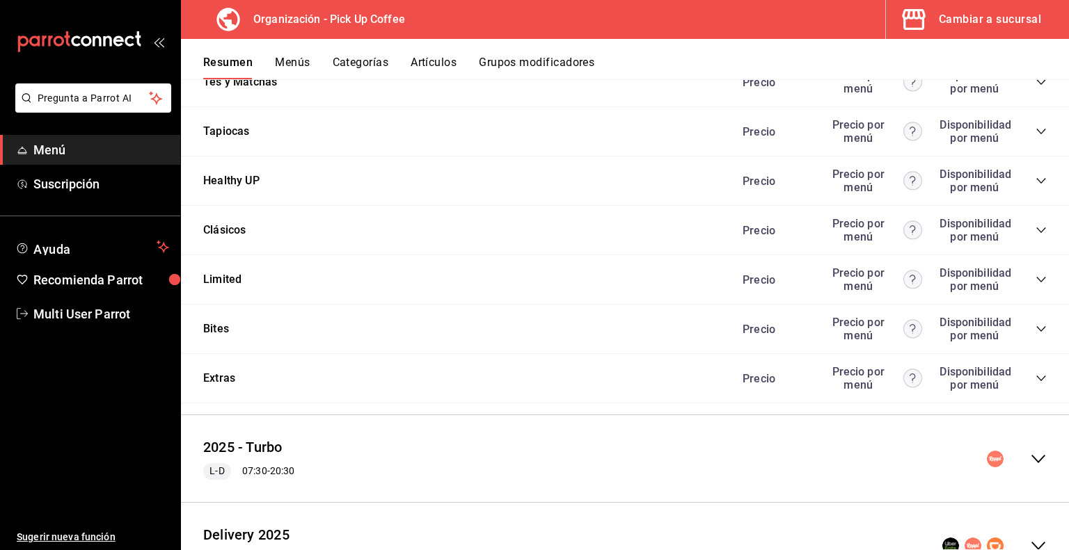
scroll to position [1165, 0]
click at [1036, 135] on icon "collapse-category-row" at bounding box center [1040, 132] width 9 height 6
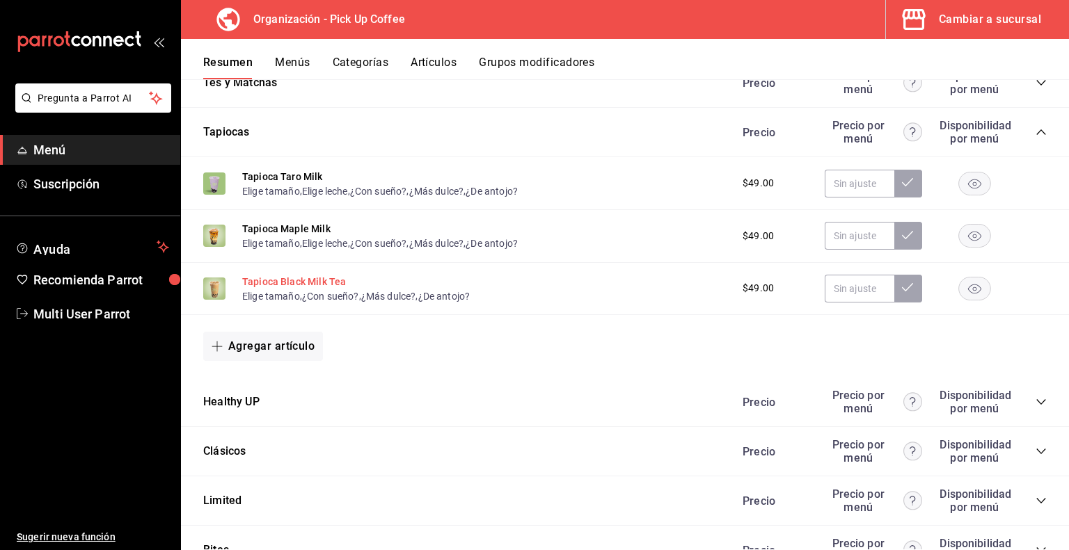
click at [281, 283] on button "Tapioca Black Milk Tea" at bounding box center [294, 282] width 104 height 14
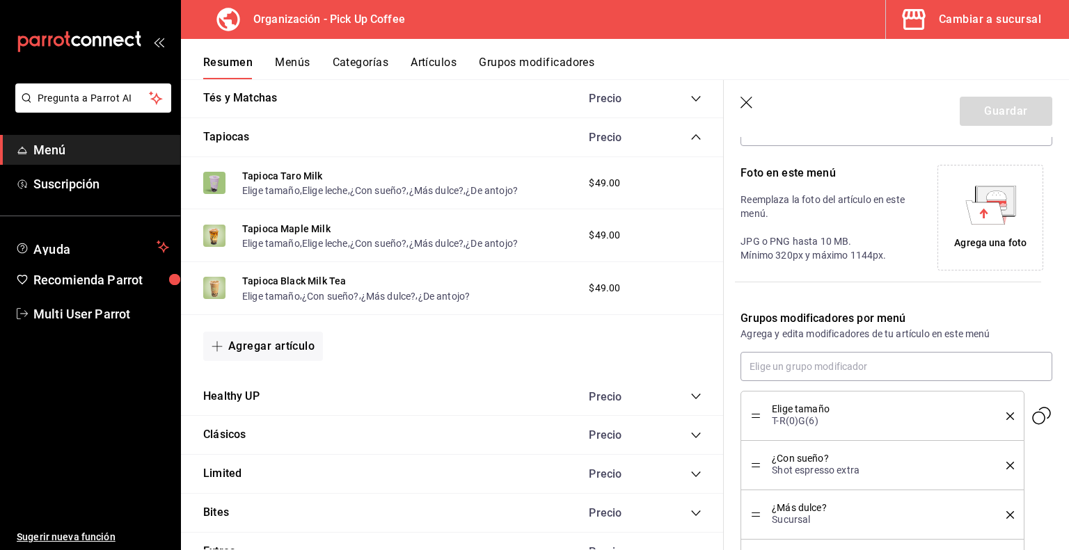
scroll to position [411, 0]
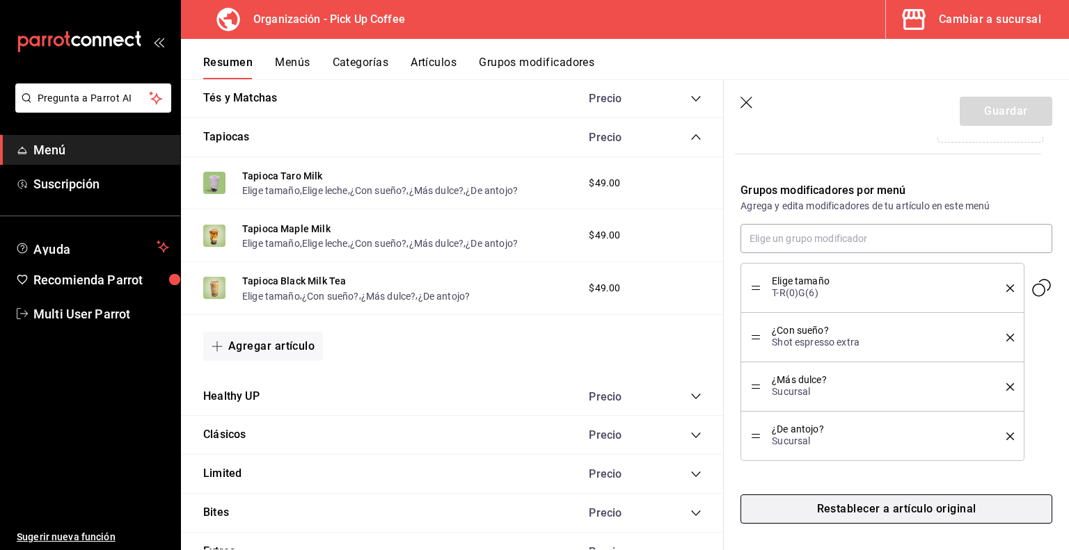
click at [847, 509] on button "Restablecer a artículo original" at bounding box center [896, 509] width 312 height 29
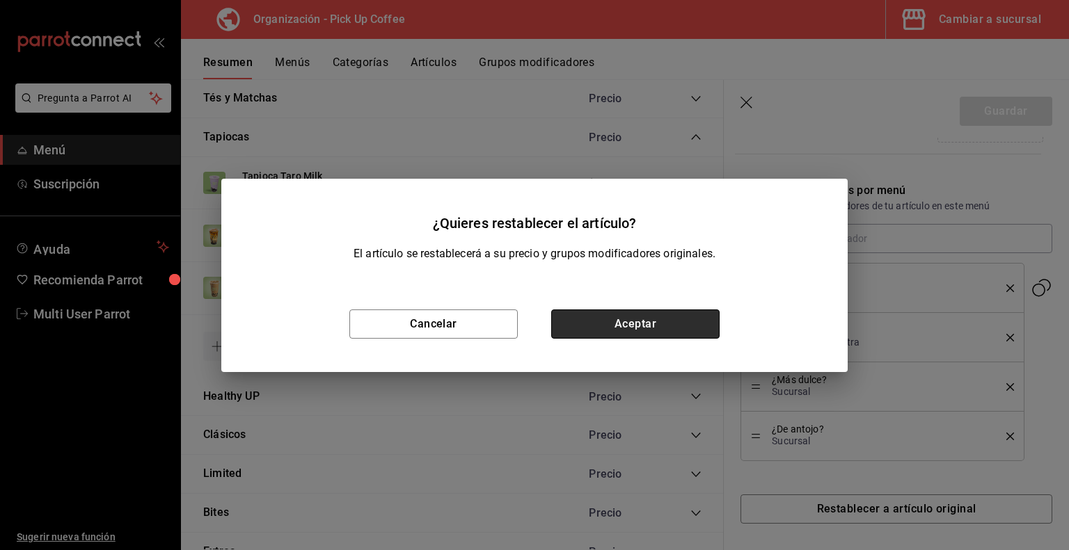
click at [587, 322] on button "Aceptar" at bounding box center [635, 324] width 168 height 29
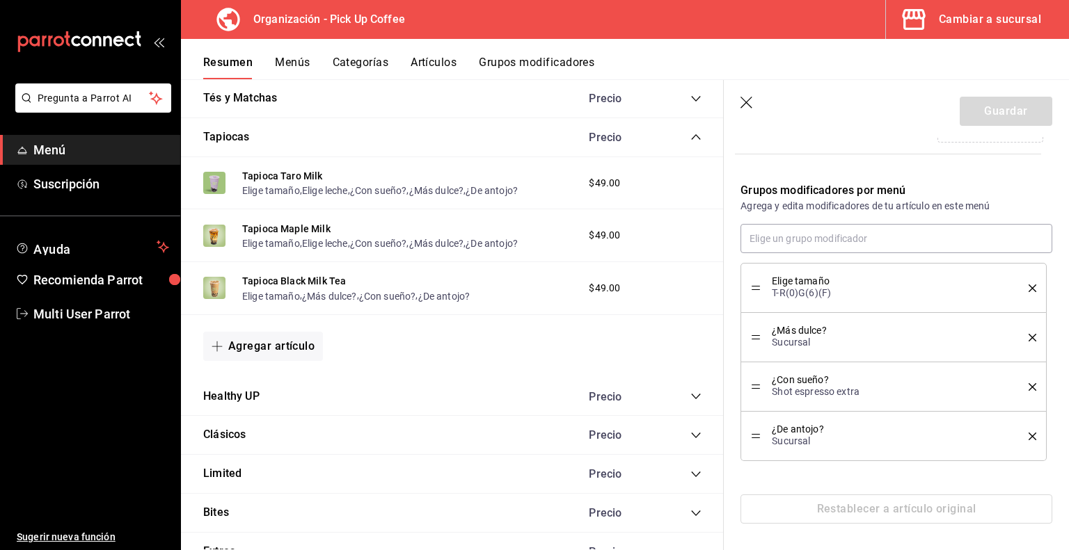
click at [285, 66] on button "Menús" at bounding box center [292, 68] width 35 height 24
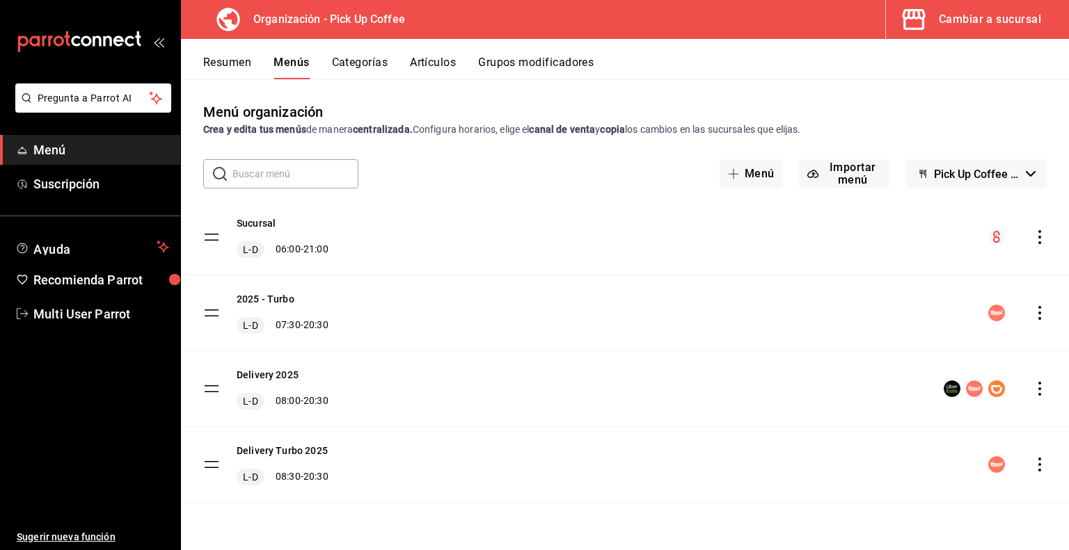
click at [1038, 238] on icon "actions" at bounding box center [1039, 237] width 3 height 14
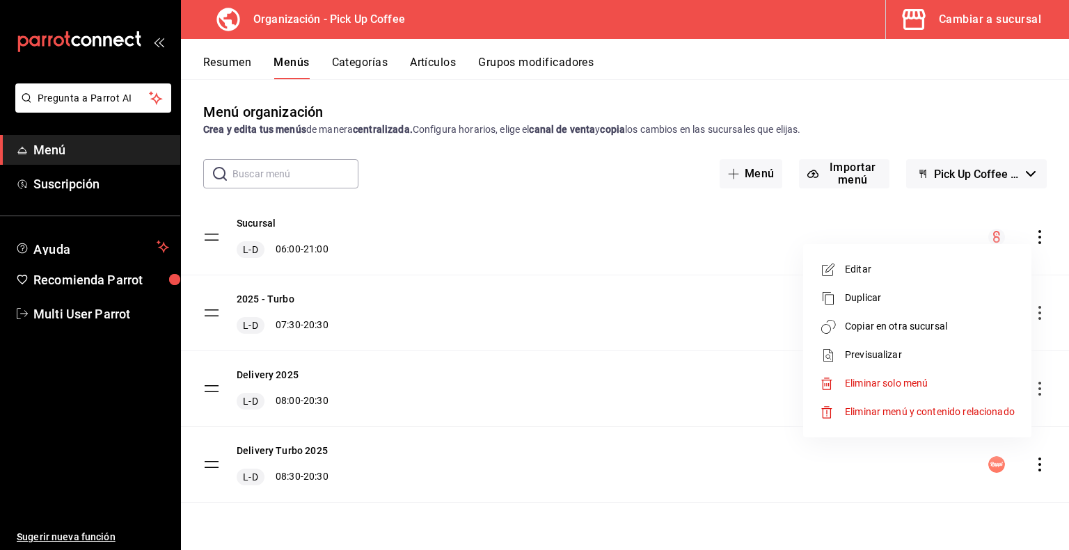
click at [871, 358] on span "Previsualizar" at bounding box center [930, 355] width 170 height 15
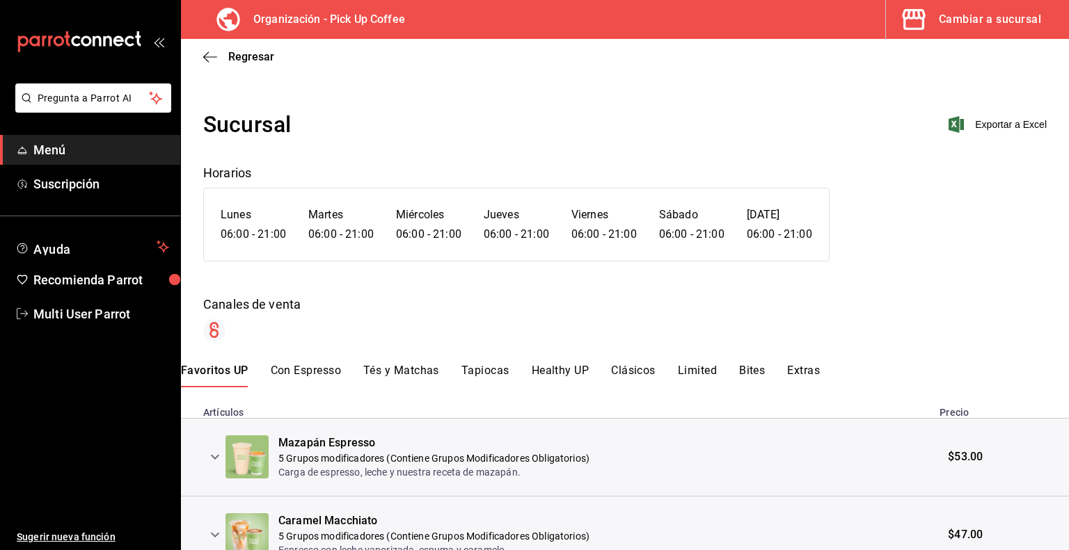
click at [487, 370] on button "Tapiocas" at bounding box center [485, 376] width 48 height 24
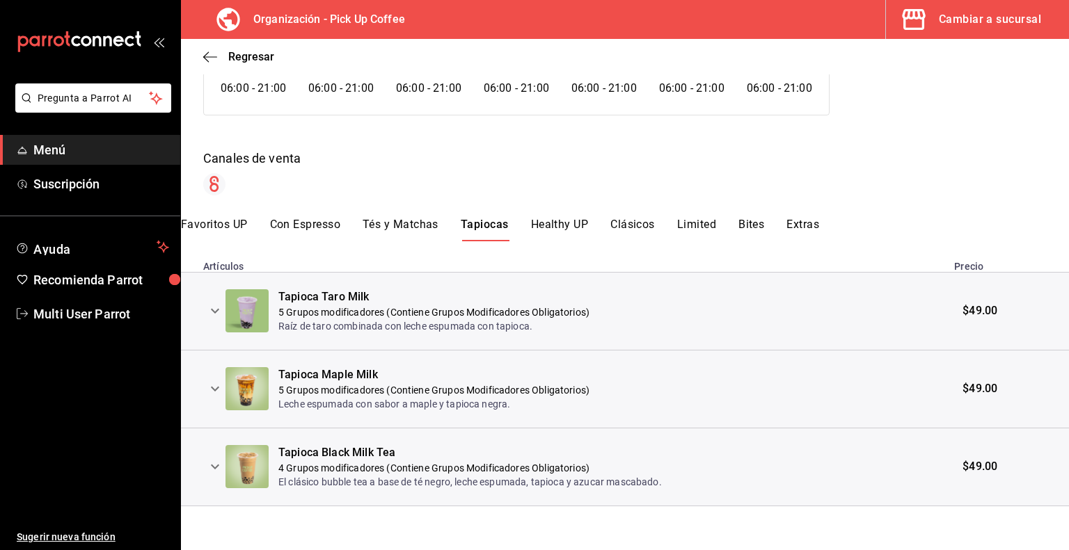
click at [212, 473] on icon "expand row" at bounding box center [215, 467] width 17 height 17
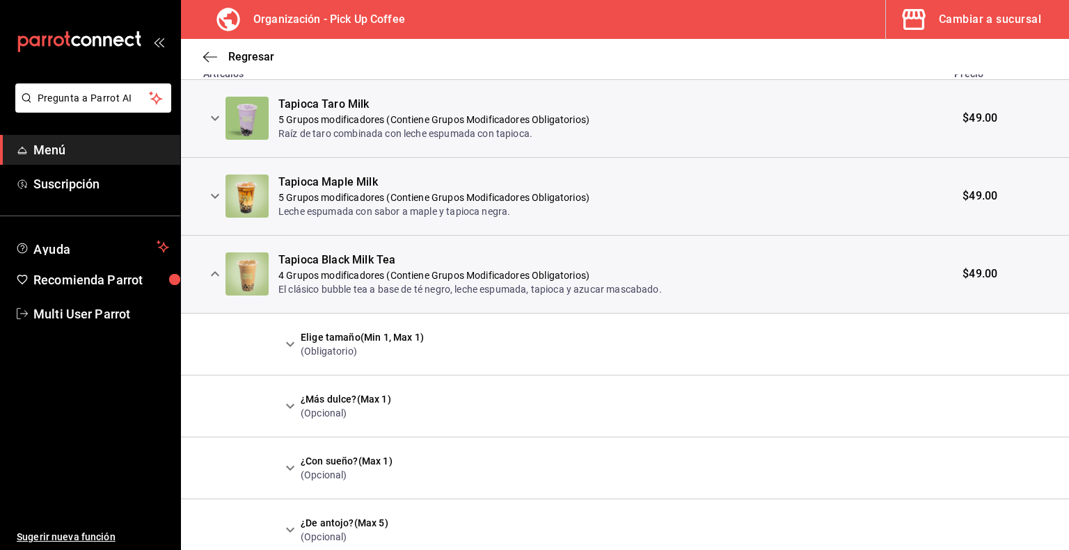
scroll to position [345, 0]
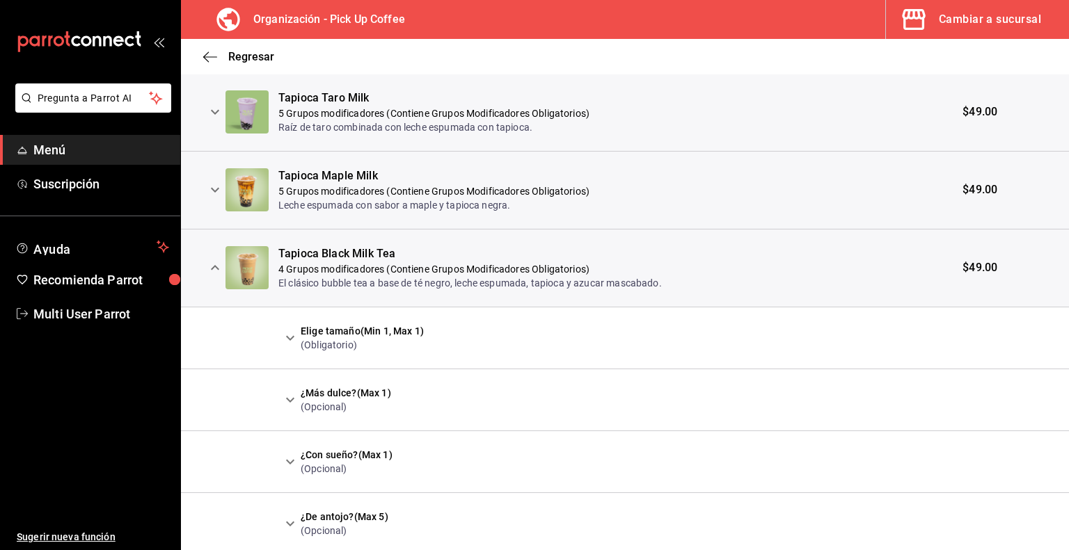
click at [290, 338] on icon "expand row" at bounding box center [290, 337] width 8 height 5
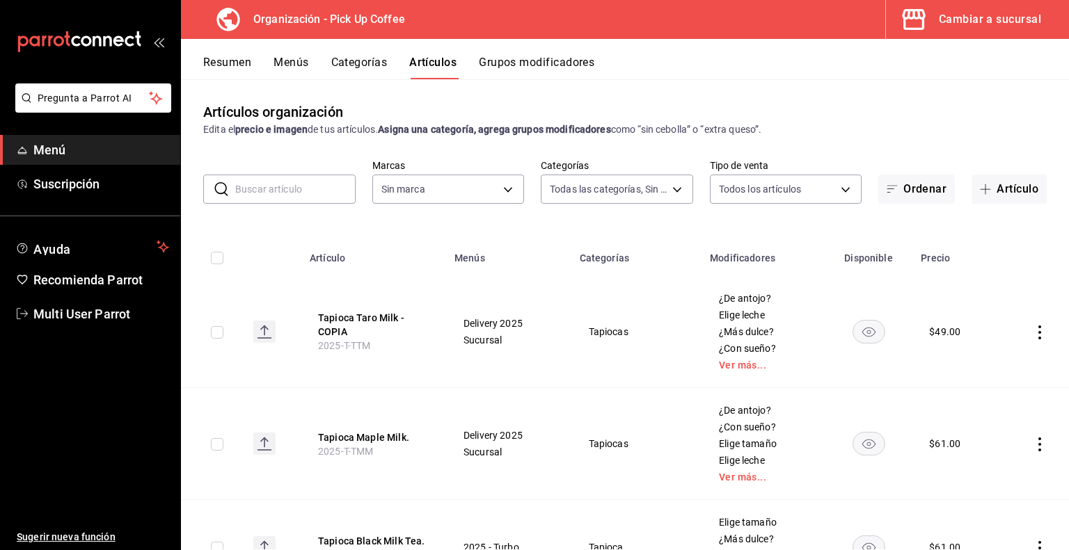
type input "07e8a0d4-d5f6-4b31-b8d5-49c8ed43f676,70abd5f8-df00-4b05-8b7c-ec83b54d00bf,8ccc1…"
type input "be2dd662-c872-4fc9-aaab-377dbd4a662e"
click at [339, 331] on button "Tapioca Taro Milk - COPIA" at bounding box center [373, 325] width 111 height 28
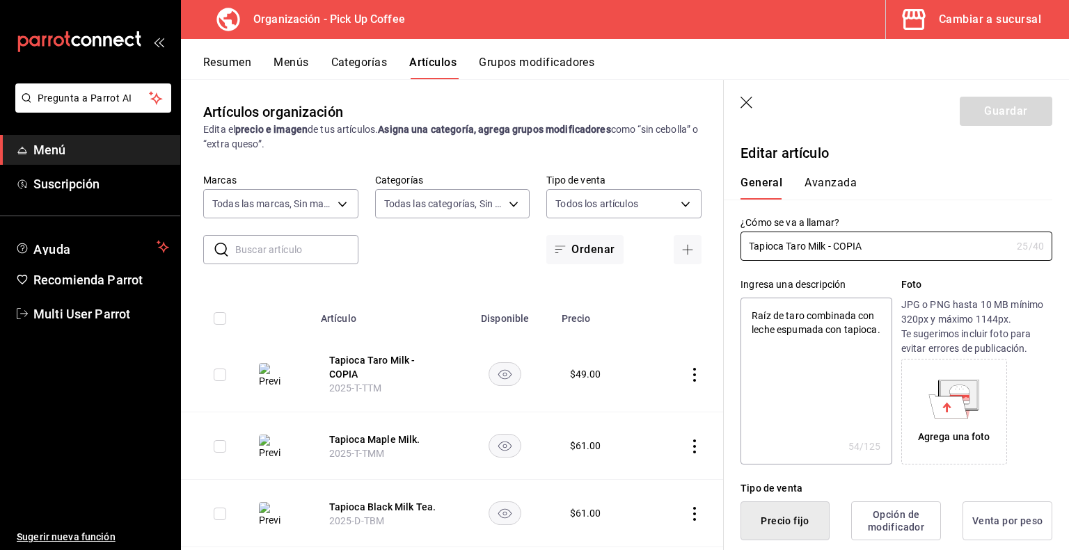
type textarea "x"
type input "$49.00"
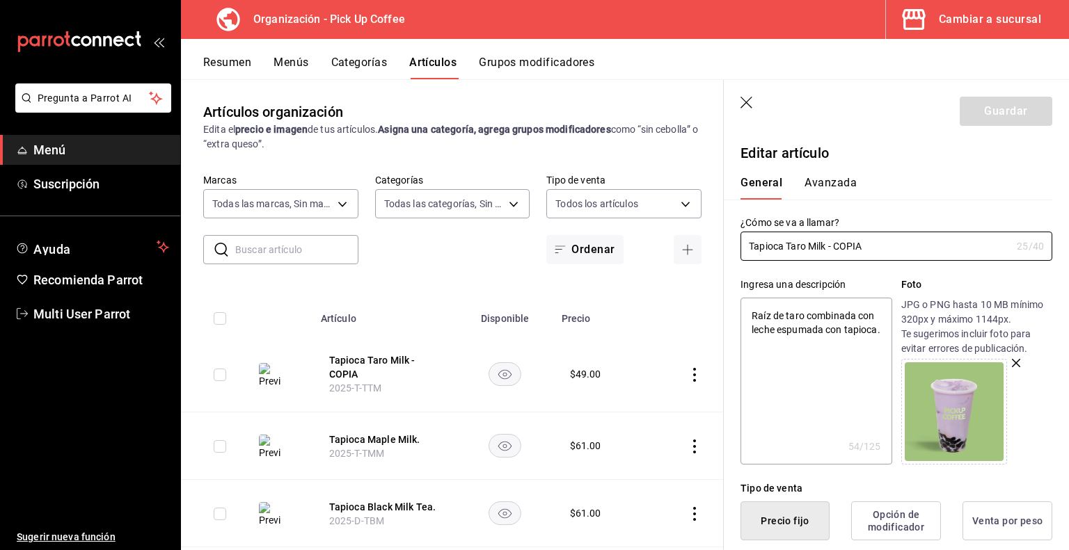
drag, startPoint x: 827, startPoint y: 244, endPoint x: 1068, endPoint y: 291, distance: 245.3
click at [1068, 291] on section "Guardar Editar artículo General Avanzada ¿Cómo se va a llamar? Tapioca Taro Mil…" at bounding box center [896, 315] width 345 height 470
type input "Tapioca Taro Milk"
type textarea "x"
type input "Tapioca Taro Milk."
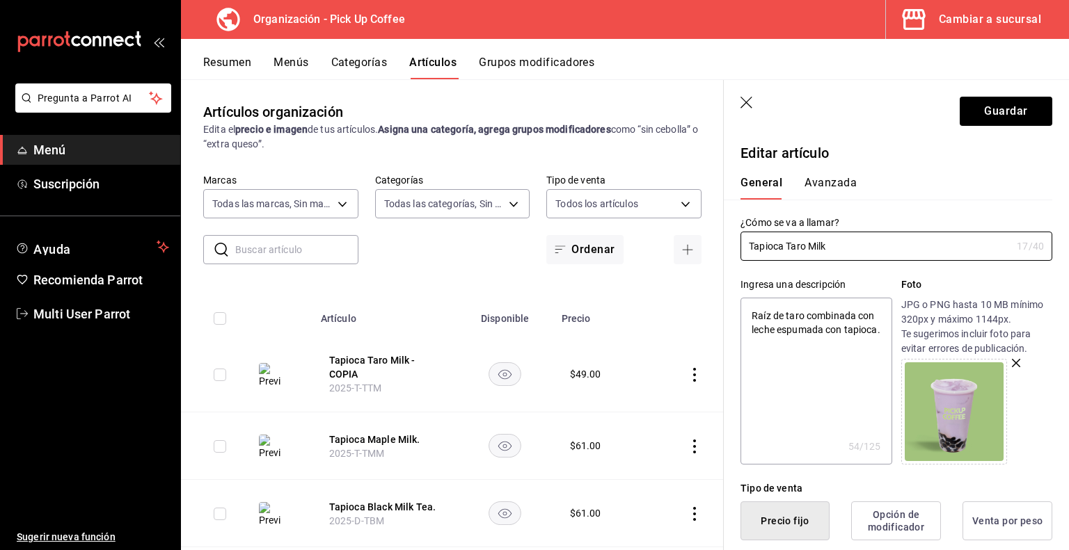
type textarea "x"
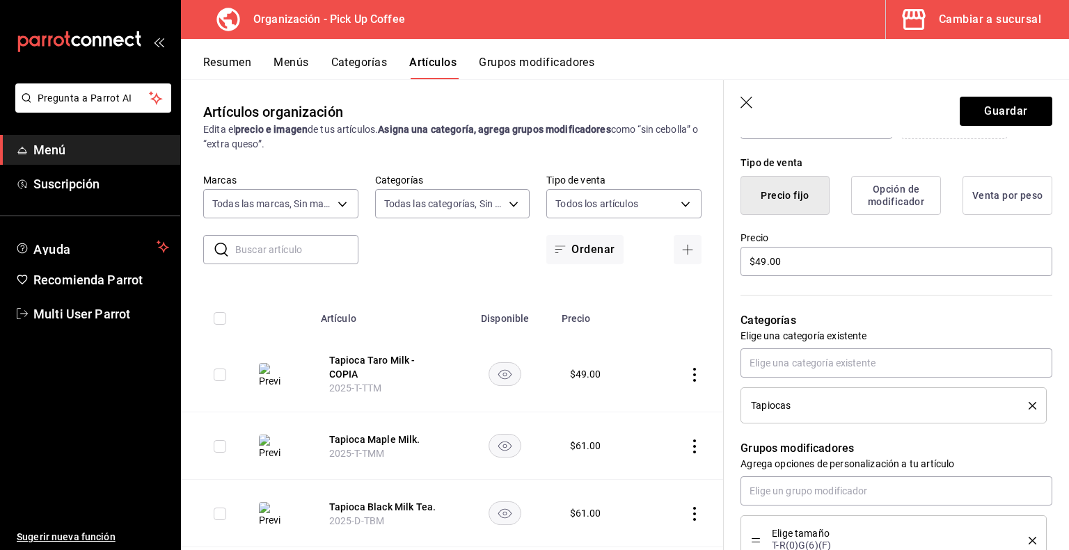
scroll to position [327, 0]
type input "Tapioca Taro Milk."
drag, startPoint x: 834, startPoint y: 271, endPoint x: 509, endPoint y: 253, distance: 325.5
click at [509, 253] on main "Artículos organización Edita el precio e imagen de tus artículos. Asigna una ca…" at bounding box center [625, 314] width 888 height 471
type input "$61.00"
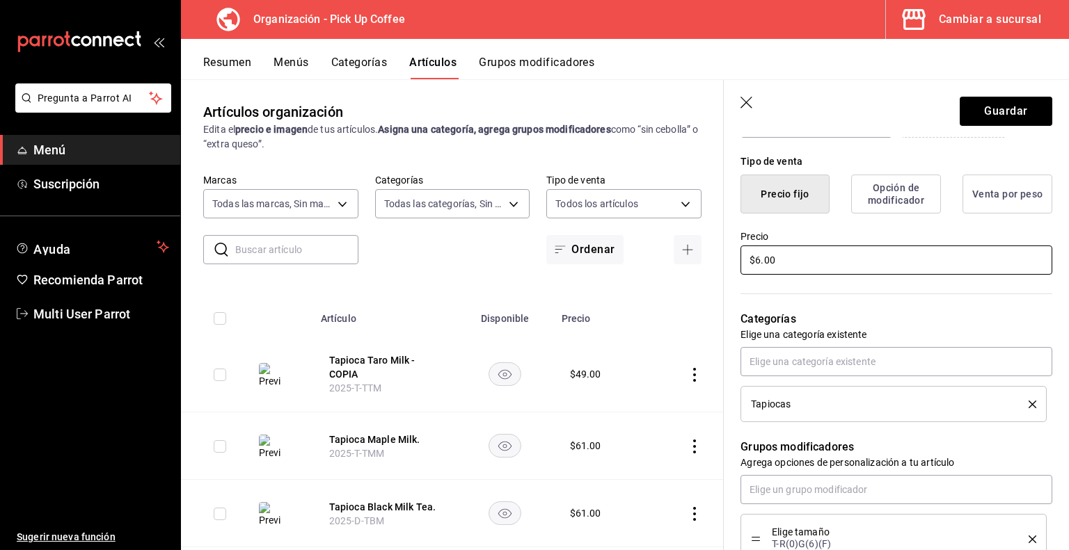
type textarea "x"
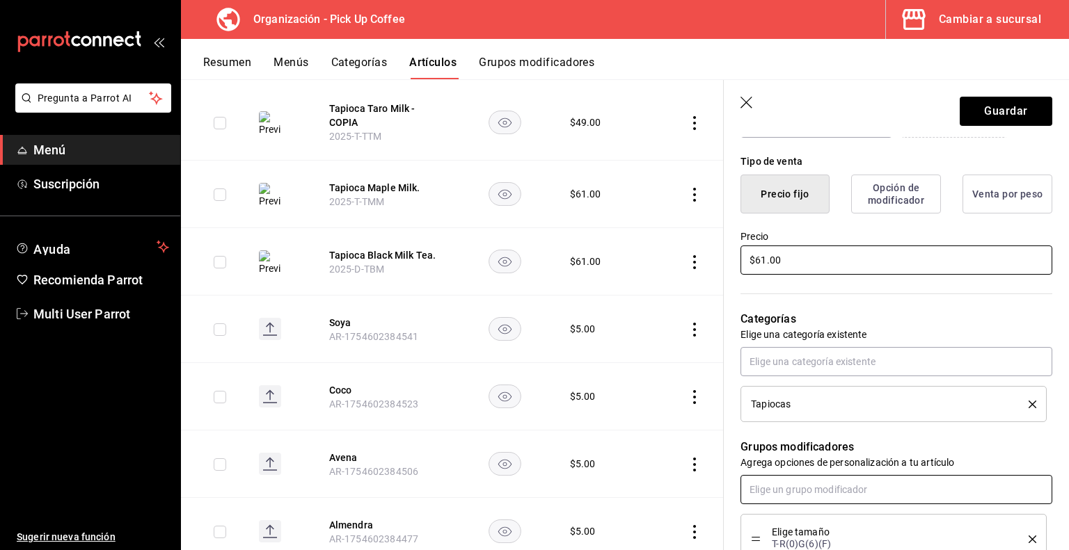
scroll to position [406, 0]
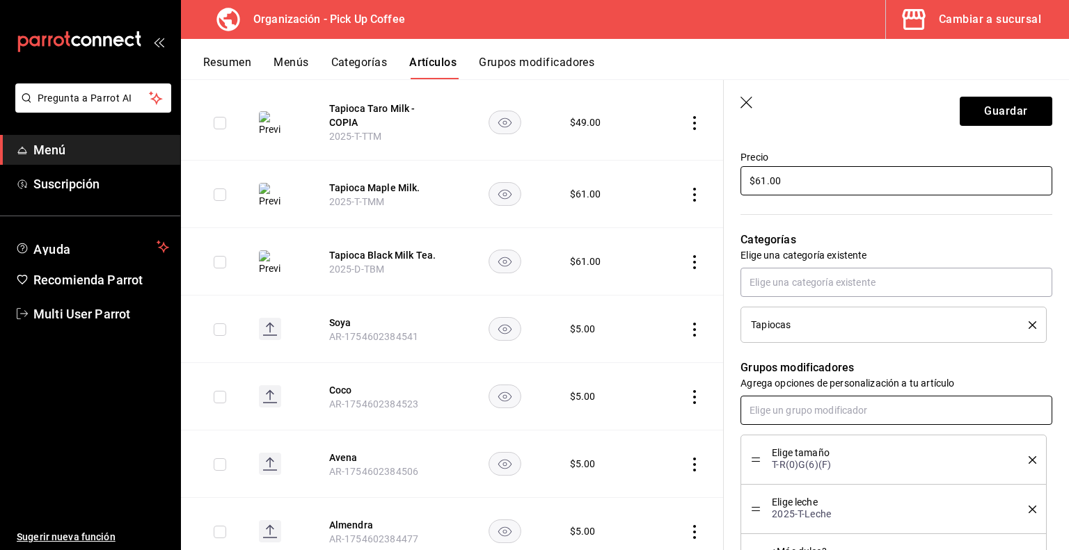
type input "$61.00"
click at [814, 406] on input "text" at bounding box center [896, 410] width 312 height 29
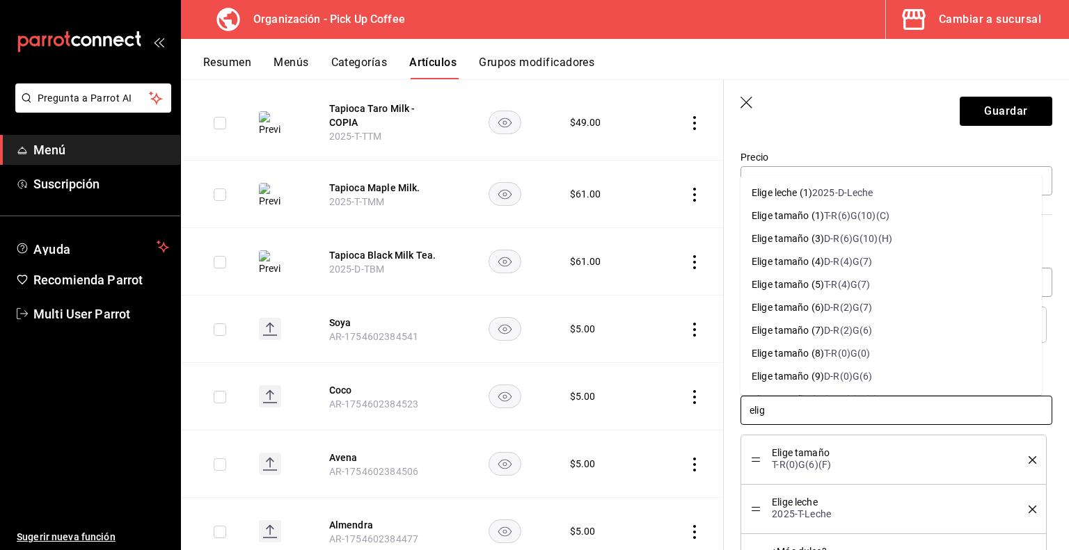
type input "elige"
type textarea "x"
type input "elige ta"
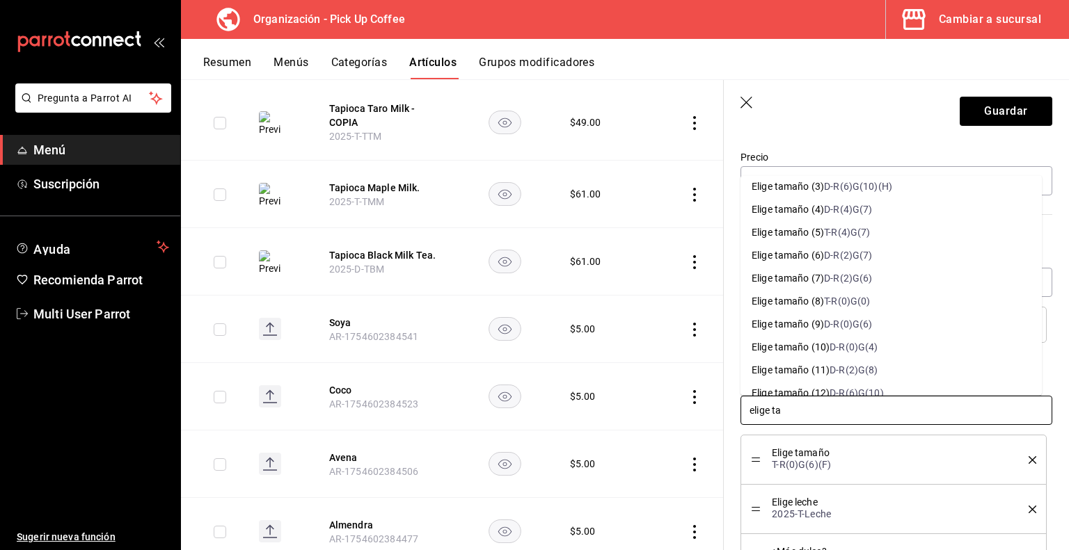
scroll to position [53, 0]
click at [849, 325] on div "D-R(0)G(6)" at bounding box center [848, 323] width 48 height 15
type textarea "x"
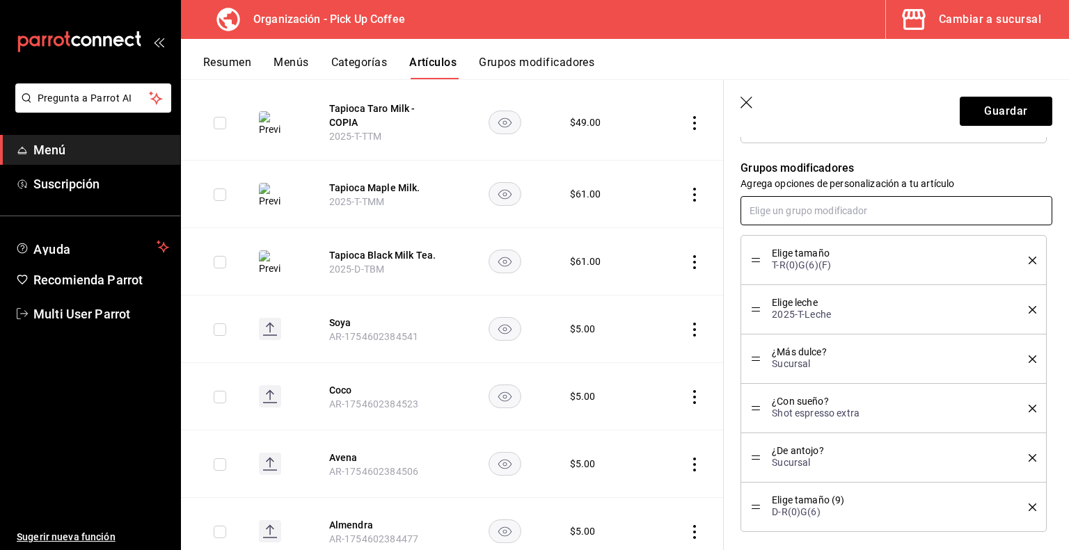
scroll to position [607, 0]
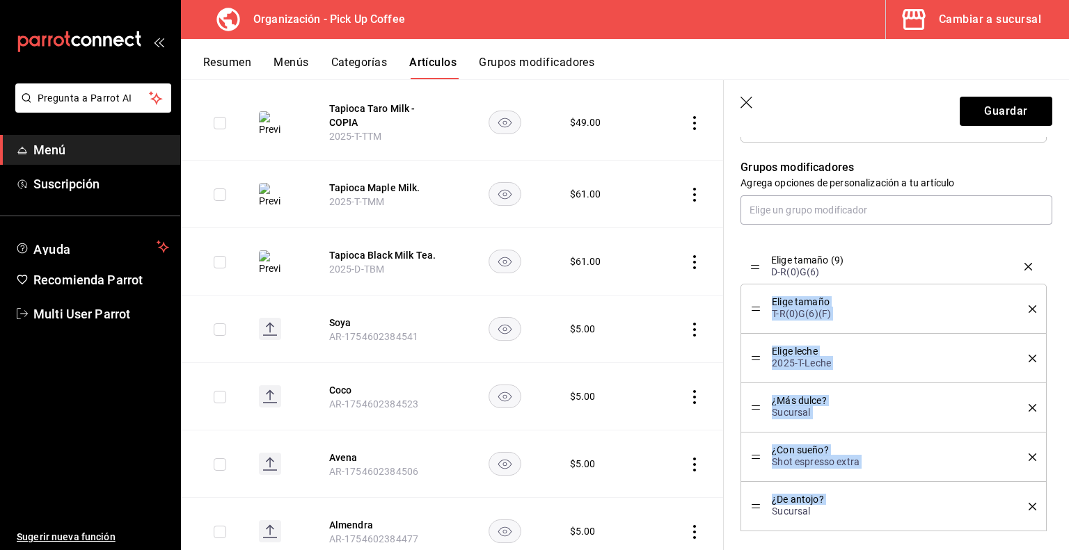
drag, startPoint x: 752, startPoint y: 506, endPoint x: 765, endPoint y: 267, distance: 239.1
type textarea "x"
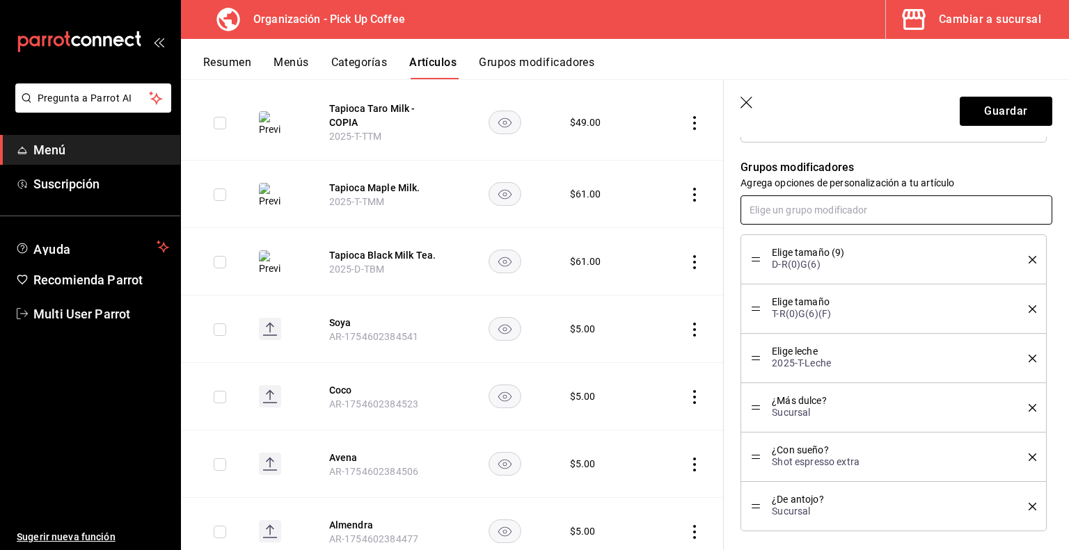
click at [803, 209] on input "text" at bounding box center [896, 210] width 312 height 29
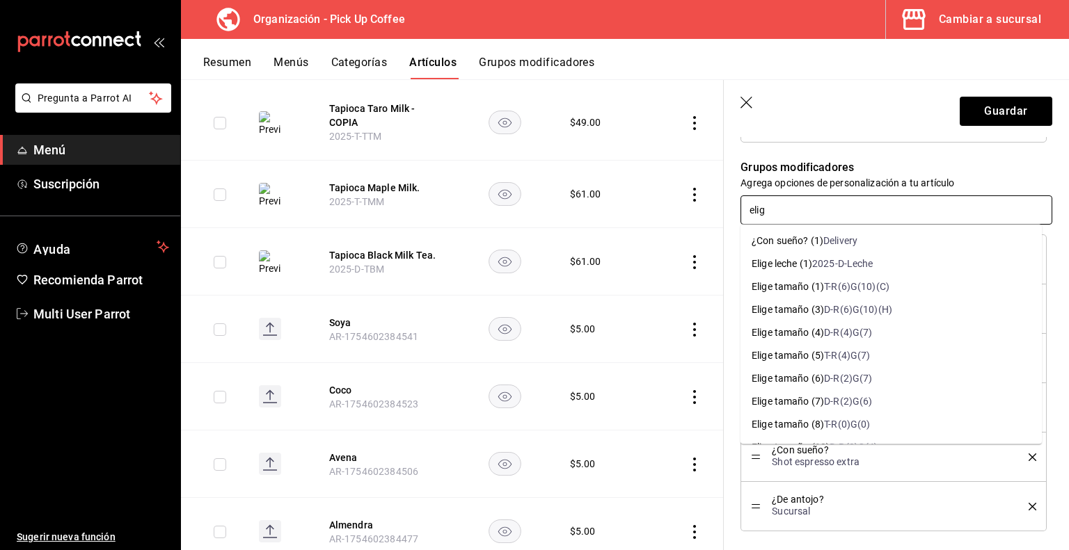
type input "elige"
click at [810, 260] on div "Elige leche (1)" at bounding box center [782, 264] width 61 height 15
type textarea "x"
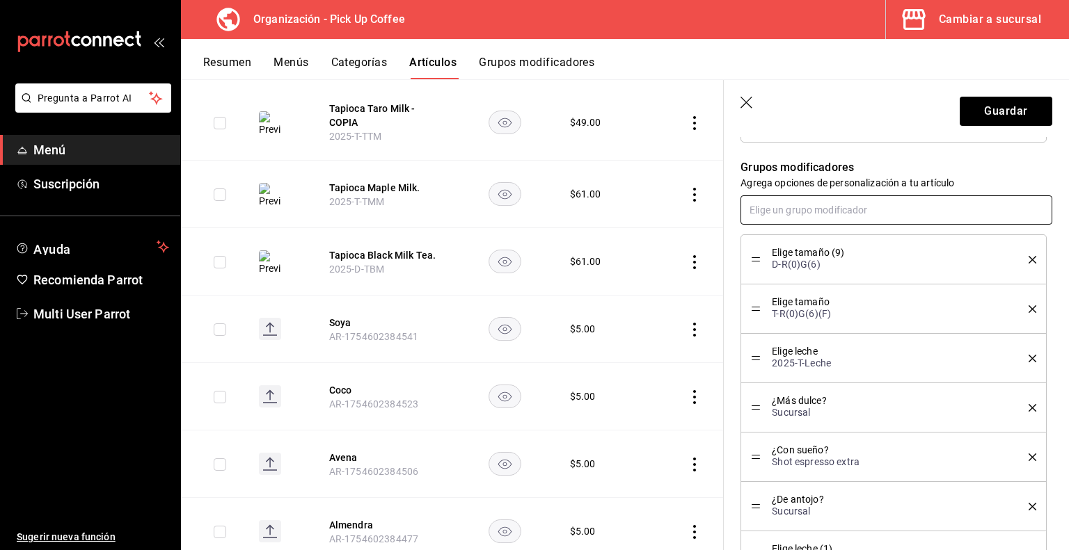
scroll to position [654, 0]
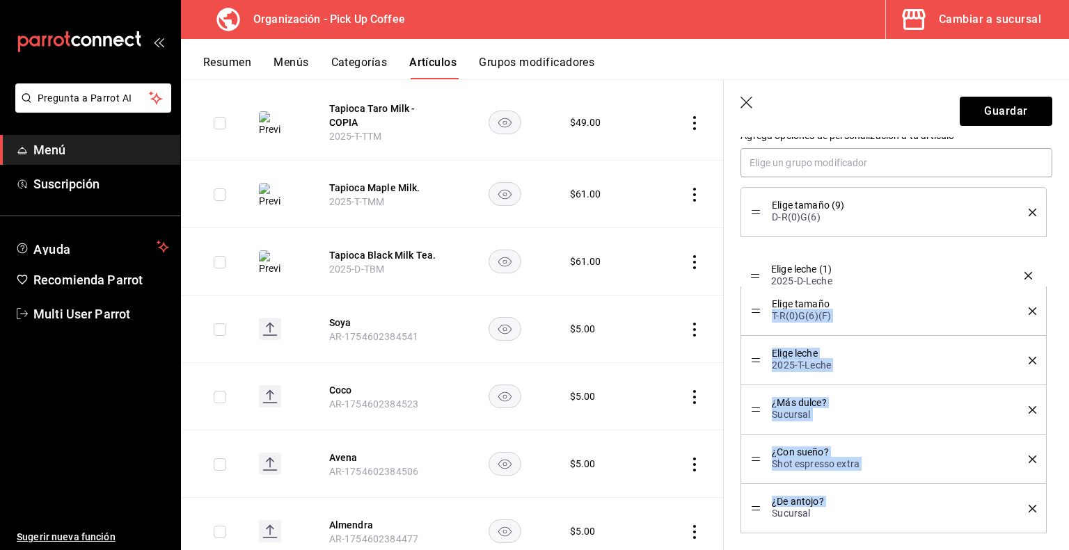
drag, startPoint x: 756, startPoint y: 510, endPoint x: 770, endPoint y: 280, distance: 230.7
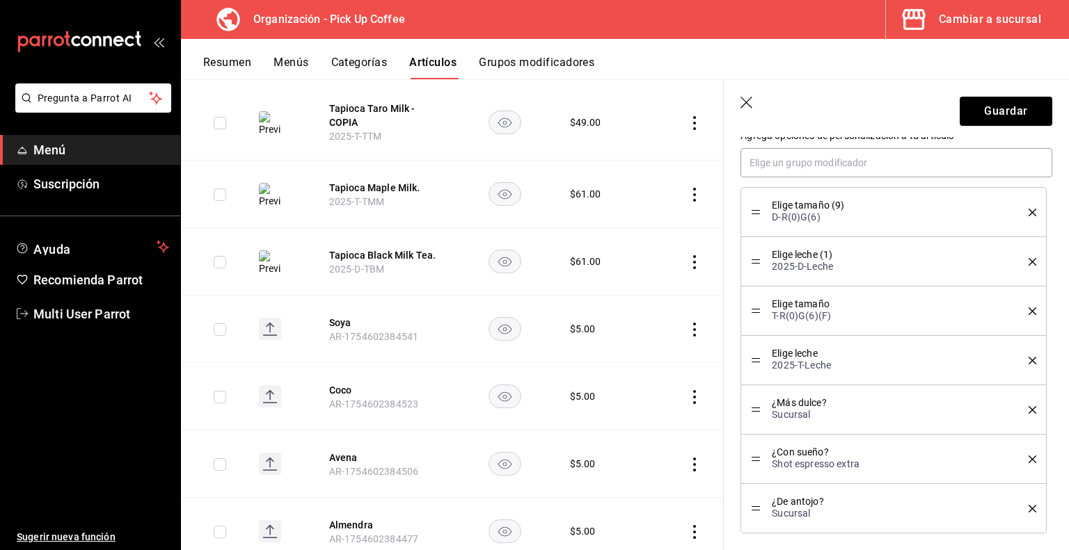
click at [1029, 308] on icon "delete" at bounding box center [1033, 312] width 8 height 8
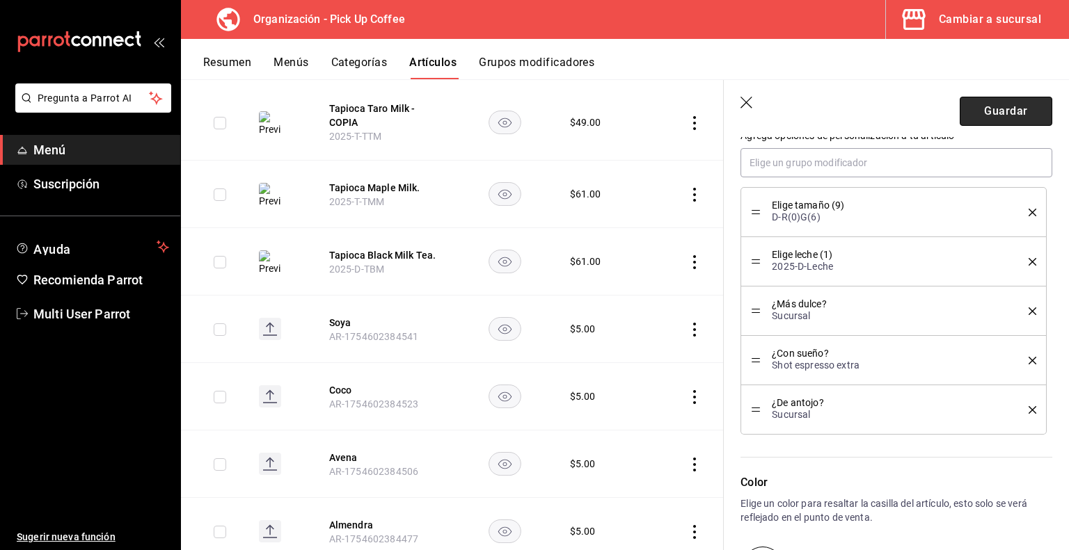
click at [1003, 109] on button "Guardar" at bounding box center [1006, 111] width 93 height 29
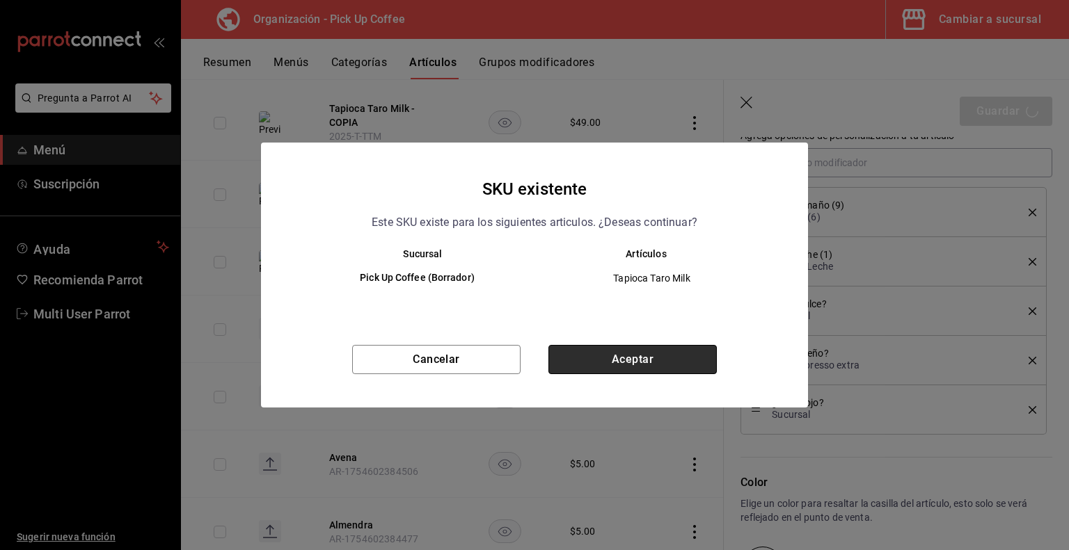
click at [651, 352] on button "Aceptar" at bounding box center [632, 359] width 168 height 29
type textarea "x"
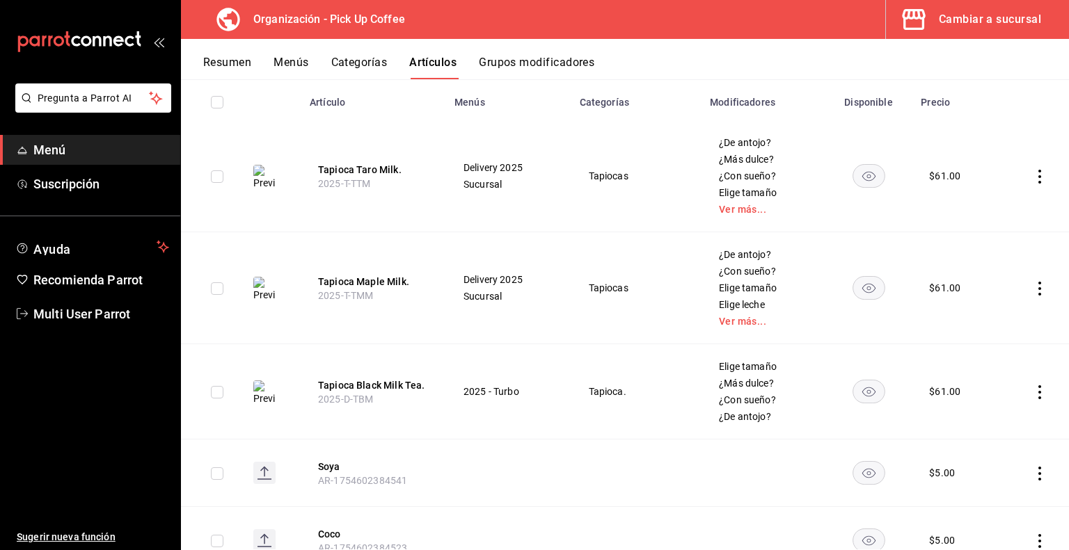
scroll to position [157, 0]
click at [379, 281] on button "Tapioca Maple Milk." at bounding box center [373, 280] width 111 height 14
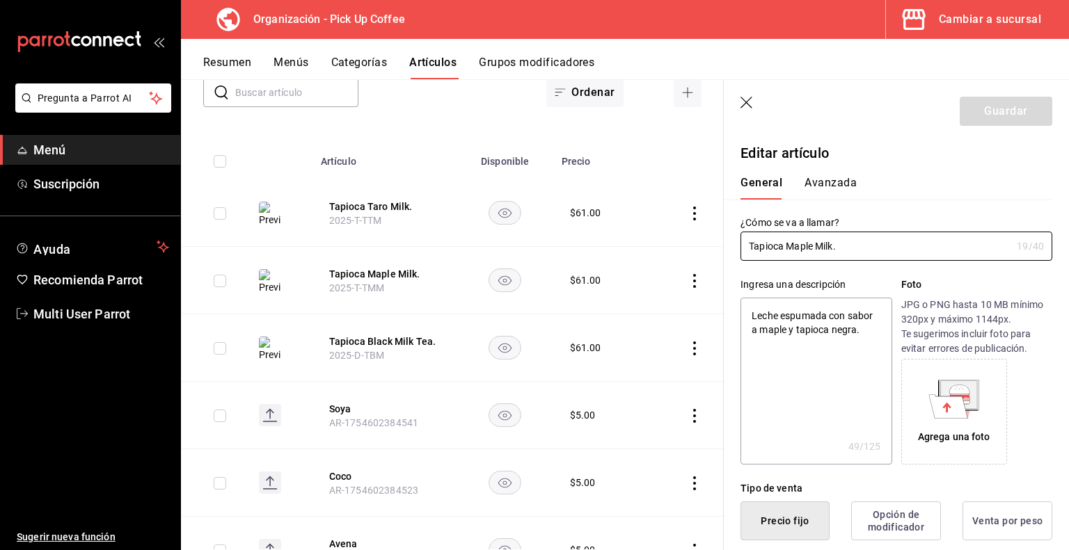
type textarea "x"
type input "$61.00"
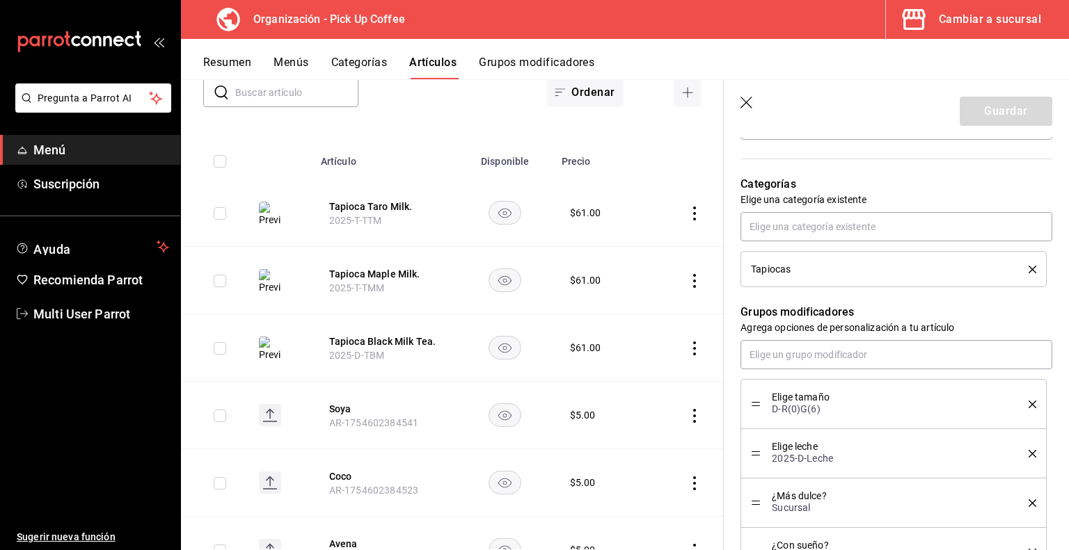
scroll to position [462, 0]
click at [1029, 269] on icon "delete" at bounding box center [1033, 270] width 8 height 8
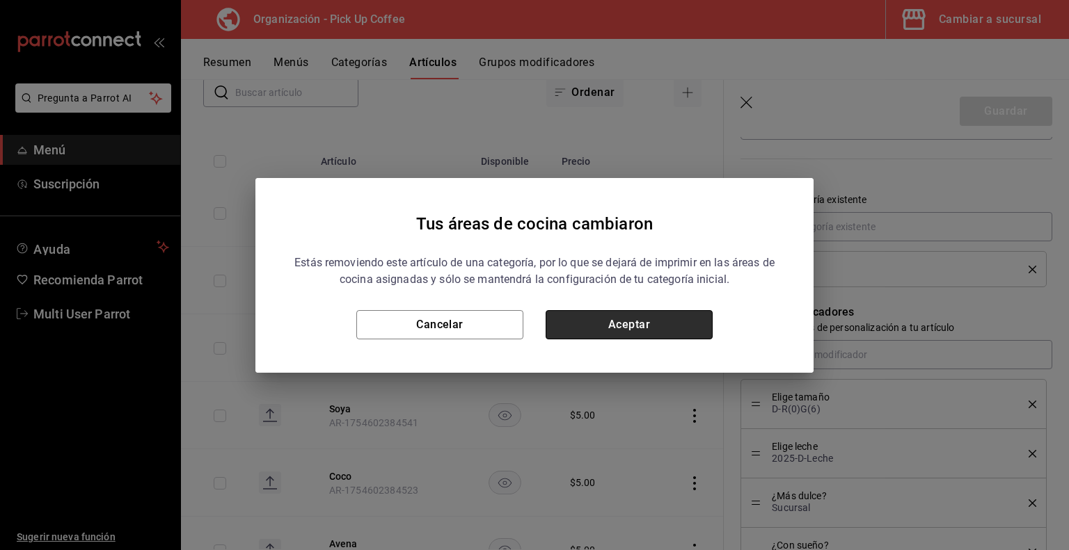
click at [668, 324] on button "Aceptar" at bounding box center [629, 324] width 167 height 29
type textarea "x"
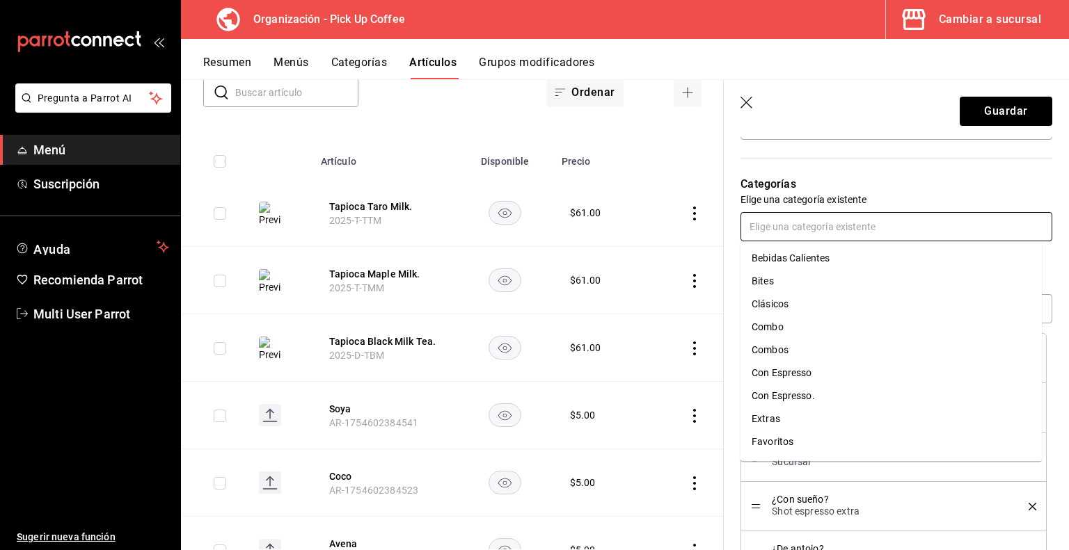
click at [799, 225] on input "text" at bounding box center [896, 226] width 312 height 29
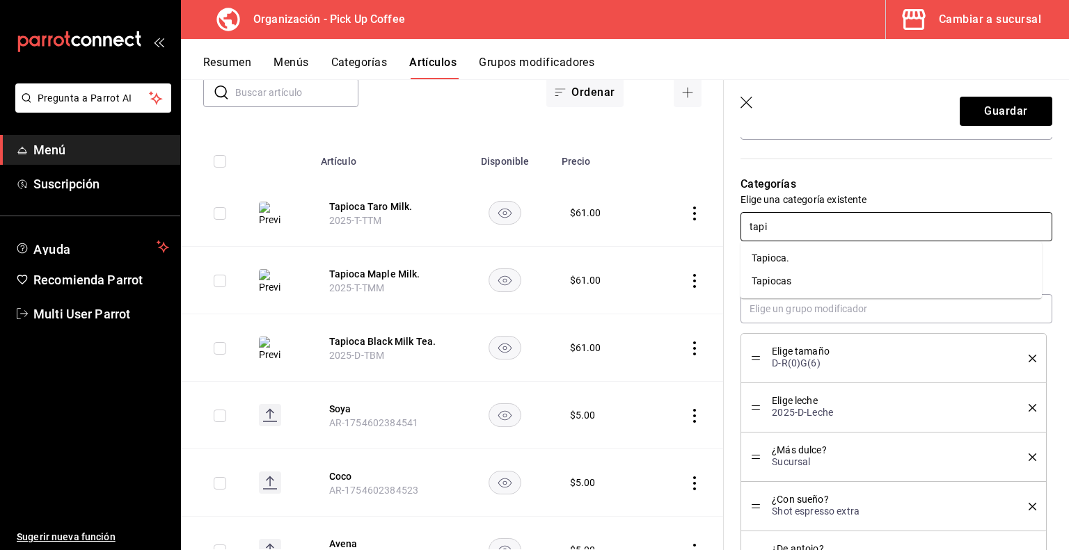
type input "tapio"
click at [789, 258] on li "Tapioca." at bounding box center [890, 258] width 301 height 23
type textarea "x"
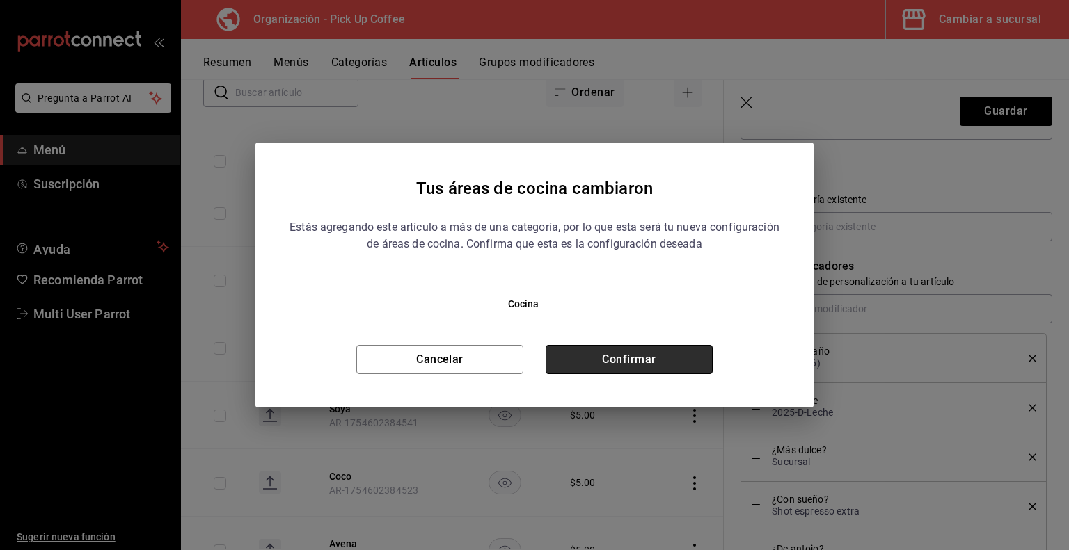
click at [646, 356] on button "Confirmar" at bounding box center [629, 359] width 167 height 29
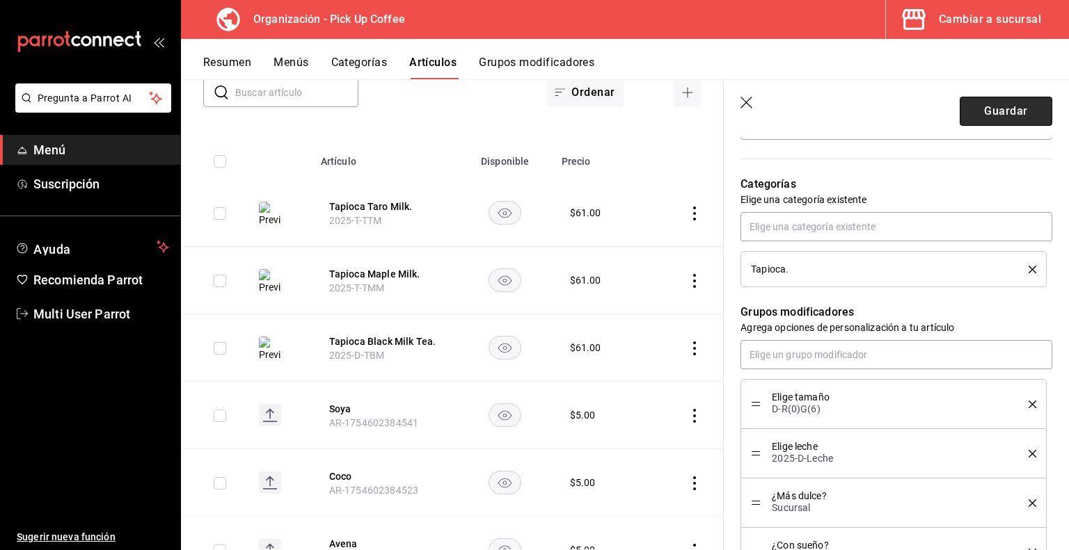
click at [1001, 114] on button "Guardar" at bounding box center [1006, 111] width 93 height 29
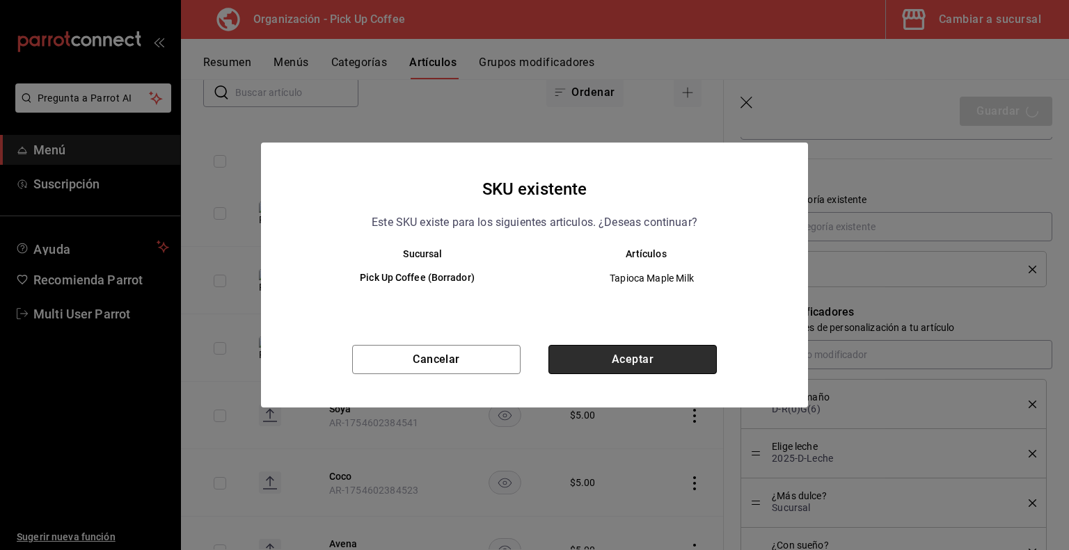
click at [613, 361] on button "Aceptar" at bounding box center [632, 359] width 168 height 29
type textarea "x"
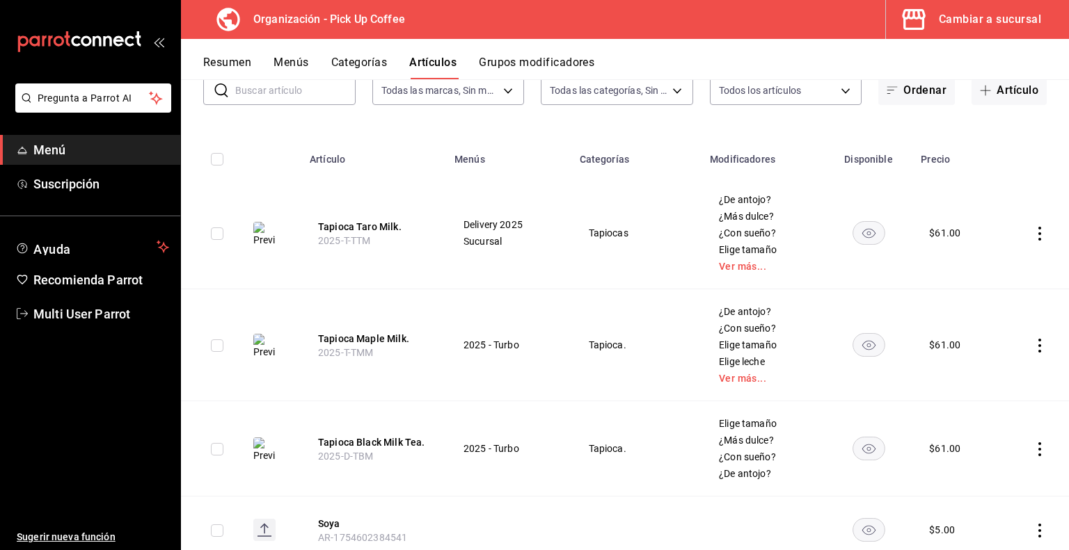
scroll to position [148, 0]
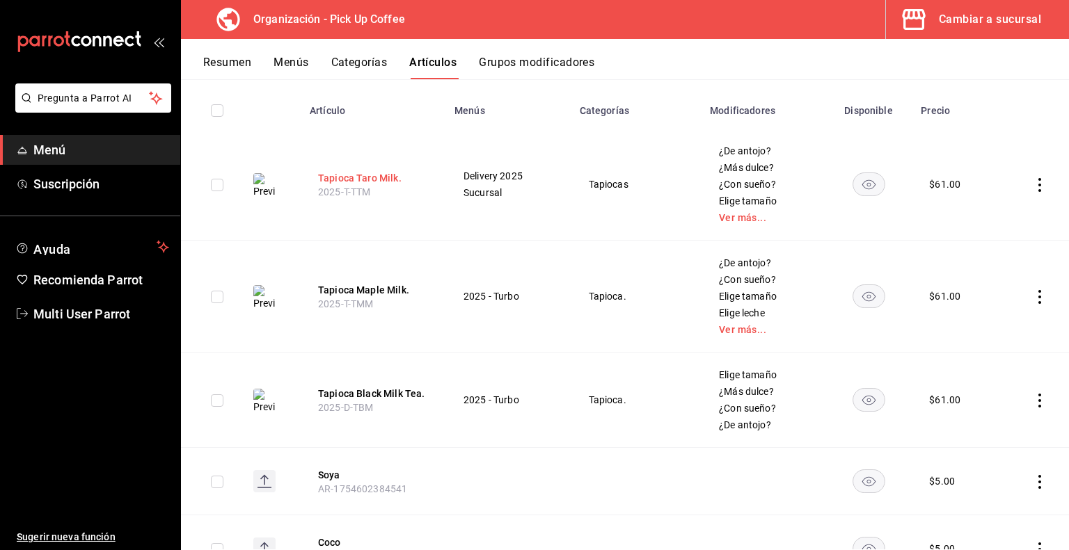
click at [386, 181] on button "Tapioca Taro Milk." at bounding box center [373, 178] width 111 height 14
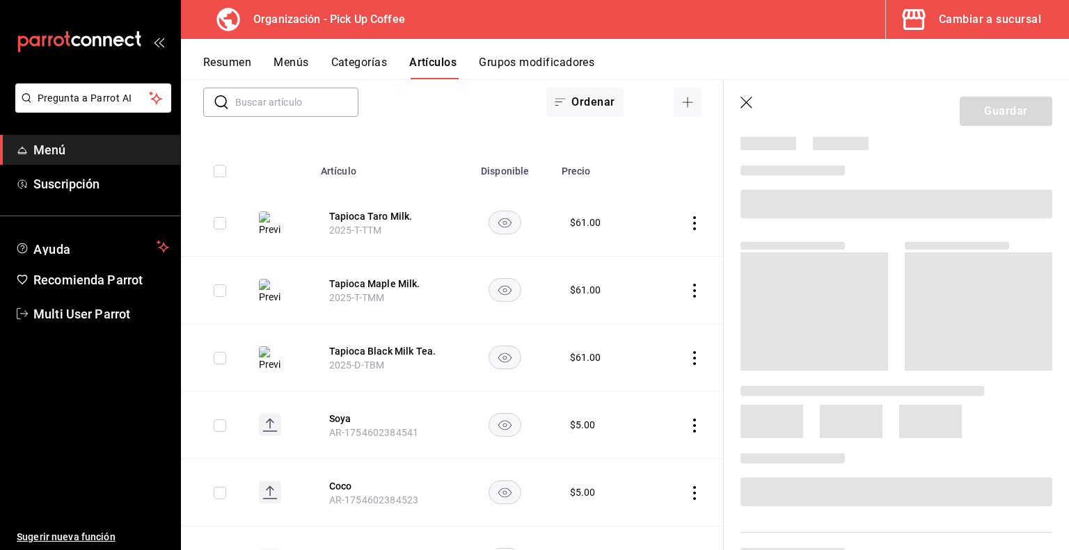
scroll to position [58, 0]
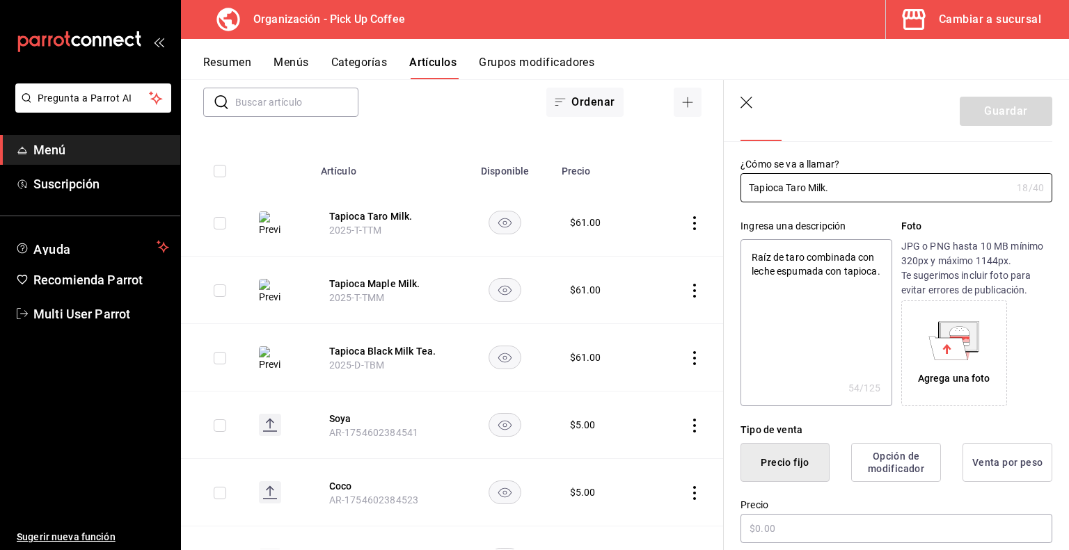
type textarea "x"
type input "$61.00"
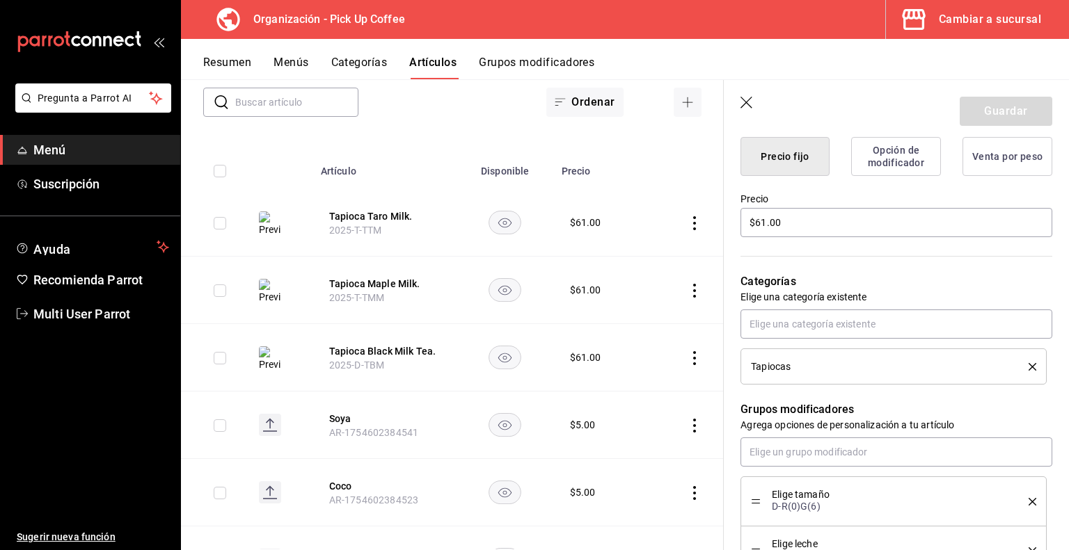
scroll to position [376, 0]
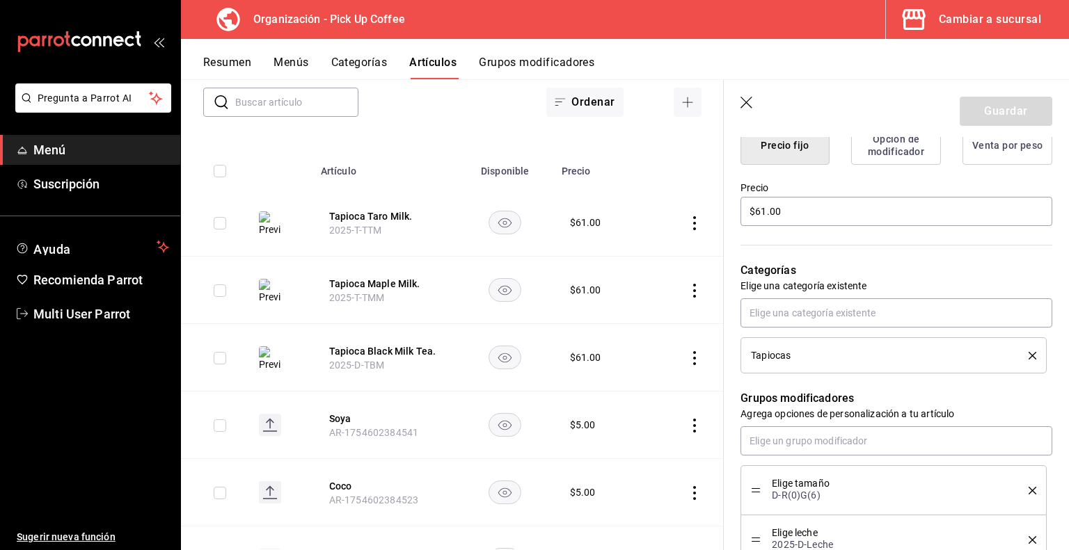
click at [1029, 352] on icon "delete" at bounding box center [1033, 356] width 8 height 8
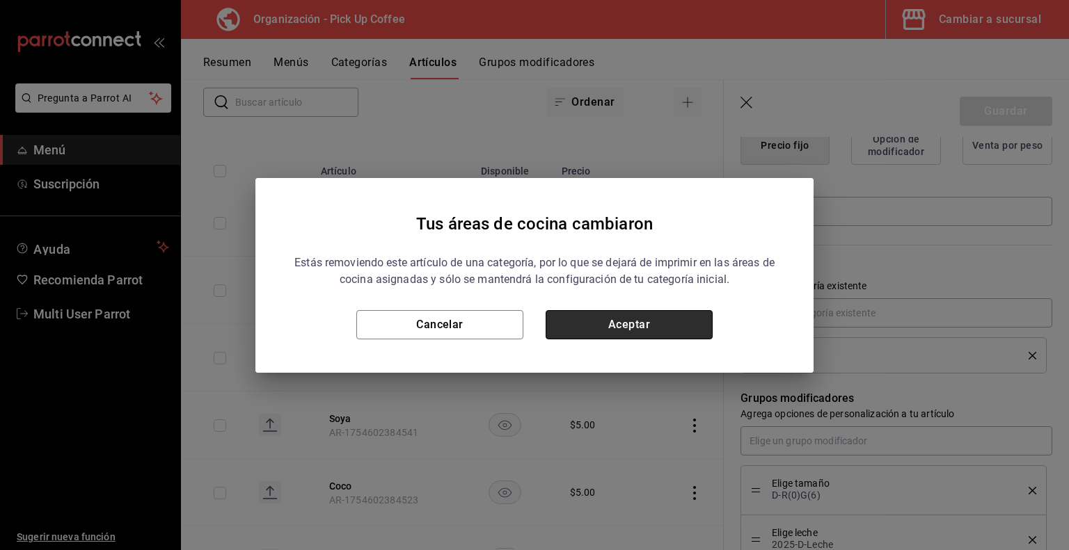
click at [672, 323] on button "Aceptar" at bounding box center [629, 324] width 167 height 29
type textarea "x"
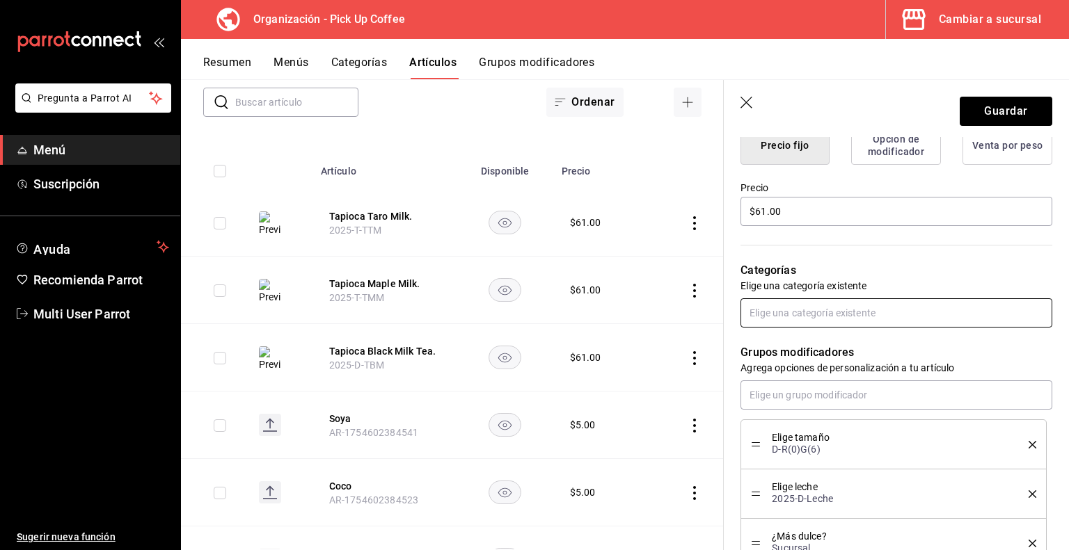
click at [818, 309] on input "text" at bounding box center [896, 313] width 312 height 29
type input "tapio"
click at [798, 344] on li "Tapioca." at bounding box center [890, 344] width 301 height 23
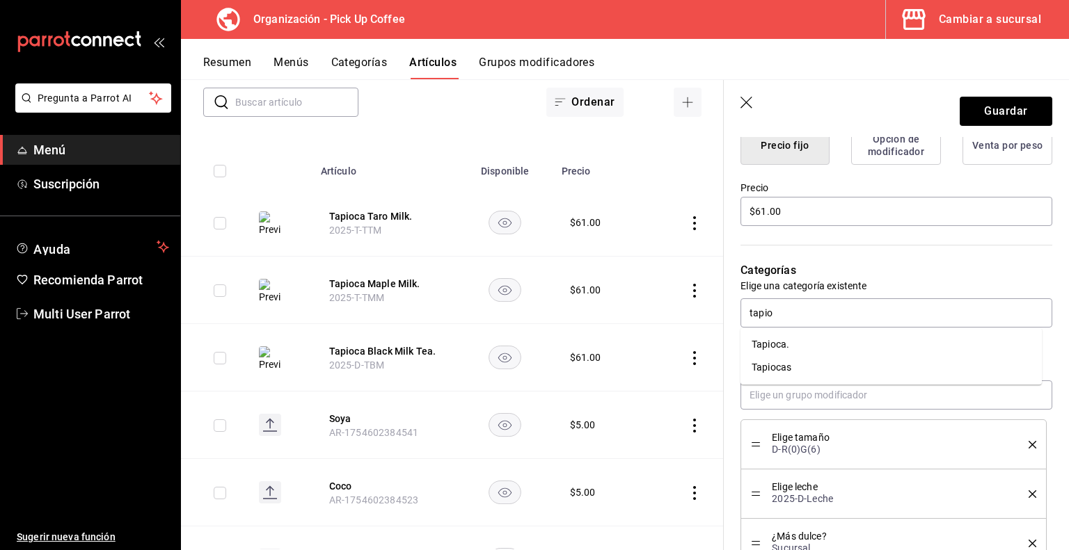
type textarea "x"
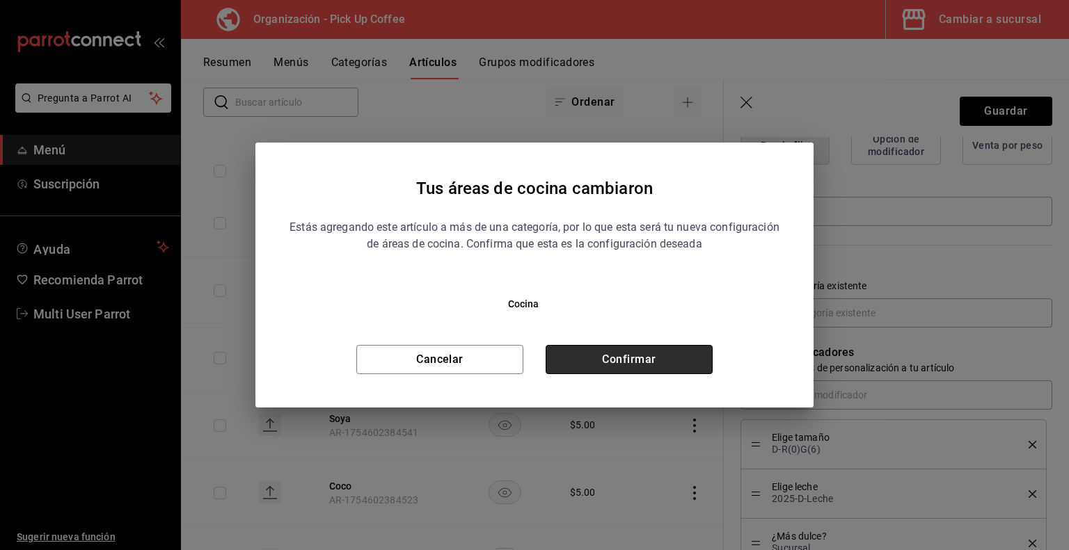
click at [693, 358] on button "Confirmar" at bounding box center [629, 359] width 167 height 29
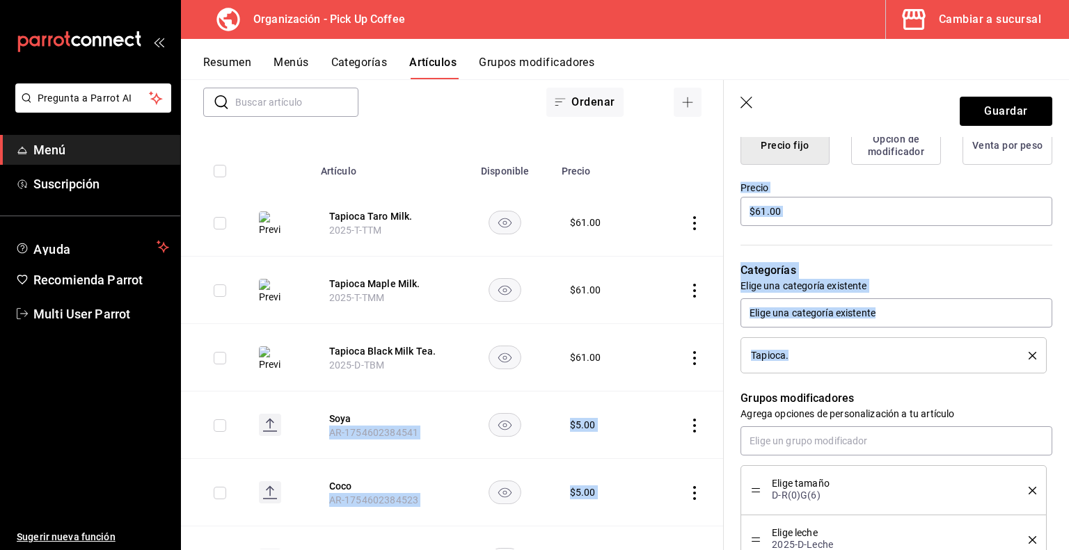
drag, startPoint x: 693, startPoint y: 358, endPoint x: 882, endPoint y: 338, distance: 190.4
click at [882, 338] on main "Artículos organización Edita el precio e imagen de tus artículos. Asigna una ca…" at bounding box center [625, 314] width 888 height 471
click at [942, 264] on p "Categorías" at bounding box center [896, 270] width 312 height 17
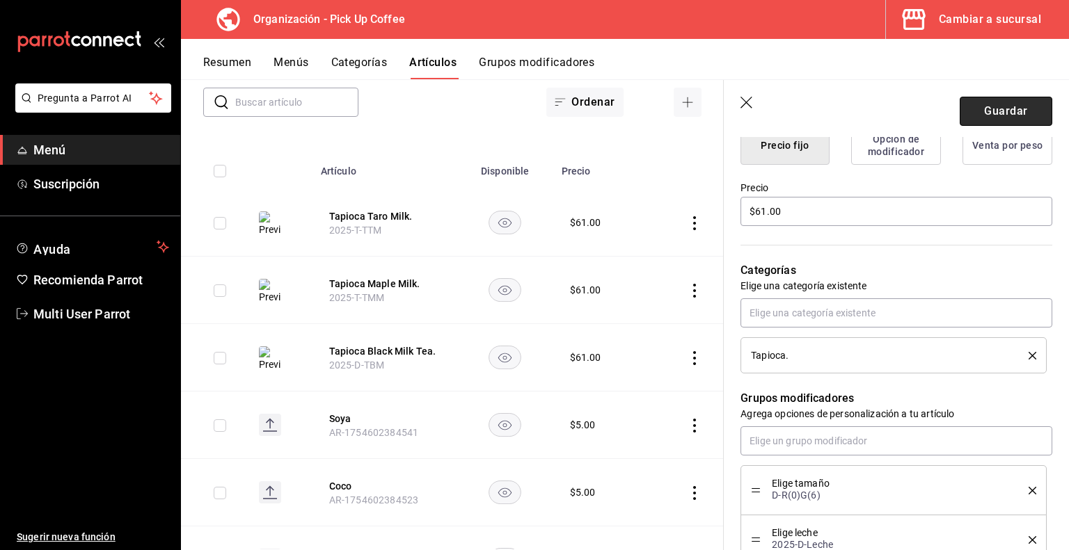
click at [1008, 111] on button "Guardar" at bounding box center [1006, 111] width 93 height 29
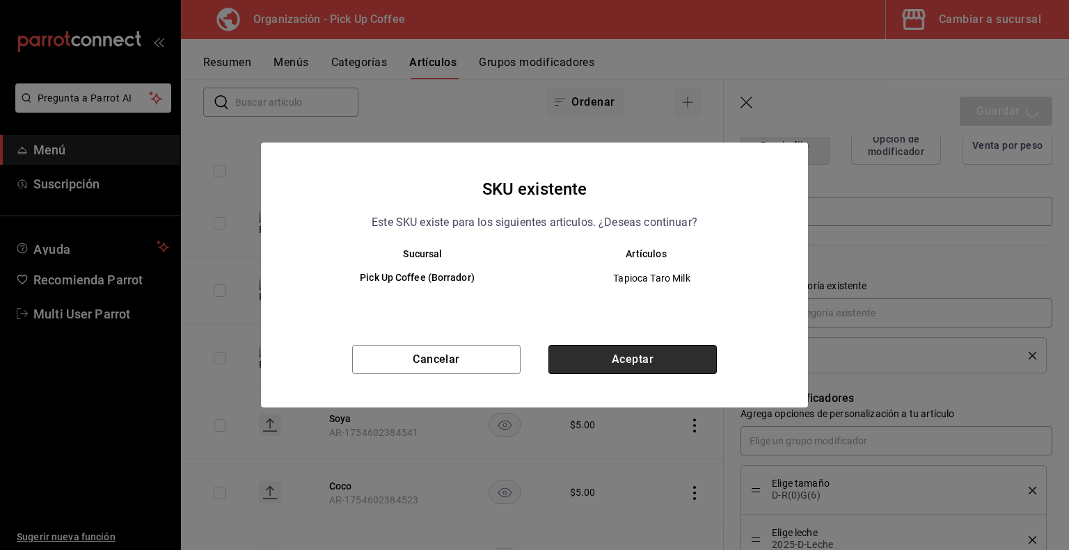
click at [608, 356] on button "Aceptar" at bounding box center [632, 359] width 168 height 29
type textarea "x"
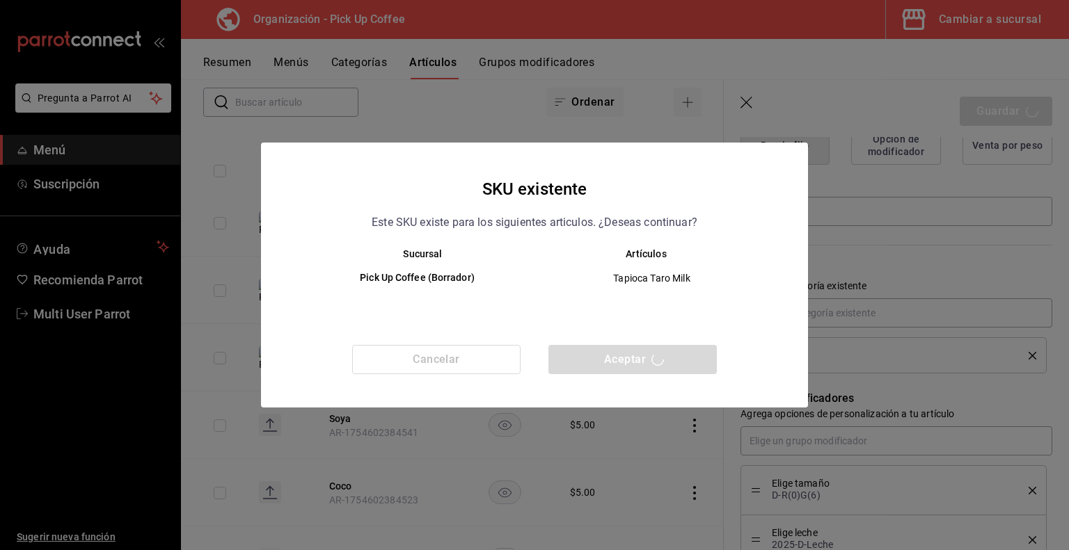
type textarea "x"
type input "AR-1755557421958"
